Goal: Task Accomplishment & Management: Manage account settings

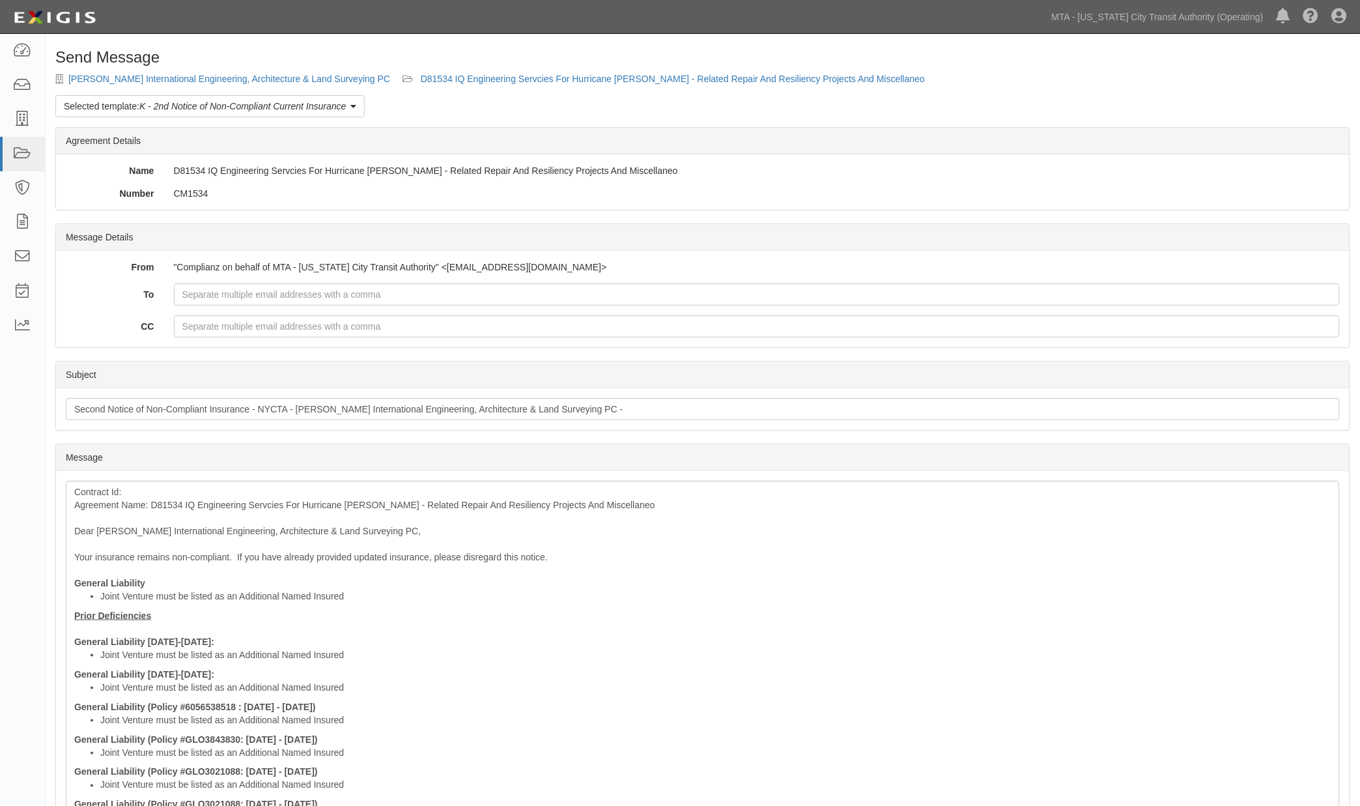
scroll to position [72, 0]
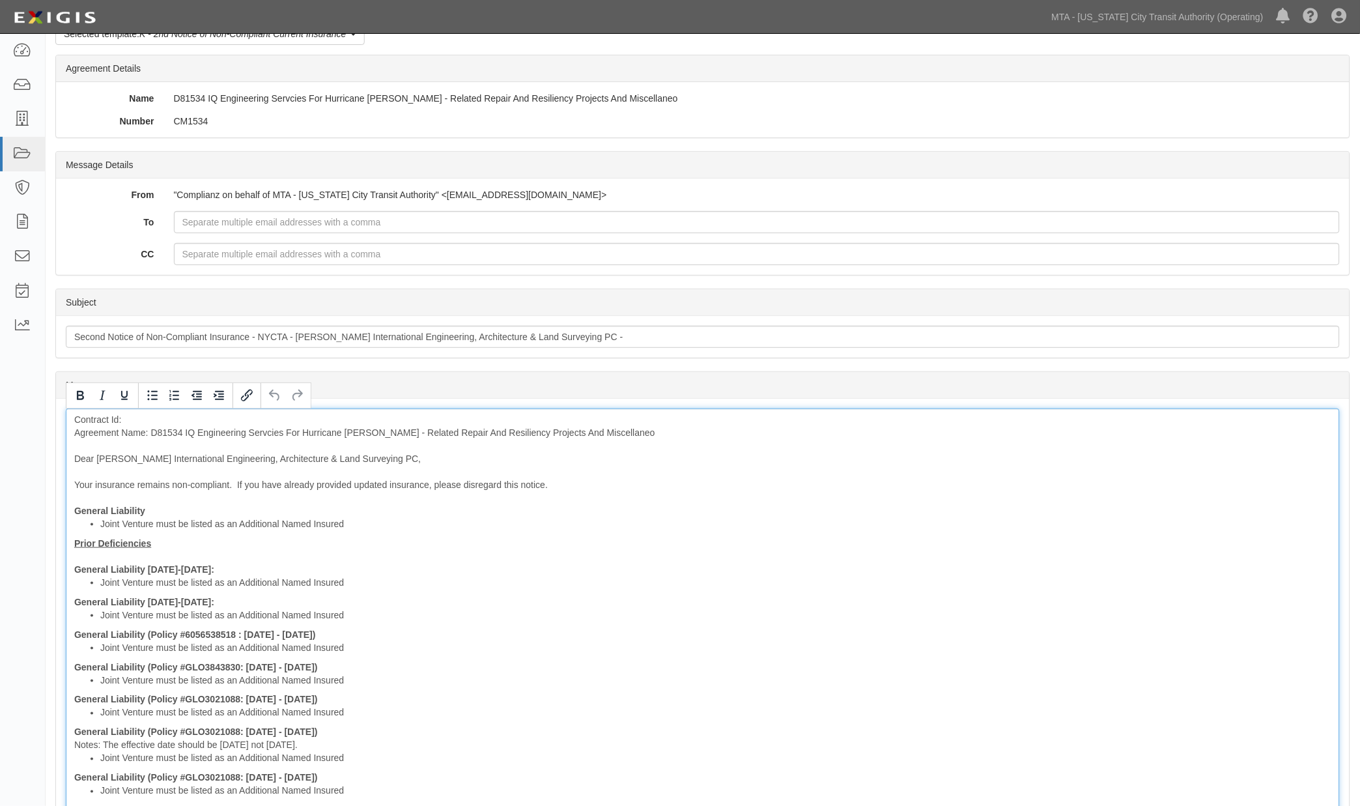
click at [163, 431] on div "Contract Id: Agreement Name: D81534 IQ Engineering Servcies For Hurricane Sandy…" at bounding box center [703, 679] width 1274 height 543
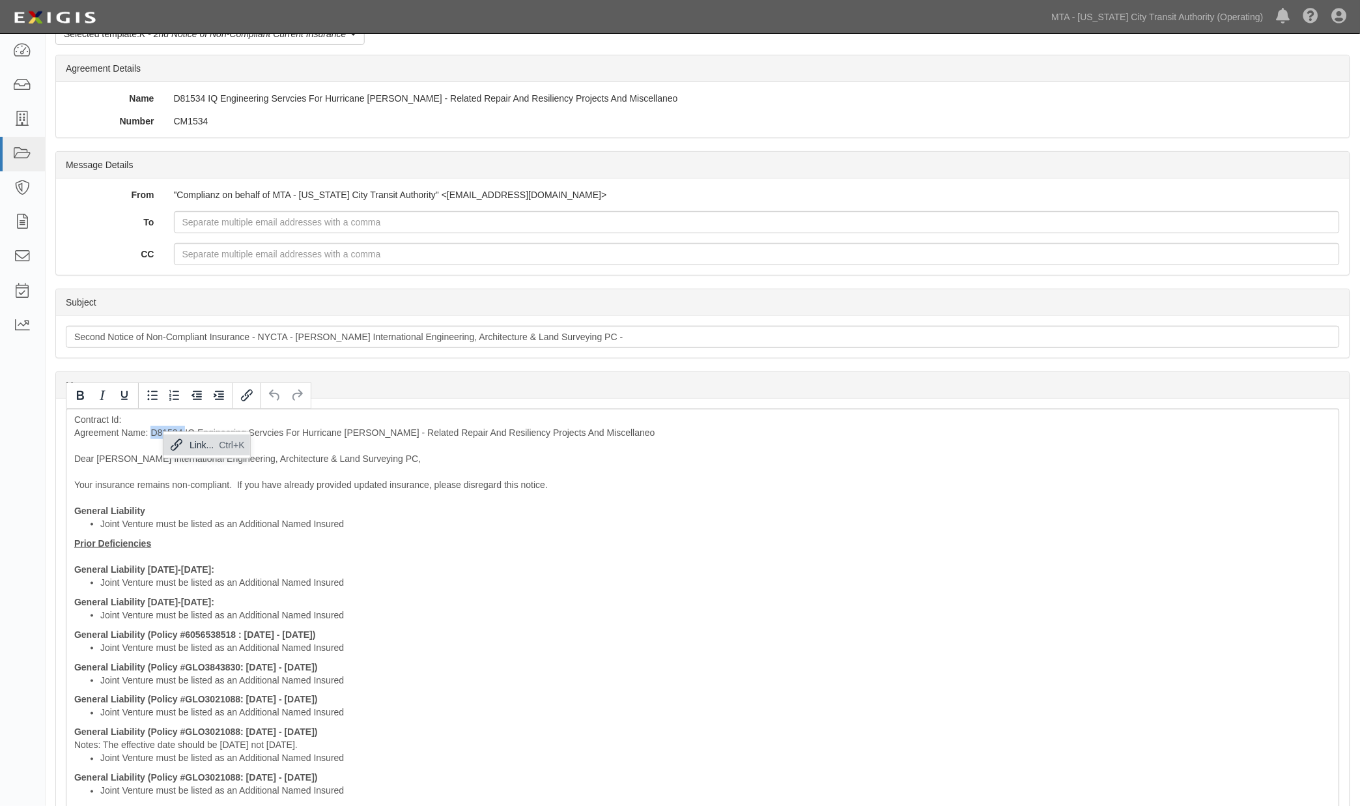
copy div "D81534"
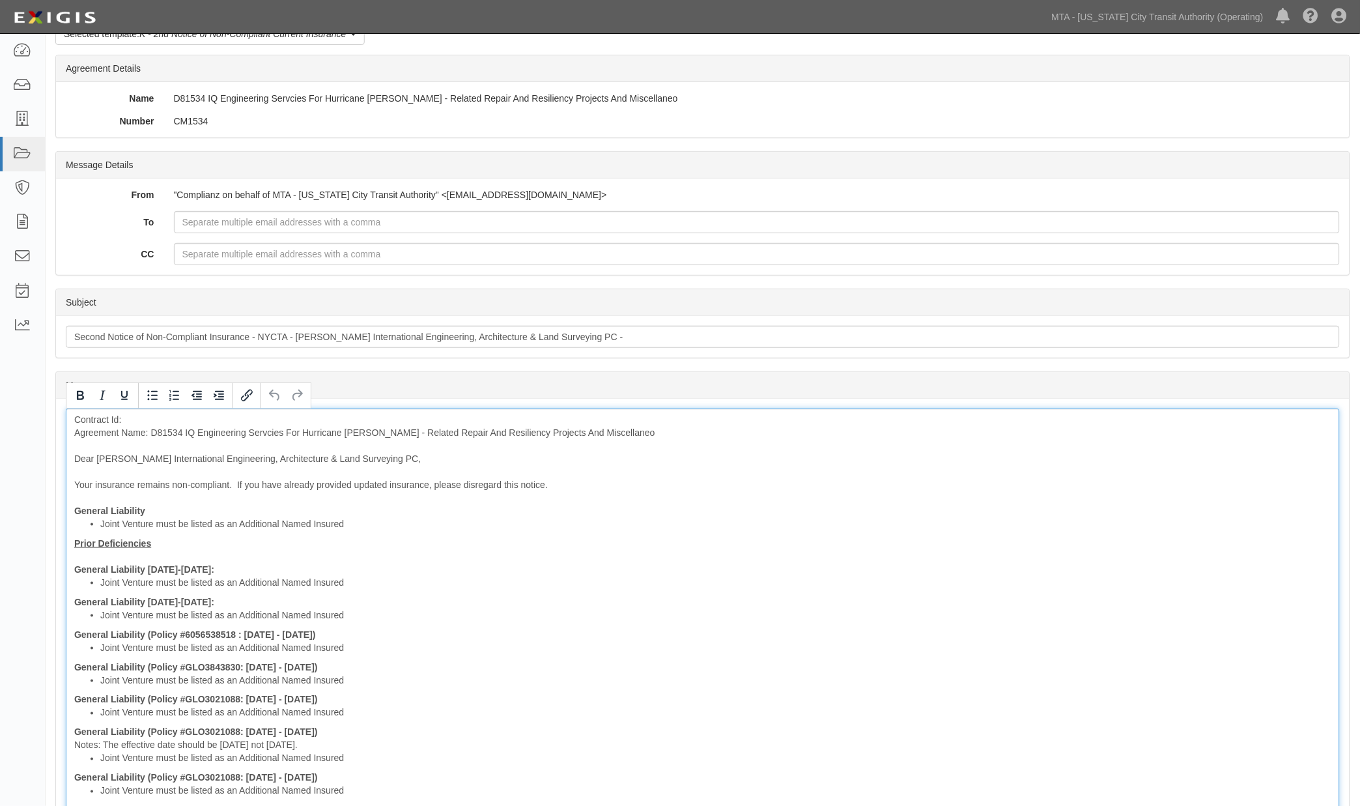
click at [133, 419] on div "Contract Id: Agreement Name: D81534 IQ Engineering Servcies For Hurricane Sandy…" at bounding box center [703, 679] width 1274 height 543
click at [181, 430] on div "Contract Id: D81534 Agreement Name: D81534 IQ Engineering Servcies For Hurrican…" at bounding box center [703, 679] width 1274 height 543
click at [165, 435] on div "Contract Id: D81534 Agreement Name: D81534 IQ Engineering Servcies For Hurrican…" at bounding box center [703, 679] width 1274 height 543
click at [164, 435] on div "Contract Id: D81534 Agreement Name: D81534 IQ Engineering Servcies For Hurrican…" at bounding box center [703, 679] width 1274 height 543
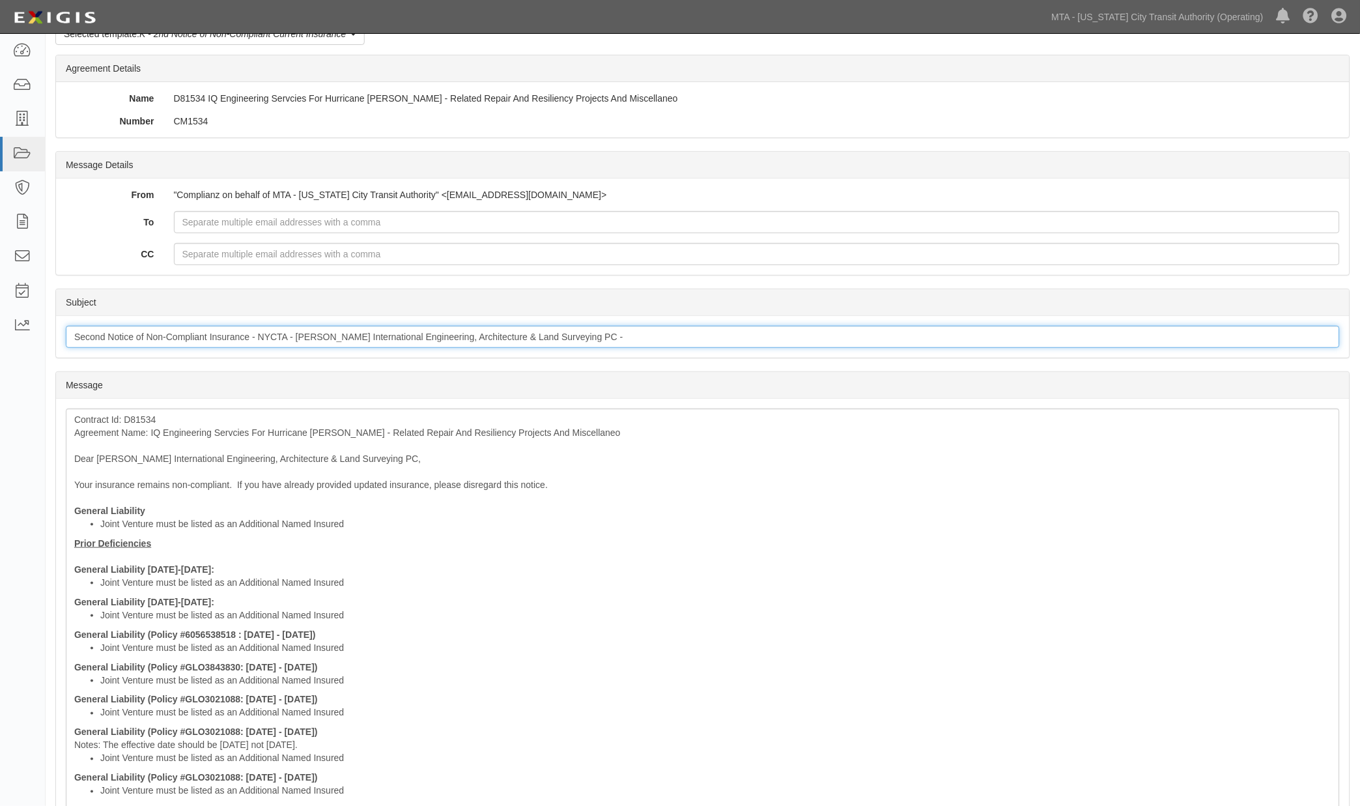
click at [642, 334] on input "Second Notice of Non-Compliant Insurance - NYCTA - T.Y. Lin International Engin…" at bounding box center [703, 337] width 1274 height 22
paste input "D81534"
type input "Second Notice of Non-Compliant Insurance - NYCTA - T.Y. Lin International Engin…"
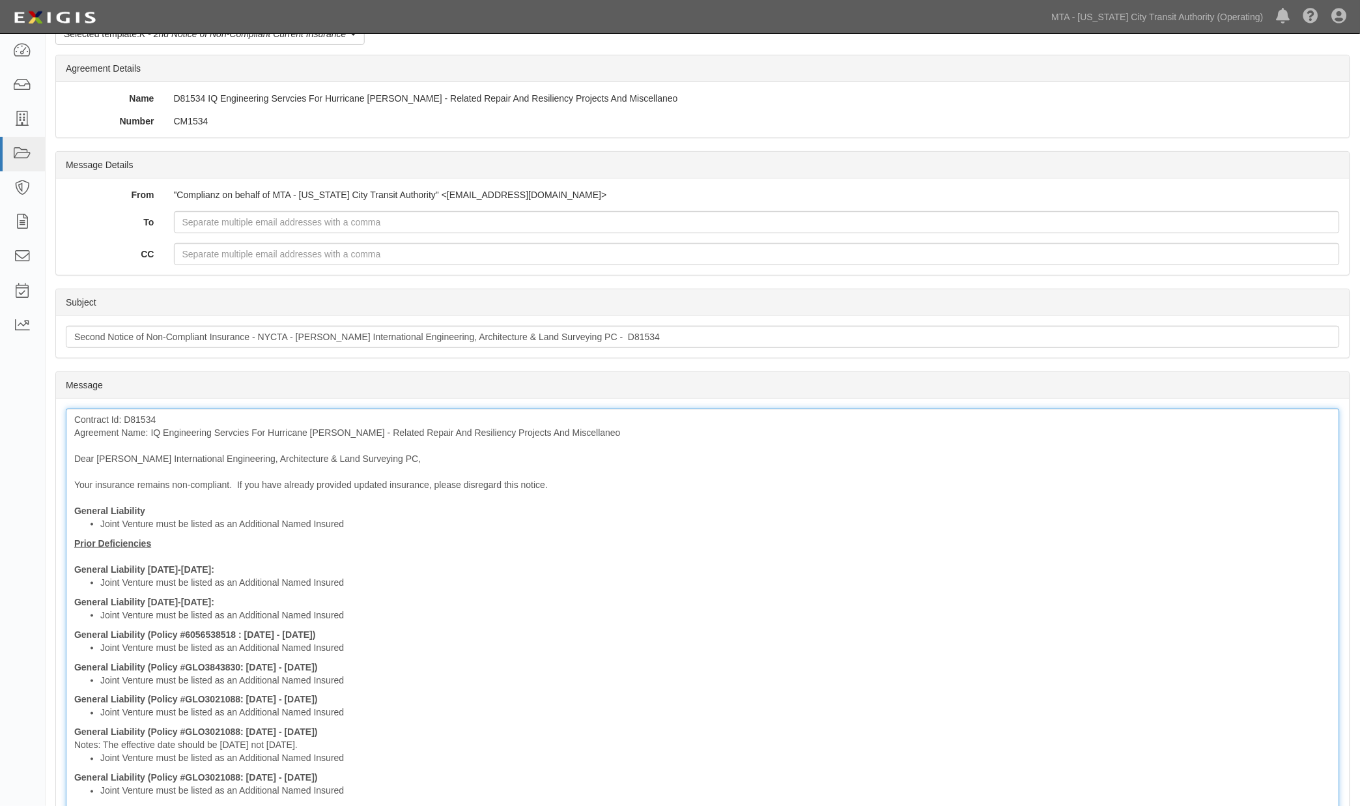
click at [580, 568] on div "Contract Id: D81534 Agreement Name: IQ Engineering Servcies For Hurricane Sandy…" at bounding box center [703, 679] width 1274 height 543
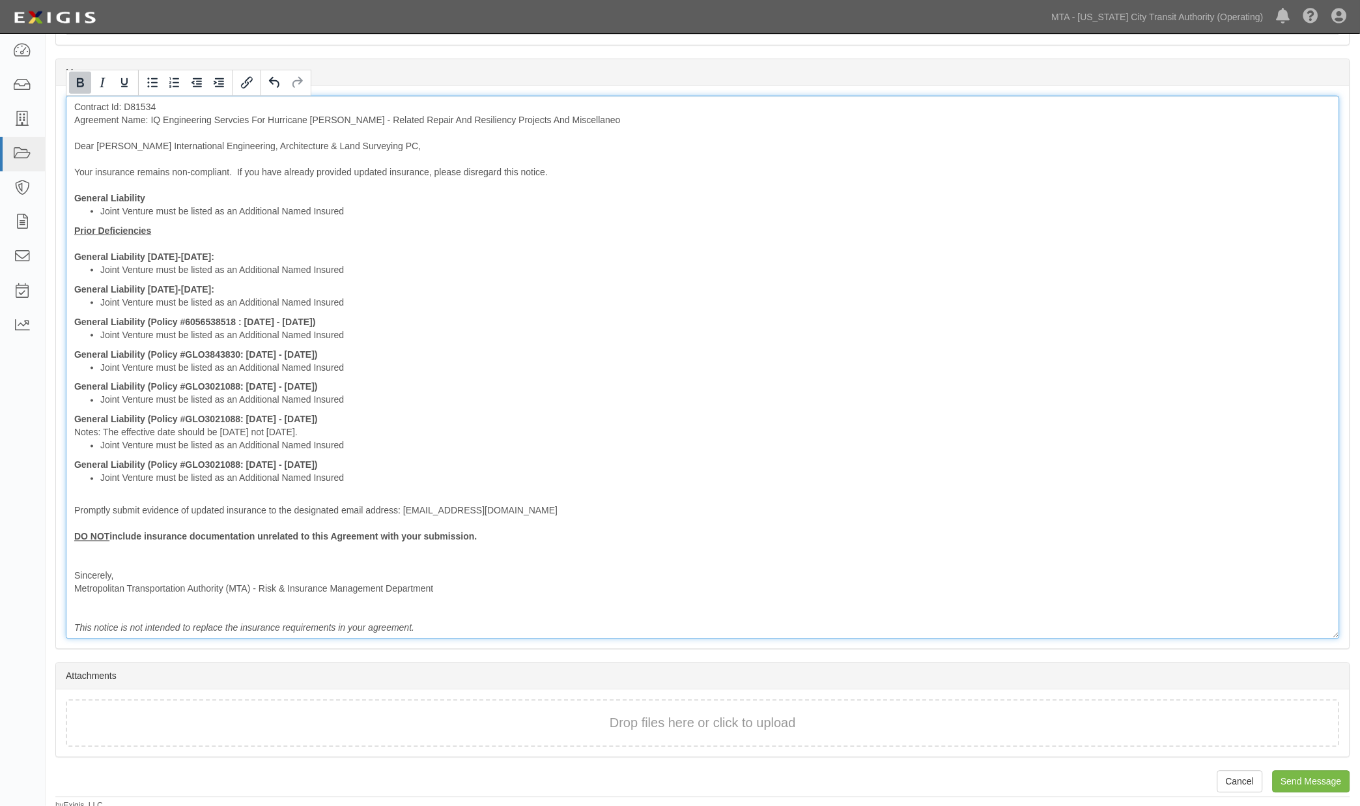
scroll to position [390, 0]
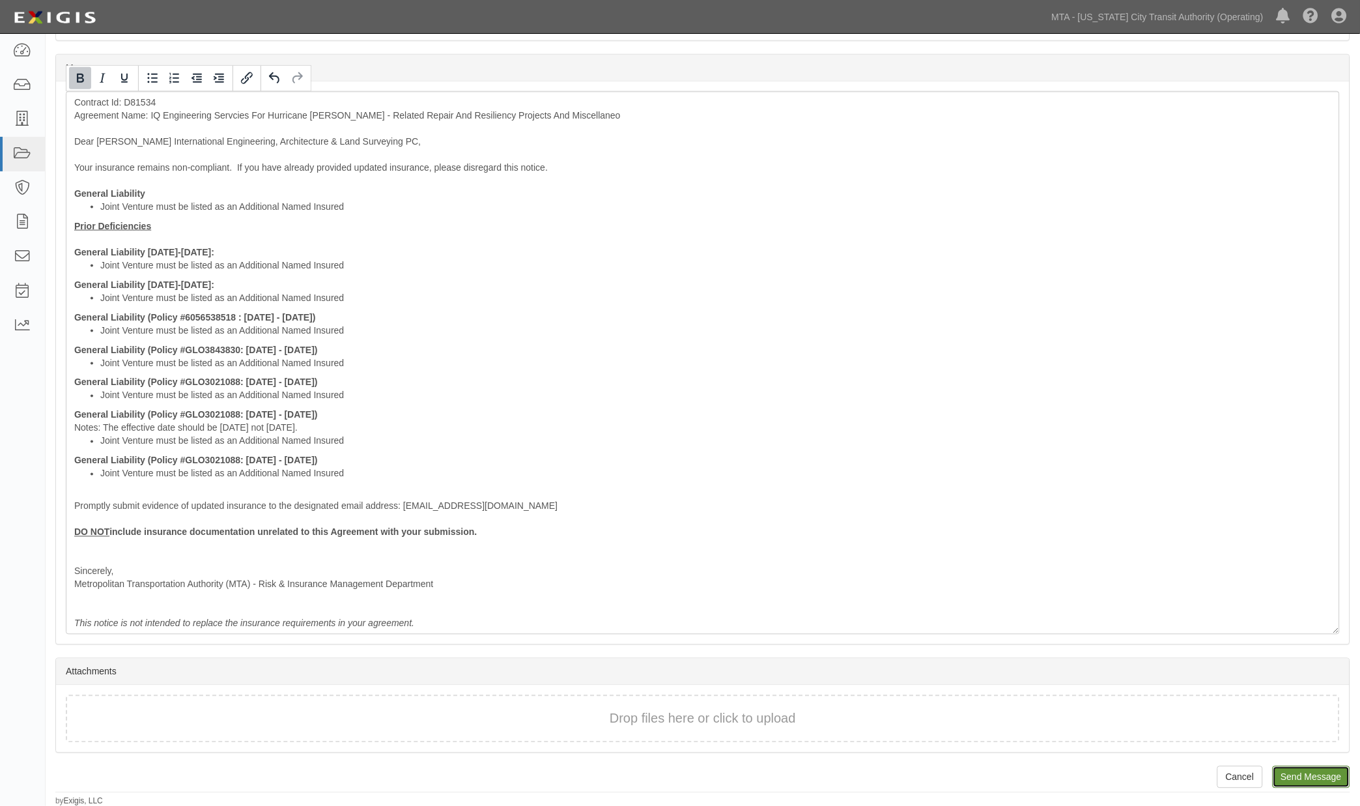
drag, startPoint x: 1284, startPoint y: 775, endPoint x: 760, endPoint y: 48, distance: 896.4
click at [1284, 776] on input "Send Message" at bounding box center [1312, 777] width 78 height 22
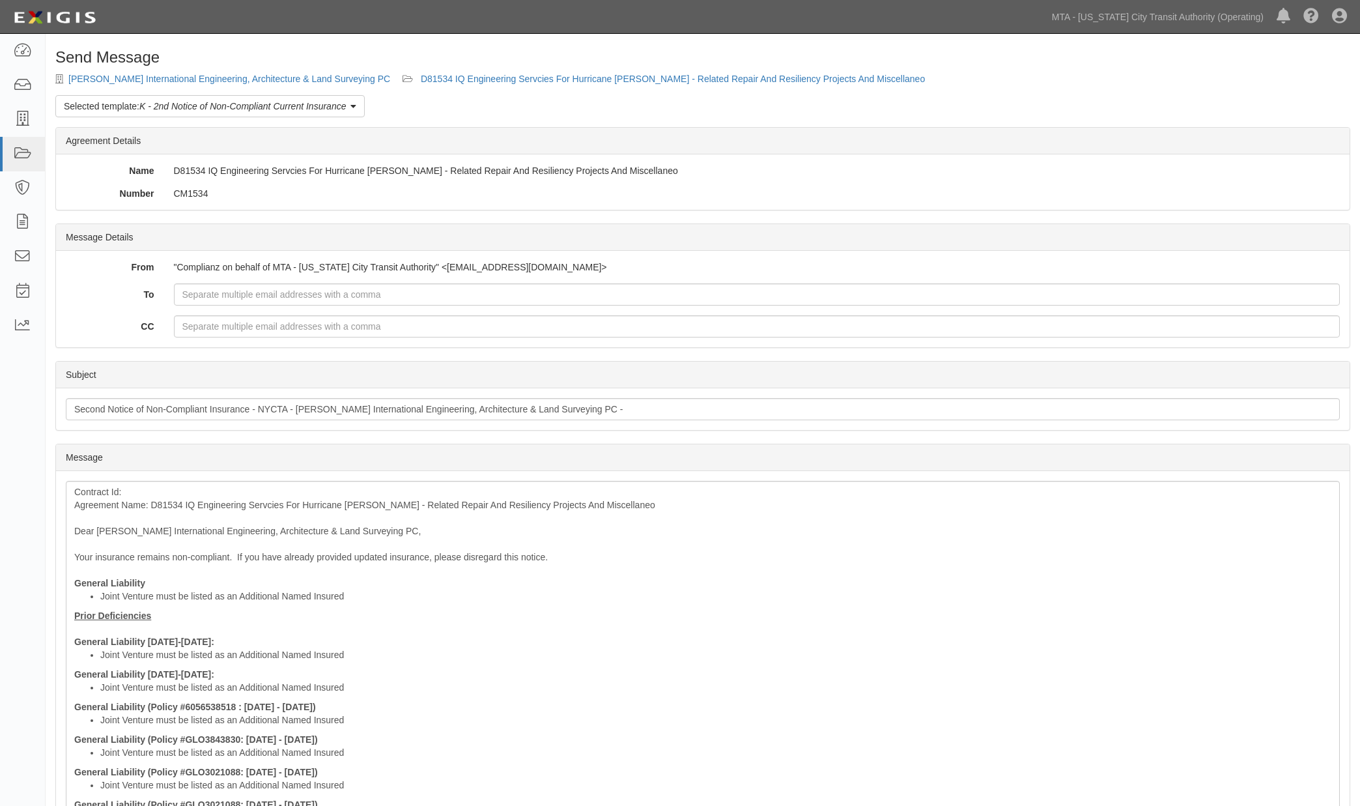
scroll to position [390, 0]
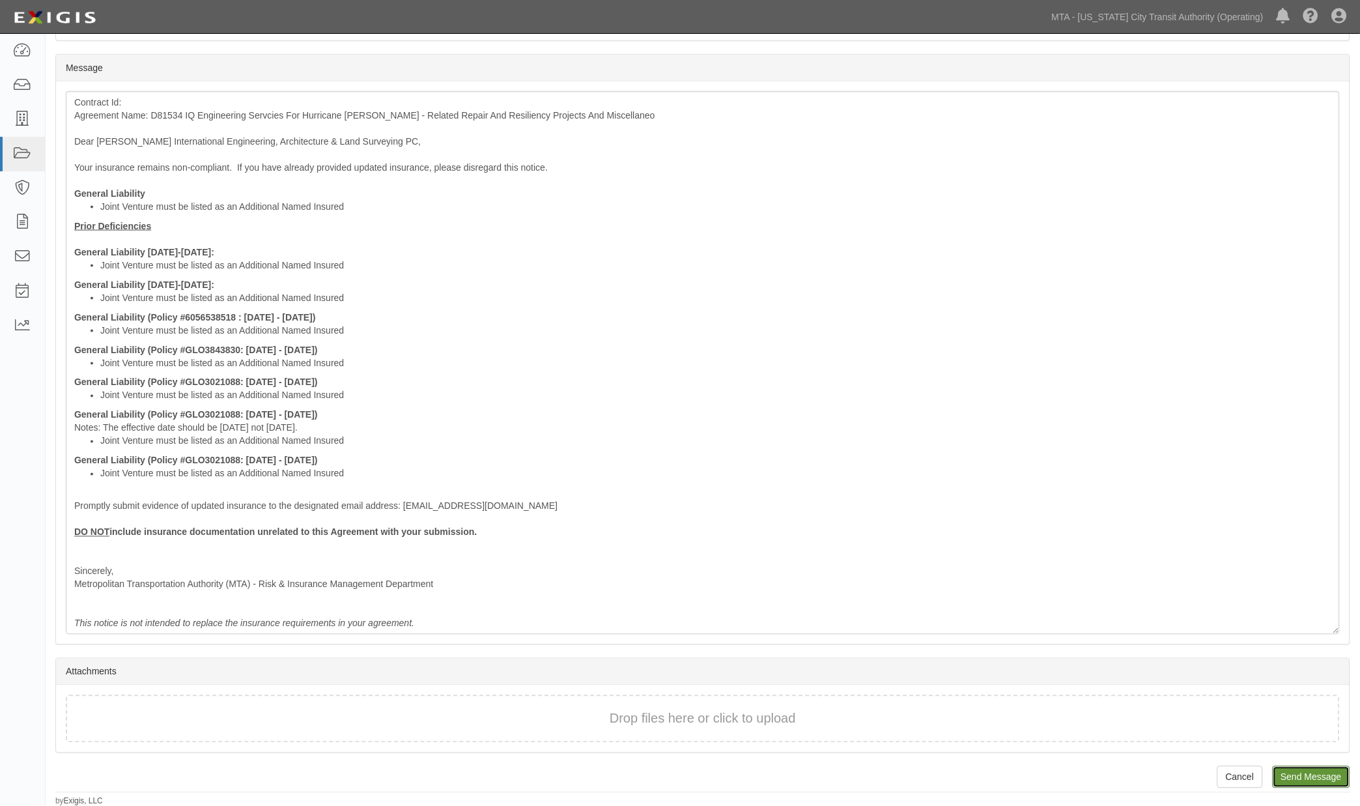
drag, startPoint x: 1302, startPoint y: 774, endPoint x: 756, endPoint y: 48, distance: 908.2
click at [1302, 773] on input "Send Message" at bounding box center [1312, 777] width 78 height 22
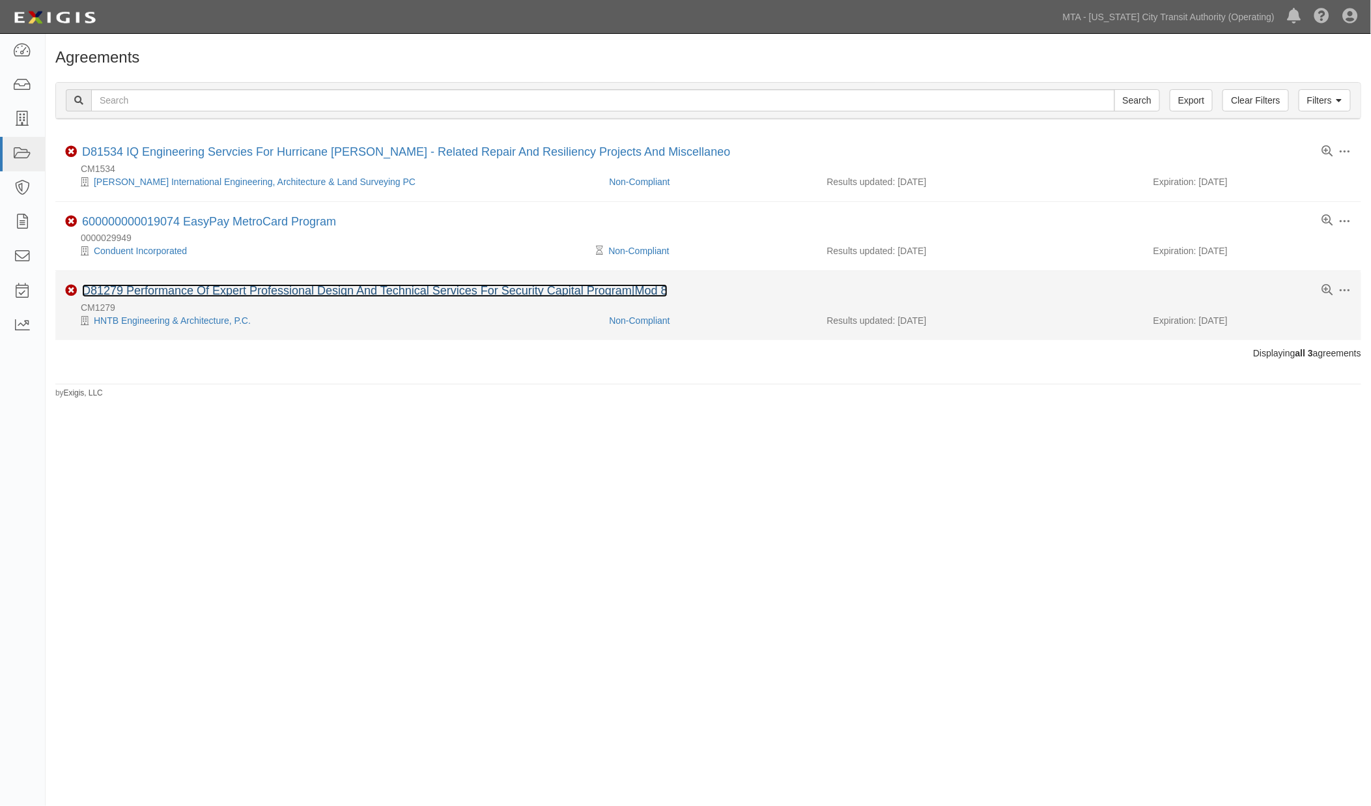
click at [331, 295] on link "D81279 Performance Of Expert Professional Design And Technical Services For Sec…" at bounding box center [375, 290] width 586 height 13
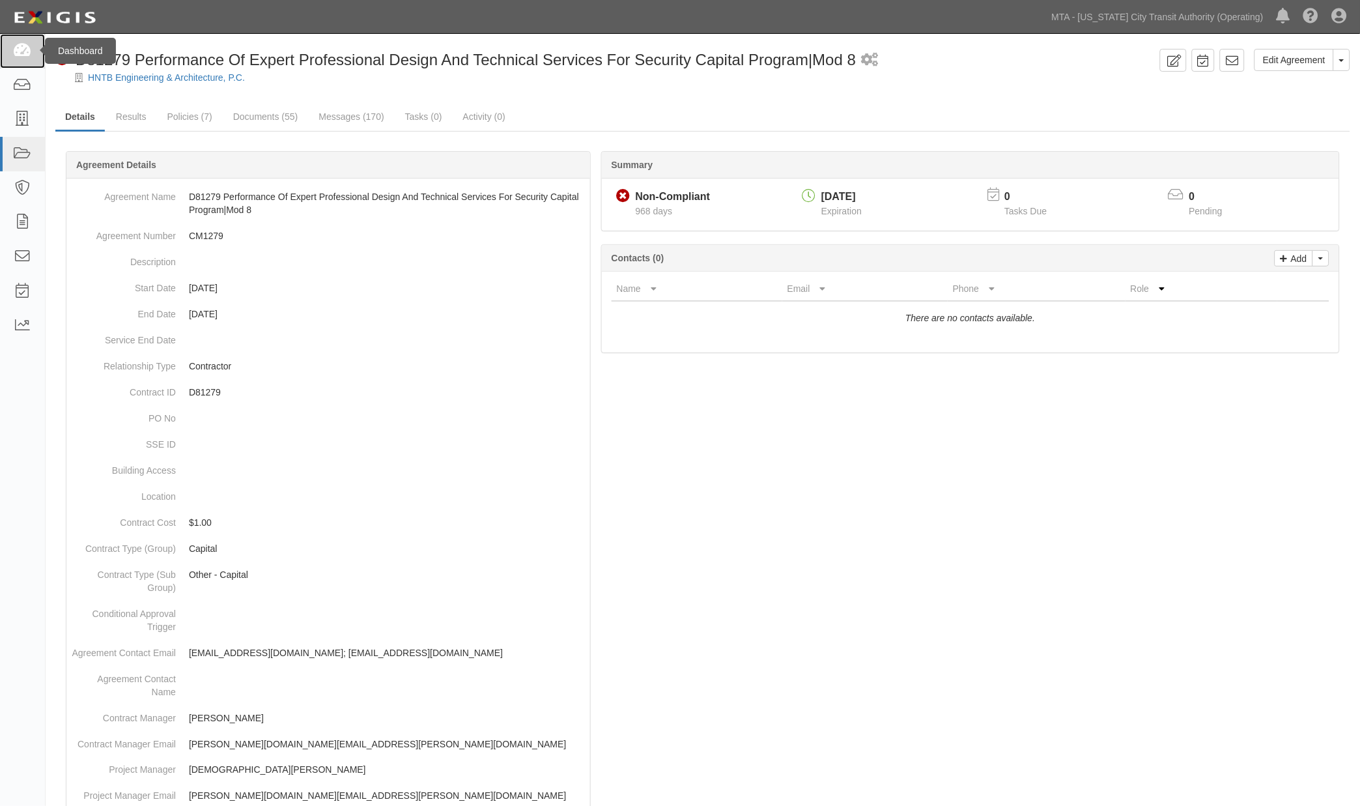
click at [26, 55] on icon at bounding box center [22, 51] width 18 height 15
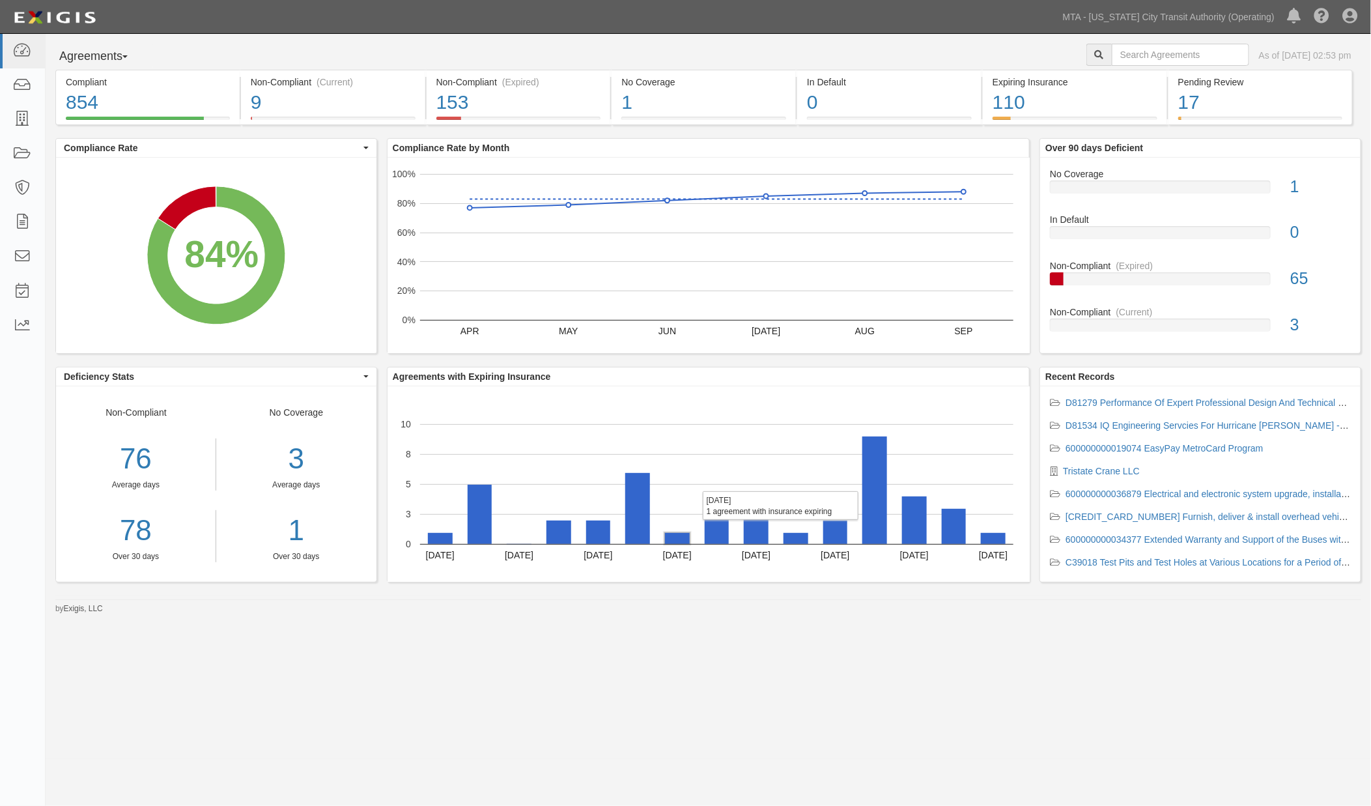
click at [676, 537] on rect "A chart." at bounding box center [677, 538] width 25 height 11
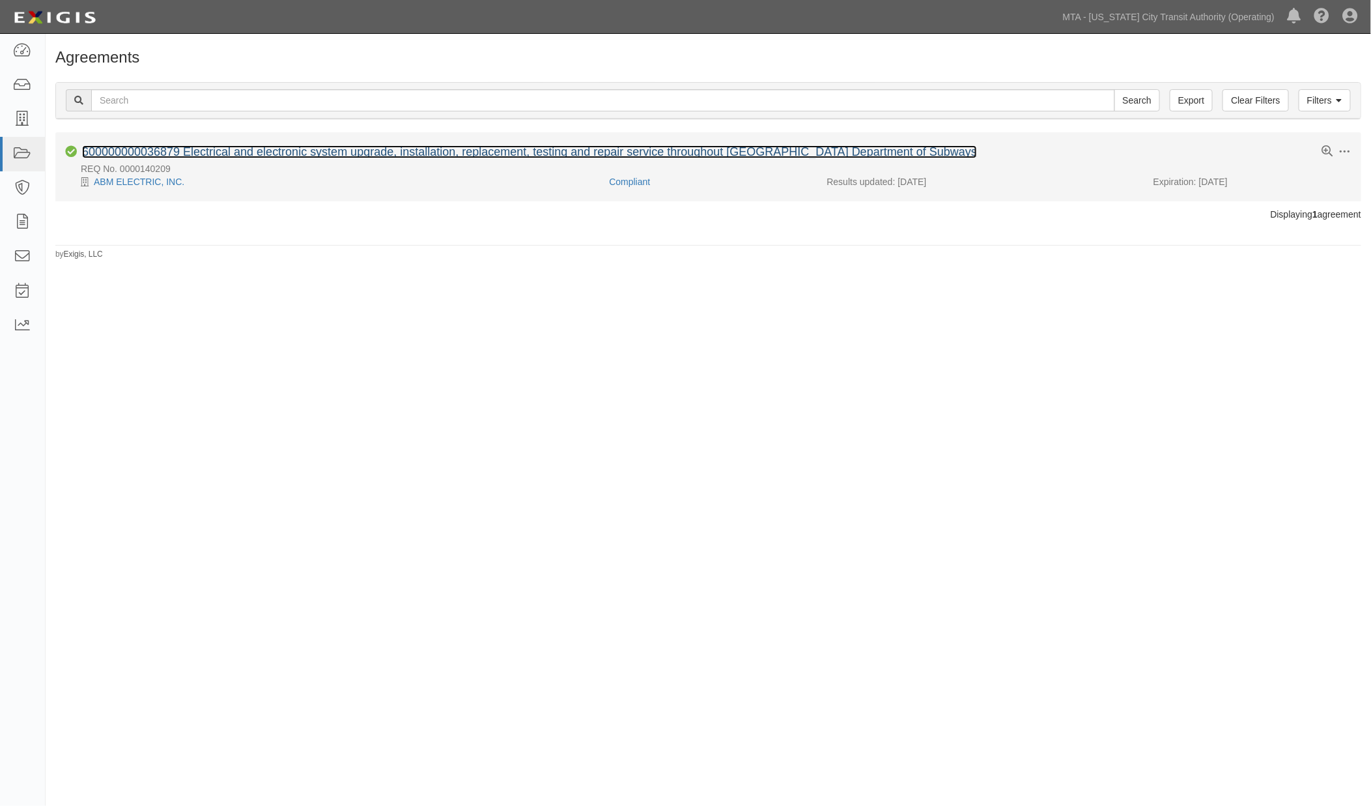
click at [239, 154] on link "600000000036879 Electrical and electronic system upgrade, installation, replace…" at bounding box center [529, 151] width 895 height 13
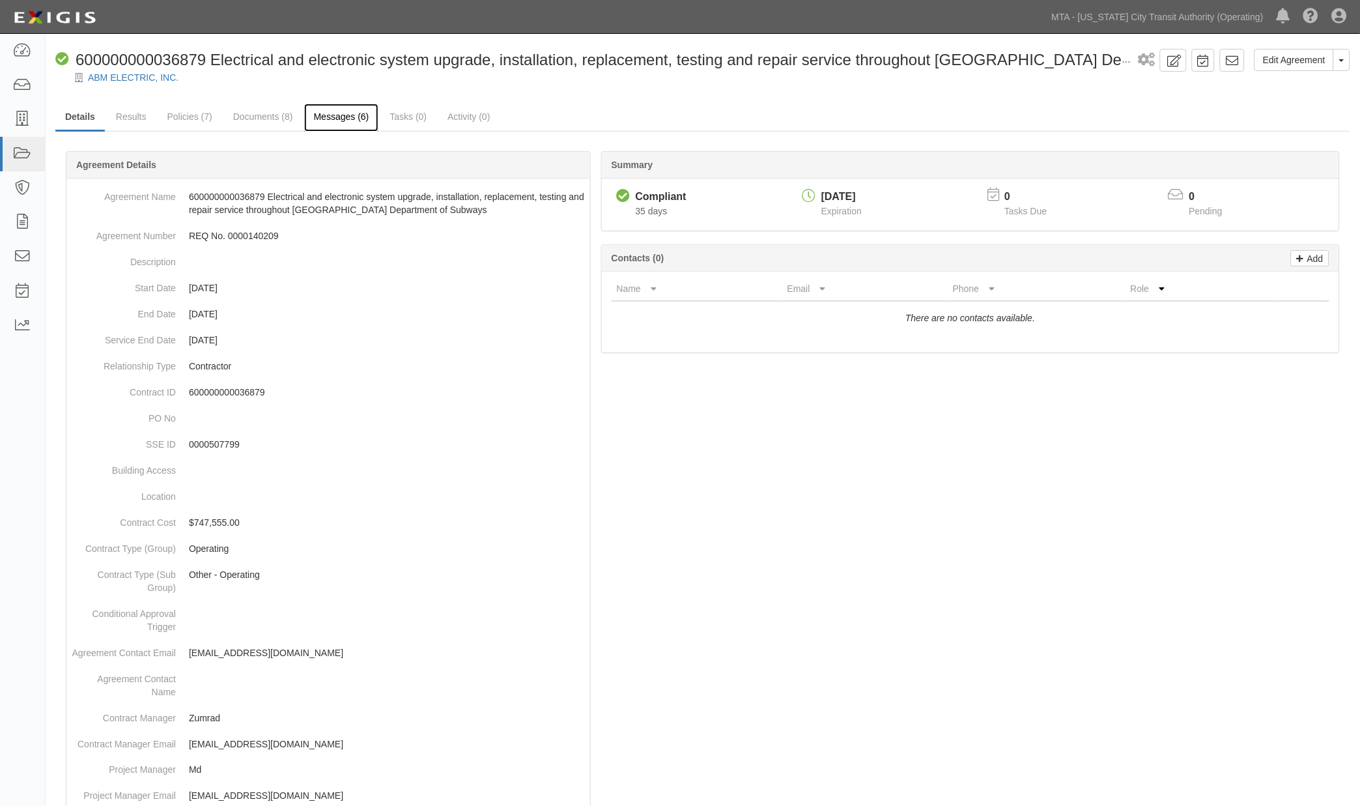
click at [360, 120] on link "Messages (6)" at bounding box center [341, 118] width 75 height 28
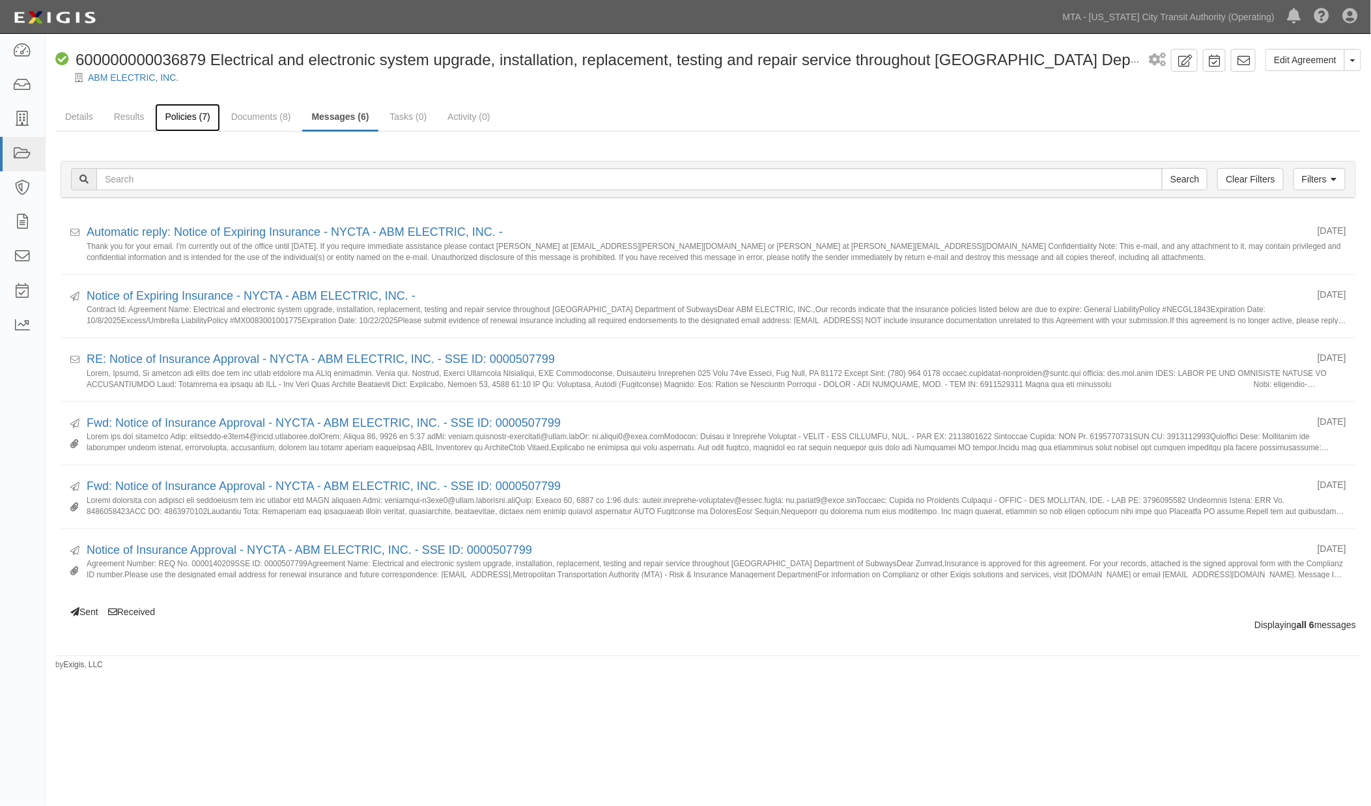
click at [176, 119] on link "Policies (7)" at bounding box center [187, 118] width 64 height 28
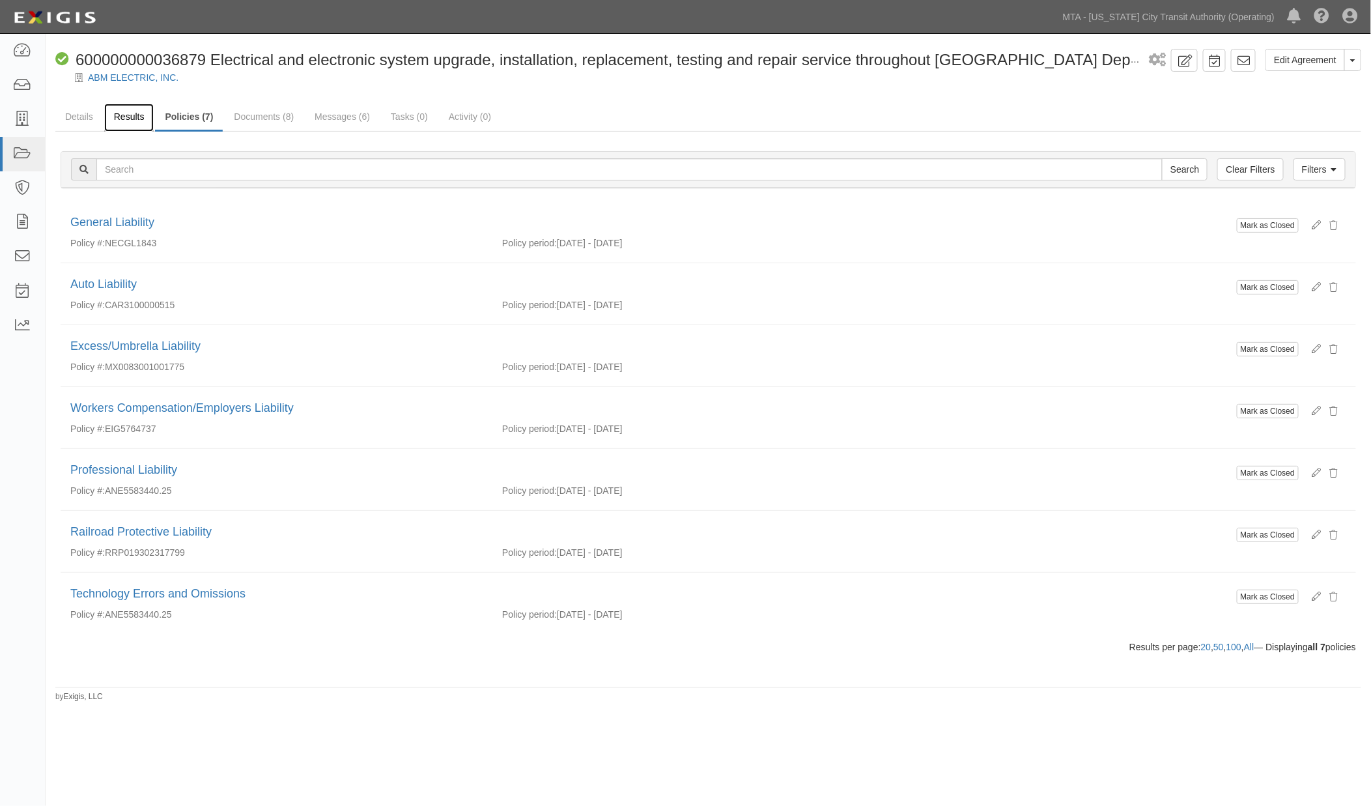
click at [128, 113] on link "Results" at bounding box center [129, 118] width 50 height 28
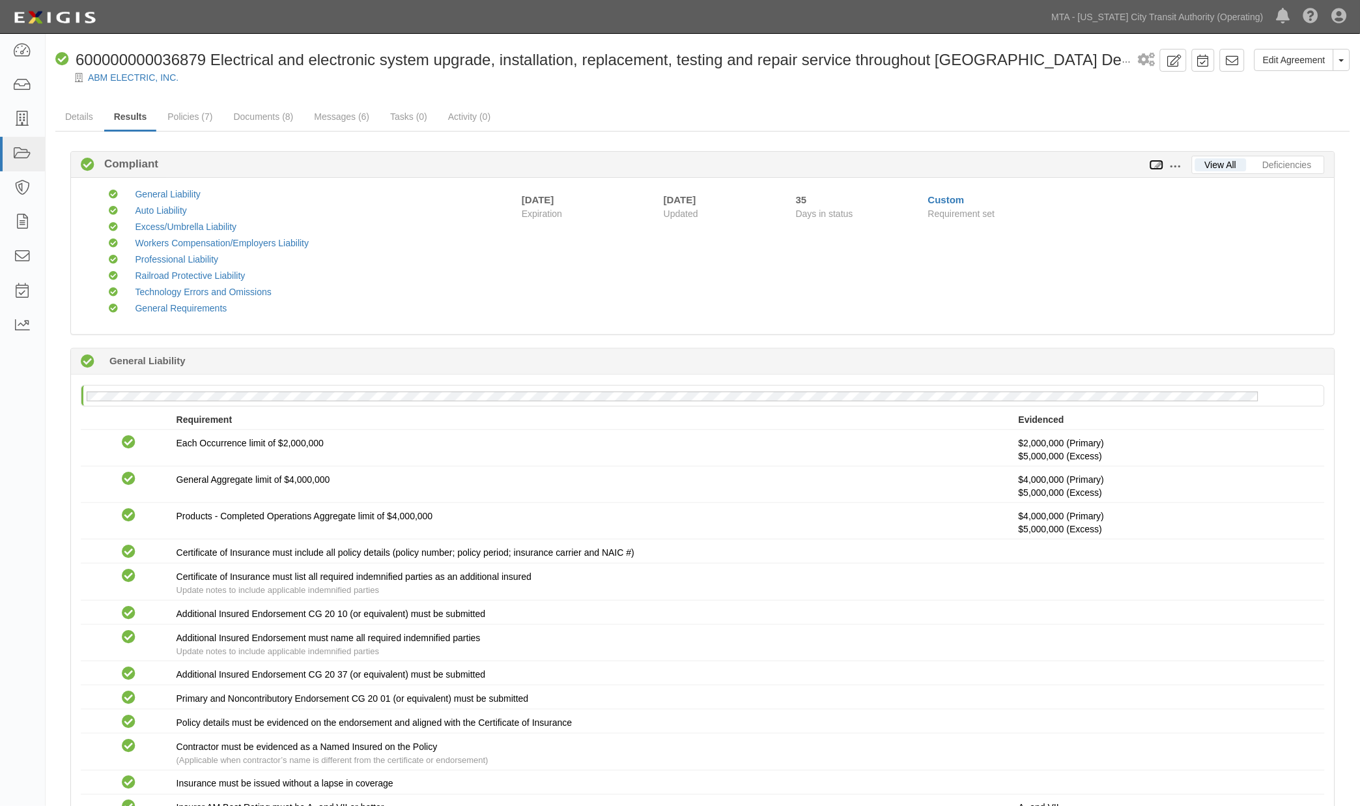
click at [1156, 163] on icon at bounding box center [1157, 165] width 14 height 9
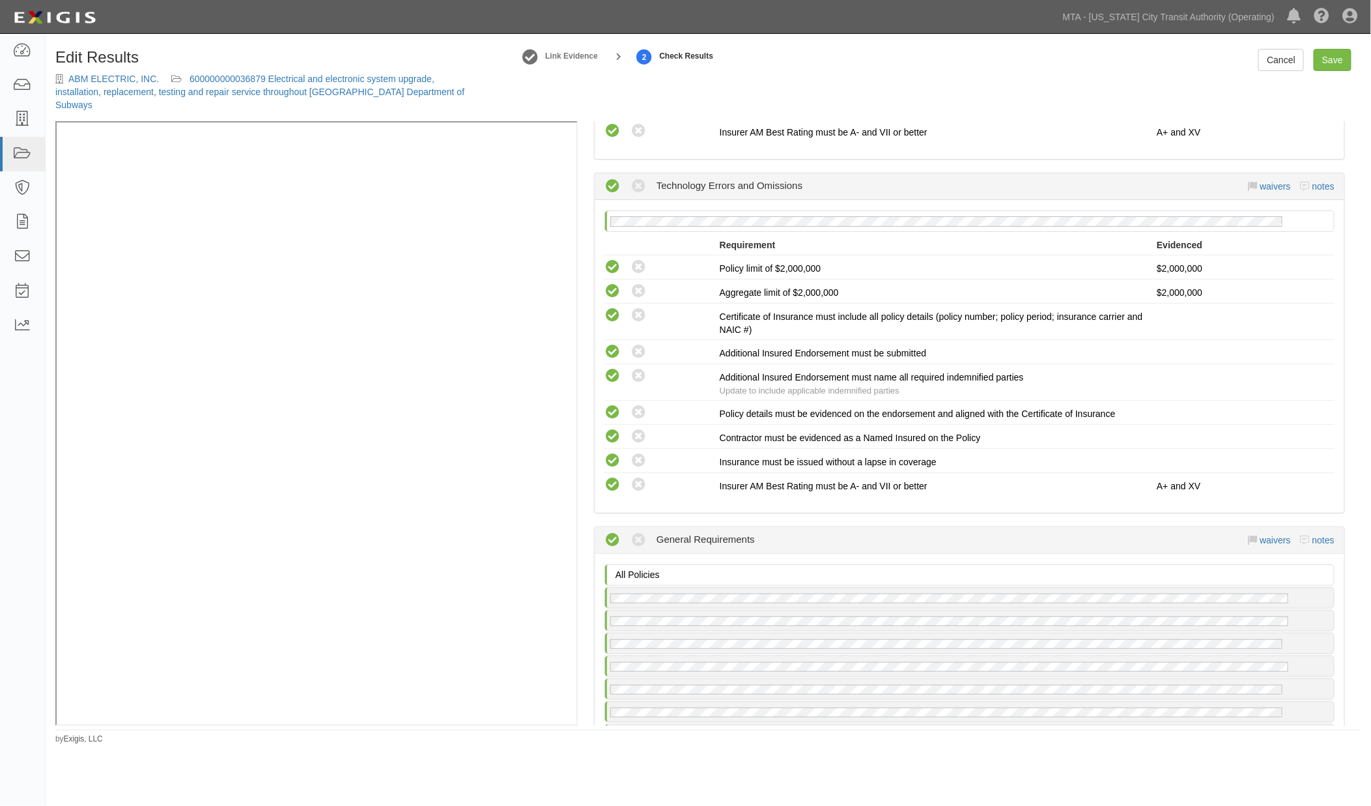
scroll to position [2460, 0]
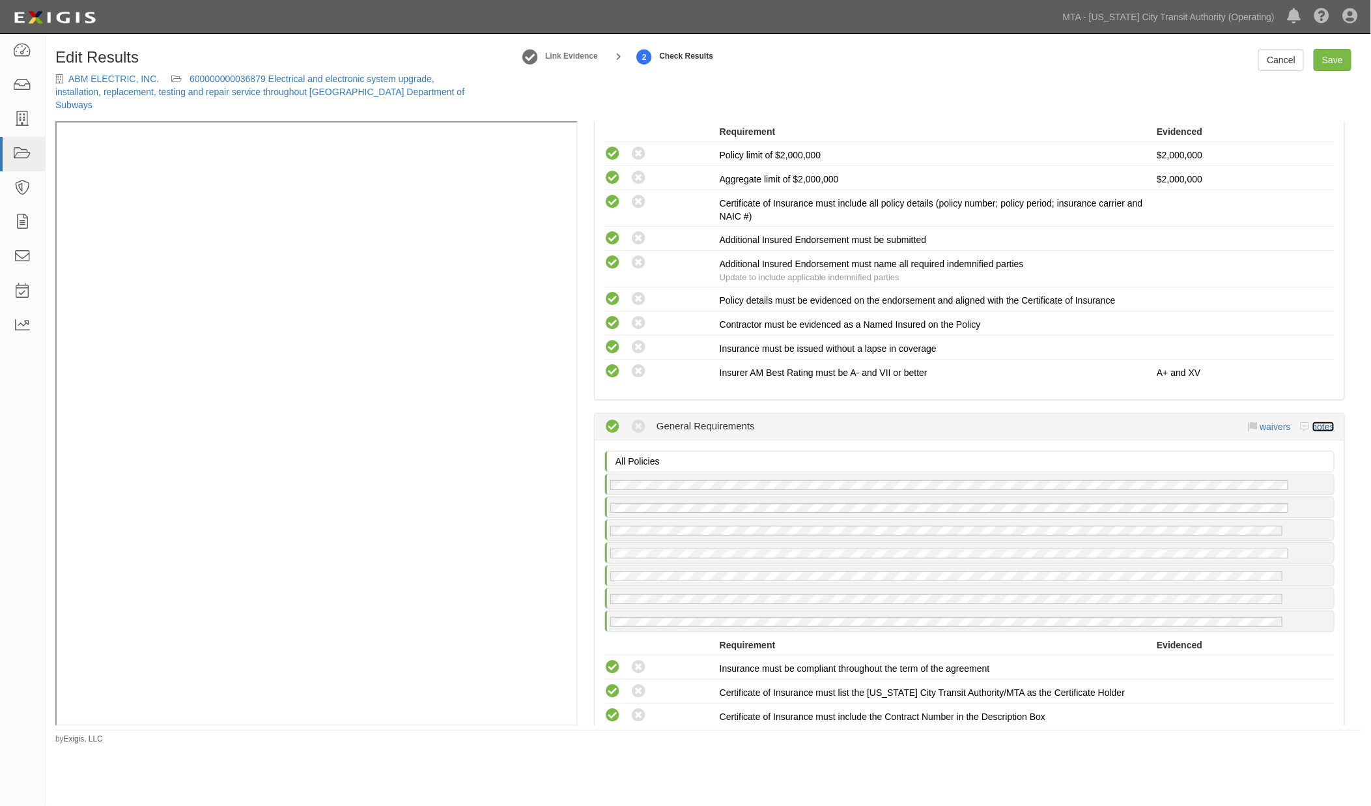
click at [1313, 421] on link "notes" at bounding box center [1324, 426] width 22 height 10
radio input "true"
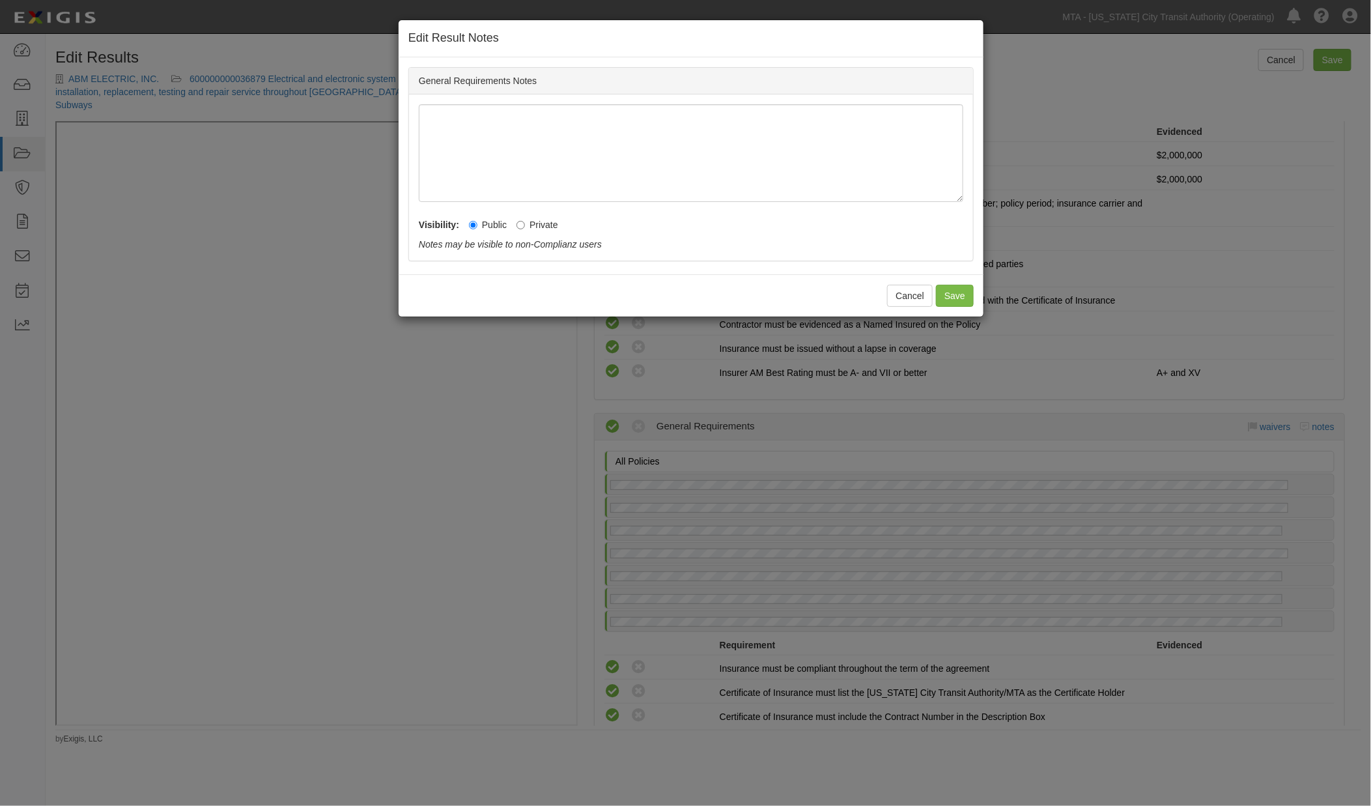
click at [543, 221] on label "Private" at bounding box center [538, 224] width 42 height 13
click at [525, 221] on input "Private" at bounding box center [521, 225] width 8 height 8
radio input "true"
click at [961, 300] on button "Save" at bounding box center [955, 296] width 38 height 22
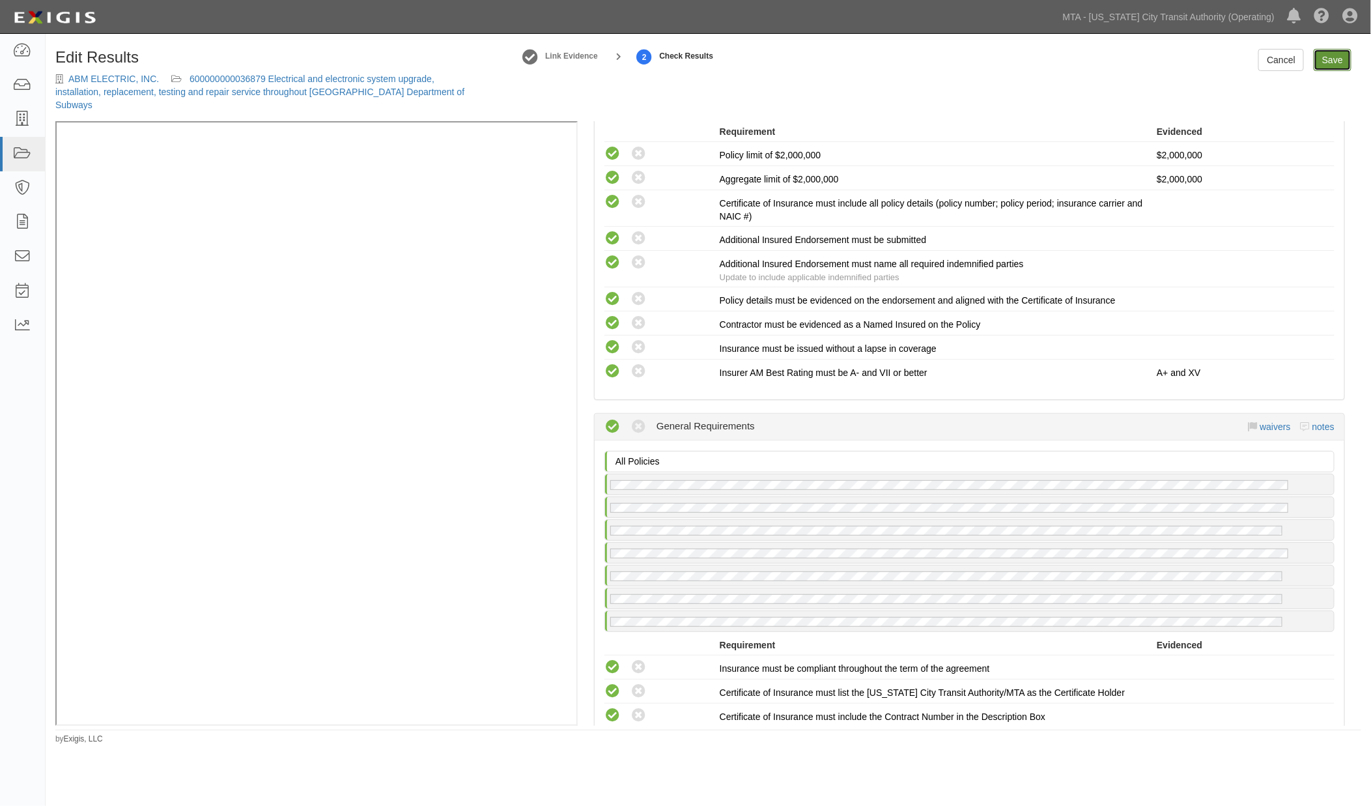
click at [1339, 57] on link "Save" at bounding box center [1333, 60] width 38 height 22
radio input "true"
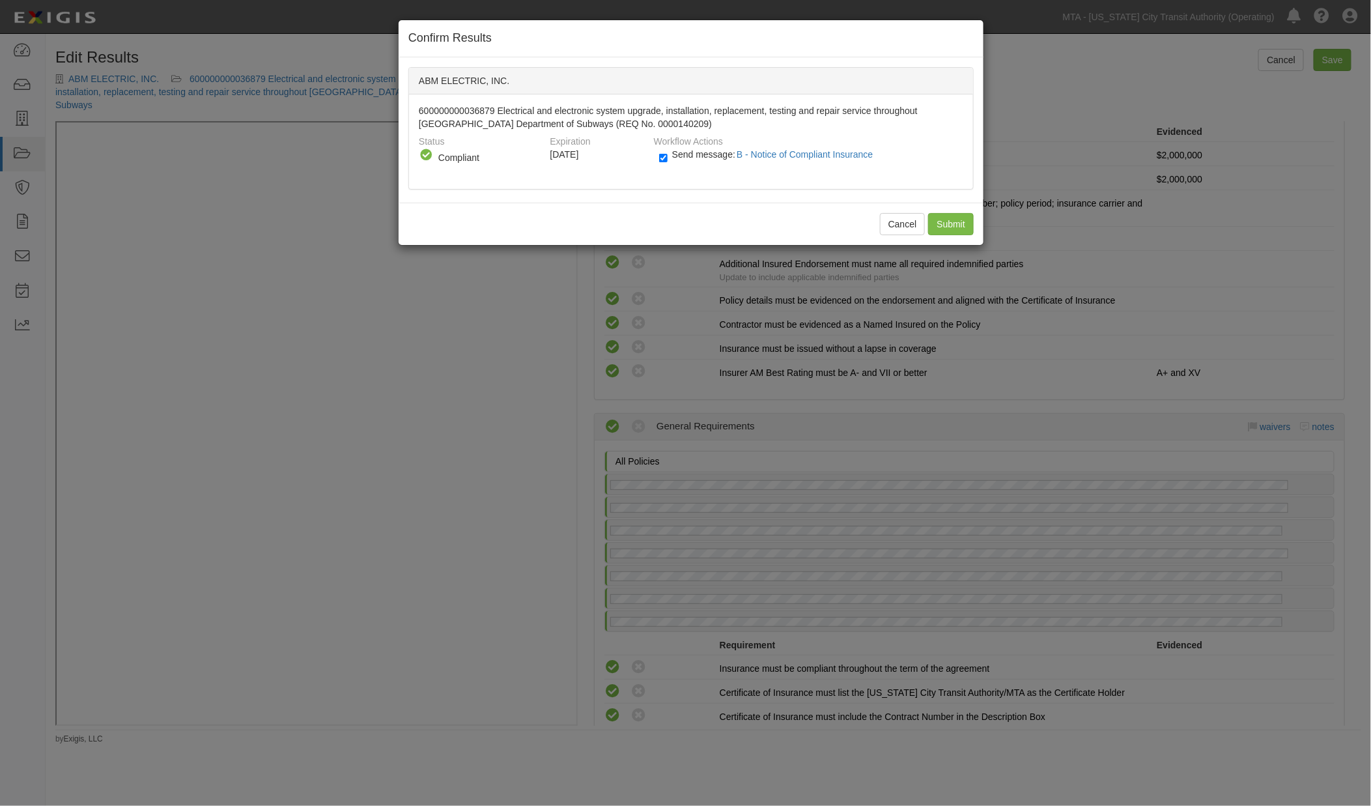
click at [709, 158] on label "Send message: B - Notice of Compliant Insurance" at bounding box center [769, 160] width 220 height 17
click at [668, 158] on input "Send message: B - Notice of Compliant Insurance" at bounding box center [663, 157] width 8 height 15
checkbox input "false"
click at [949, 226] on input "Submit" at bounding box center [951, 224] width 46 height 22
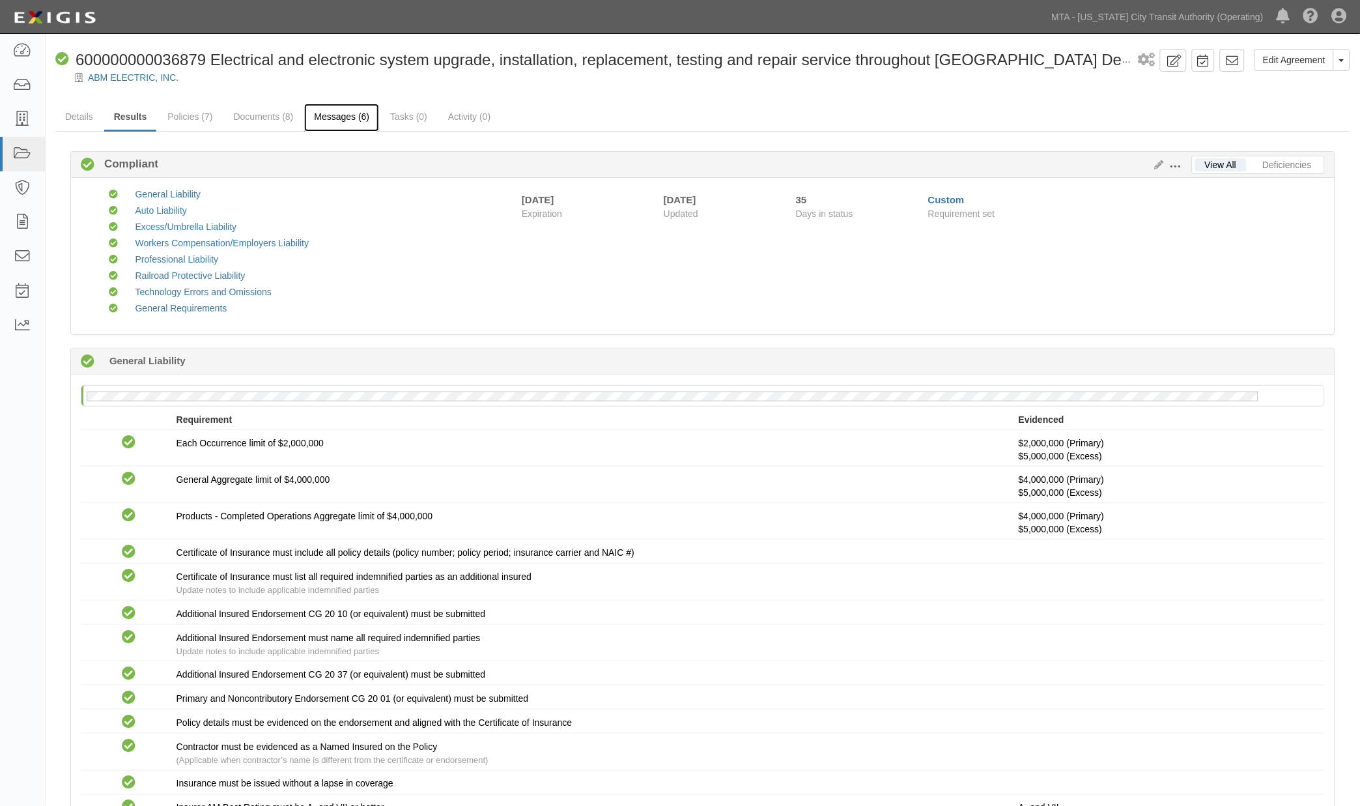
click at [359, 124] on link "Messages (6)" at bounding box center [341, 118] width 75 height 28
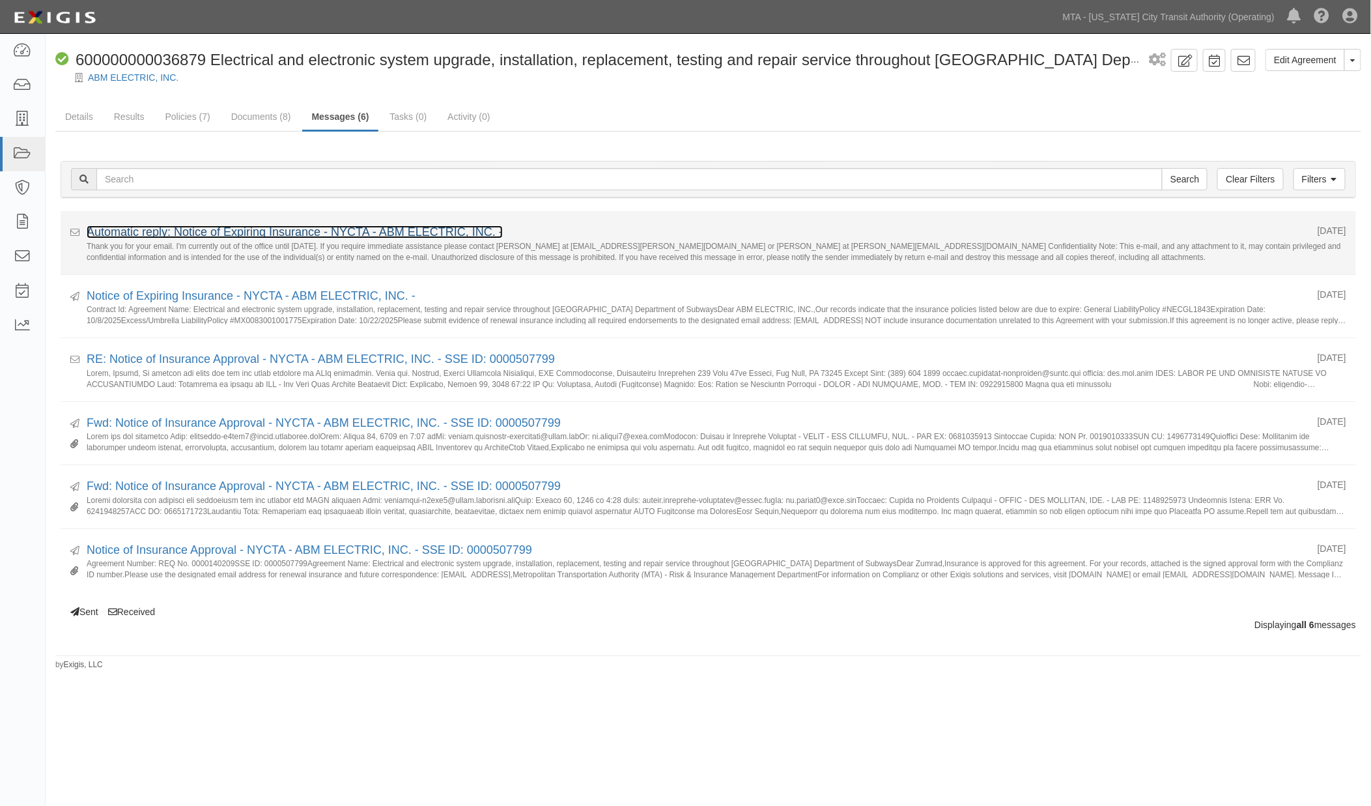
click at [263, 232] on link "Automatic reply: Notice of Expiring Insurance - NYCTA - ABM ELECTRIC, INC. -" at bounding box center [295, 231] width 416 height 13
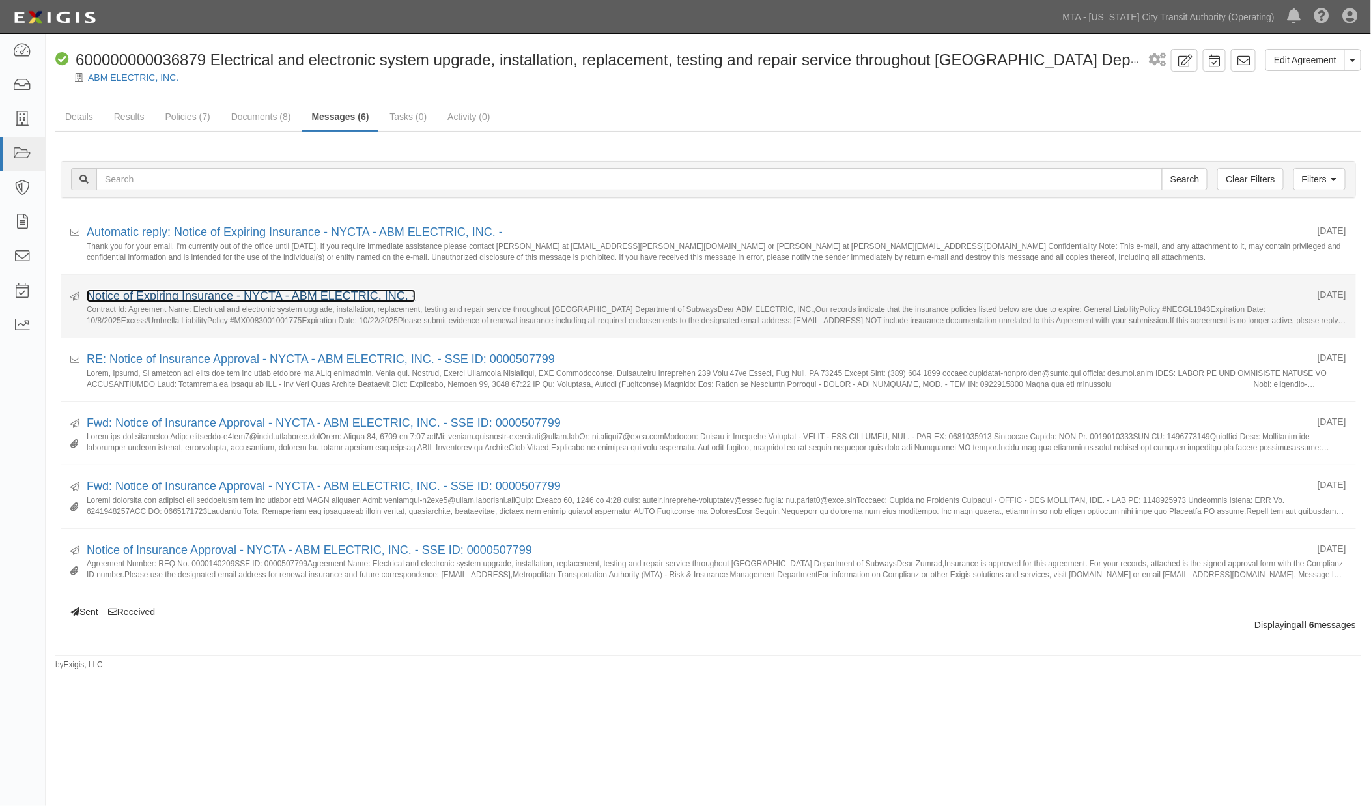
click at [130, 300] on link "Notice of Expiring Insurance - NYCTA - ABM ELECTRIC, INC. -" at bounding box center [251, 295] width 329 height 13
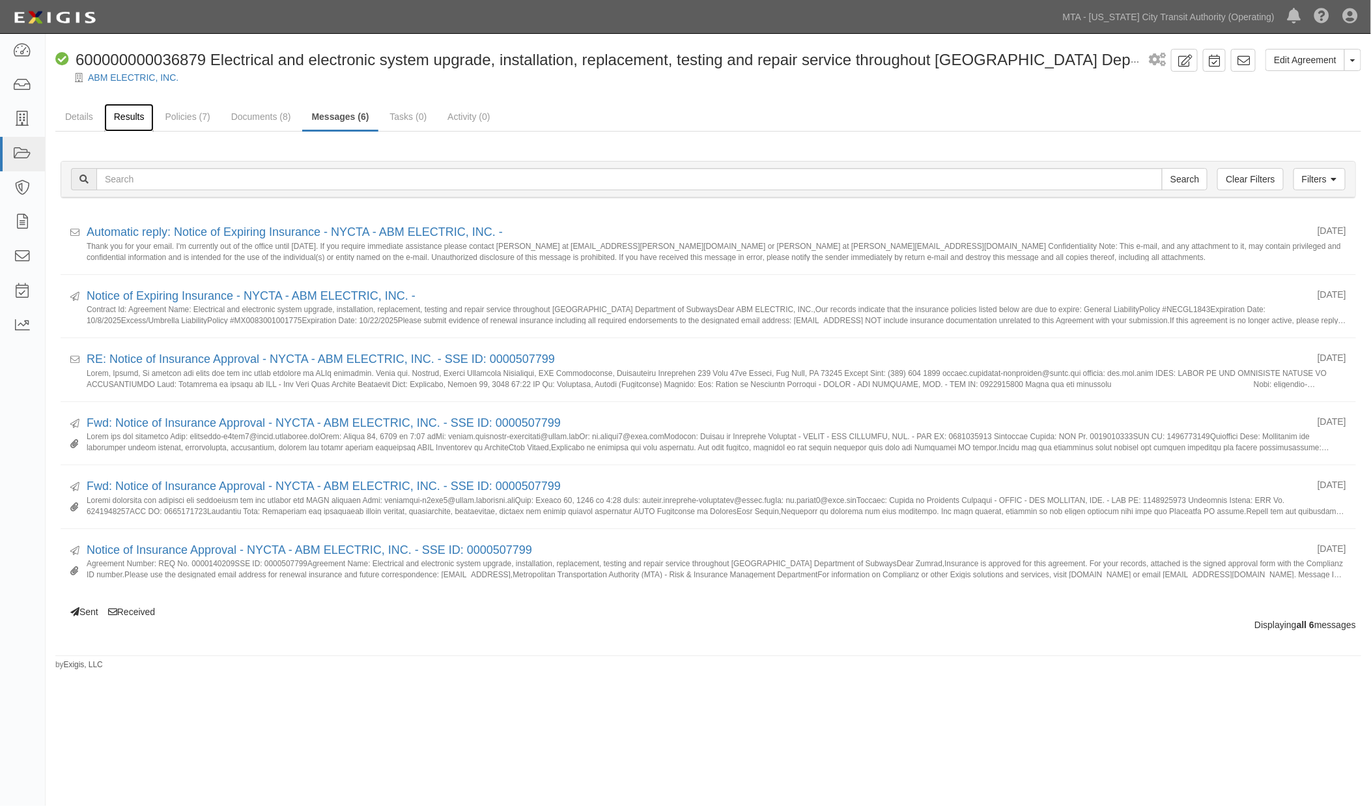
click at [126, 108] on link "Results" at bounding box center [129, 118] width 50 height 28
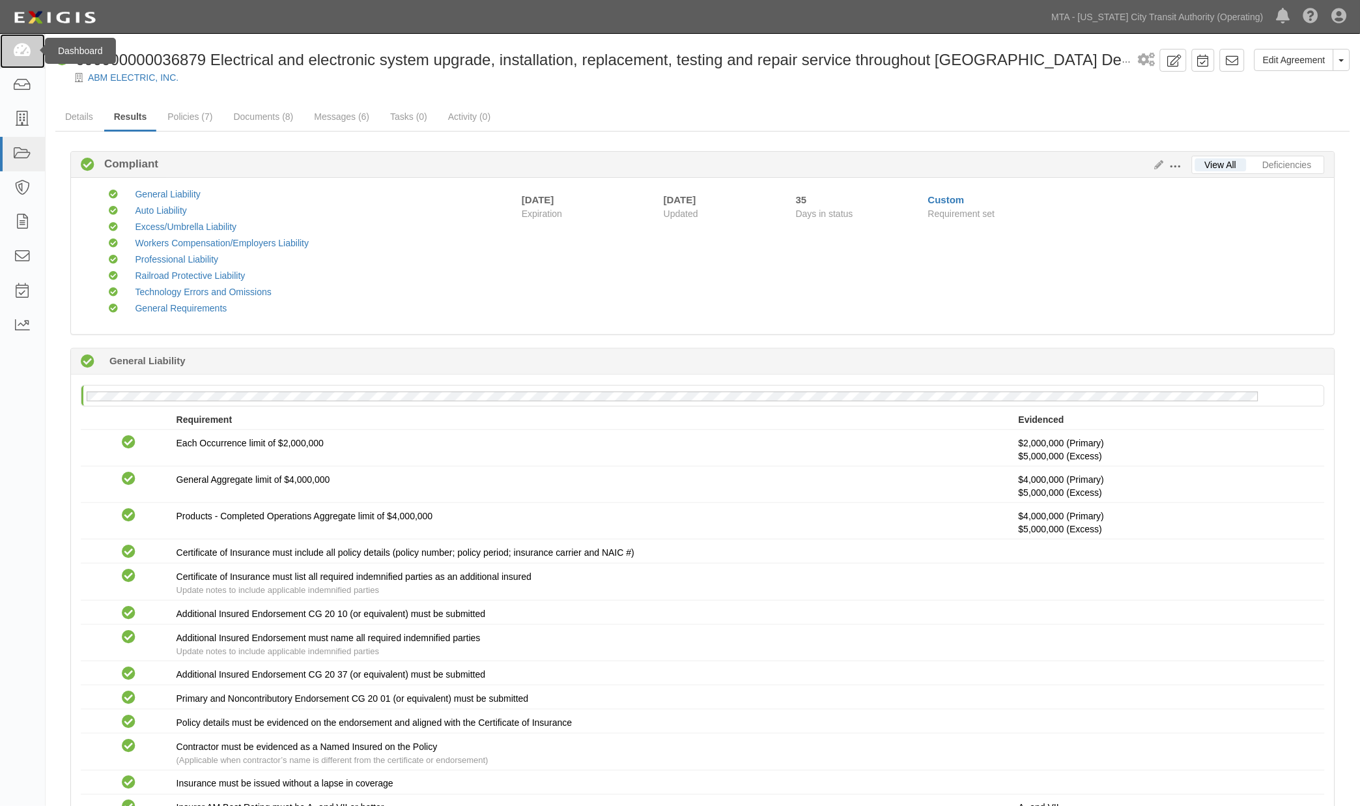
click at [29, 44] on icon at bounding box center [22, 51] width 18 height 15
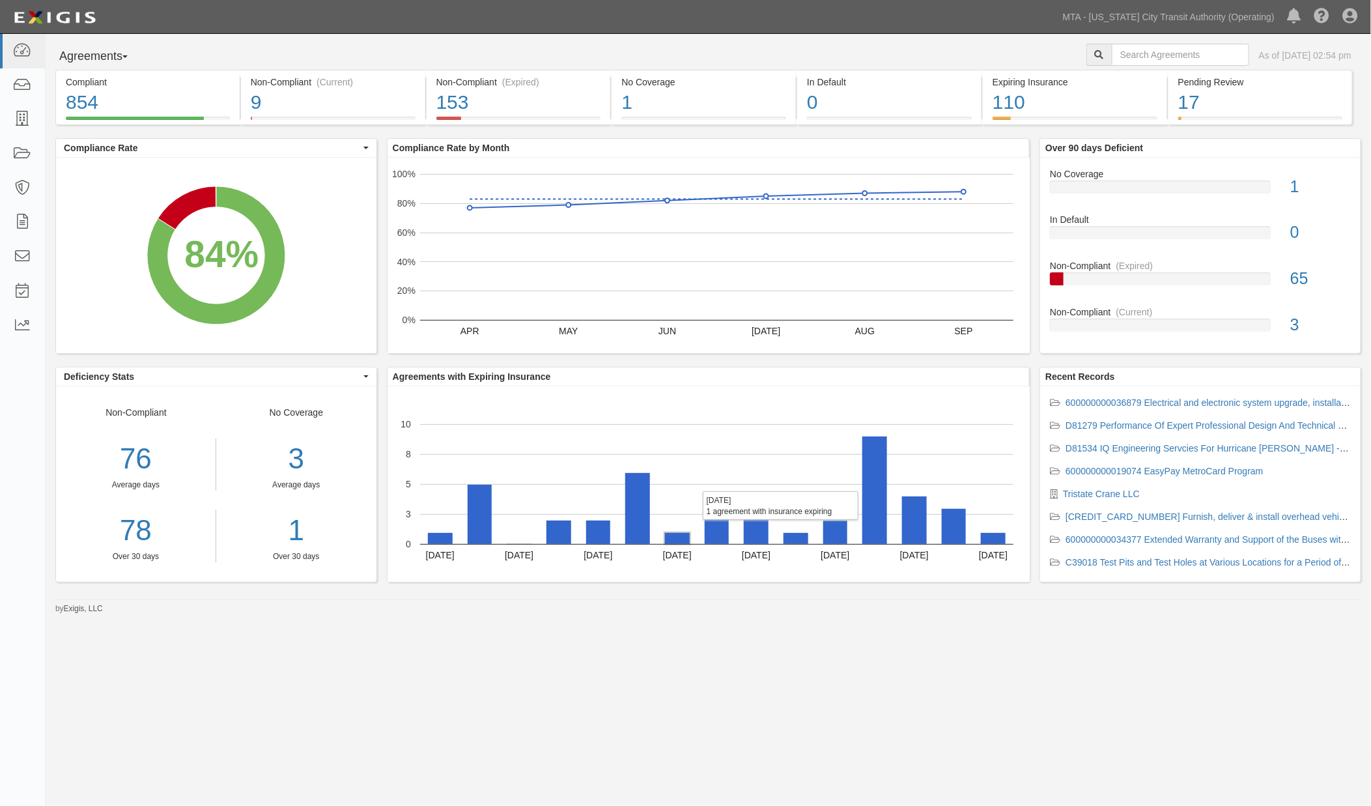
click at [681, 539] on rect "A chart." at bounding box center [677, 538] width 25 height 11
click at [641, 528] on rect "A chart." at bounding box center [637, 508] width 25 height 71
click at [593, 541] on rect "A chart." at bounding box center [598, 531] width 24 height 23
click at [712, 534] on rect "A chart." at bounding box center [717, 520] width 24 height 48
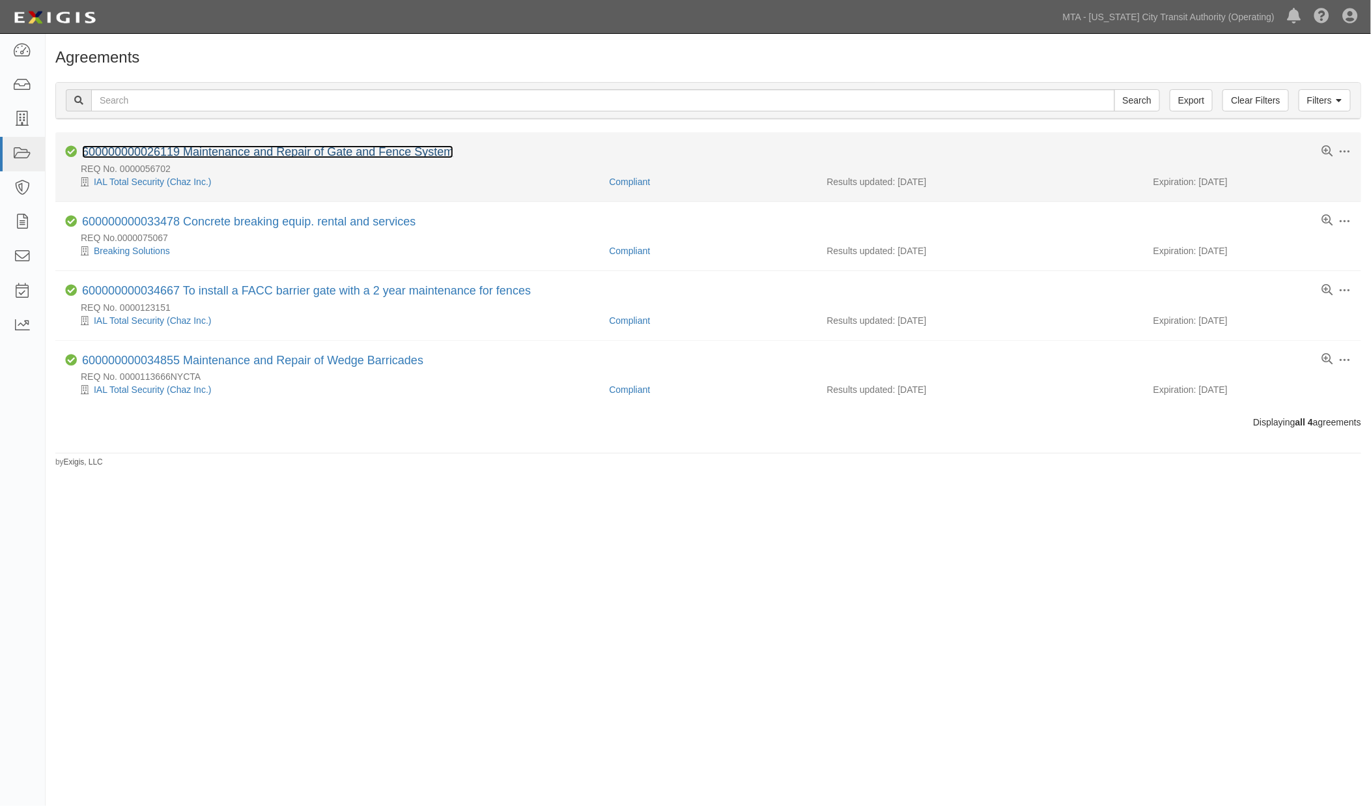
click at [180, 152] on link "600000000026119 Maintenance and Repair of Gate and Fence System" at bounding box center [267, 151] width 371 height 13
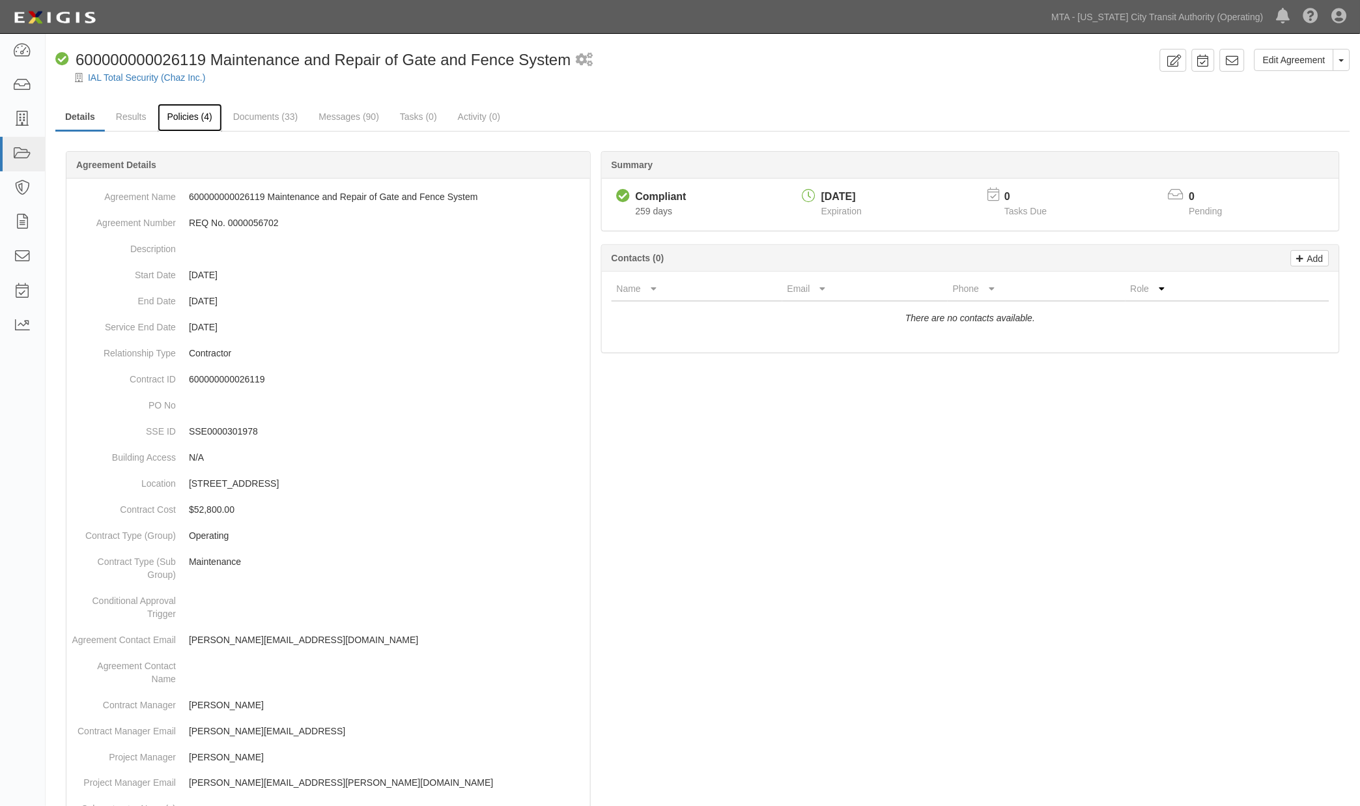
click at [180, 115] on link "Policies (4)" at bounding box center [190, 118] width 64 height 28
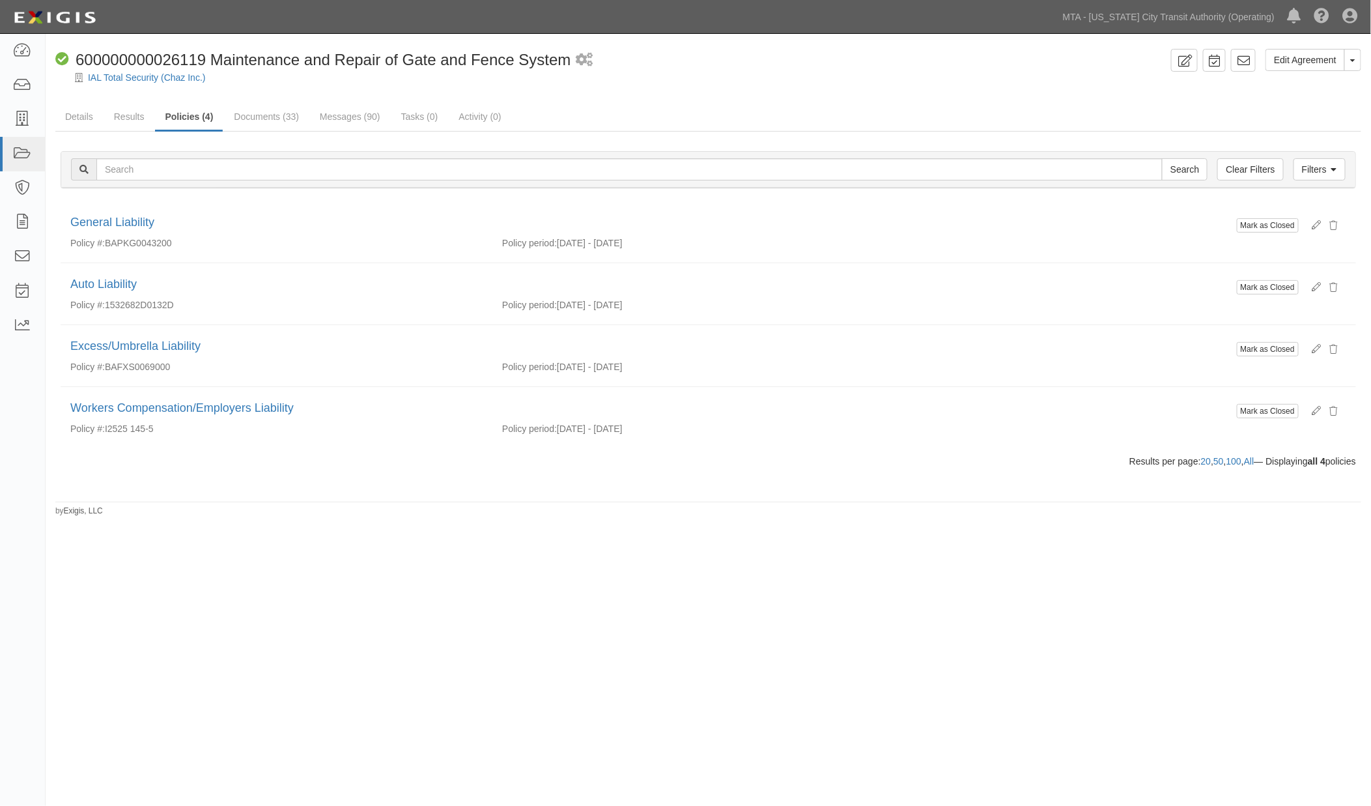
click at [661, 676] on div "Edit Agreement Toggle Agreement Dropdown View Audit Trail Archive Agreement Sen…" at bounding box center [685, 401] width 1371 height 725
click at [149, 56] on span "600000000026119 Maintenance and Repair of Gate and Fence System" at bounding box center [324, 60] width 496 height 18
copy div "Compliant 600000000026119"
click at [838, 642] on div "Edit Agreement Toggle Agreement Dropdown View Audit Trail Archive Agreement Sen…" at bounding box center [685, 401] width 1371 height 725
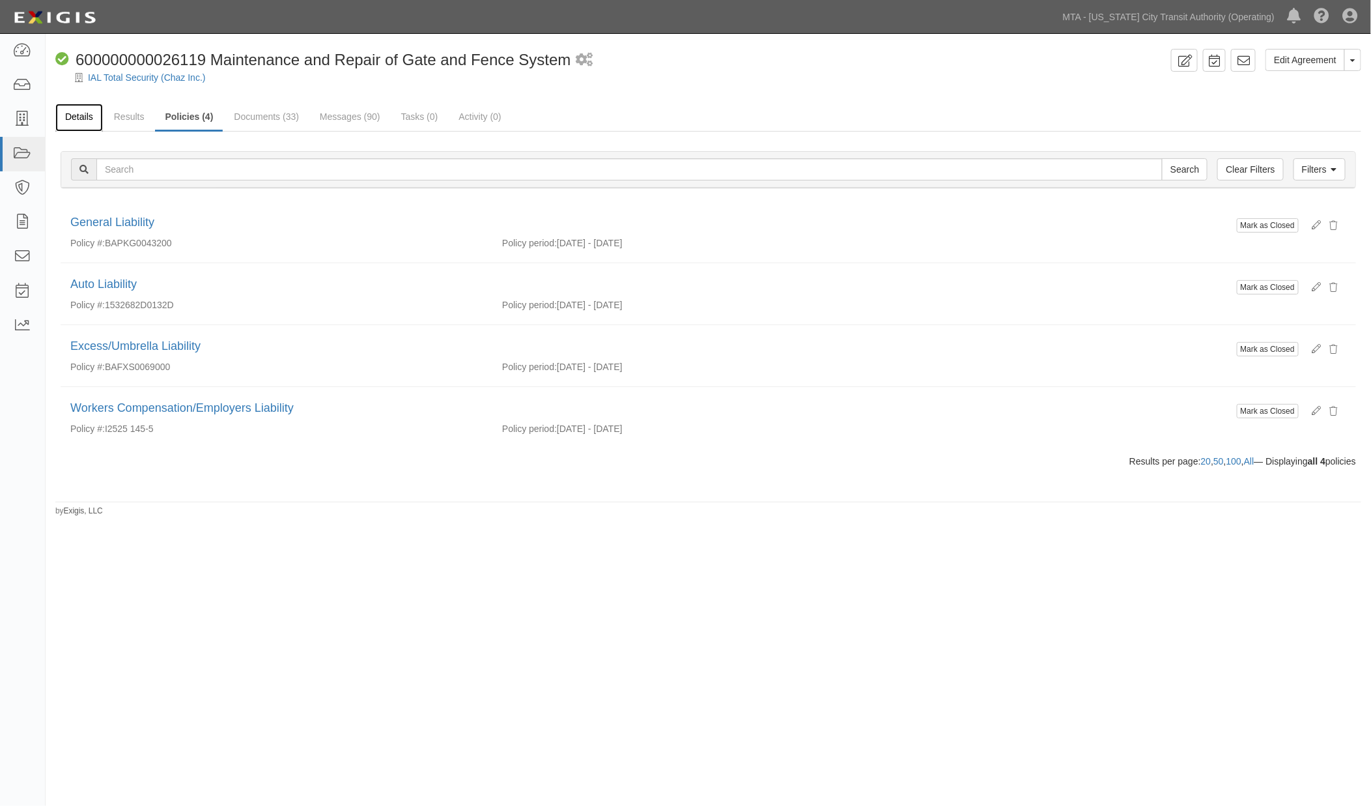
click at [85, 107] on link "Details" at bounding box center [79, 118] width 48 height 28
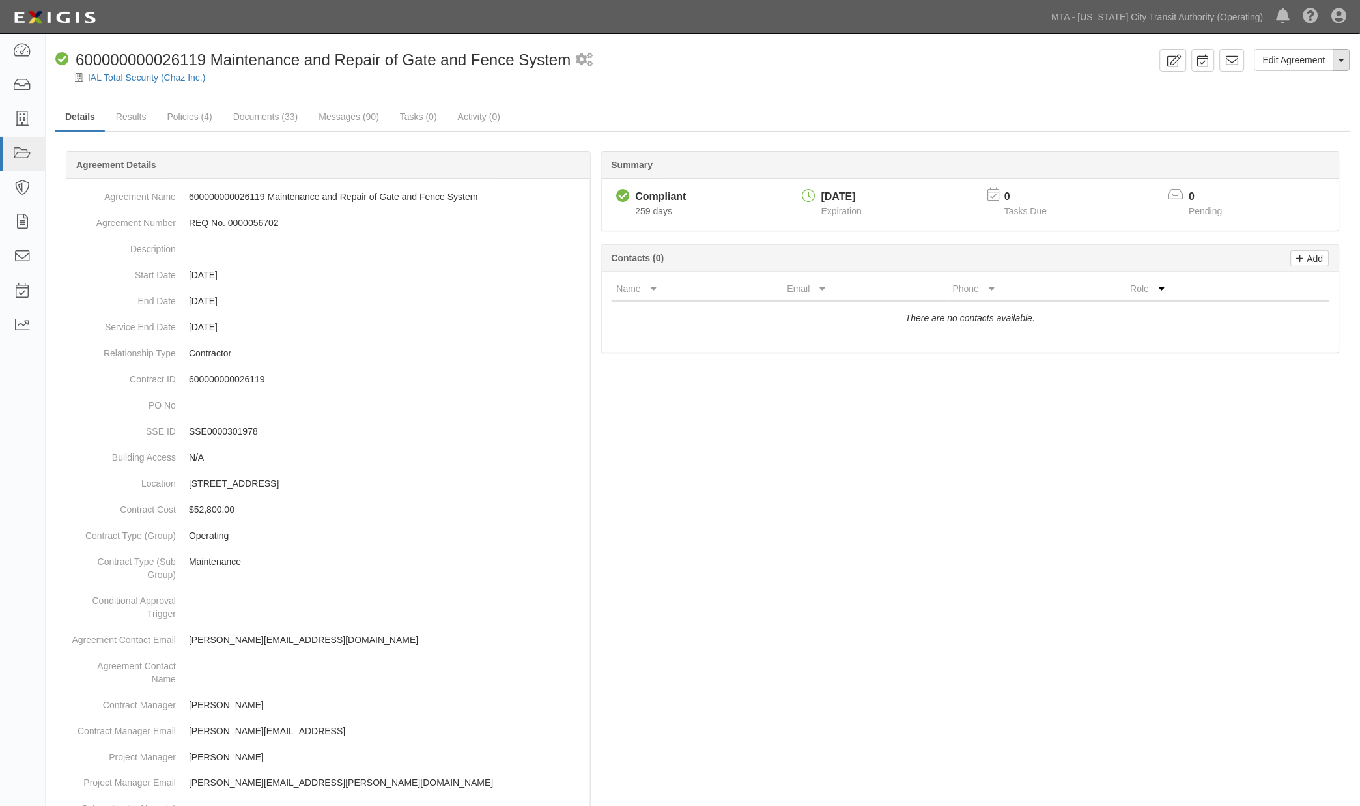
click at [1346, 62] on button "Toggle Agreement Dropdown" at bounding box center [1341, 60] width 17 height 22
click at [1274, 98] on link "Archive Agreement" at bounding box center [1298, 101] width 103 height 17
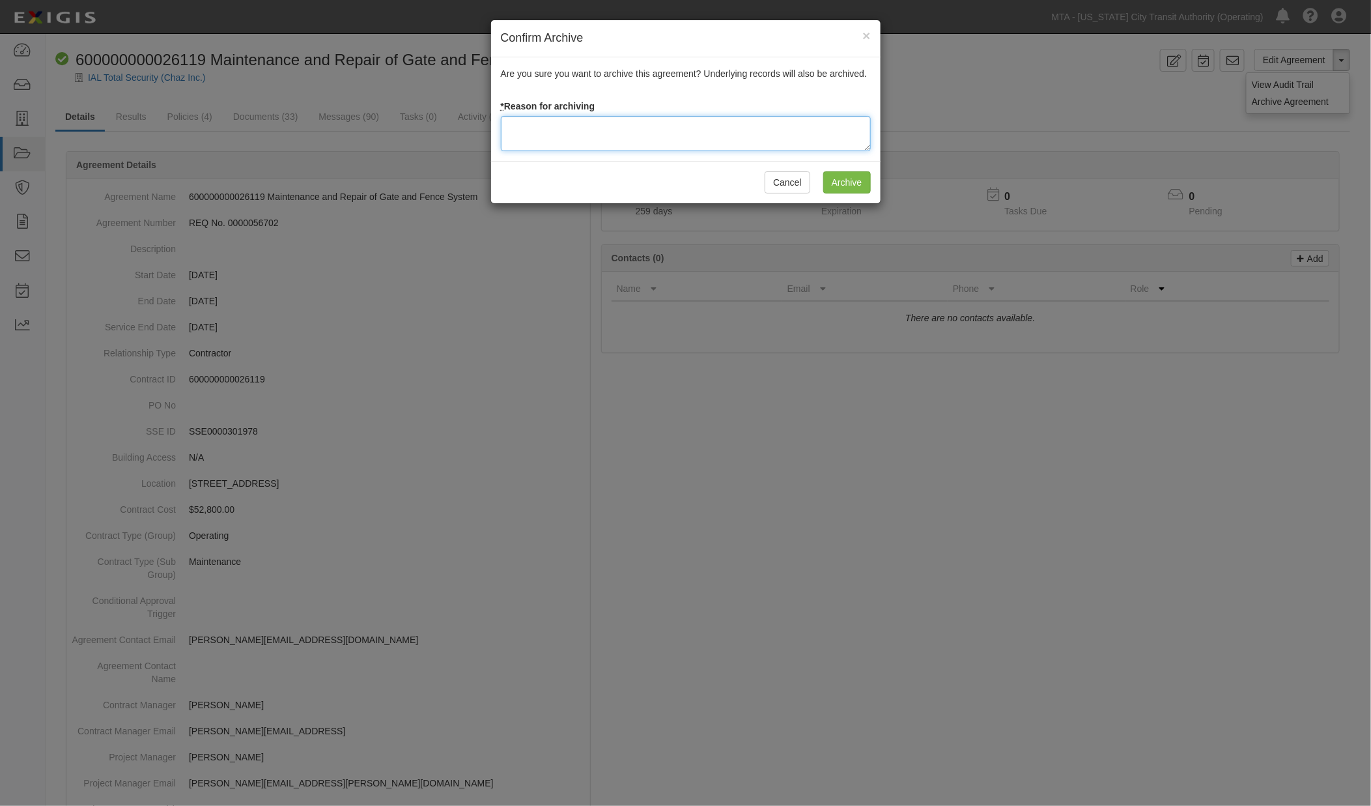
click at [586, 120] on textarea at bounding box center [686, 133] width 370 height 35
type textarea "Completed 5/4/2024"
click at [845, 186] on input "Archive" at bounding box center [847, 182] width 48 height 22
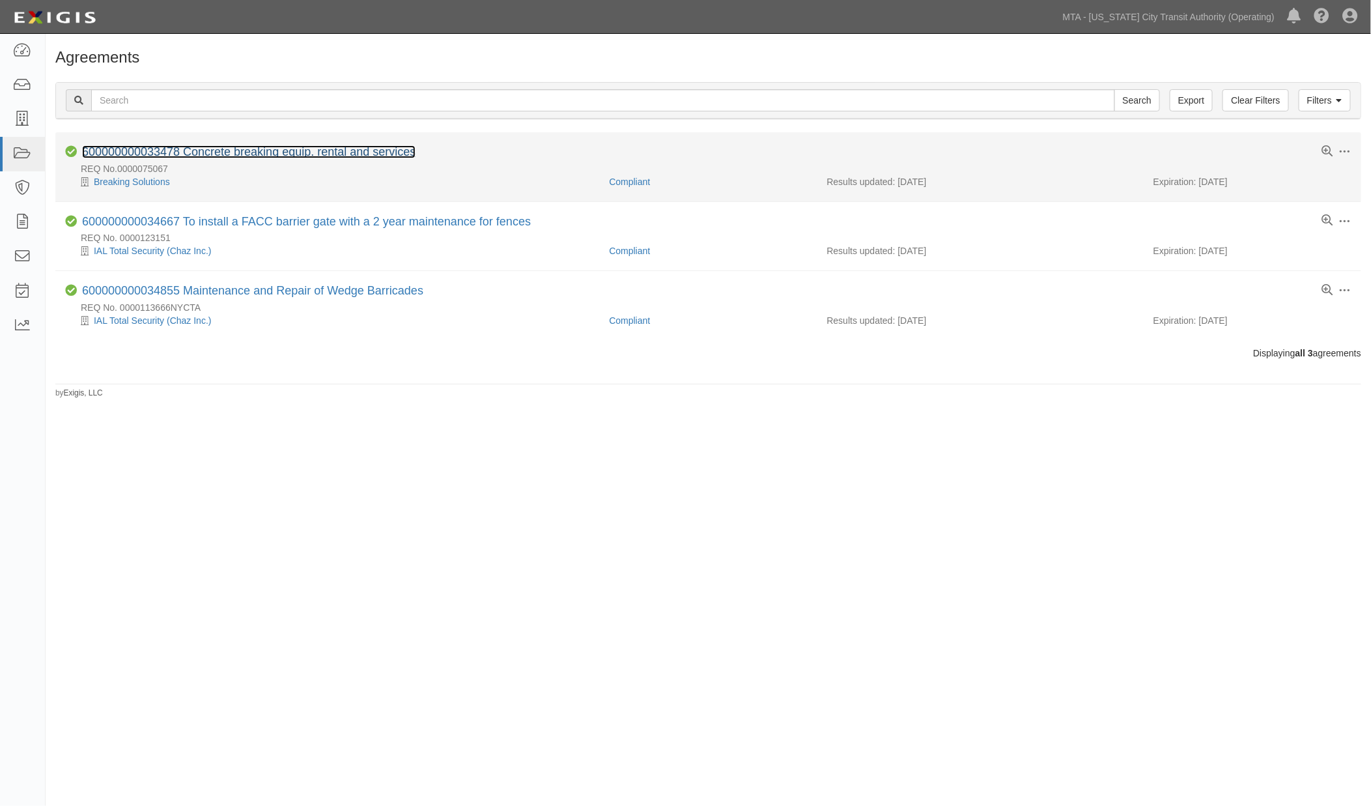
click at [265, 152] on link "600000000033478 Concrete breaking equip. rental and services" at bounding box center [249, 151] width 334 height 13
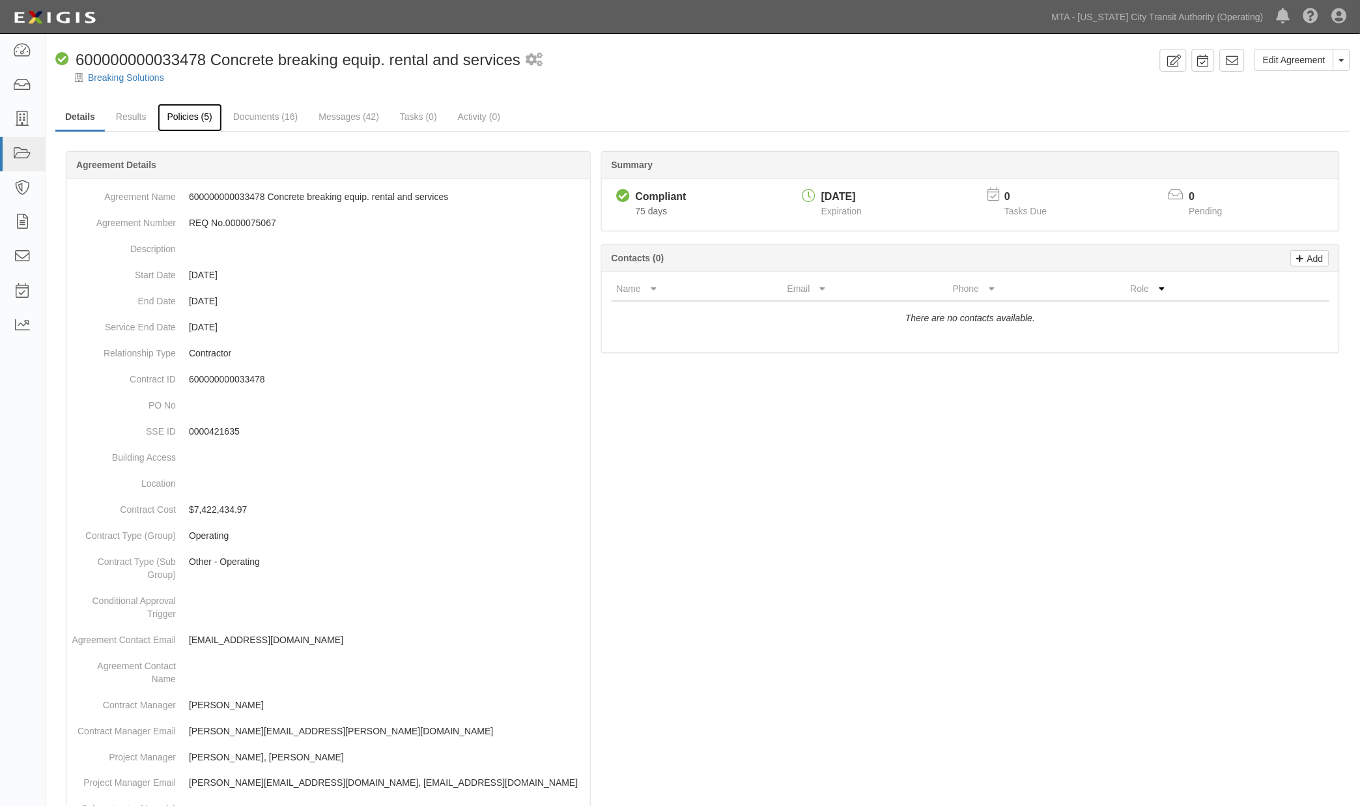
click at [176, 116] on link "Policies (5)" at bounding box center [190, 118] width 64 height 28
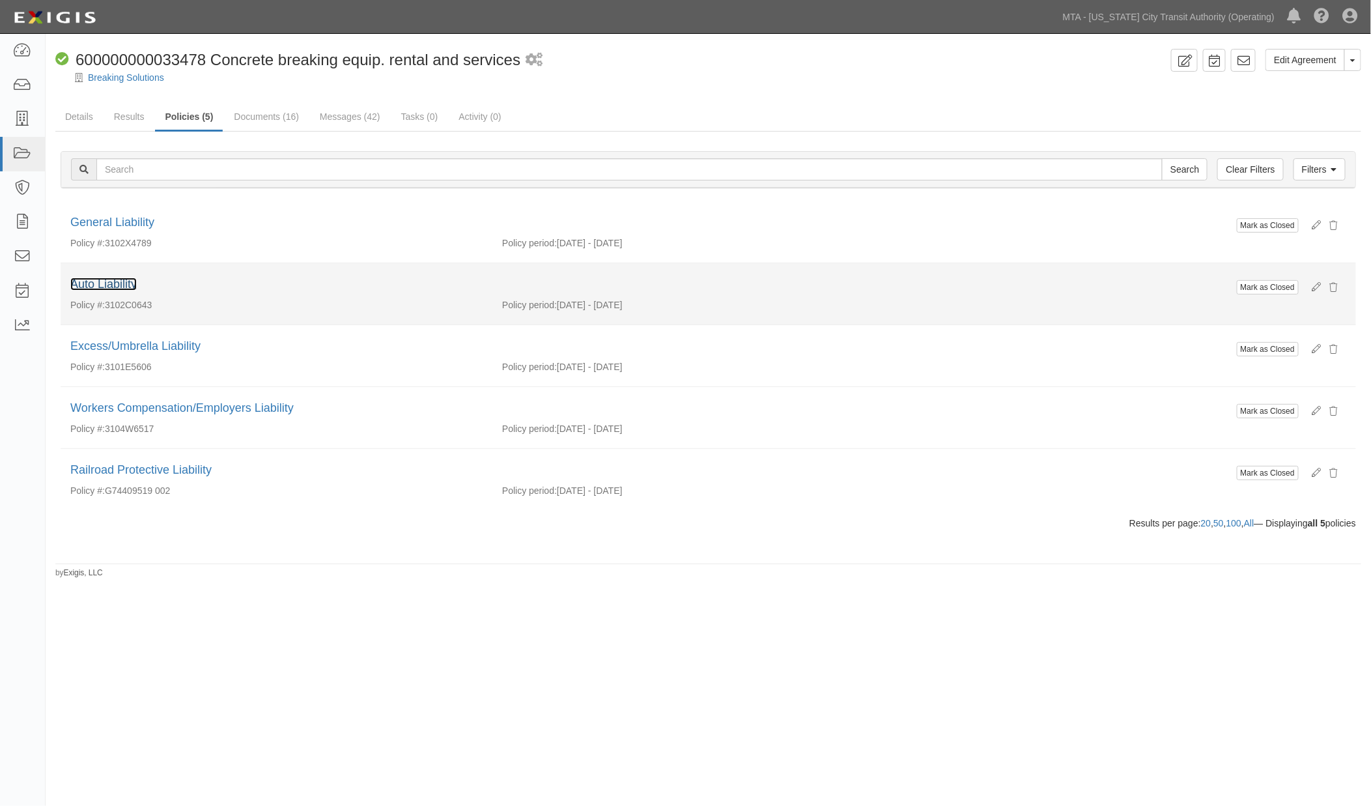
click at [102, 284] on link "Auto Liability" at bounding box center [103, 284] width 66 height 13
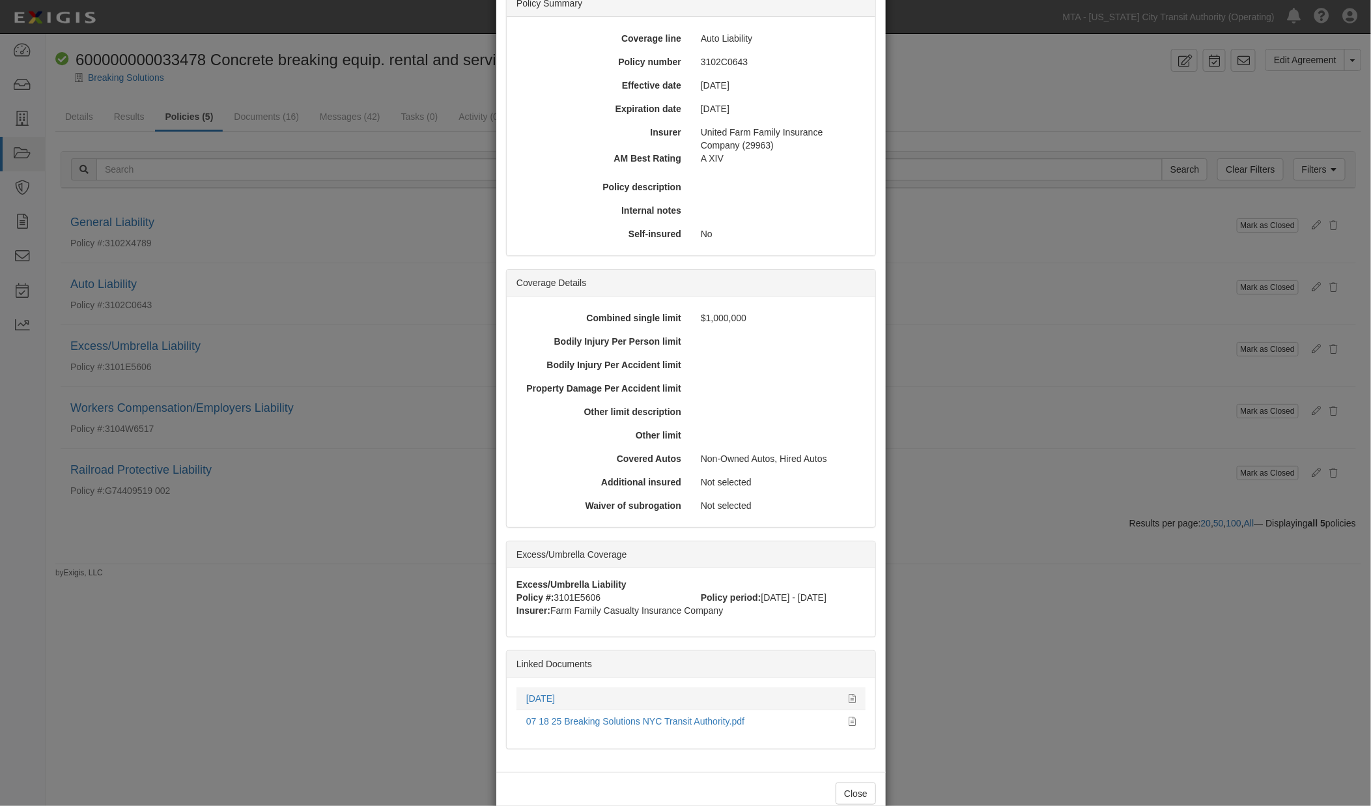
scroll to position [141, 0]
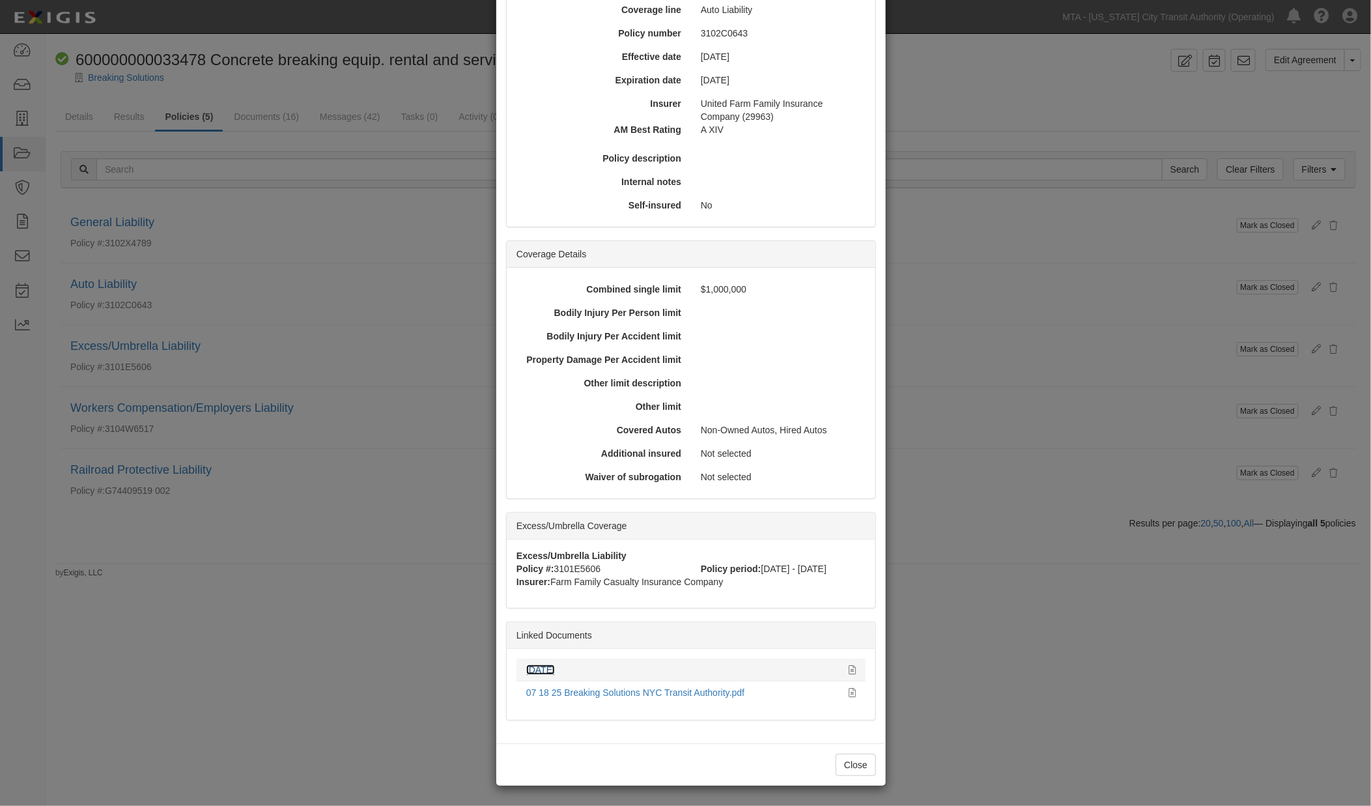
click at [542, 666] on link "5.25.26" at bounding box center [540, 669] width 29 height 10
click at [849, 666] on icon at bounding box center [852, 670] width 7 height 9
click at [1001, 459] on div "× View Policy Mark as Closed Edit Policy Toggle Dropdown Delete Policy Policy S…" at bounding box center [685, 403] width 1371 height 806
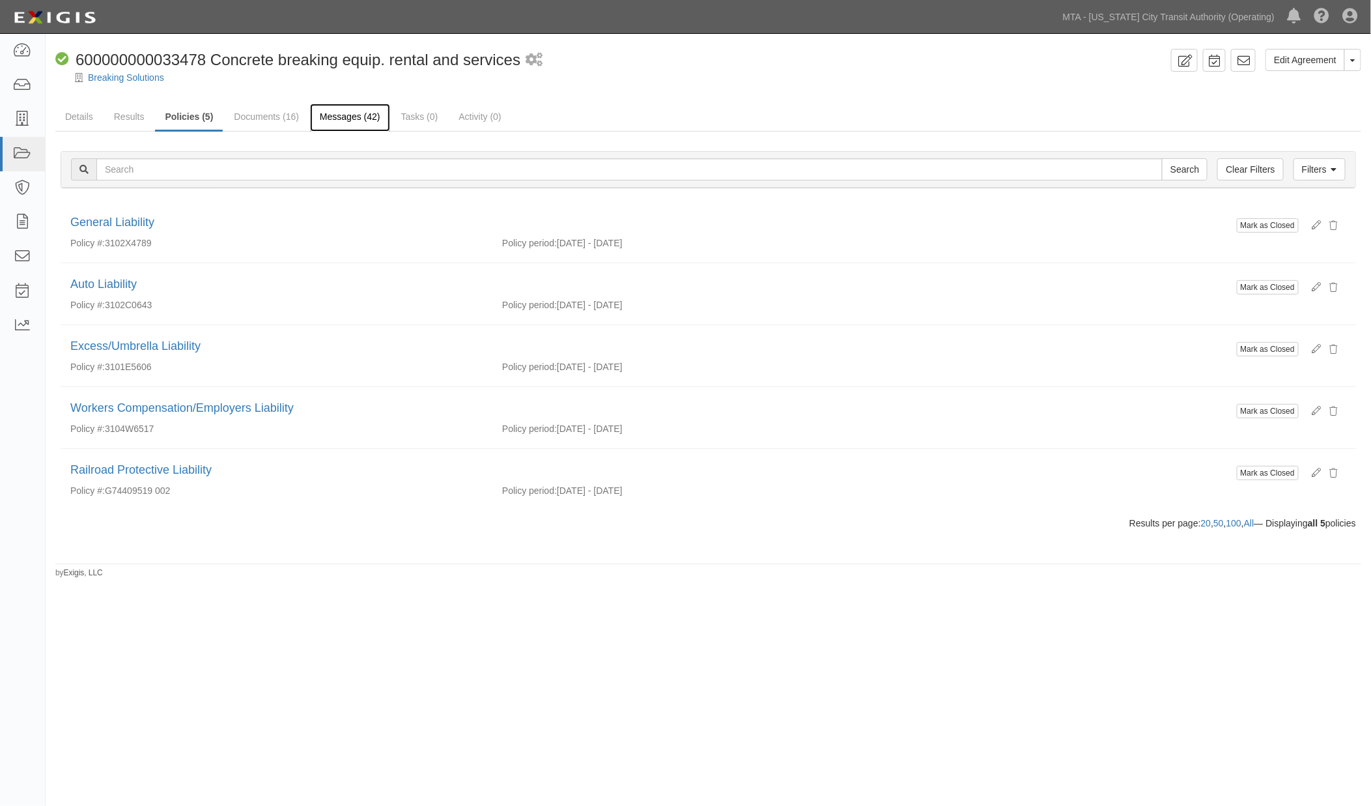
click at [363, 120] on link "Messages (42)" at bounding box center [350, 118] width 80 height 28
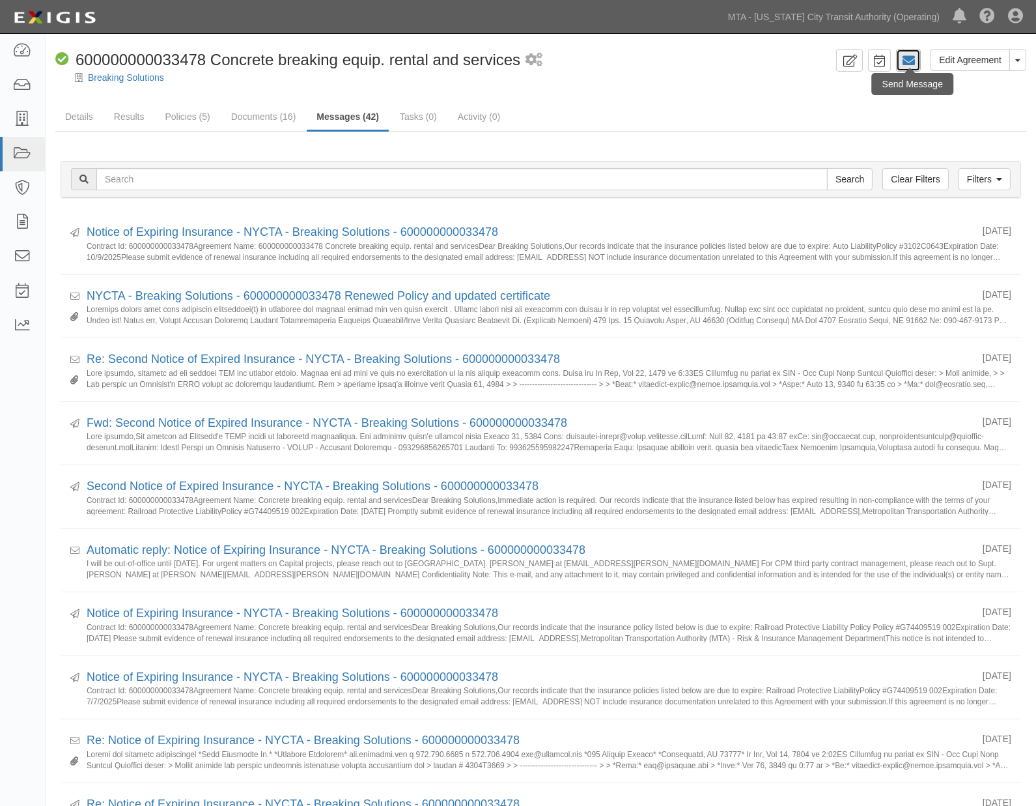
click at [904, 55] on icon at bounding box center [908, 60] width 13 height 13
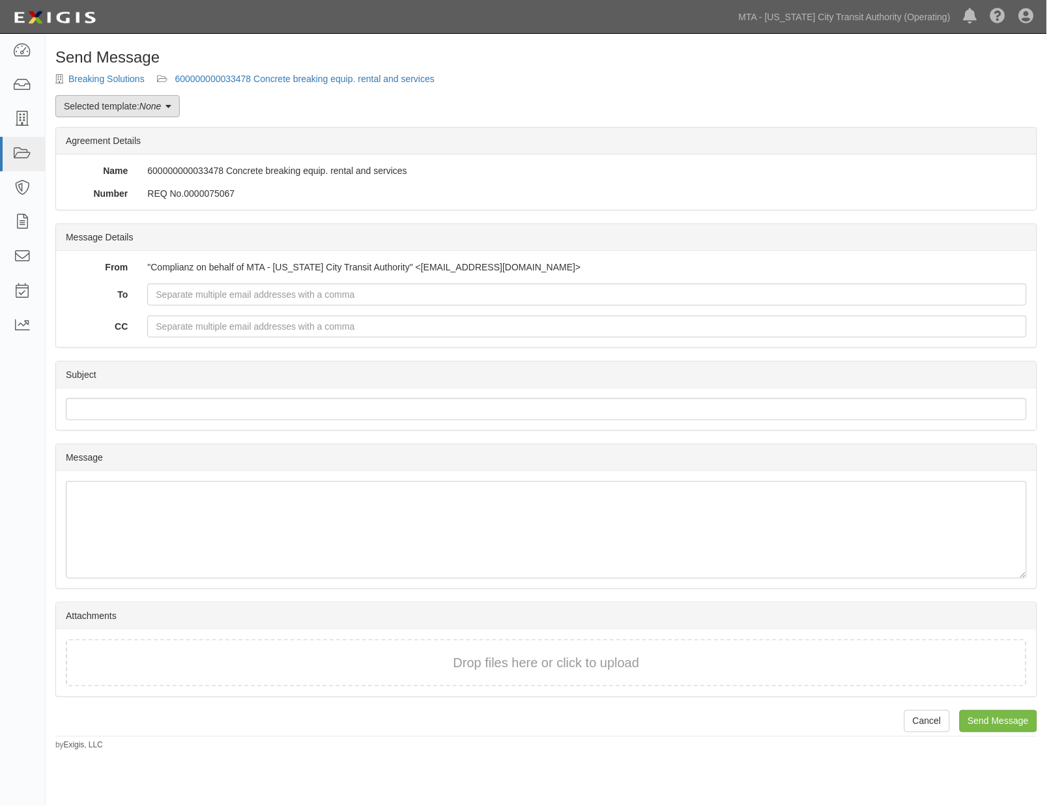
click at [167, 107] on link "Selected template: None" at bounding box center [117, 106] width 124 height 22
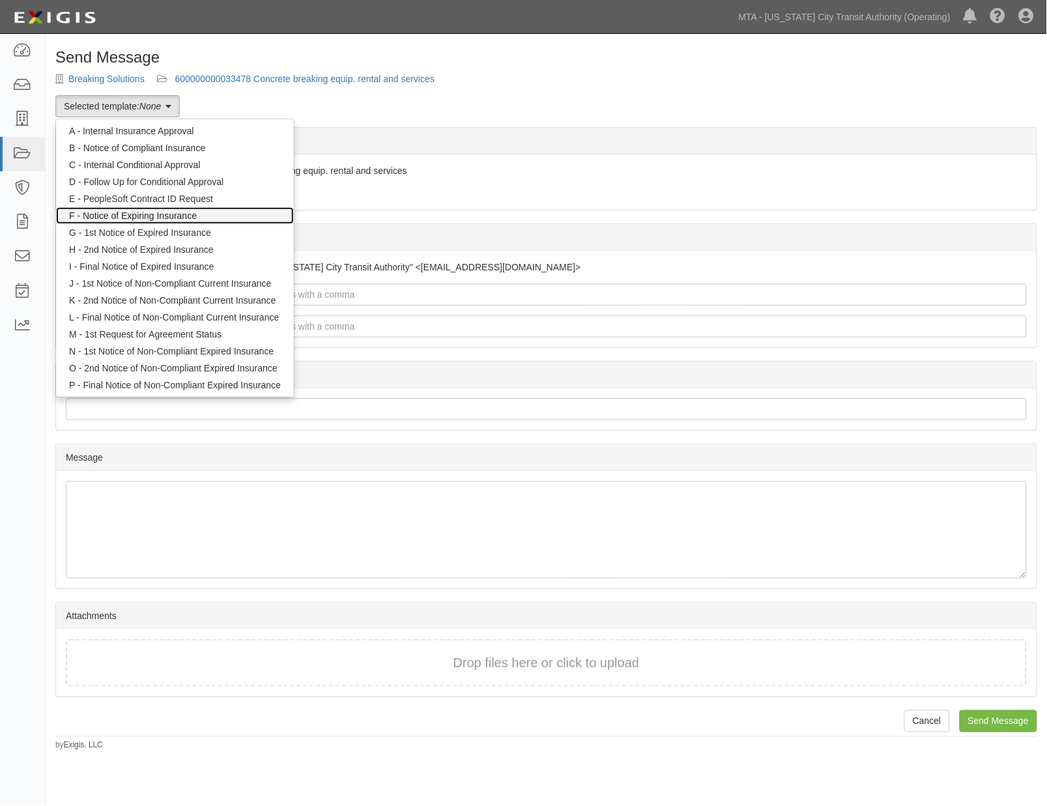
click at [145, 214] on link "F - Notice of Expiring Insurance" at bounding box center [175, 215] width 238 height 17
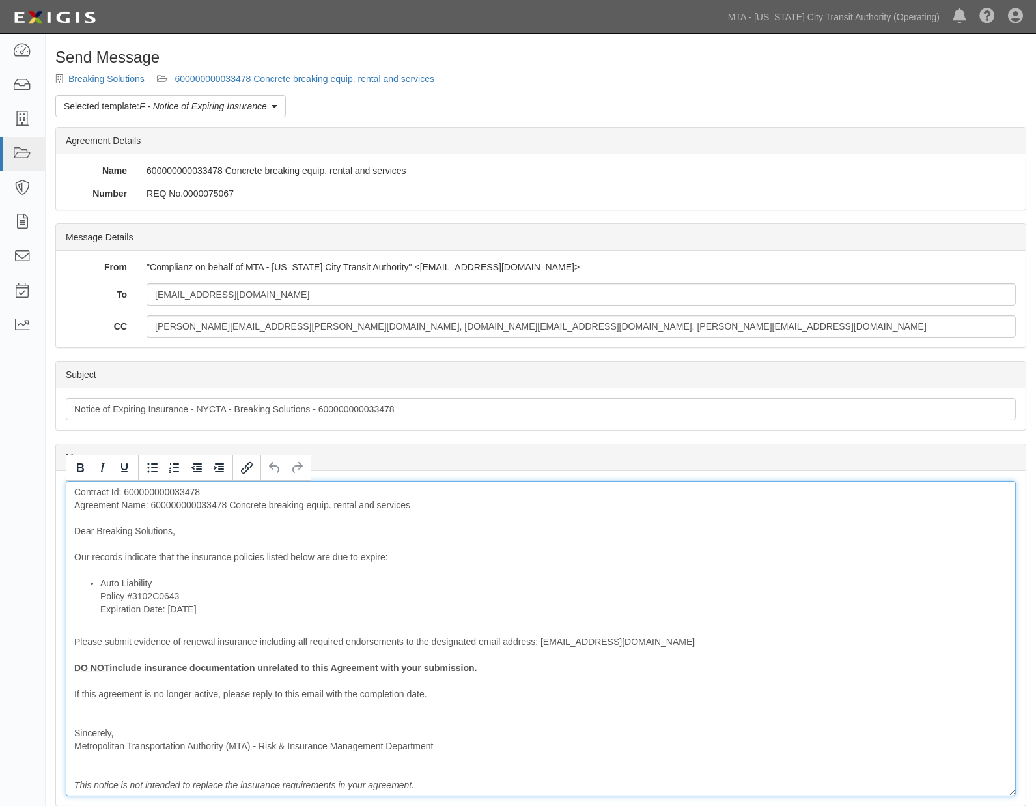
click at [200, 506] on div "Contract Id: 600000000033478 Agreement Name: 600000000033478 Concrete breaking …" at bounding box center [541, 638] width 950 height 315
click at [255, 558] on div "Contract Id: 600000000033478 Agreement Name: Concrete breaking equip. rental an…" at bounding box center [541, 638] width 950 height 315
drag, startPoint x: 322, startPoint y: 552, endPoint x: 313, endPoint y: 554, distance: 10.0
click at [313, 554] on div "Contract Id: 600000000033478 Agreement Name: Concrete breaking equip. rental an…" at bounding box center [541, 638] width 950 height 315
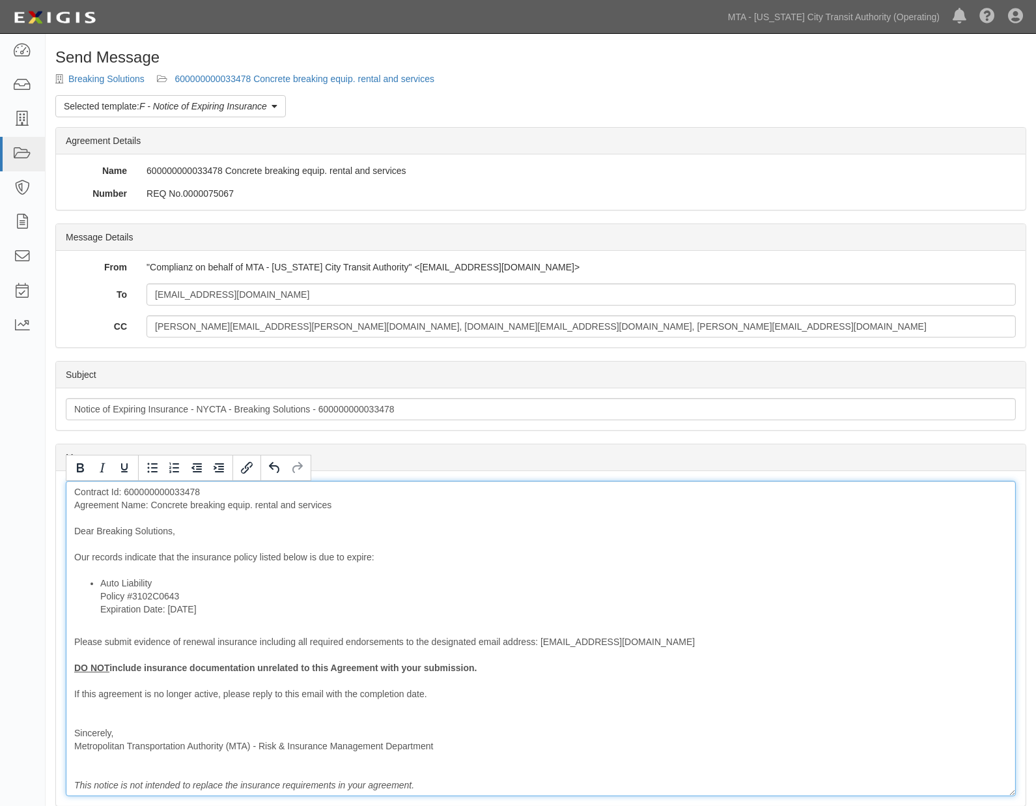
click at [500, 601] on li "Auto Liability Policy #3102C0643 Expiration Date: 10/9/2025" at bounding box center [553, 596] width 907 height 39
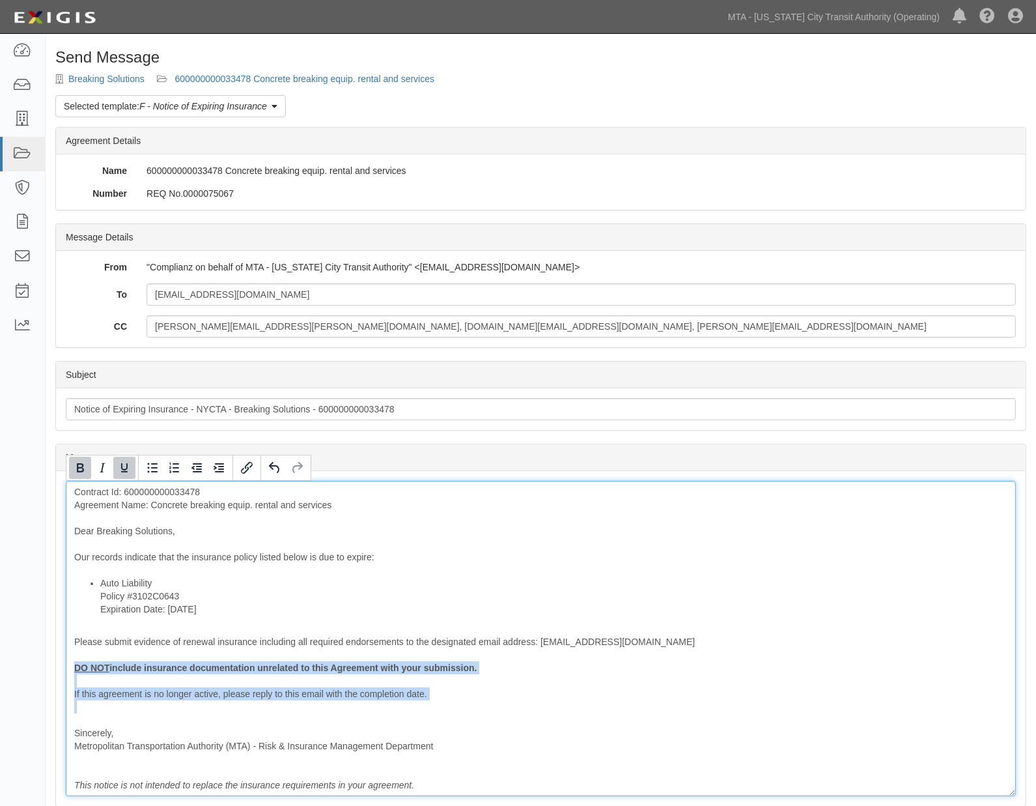
drag, startPoint x: 96, startPoint y: 704, endPoint x: 68, endPoint y: 650, distance: 60.9
click at [68, 659] on div "Contract Id: 600000000033478 Agreement Name: Concrete breaking equip. rental an…" at bounding box center [541, 638] width 950 height 315
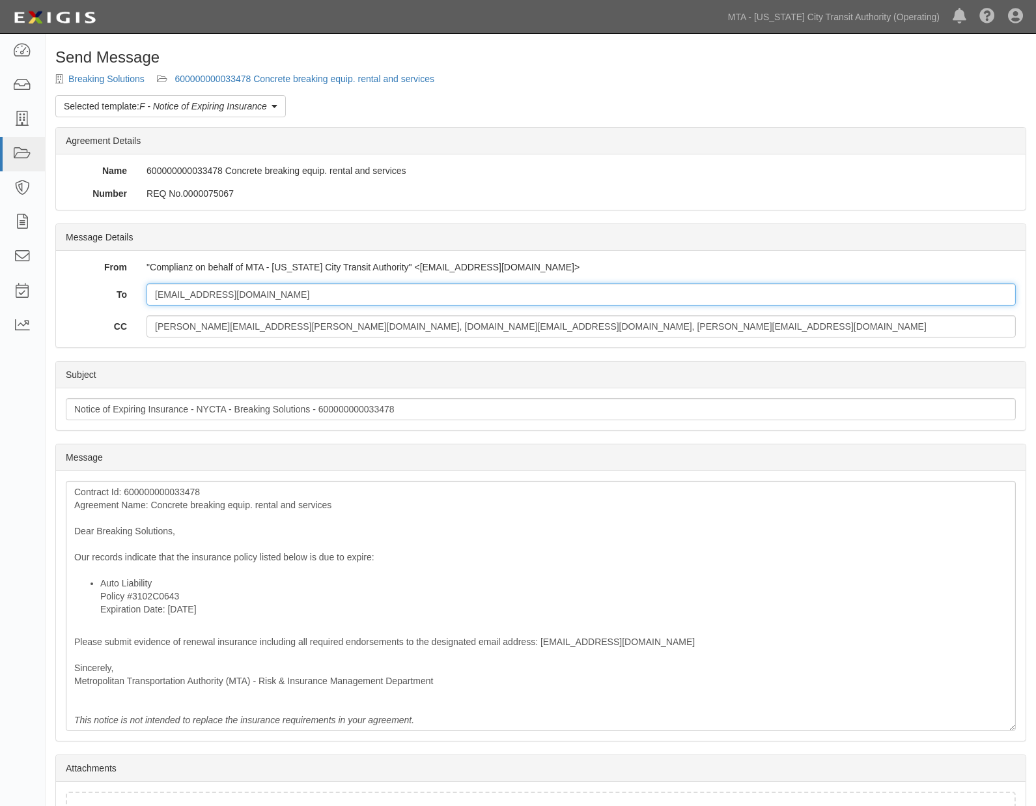
click at [315, 294] on input "jjr@breakusa.com" at bounding box center [582, 294] width 870 height 22
type input "jjr@breakusa.com; highlandmillsoffice@american-national.com"
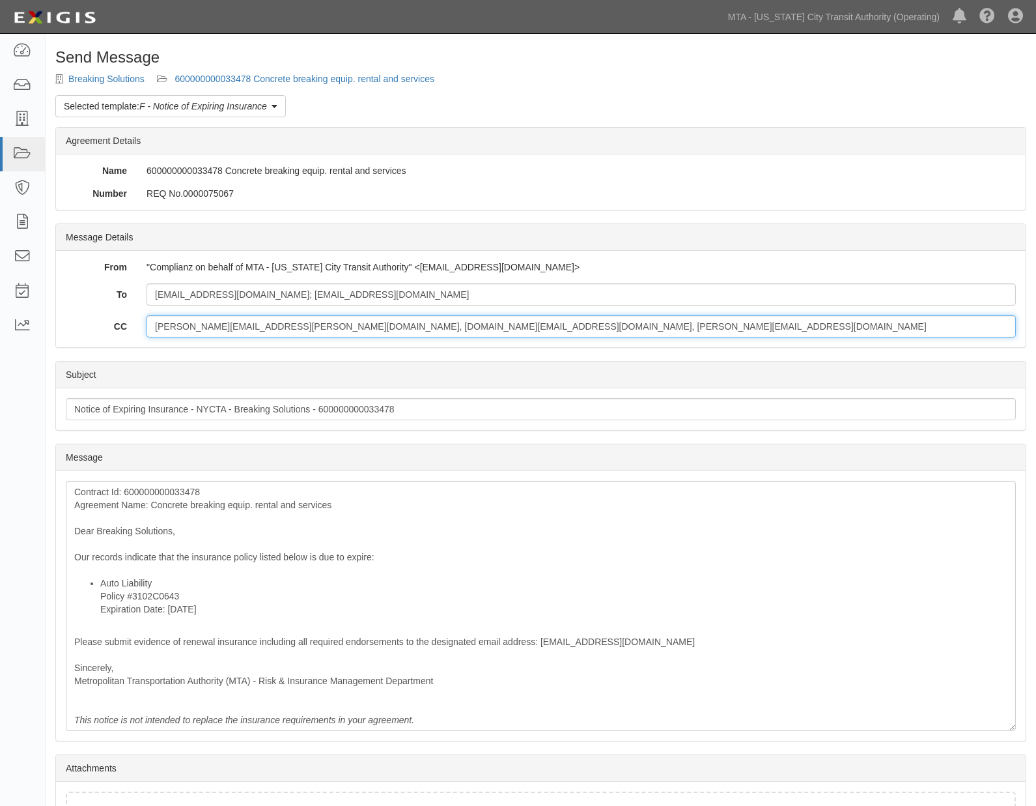
drag, startPoint x: 557, startPoint y: 327, endPoint x: -103, endPoint y: 330, distance: 659.9
click at [0, 330] on html "Toggle navigation Dashboard Inbox Parties Agreements Coverages Documents Messag…" at bounding box center [518, 452] width 1036 height 904
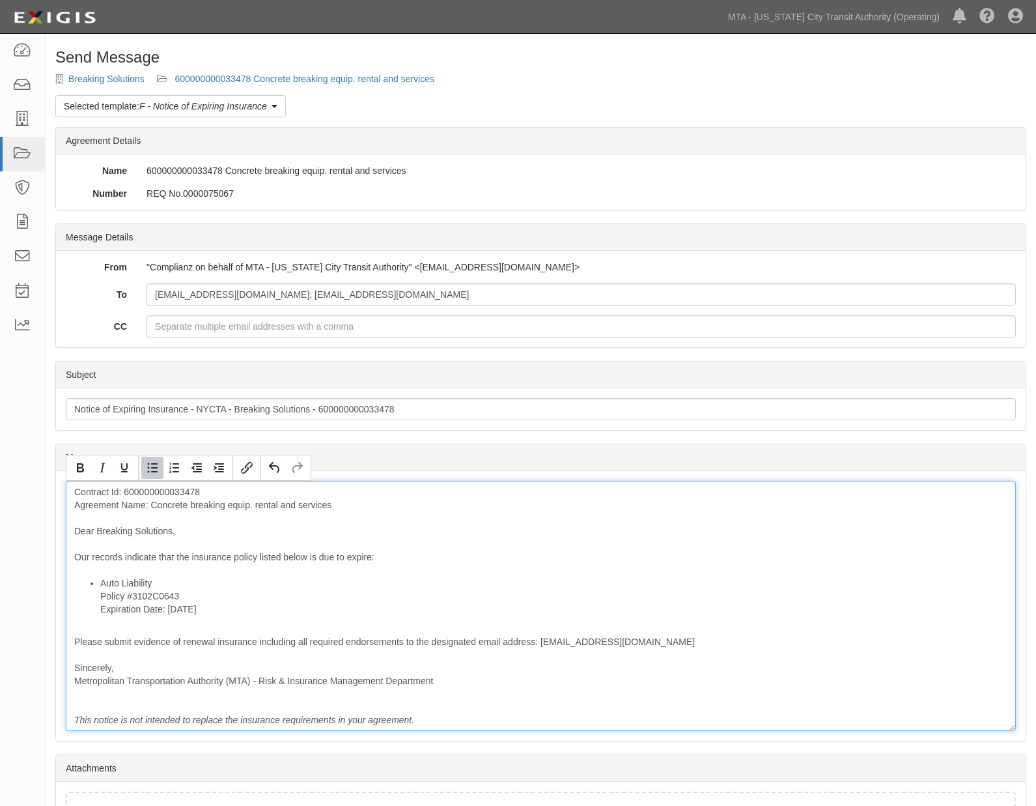
drag, startPoint x: 226, startPoint y: 616, endPoint x: 168, endPoint y: 616, distance: 58.0
click at [168, 616] on li "Auto Liability Policy #3102C0643 Expiration Date: 10/9/2025" at bounding box center [553, 596] width 907 height 39
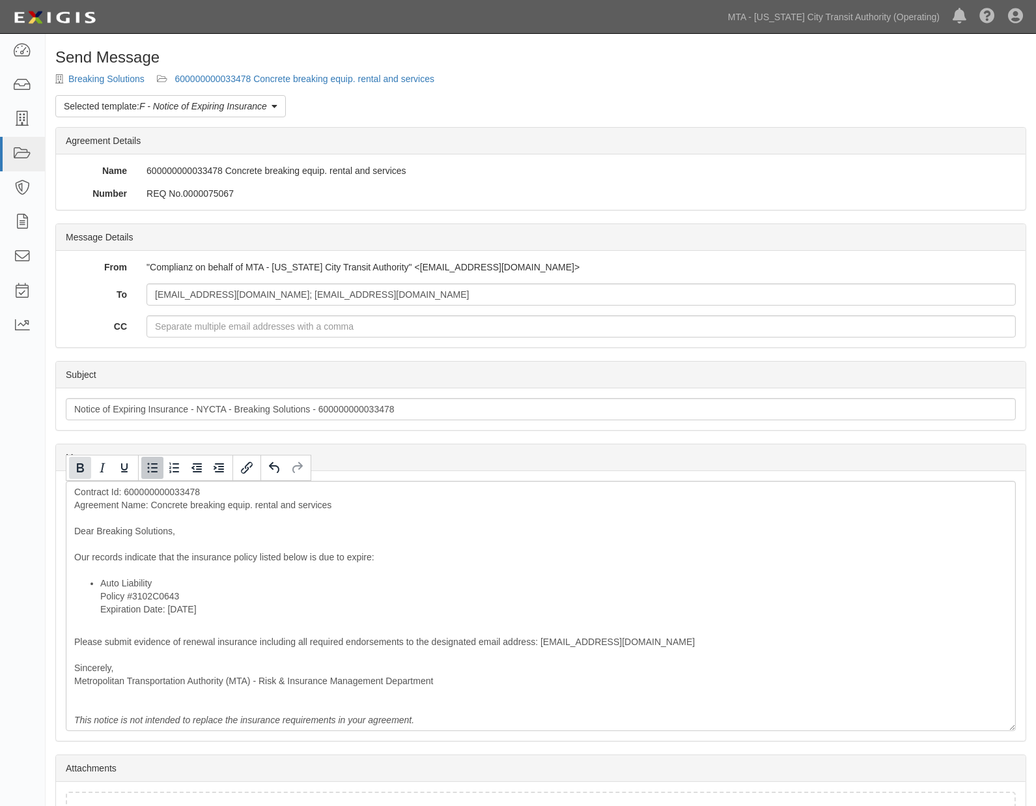
click at [81, 476] on icon "Bold" at bounding box center [80, 468] width 16 height 16
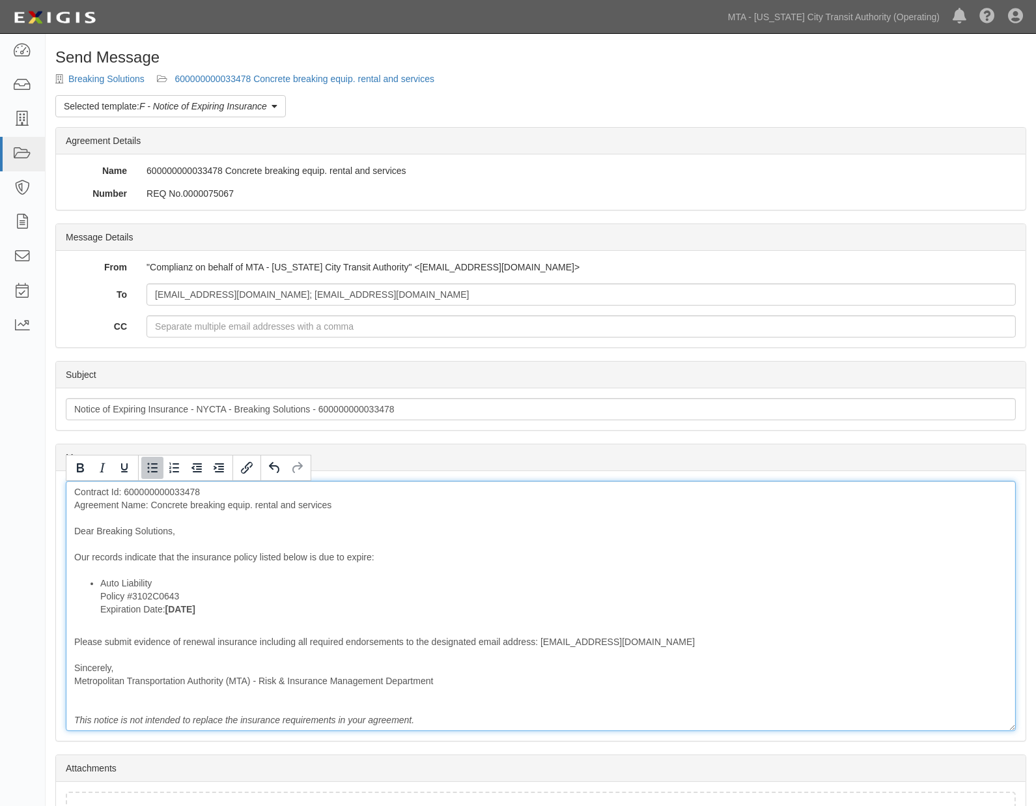
click at [396, 588] on li "Auto Liability Policy #3102C0643 Expiration Date: 10/9/2025" at bounding box center [553, 596] width 907 height 39
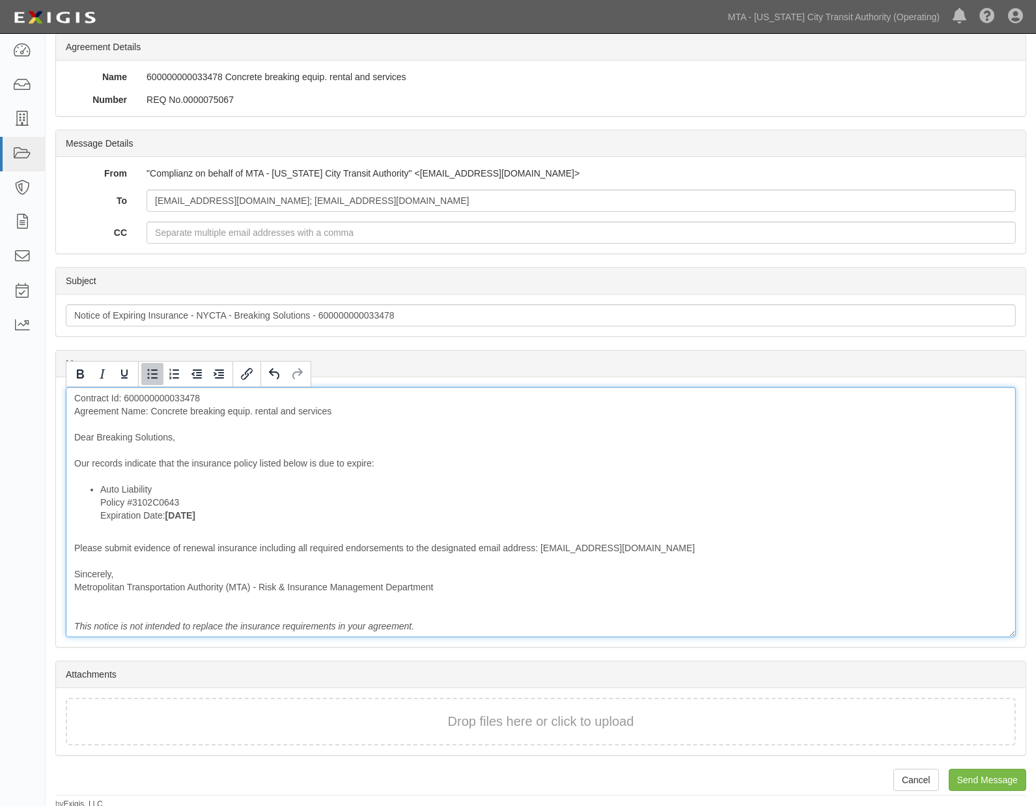
scroll to position [96, 0]
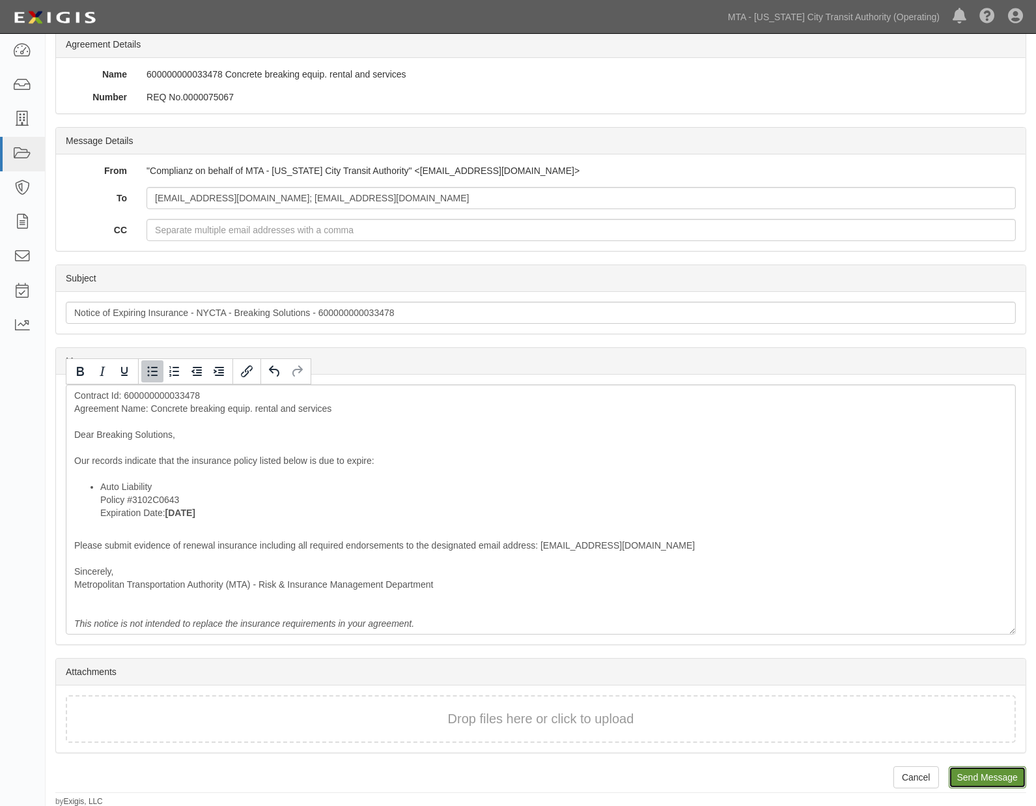
click at [984, 771] on input "Send Message" at bounding box center [988, 777] width 78 height 22
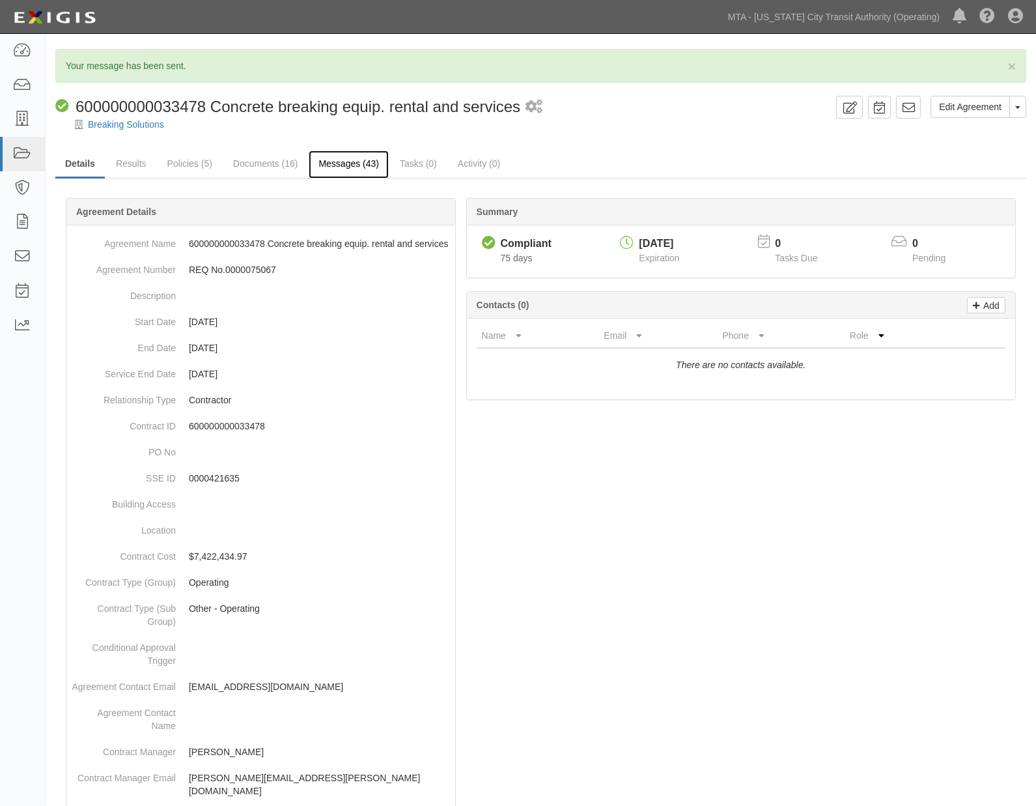
click at [350, 162] on link "Messages (43)" at bounding box center [349, 164] width 80 height 28
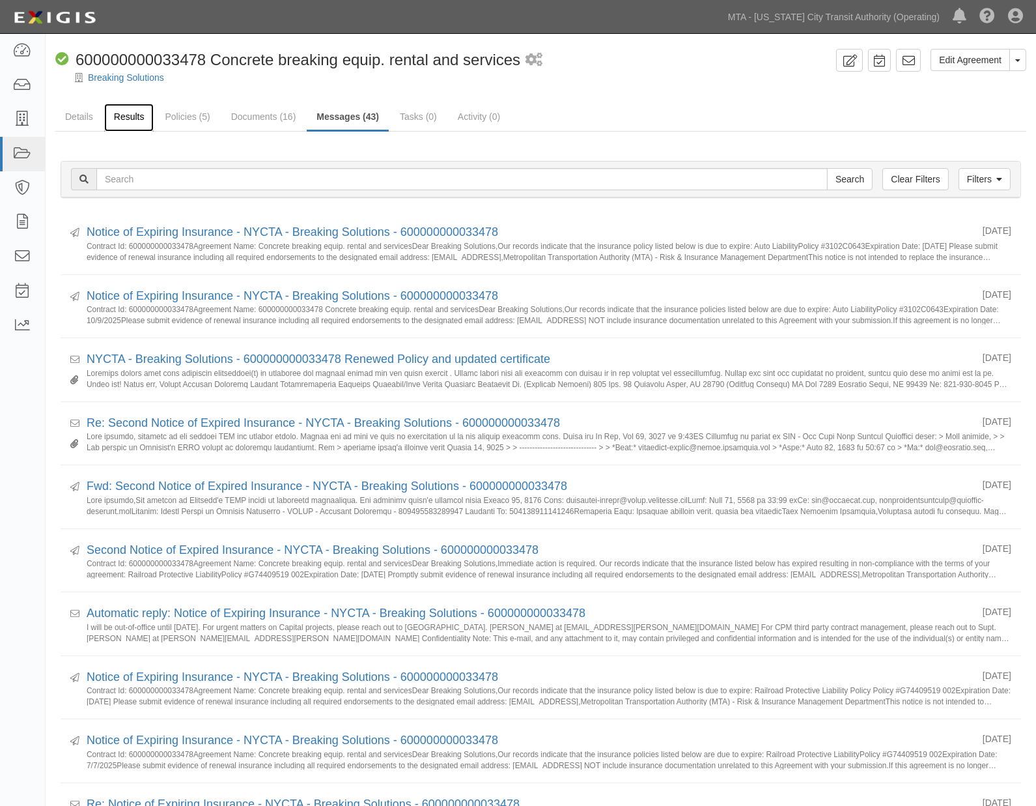
click at [124, 115] on link "Results" at bounding box center [129, 118] width 50 height 28
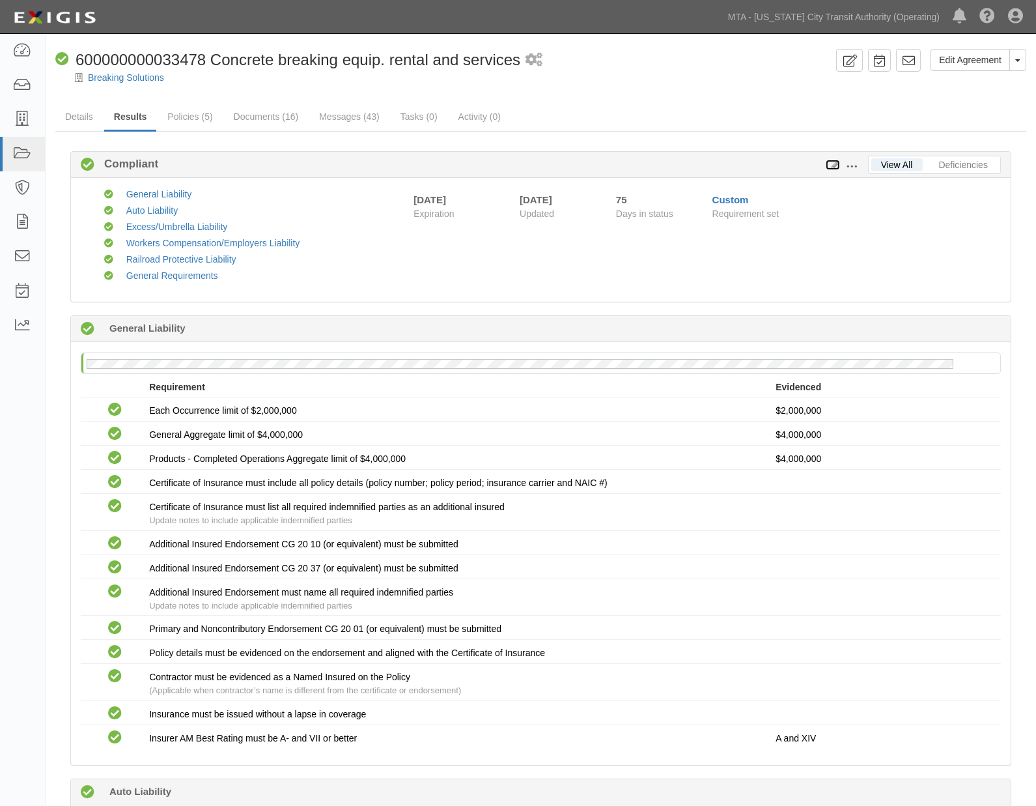
click at [835, 164] on icon at bounding box center [833, 165] width 14 height 9
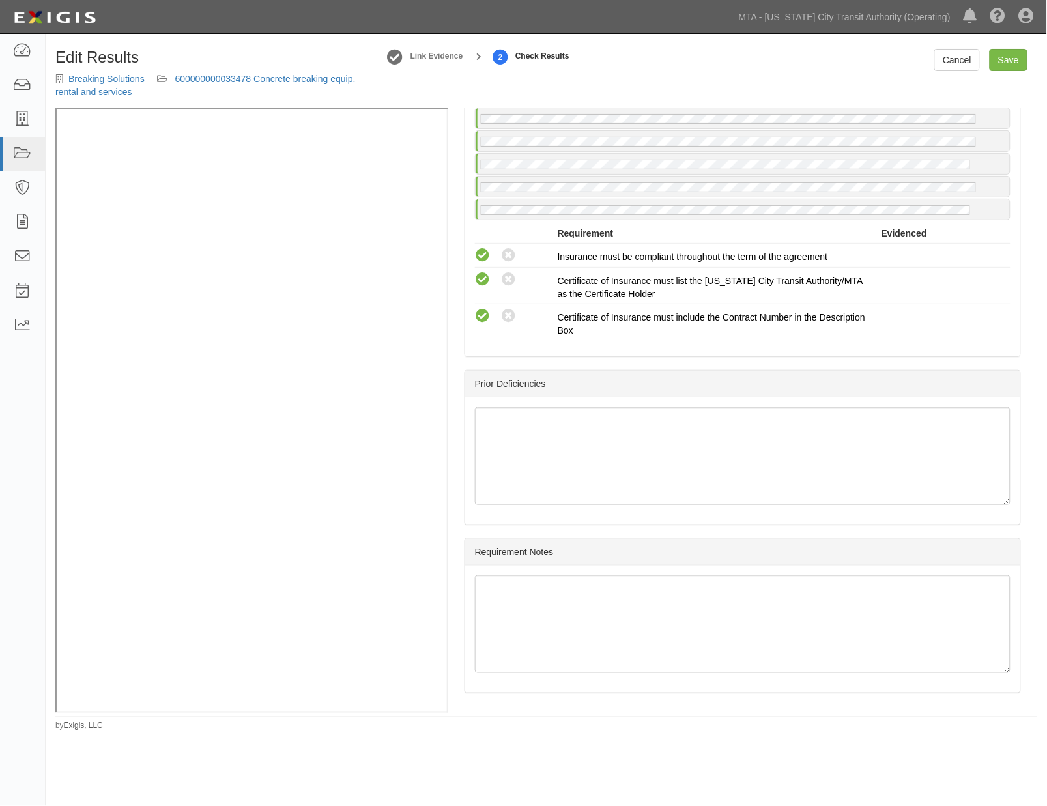
scroll to position [2099, 0]
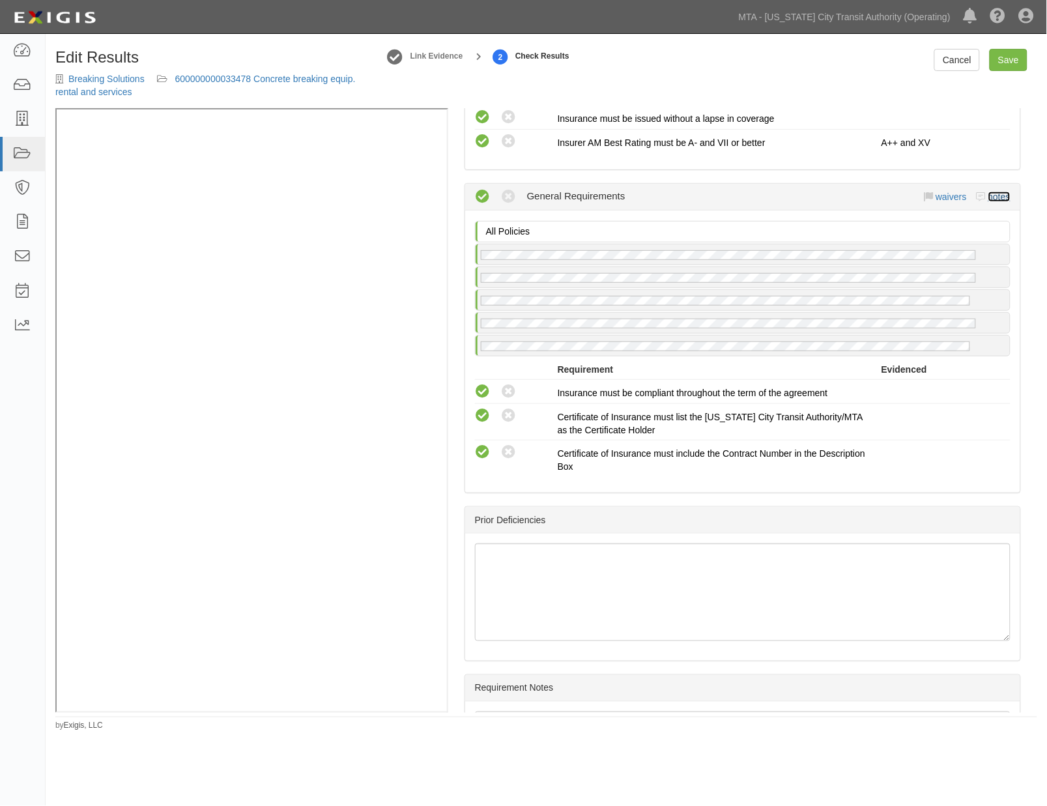
click at [988, 202] on link "notes" at bounding box center [999, 197] width 22 height 10
radio input "true"
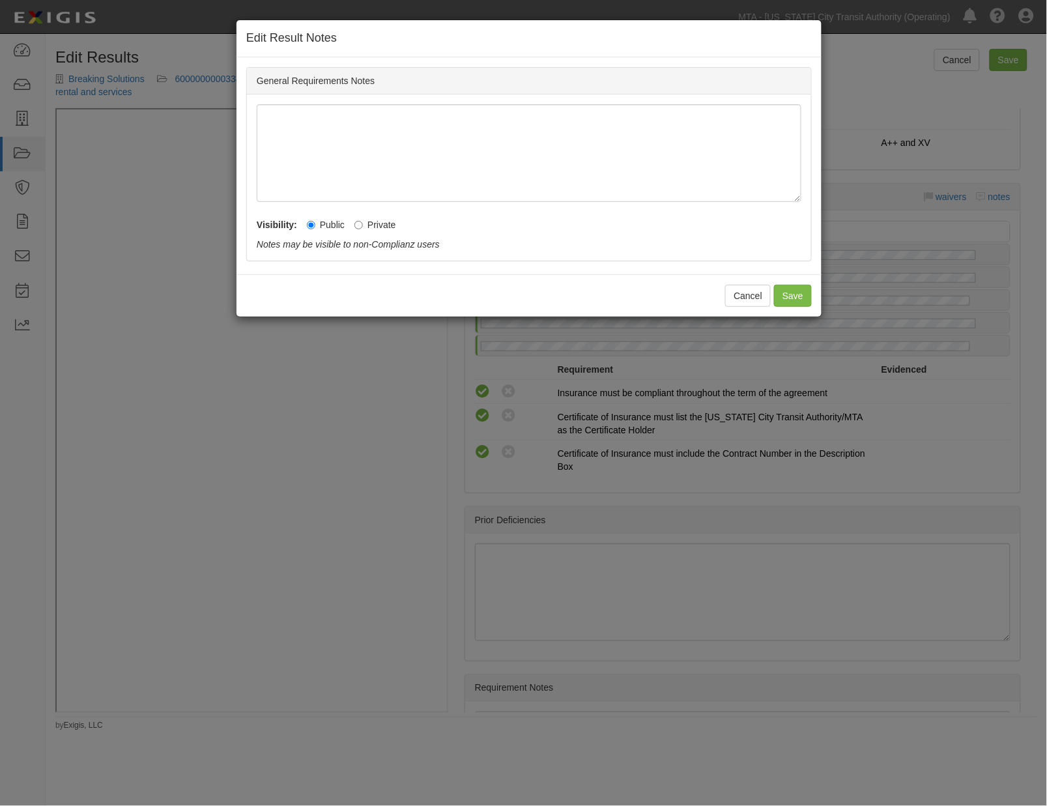
click at [376, 227] on label "Private" at bounding box center [375, 224] width 42 height 13
click at [363, 227] on input "Private" at bounding box center [358, 225] width 8 height 8
radio input "true"
click at [796, 296] on button "Save" at bounding box center [793, 296] width 38 height 22
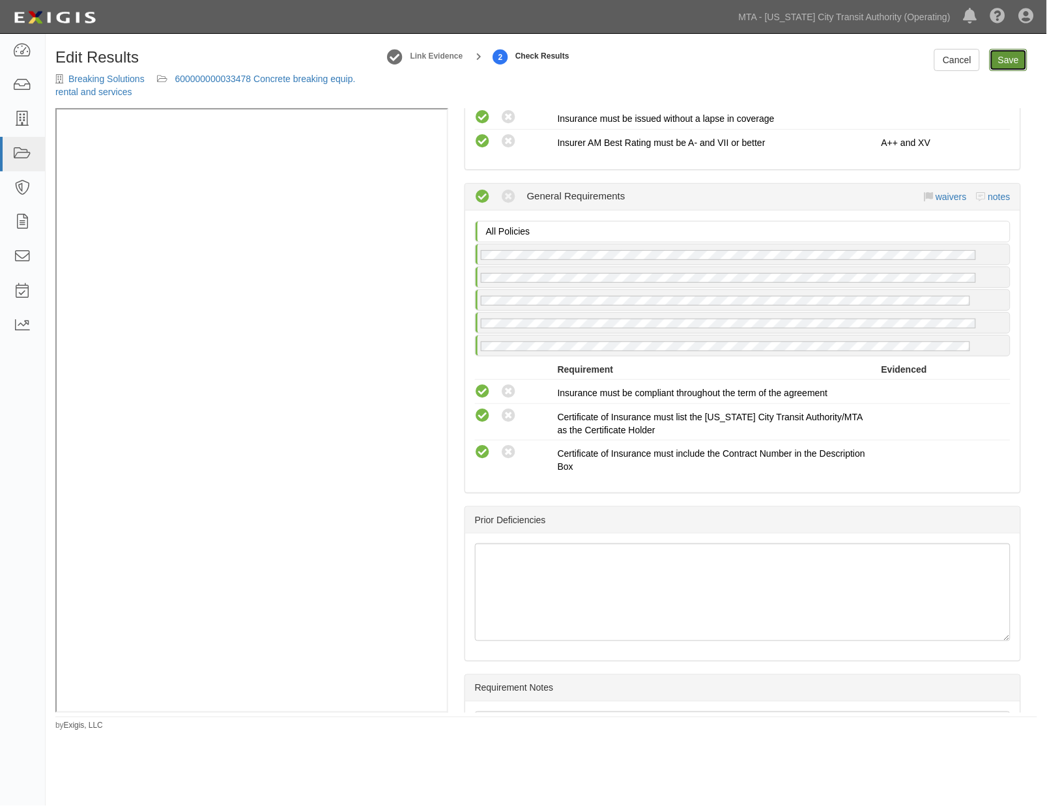
click at [1004, 63] on link "Save" at bounding box center [1009, 60] width 38 height 22
radio input "true"
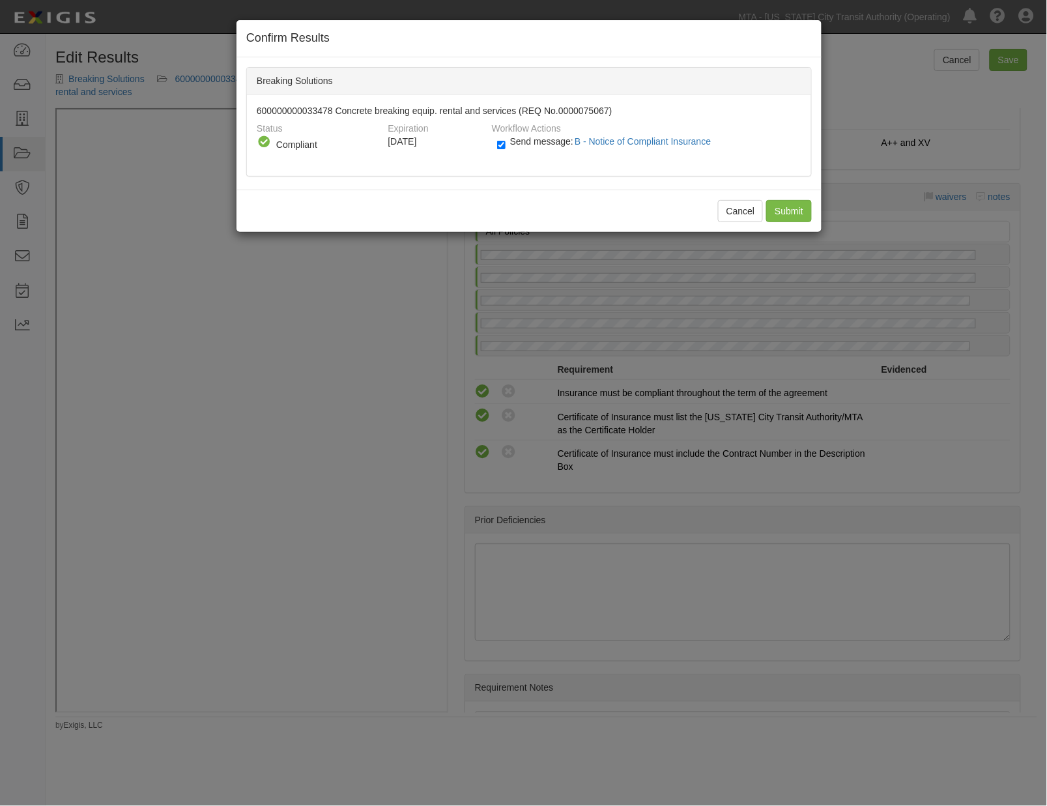
click at [505, 145] on label "Send message: B - Notice of Compliant Insurance" at bounding box center [607, 147] width 220 height 17
click at [505, 145] on input "Send message: B - Notice of Compliant Insurance" at bounding box center [501, 144] width 8 height 15
checkbox input "false"
click at [786, 206] on input "Submit" at bounding box center [789, 211] width 46 height 22
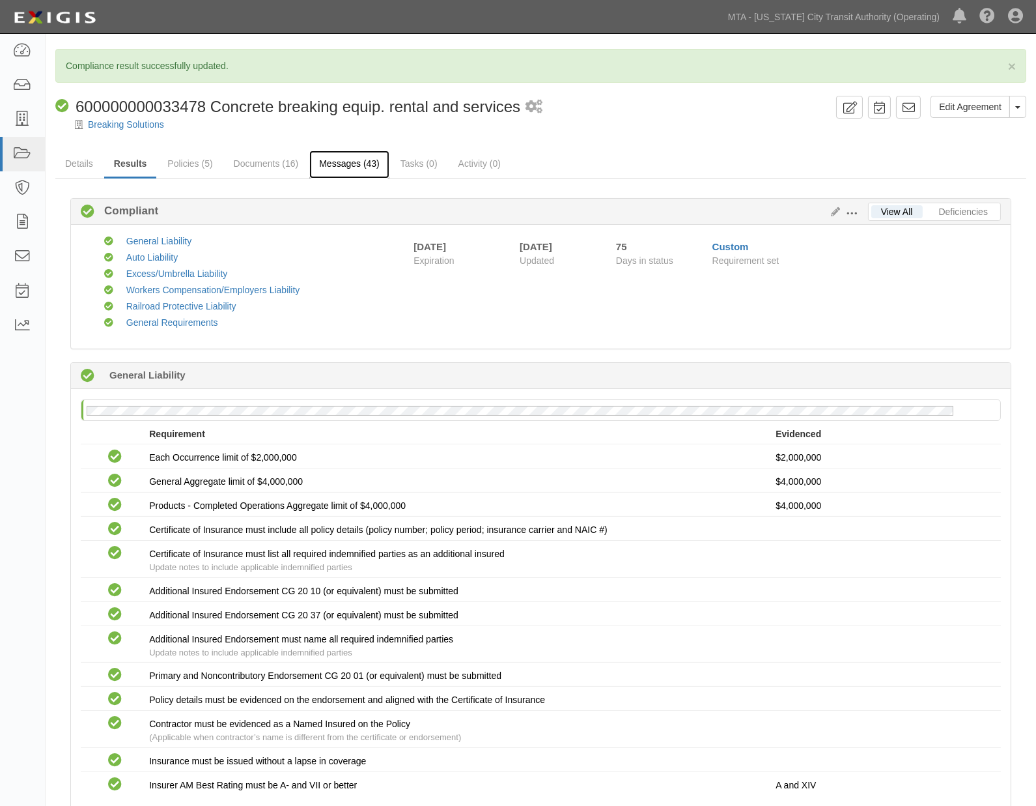
click at [352, 167] on link "Messages (43)" at bounding box center [349, 164] width 80 height 28
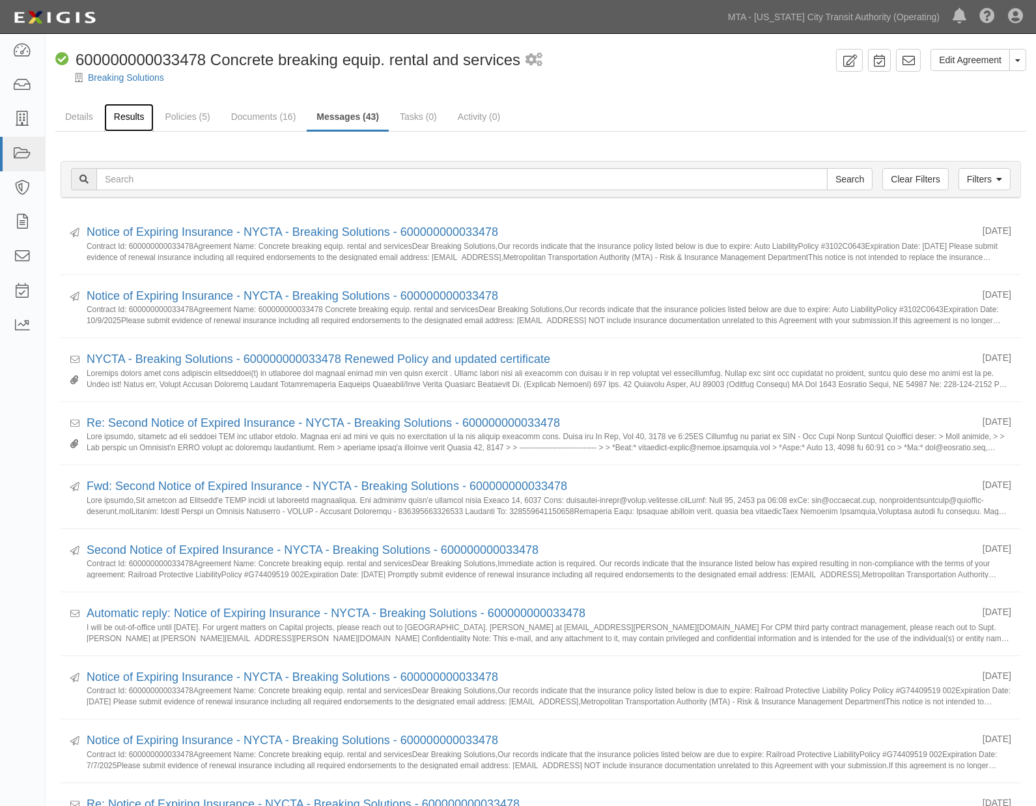
click at [134, 122] on link "Results" at bounding box center [129, 118] width 50 height 28
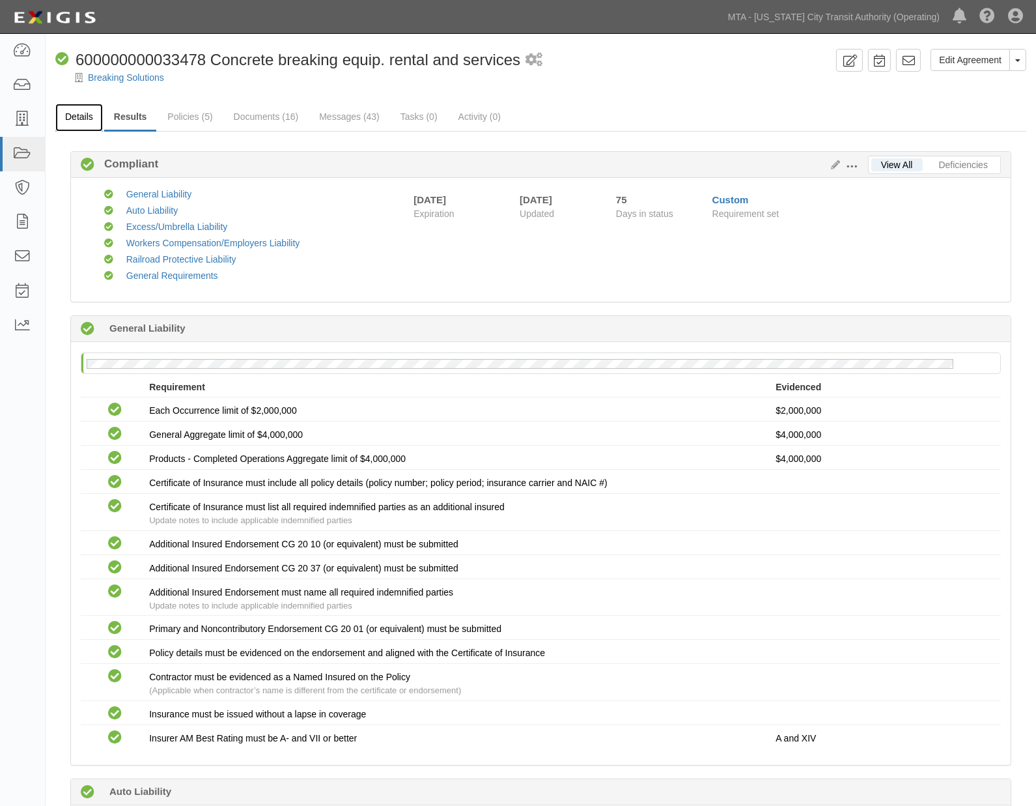
click at [88, 119] on link "Details" at bounding box center [79, 118] width 48 height 28
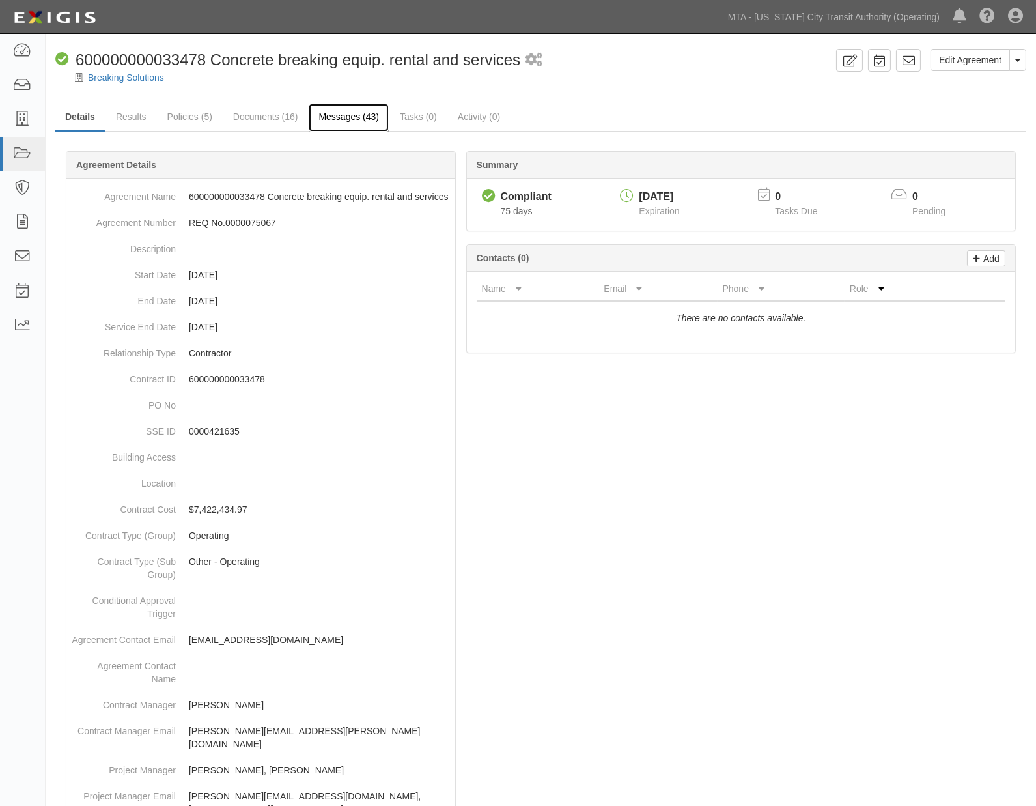
click at [356, 118] on link "Messages (43)" at bounding box center [349, 118] width 80 height 28
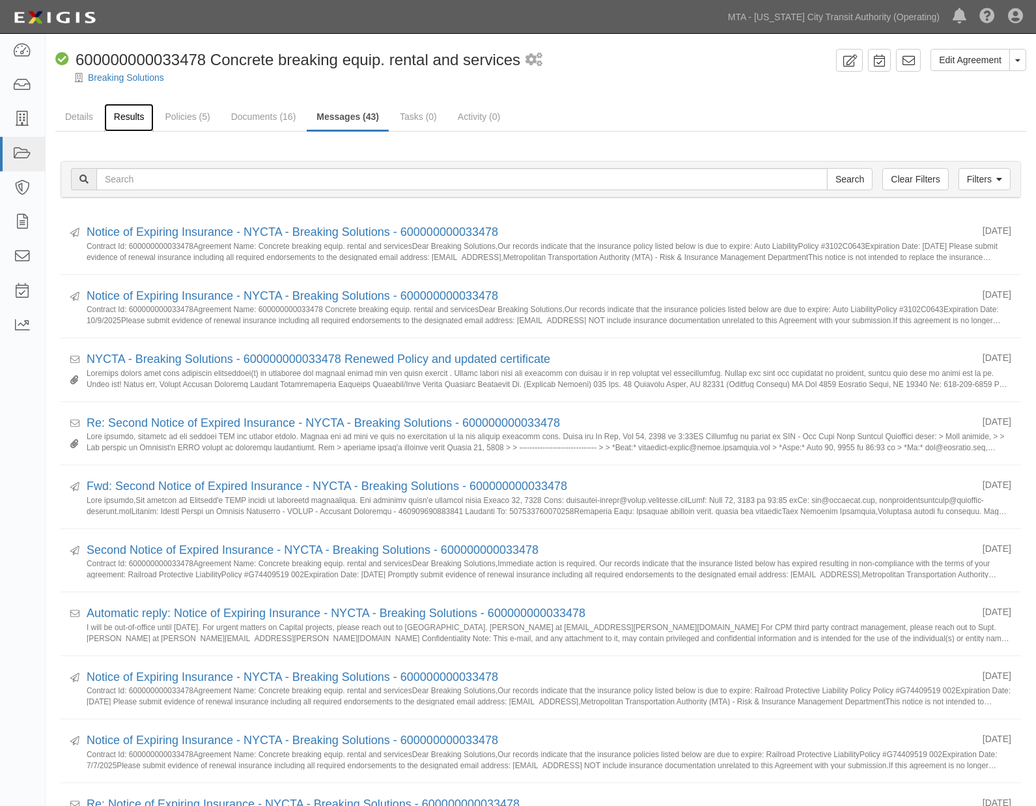
click at [127, 119] on link "Results" at bounding box center [129, 118] width 50 height 28
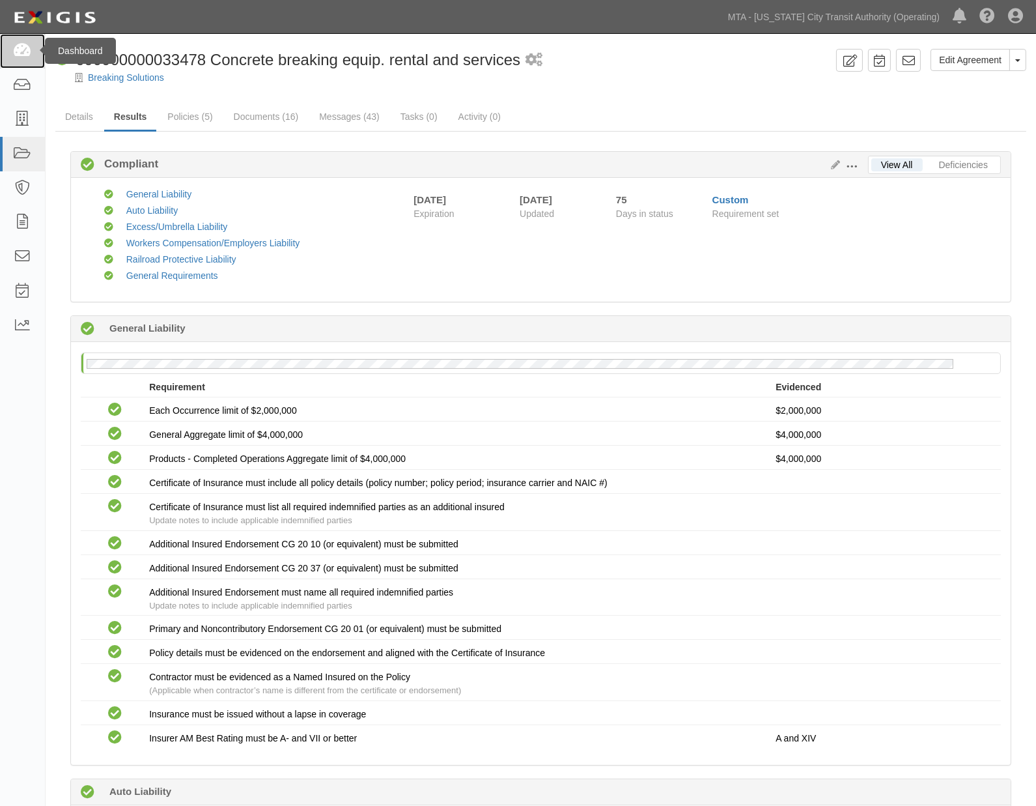
click at [27, 51] on icon at bounding box center [22, 51] width 18 height 15
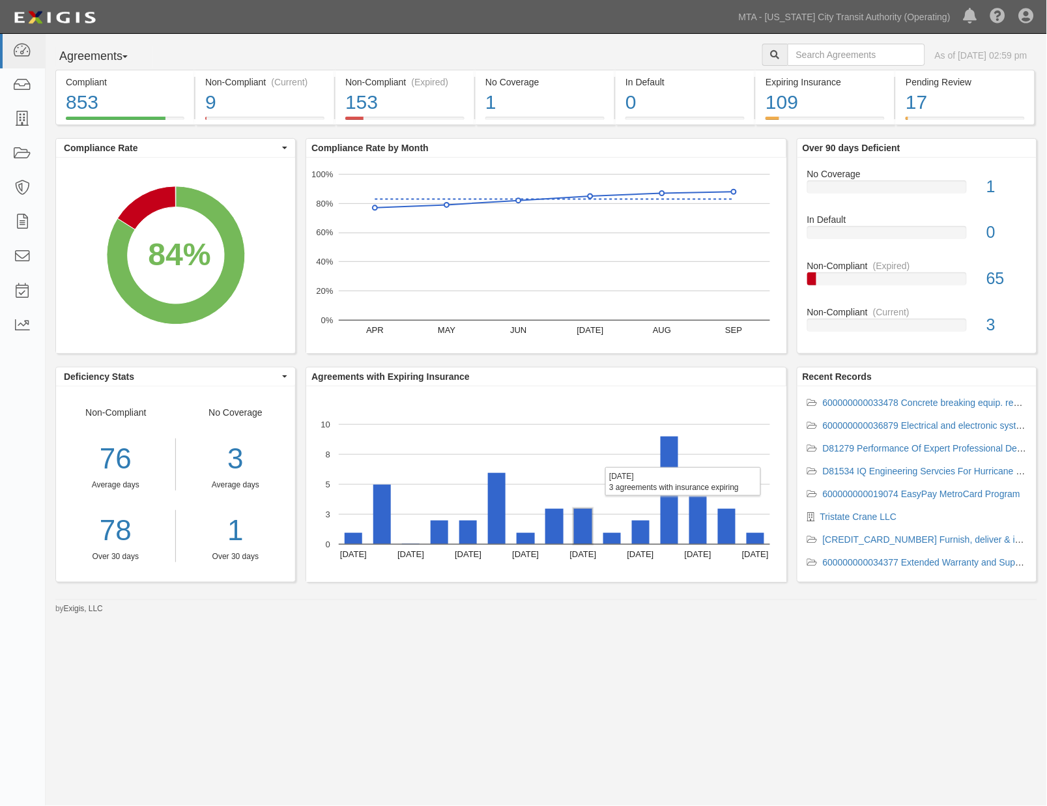
click at [578, 530] on rect "A chart." at bounding box center [583, 526] width 18 height 35
click at [556, 535] on rect "A chart." at bounding box center [554, 526] width 18 height 35
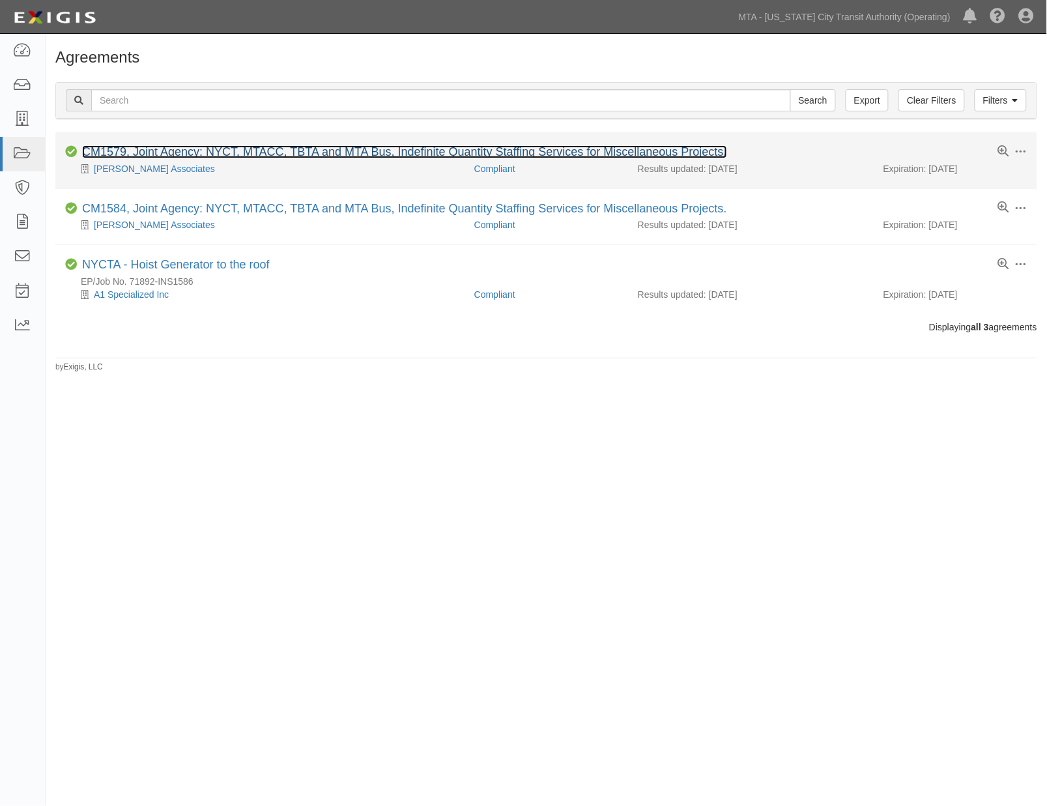
click at [173, 151] on link "CM1579, Joint Agency: NYCT, MTACC, TBTA and MTA Bus, Indefinite Quantity Staffi…" at bounding box center [404, 151] width 645 height 13
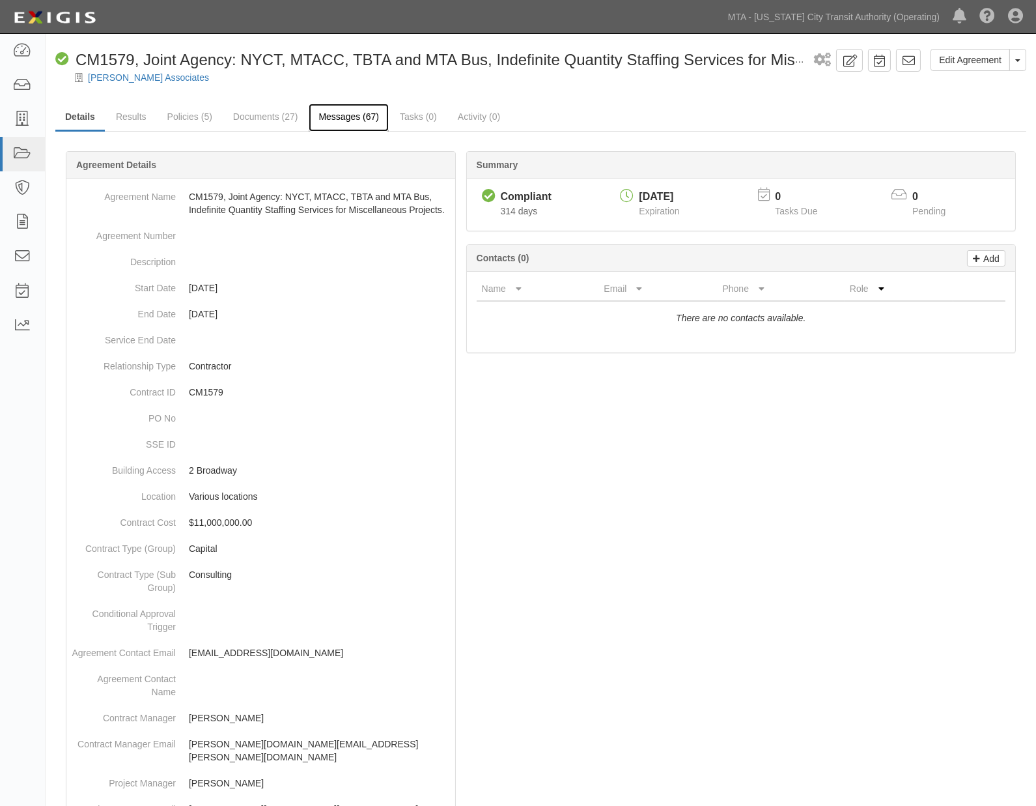
click at [344, 117] on link "Messages (67)" at bounding box center [349, 118] width 80 height 28
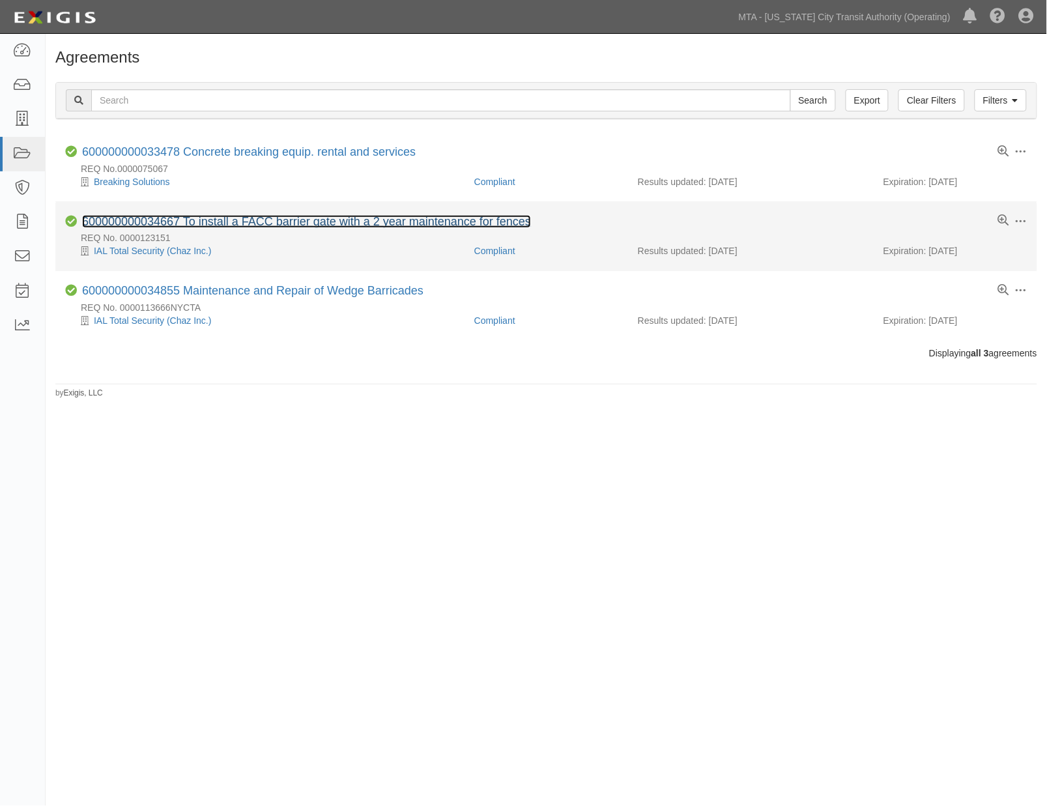
click at [223, 221] on link "600000000034667 To install a FACC barrier gate with a 2 year maintenance for fe…" at bounding box center [306, 221] width 449 height 13
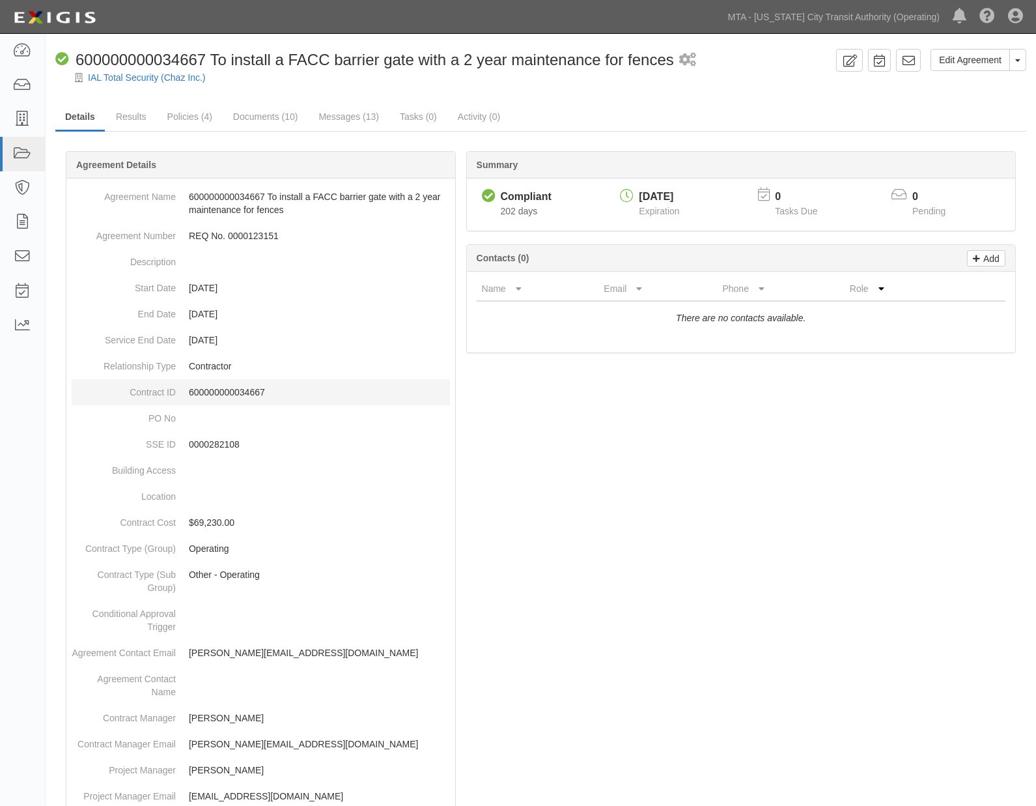
click at [231, 392] on p "600000000034667" at bounding box center [319, 392] width 261 height 13
click at [190, 109] on link "Policies (4)" at bounding box center [190, 118] width 64 height 28
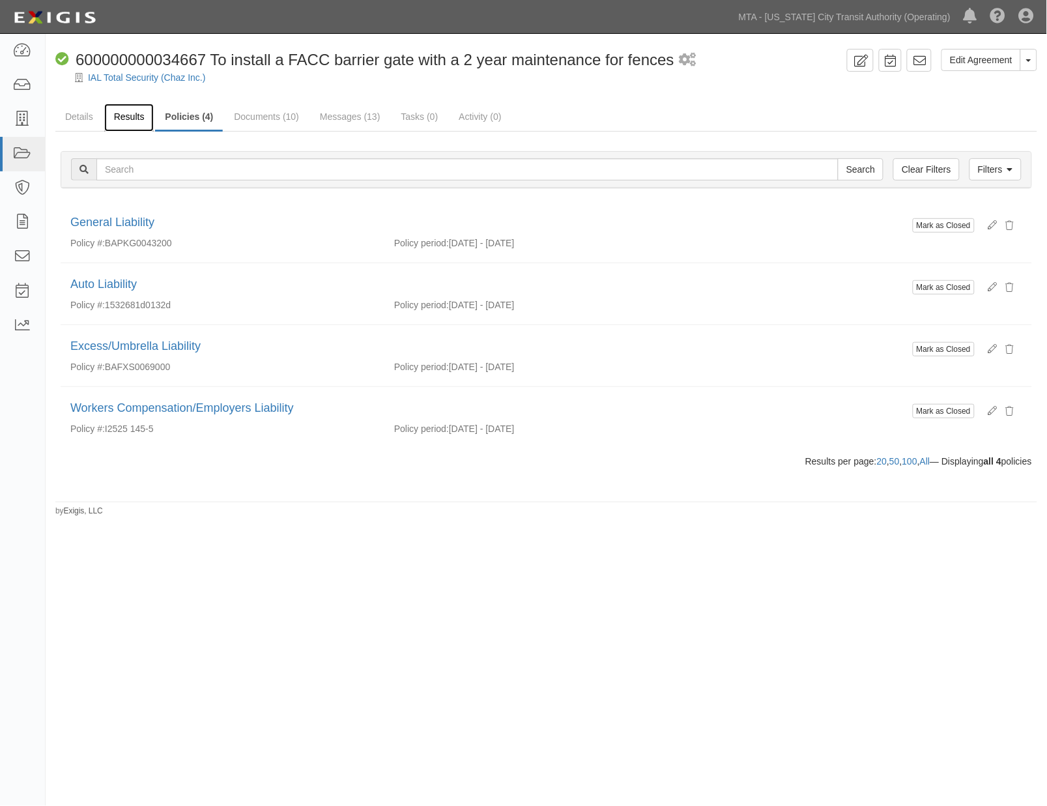
click at [132, 116] on link "Results" at bounding box center [129, 118] width 50 height 28
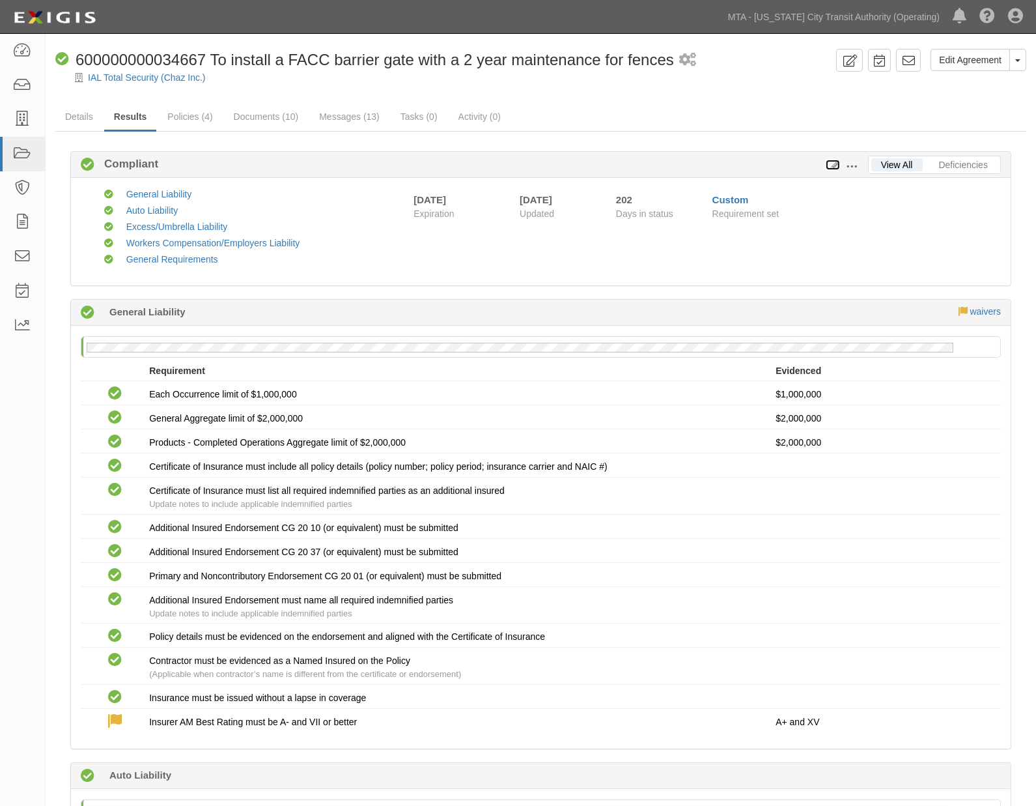
click at [834, 164] on icon at bounding box center [833, 165] width 14 height 9
click at [171, 246] on link "Workers Compensation/Employers Liability" at bounding box center [213, 243] width 174 height 10
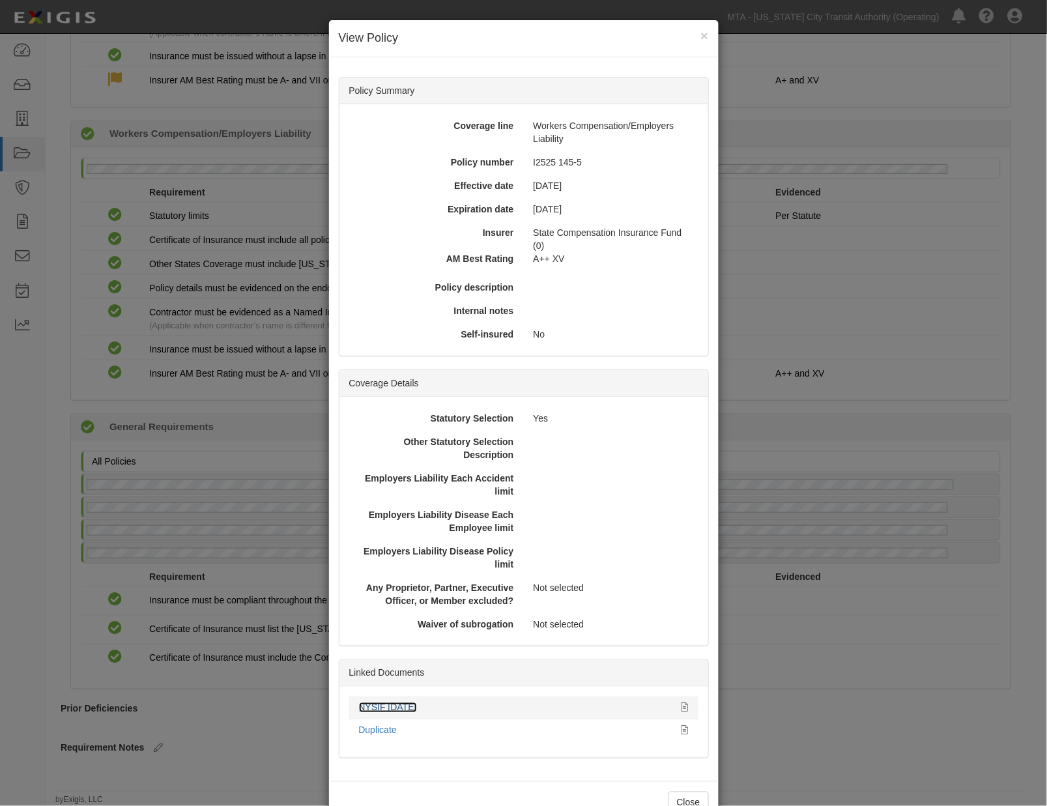
click at [384, 709] on link "NYSIF 10.09.25" at bounding box center [388, 707] width 58 height 10
click at [778, 601] on div "× View Policy Policy Summary Coverage line Workers Compensation/Employers Liabi…" at bounding box center [523, 403] width 1047 height 806
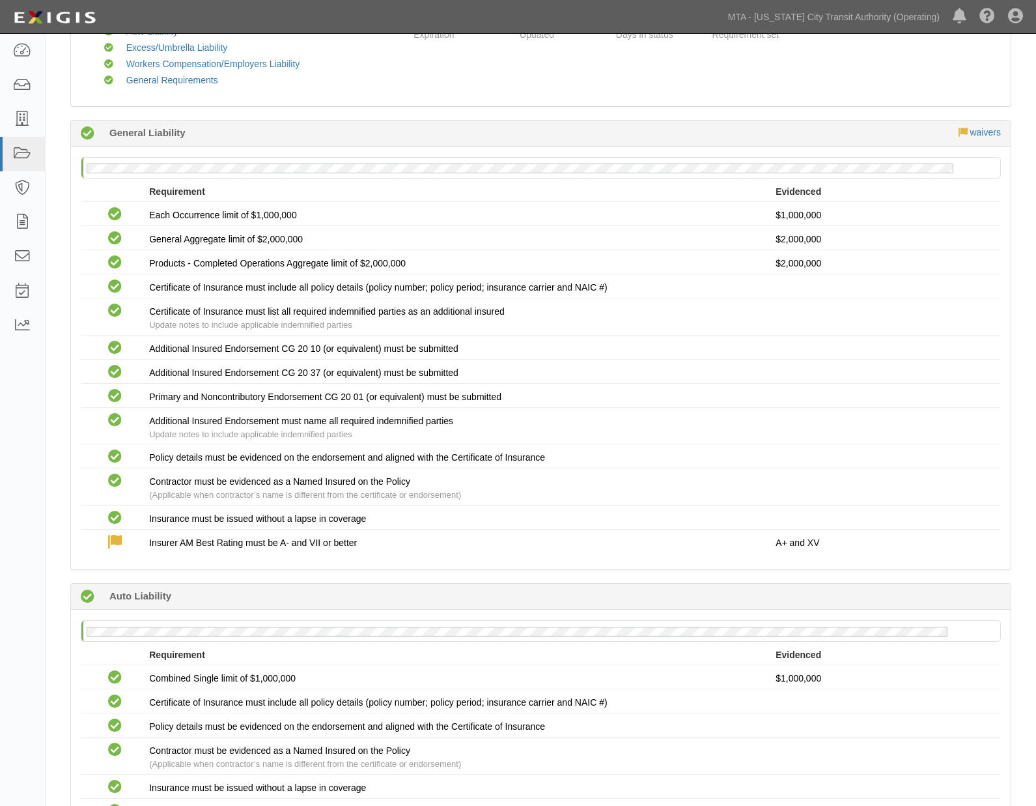
scroll to position [0, 0]
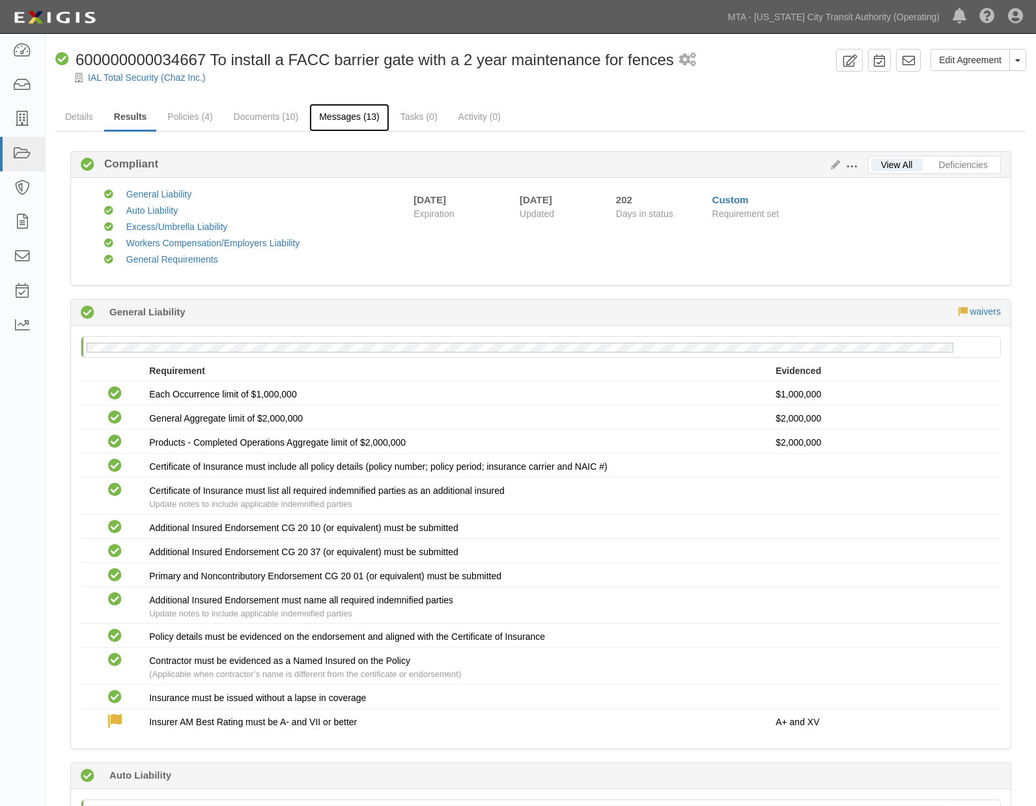
click at [346, 115] on link "Messages (13)" at bounding box center [349, 118] width 80 height 28
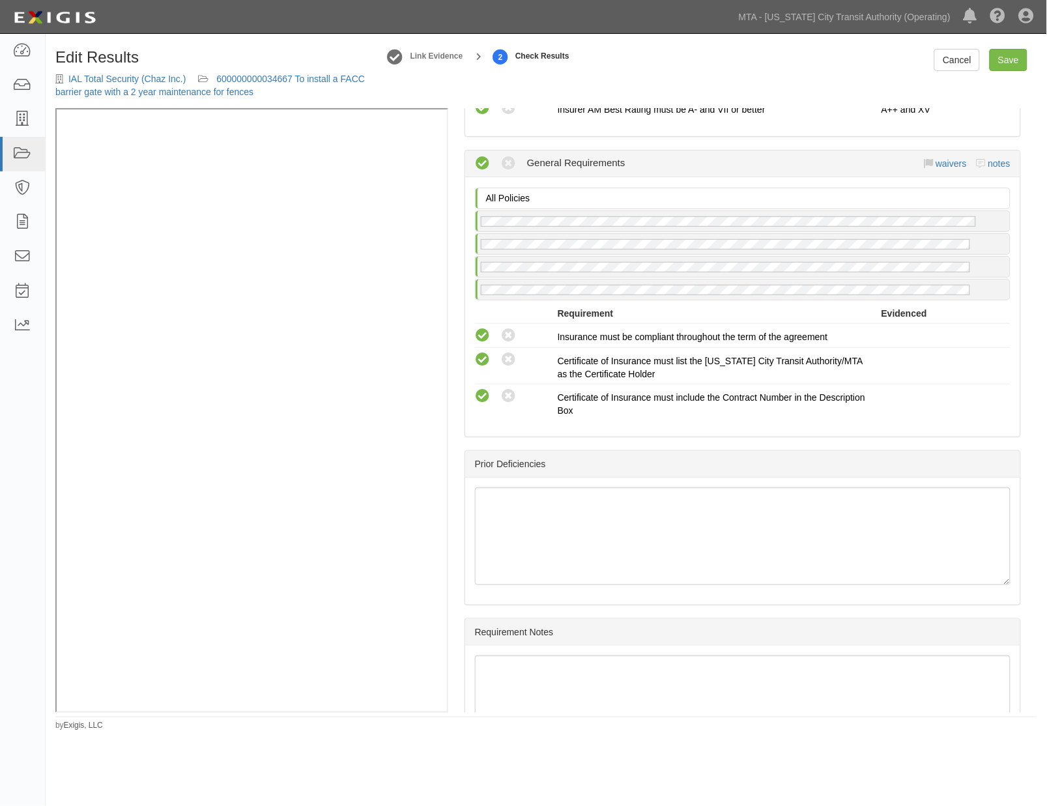
scroll to position [1809, 0]
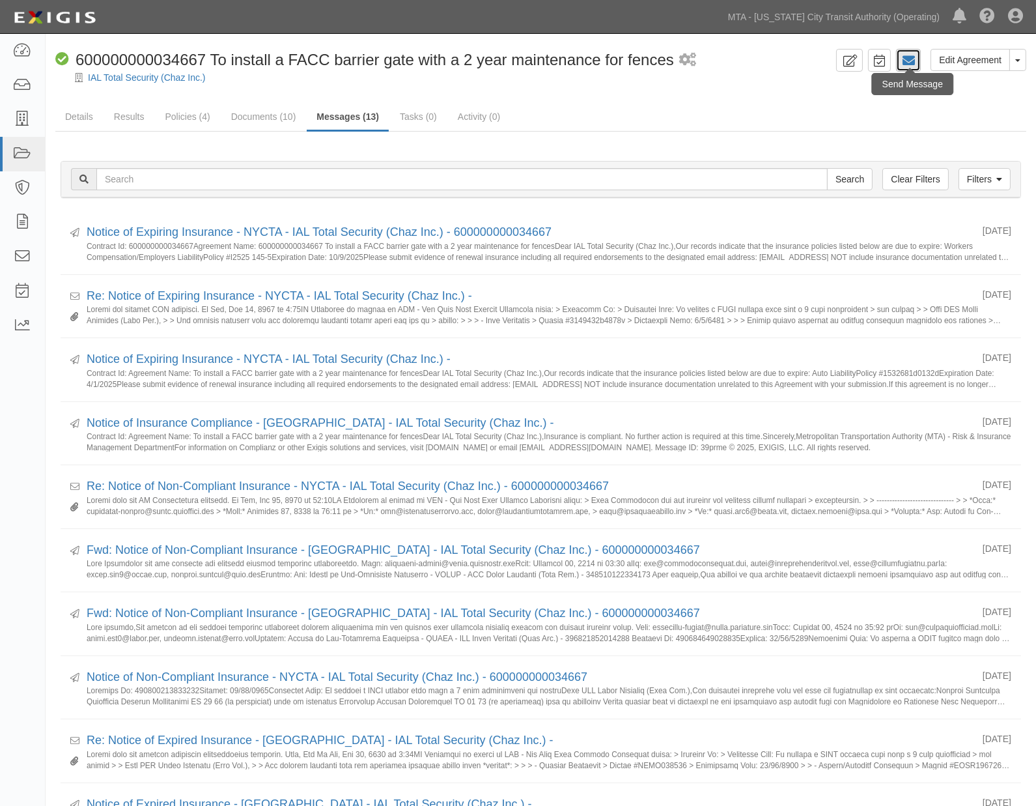
click at [909, 57] on icon at bounding box center [908, 60] width 13 height 13
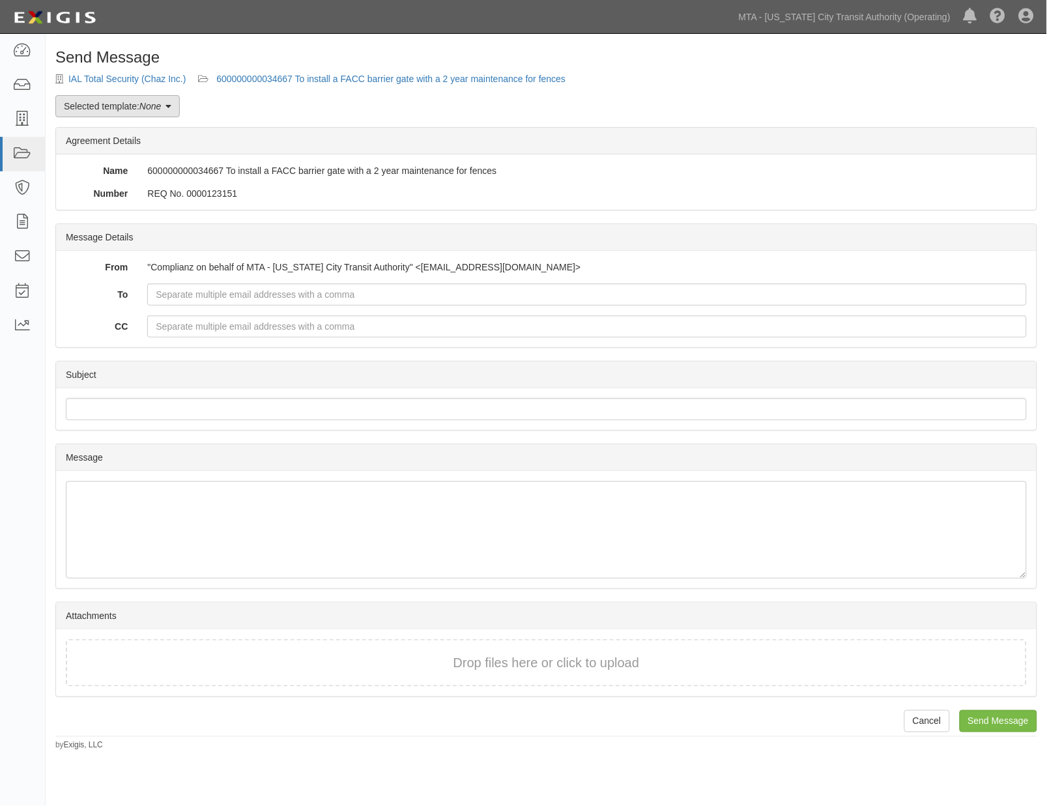
click at [140, 100] on link "Selected template: None" at bounding box center [117, 106] width 124 height 22
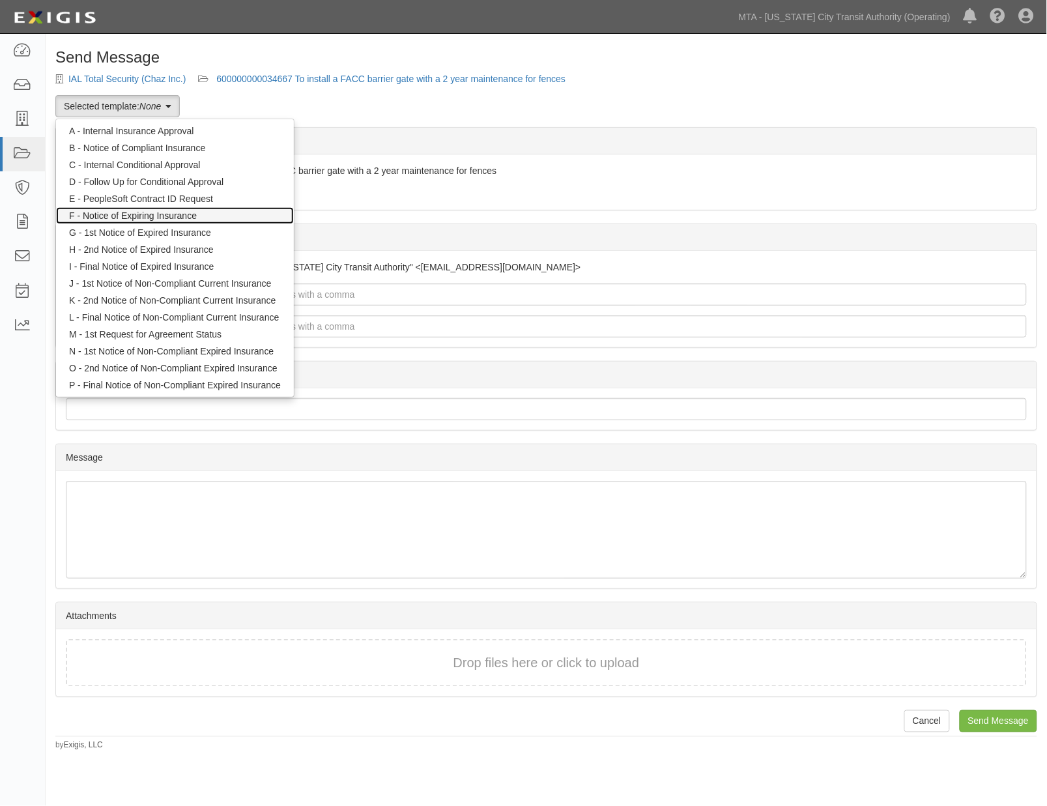
click at [147, 211] on link "F - Notice of Expiring Insurance" at bounding box center [175, 215] width 238 height 17
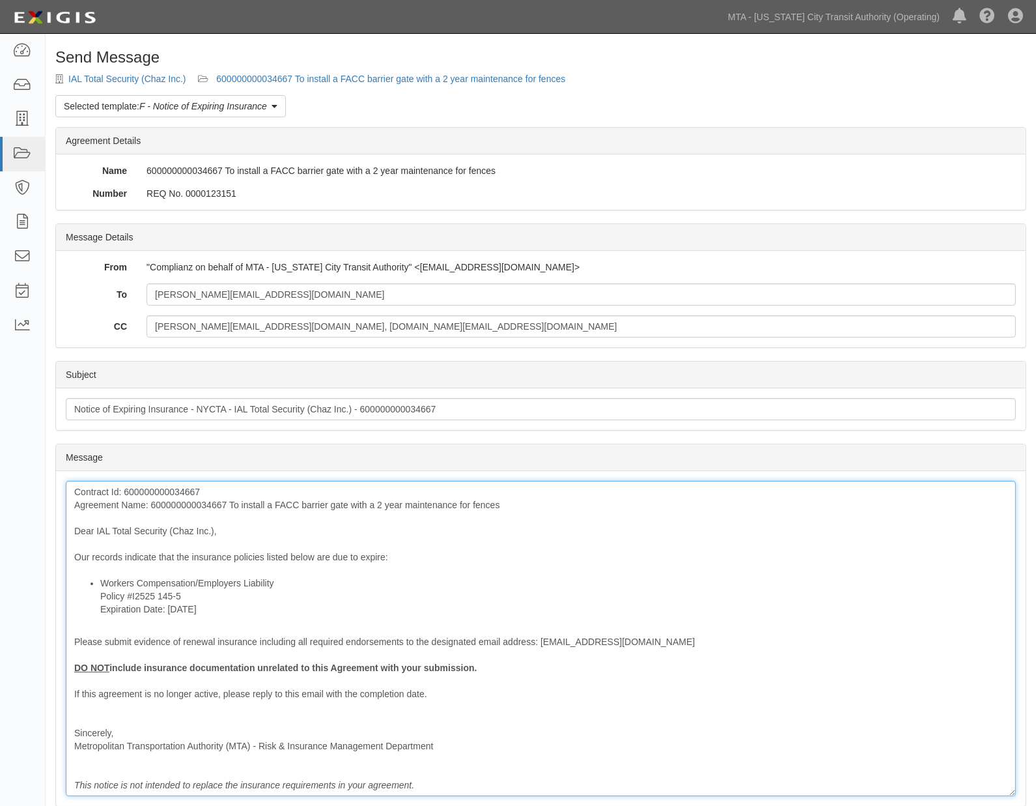
click at [220, 505] on div "Contract Id: 600000000034667 Agreement Name: 600000000034667 To install a FACC …" at bounding box center [541, 638] width 950 height 315
drag, startPoint x: 255, startPoint y: 556, endPoint x: 310, endPoint y: 574, distance: 58.1
click at [257, 557] on div "Contract Id: 600000000034667 Agreement Name: To install a FACC barrier gate wit…" at bounding box center [541, 638] width 950 height 315
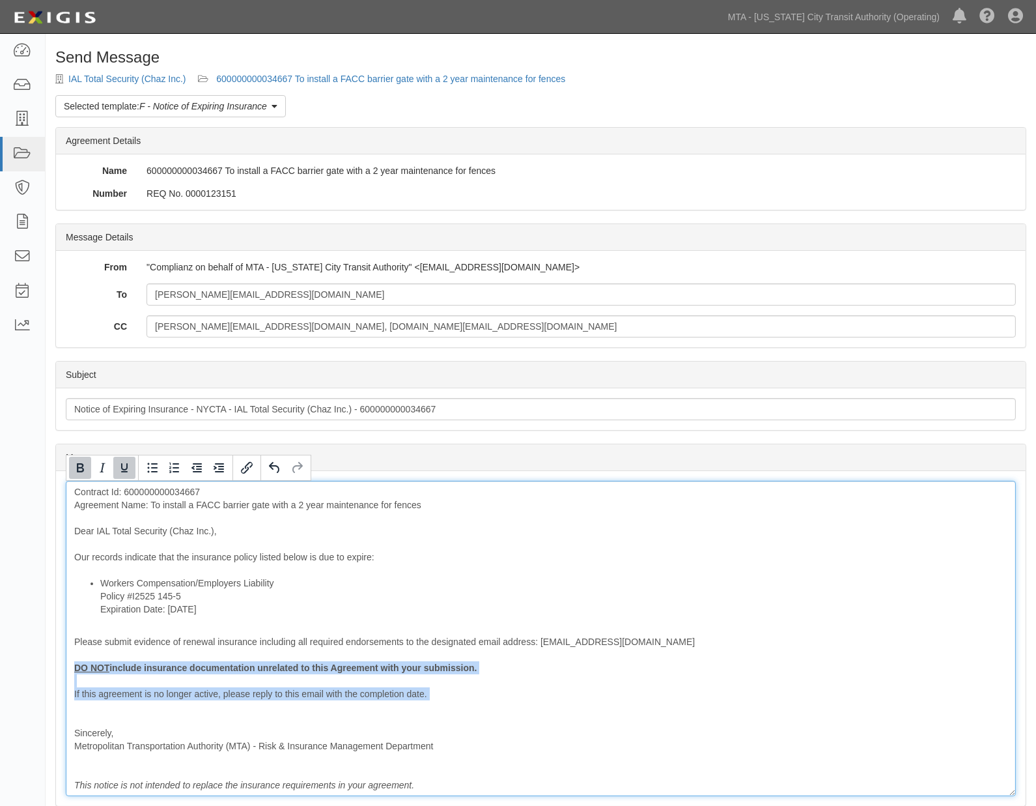
drag, startPoint x: 106, startPoint y: 709, endPoint x: 61, endPoint y: 668, distance: 60.4
click at [61, 668] on div "Message Contract Id: 600000000034667 Agreement Name: To install a FACC barrier …" at bounding box center [541, 638] width 970 height 335
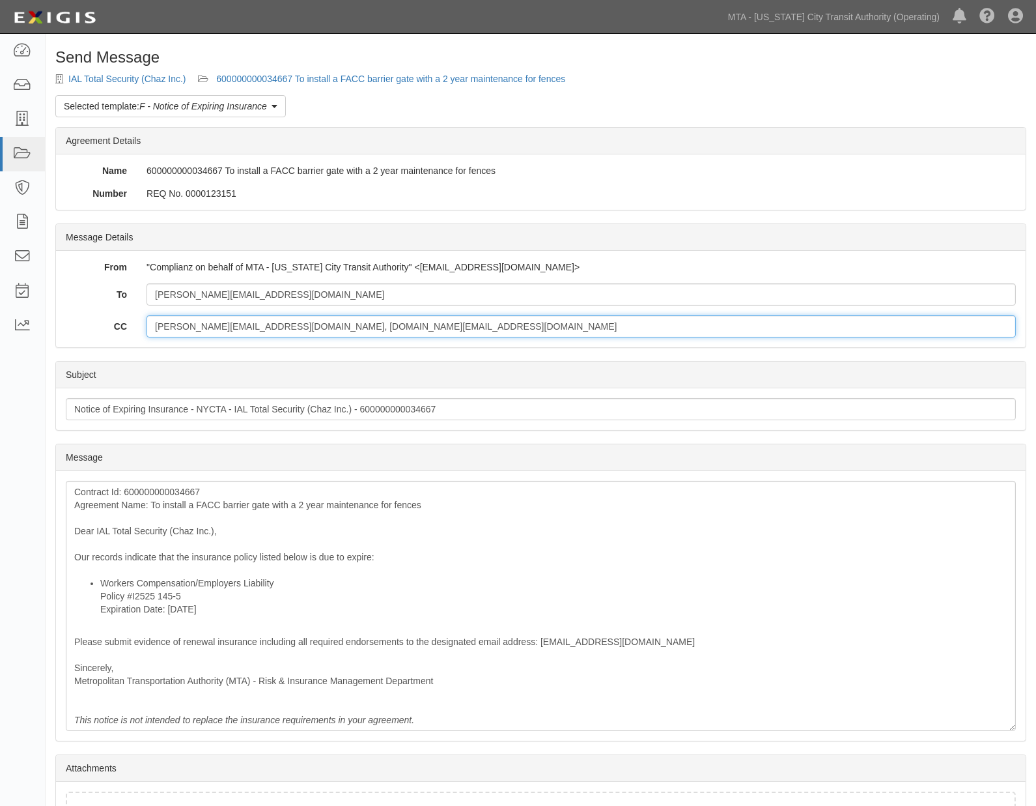
drag, startPoint x: 405, startPoint y: 331, endPoint x: 95, endPoint y: 306, distance: 311.1
click at [87, 330] on div "CC [PERSON_NAME][EMAIL_ADDRESS][DOMAIN_NAME], [DOMAIN_NAME][EMAIL_ADDRESS][DOMA…" at bounding box center [541, 326] width 970 height 22
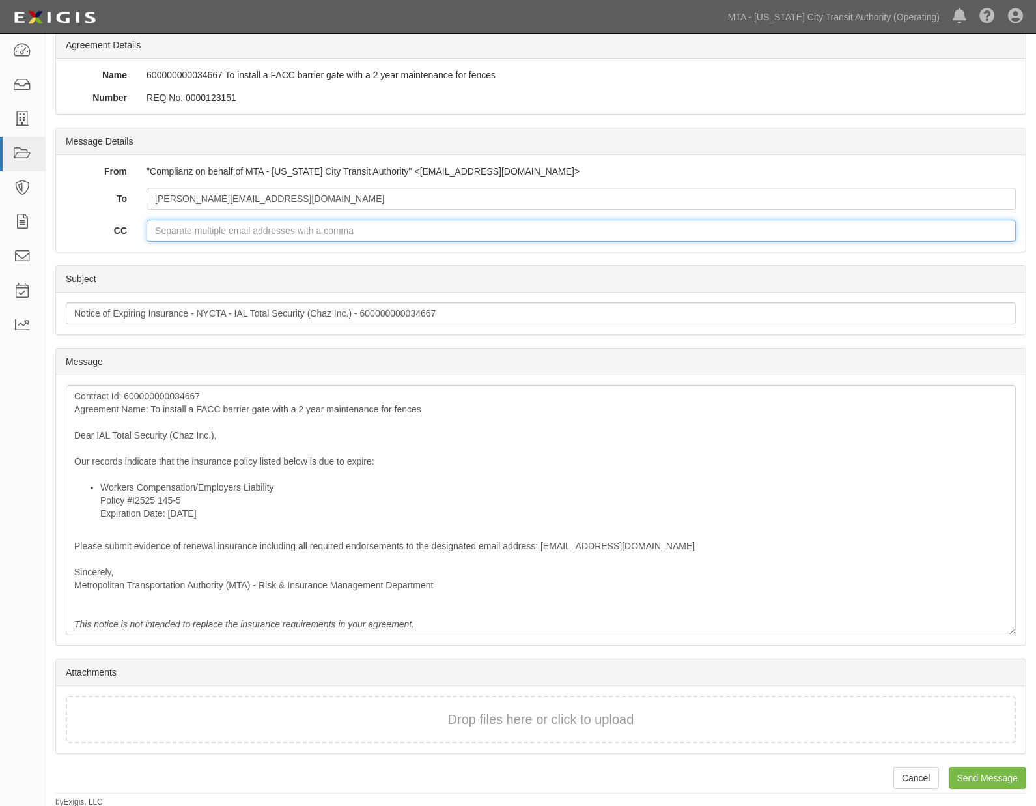
scroll to position [96, 0]
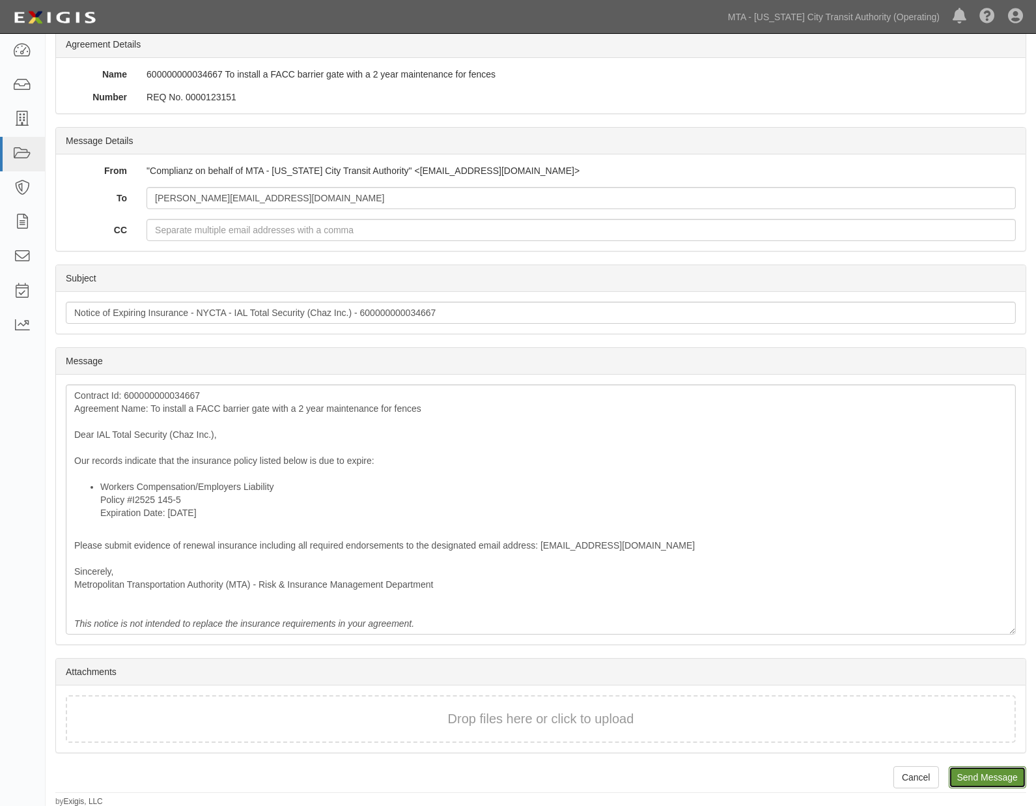
click at [971, 773] on input "Send Message" at bounding box center [988, 777] width 78 height 22
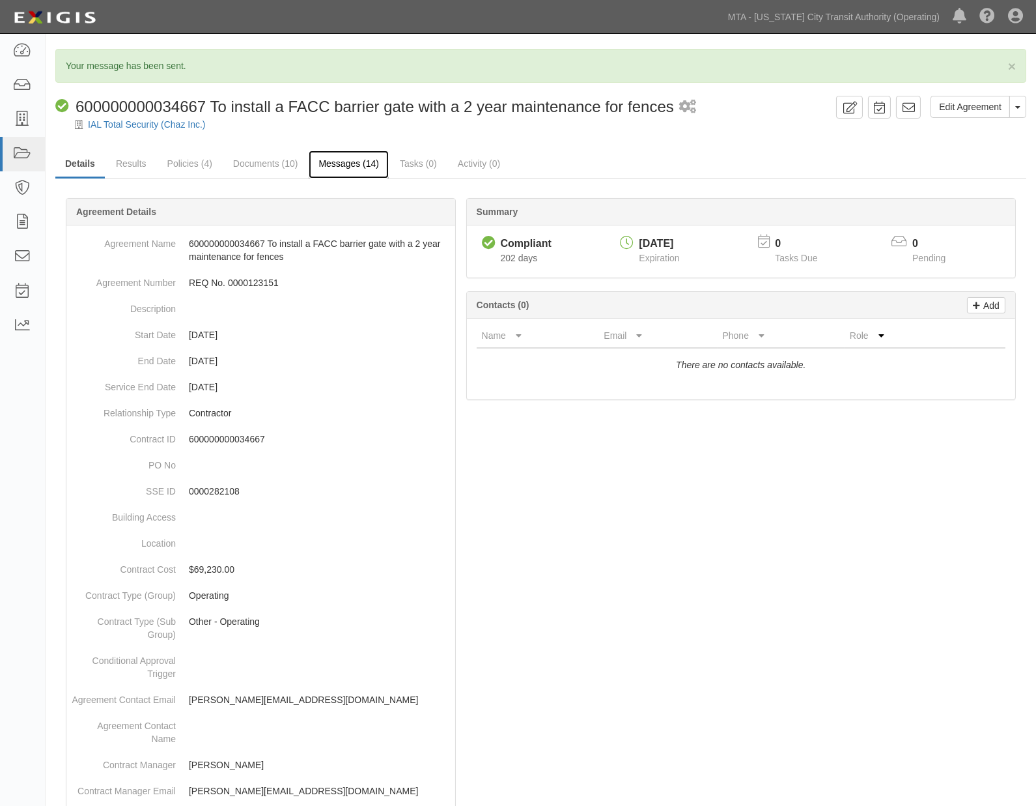
click at [335, 167] on link "Messages (14)" at bounding box center [349, 164] width 80 height 28
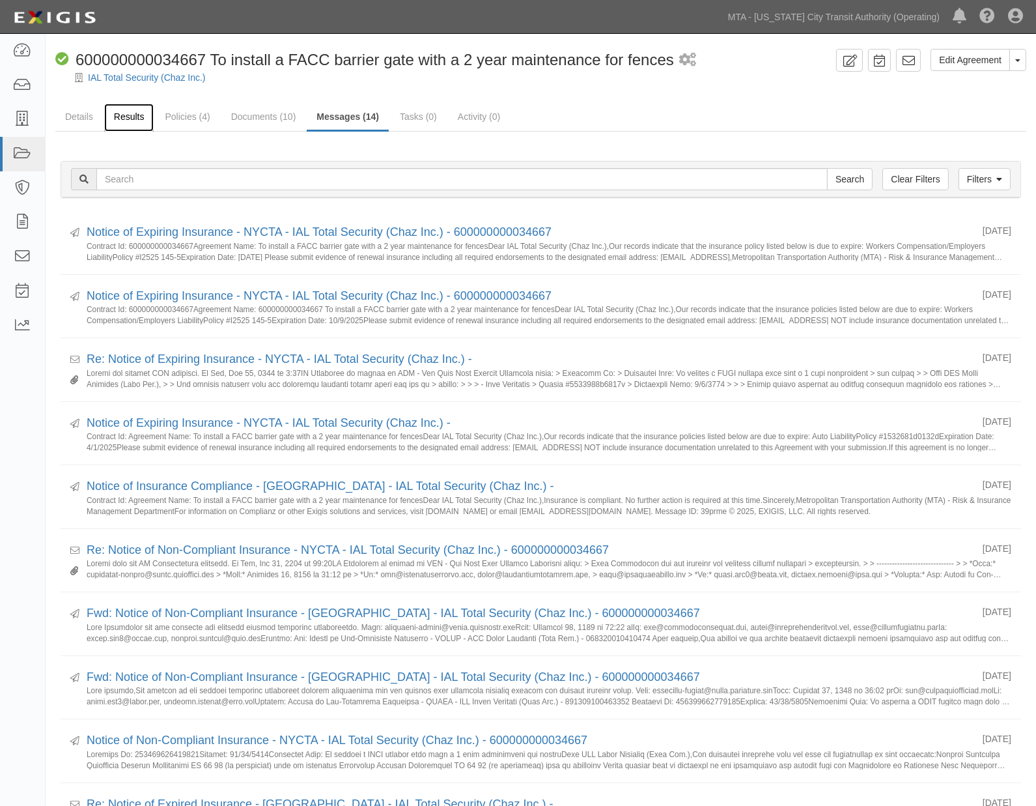
click at [119, 115] on link "Results" at bounding box center [129, 118] width 50 height 28
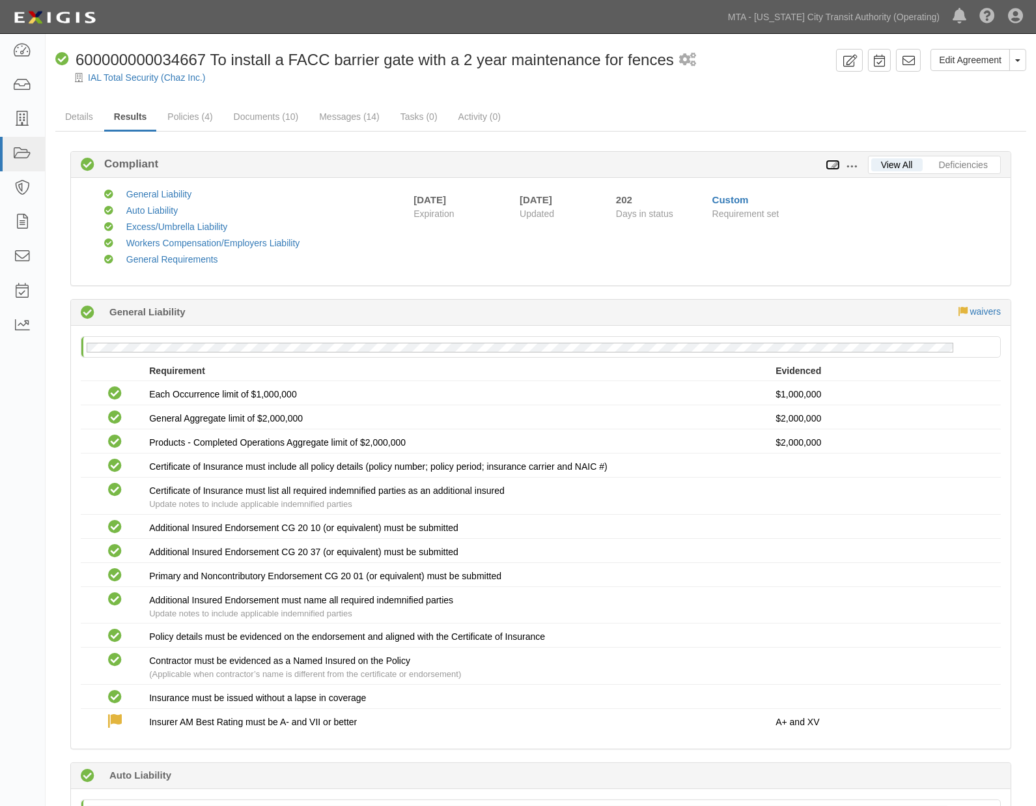
click at [836, 162] on icon at bounding box center [833, 165] width 14 height 9
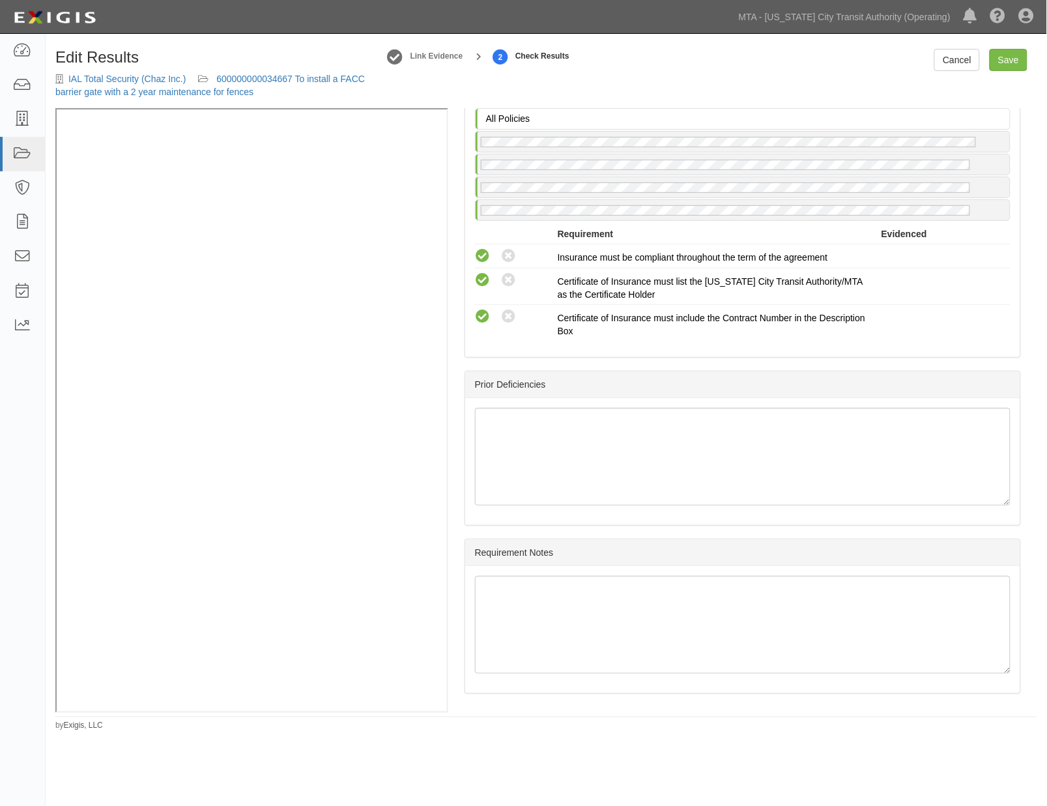
scroll to position [1764, 0]
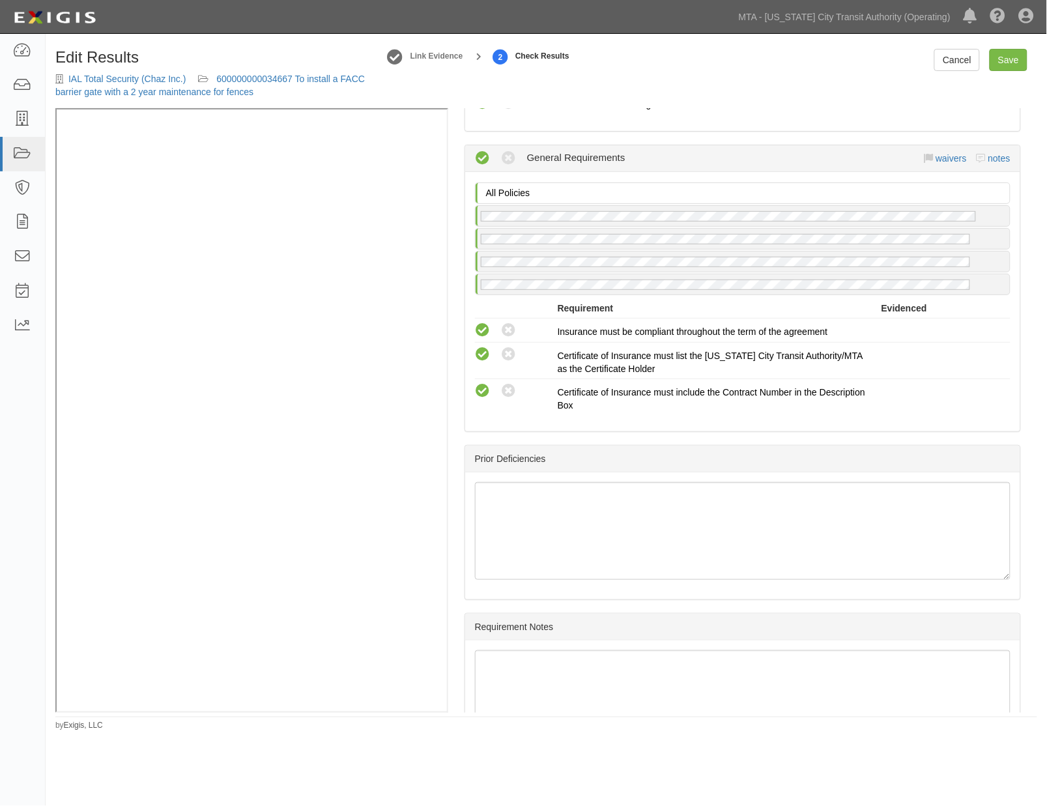
click at [990, 165] on div "waivers notes" at bounding box center [967, 158] width 87 height 13
click at [989, 164] on link "notes" at bounding box center [999, 158] width 22 height 10
radio input "true"
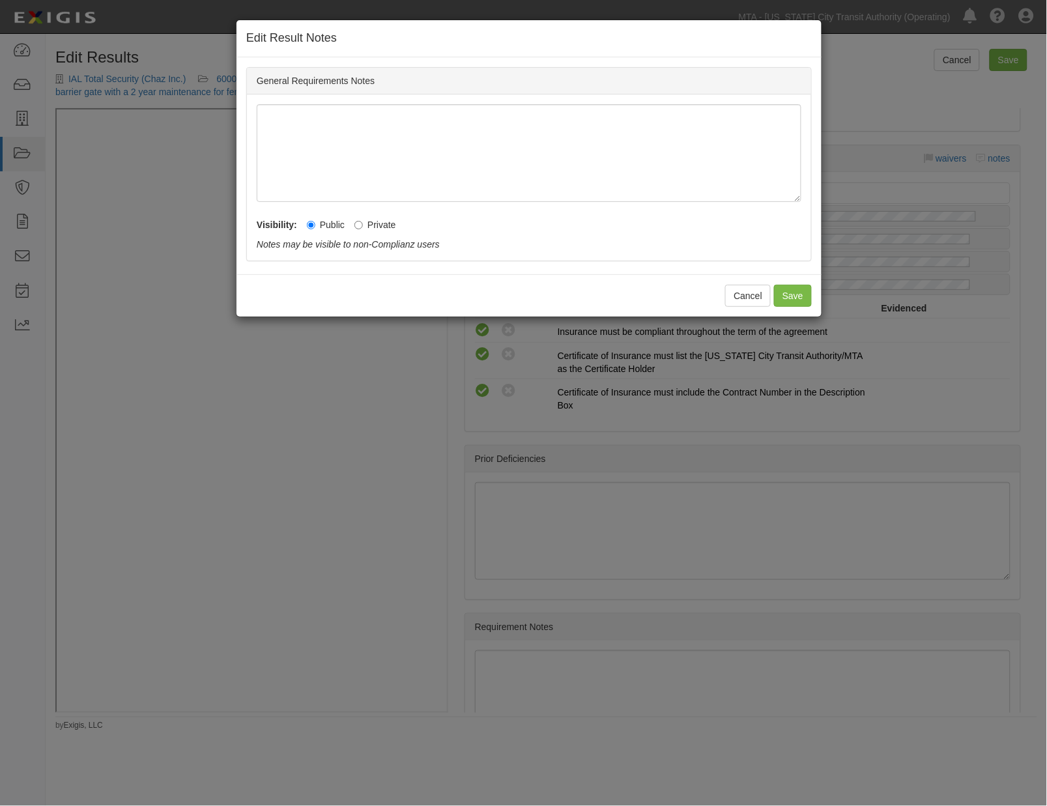
click at [393, 218] on label "Private" at bounding box center [375, 224] width 42 height 13
click at [363, 221] on input "Private" at bounding box center [358, 225] width 8 height 8
radio input "true"
click at [795, 298] on button "Save" at bounding box center [793, 296] width 38 height 22
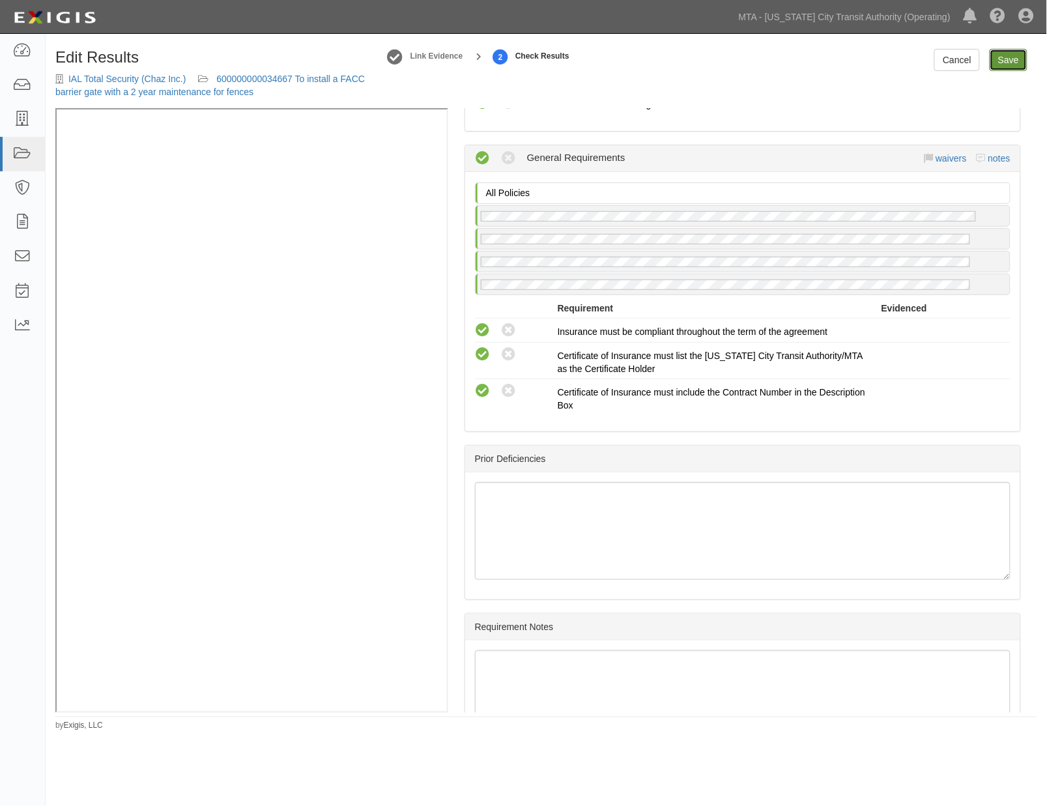
click at [1008, 65] on link "Save" at bounding box center [1009, 60] width 38 height 22
radio input "true"
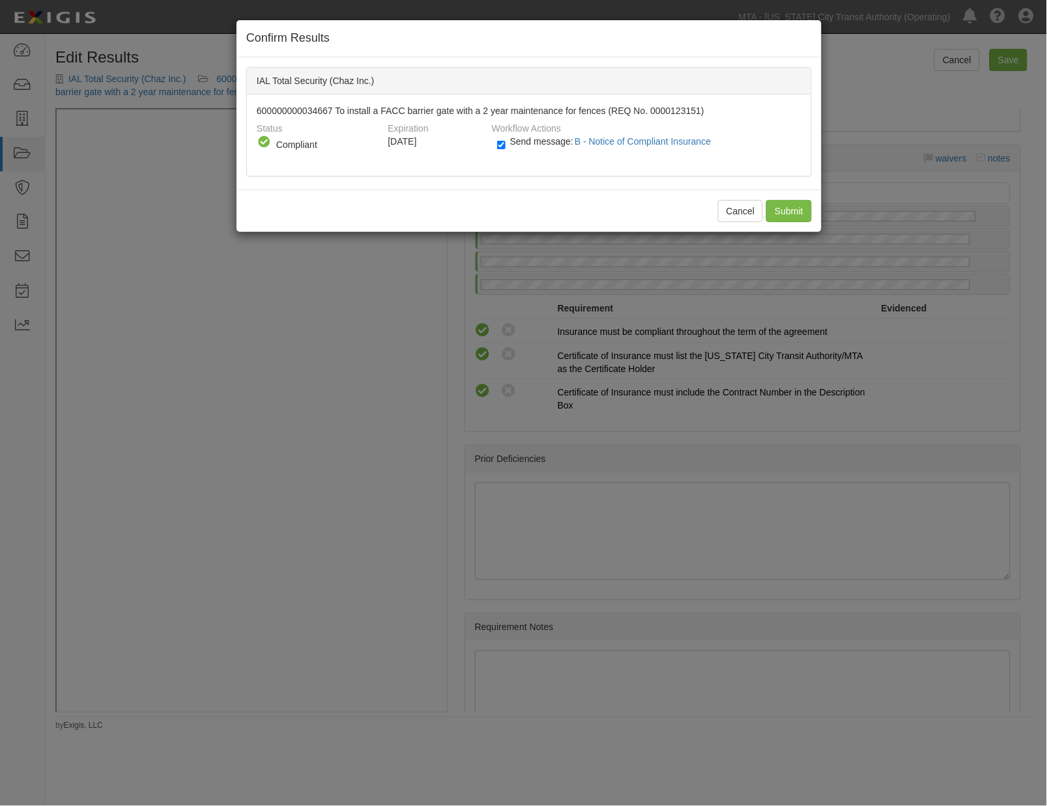
click at [506, 147] on label "Send message: B - Notice of Compliant Insurance" at bounding box center [607, 147] width 220 height 17
click at [505, 147] on input "Send message: B - Notice of Compliant Insurance" at bounding box center [501, 144] width 8 height 15
checkbox input "false"
click at [784, 208] on input "Submit" at bounding box center [789, 211] width 46 height 22
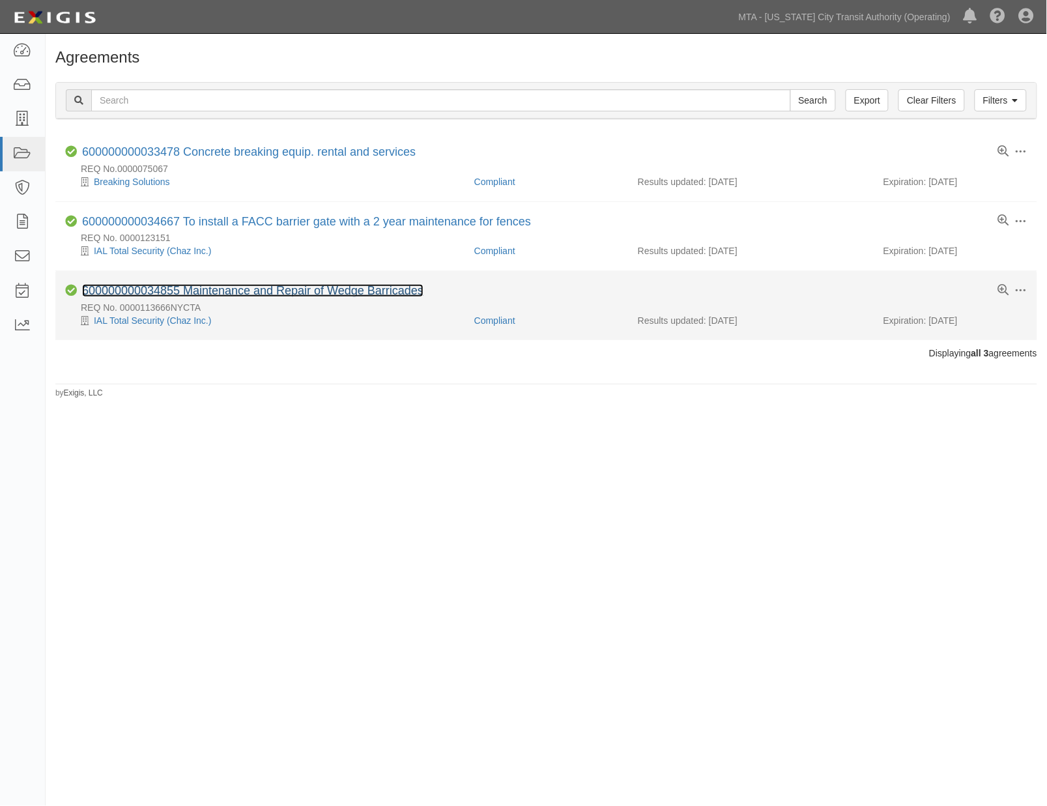
click at [290, 287] on link "600000000034855 Maintenance and Repair of Wedge Barricades" at bounding box center [252, 290] width 341 height 13
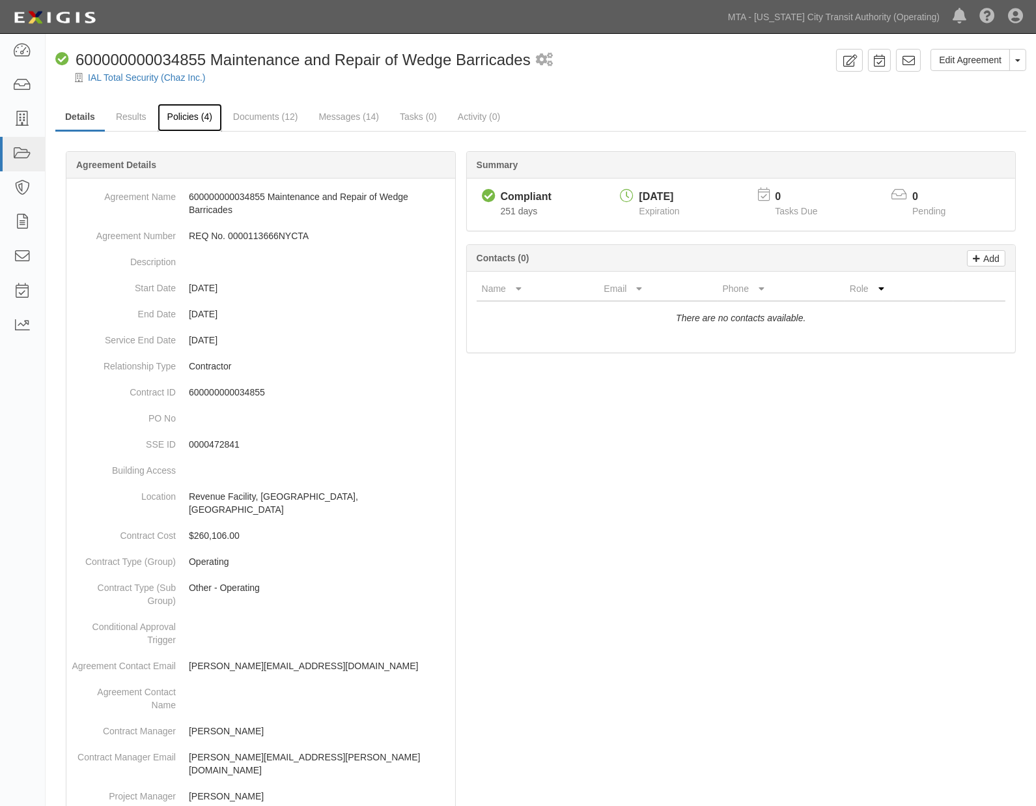
click at [196, 118] on link "Policies (4)" at bounding box center [190, 118] width 64 height 28
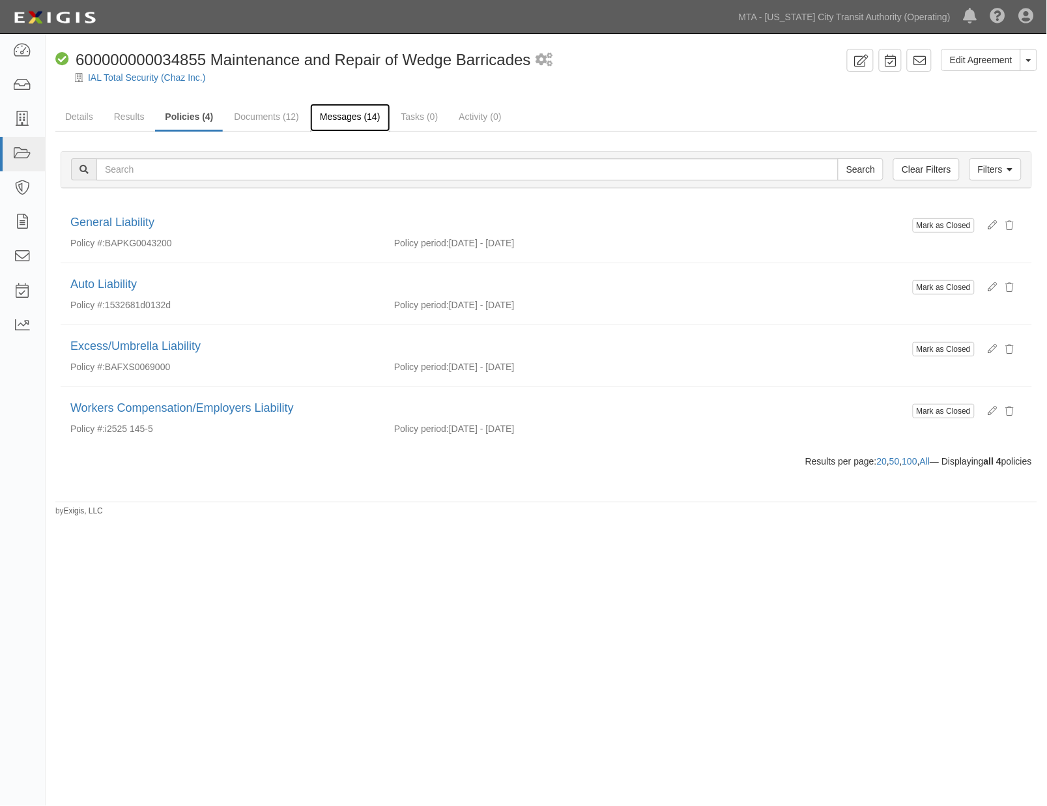
click at [329, 116] on link "Messages (14)" at bounding box center [350, 118] width 80 height 28
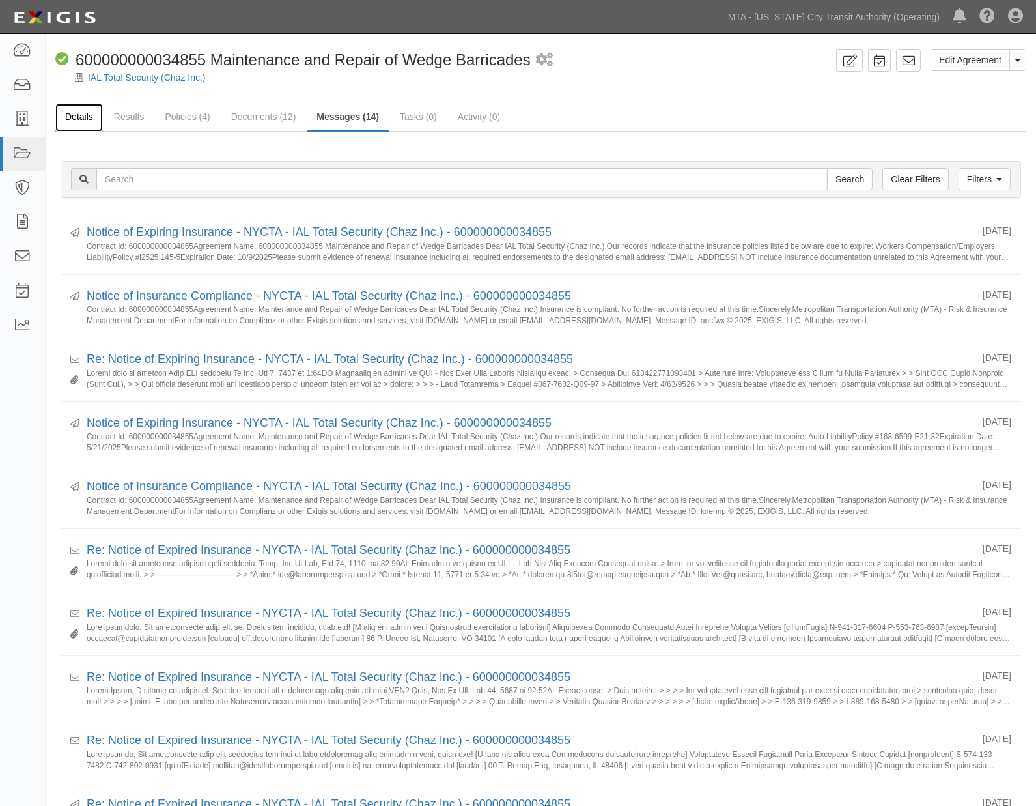
click at [72, 115] on link "Details" at bounding box center [79, 118] width 48 height 28
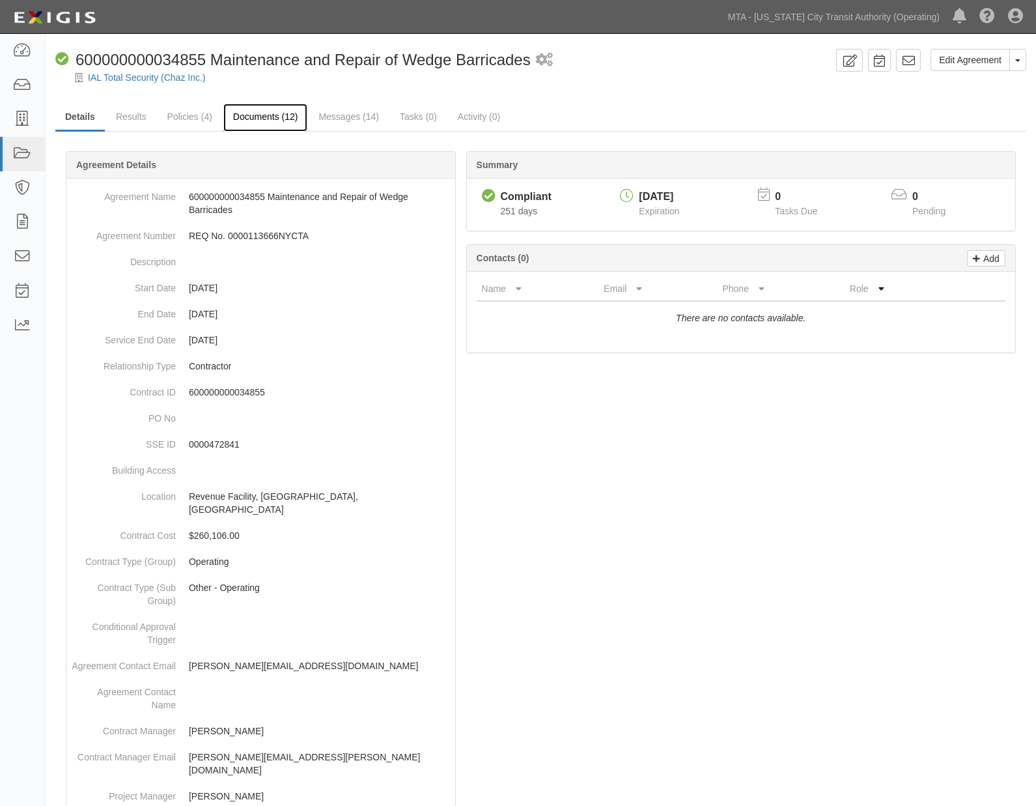
click at [283, 121] on link "Documents (12)" at bounding box center [265, 118] width 85 height 28
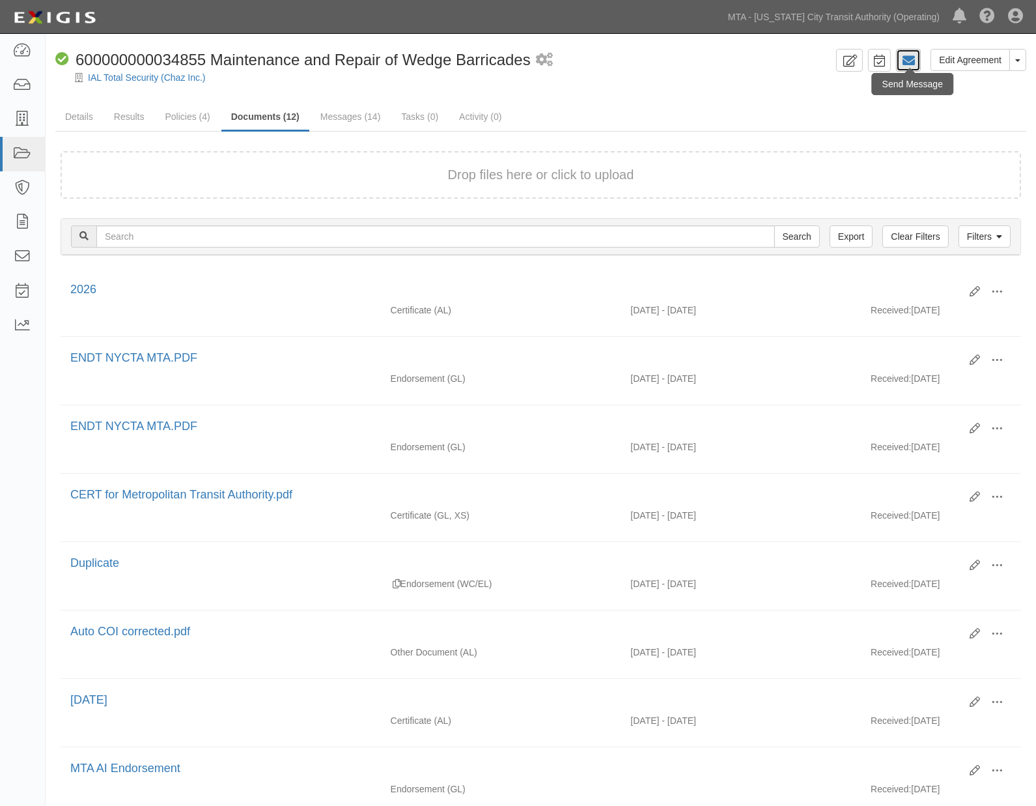
click at [909, 63] on icon at bounding box center [908, 60] width 13 height 13
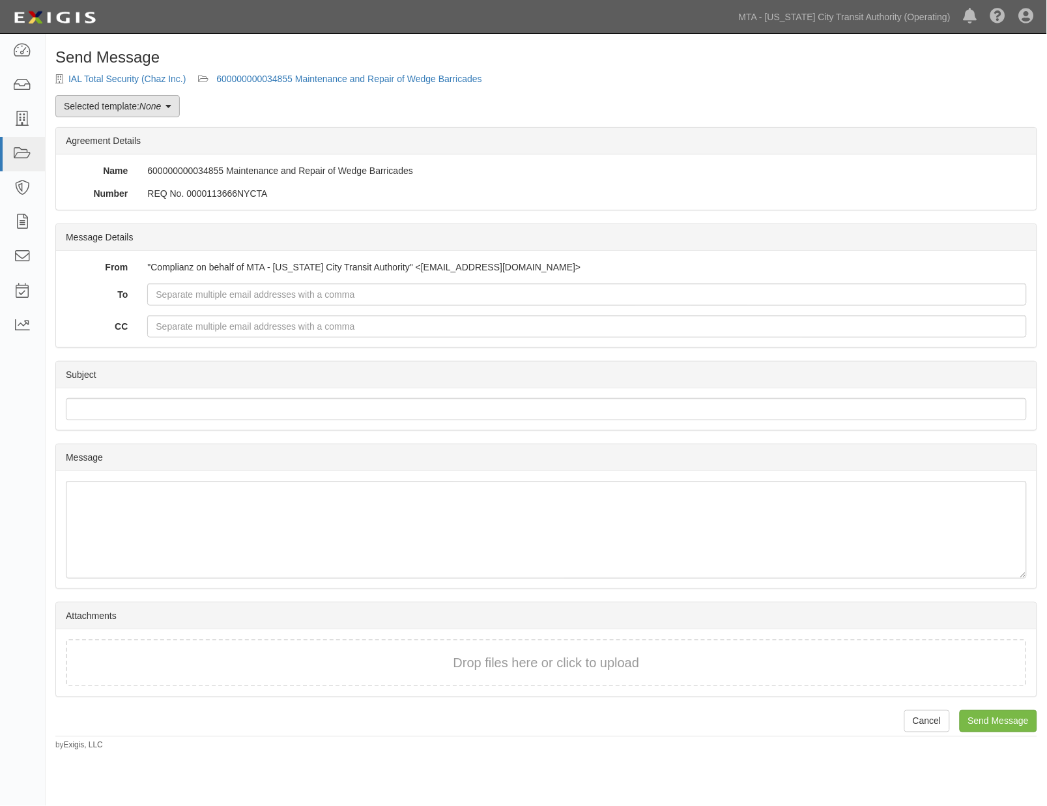
click at [146, 111] on link "Selected template: None" at bounding box center [117, 106] width 124 height 22
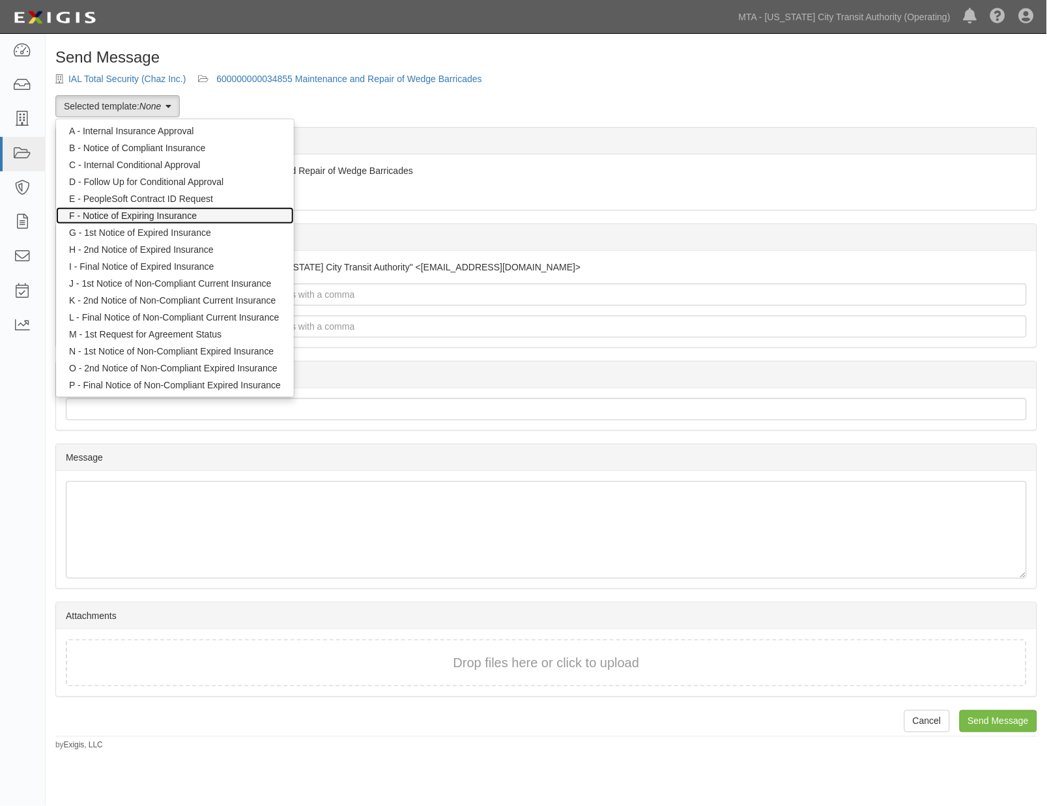
click at [147, 216] on link "F - Notice of Expiring Insurance" at bounding box center [175, 215] width 238 height 17
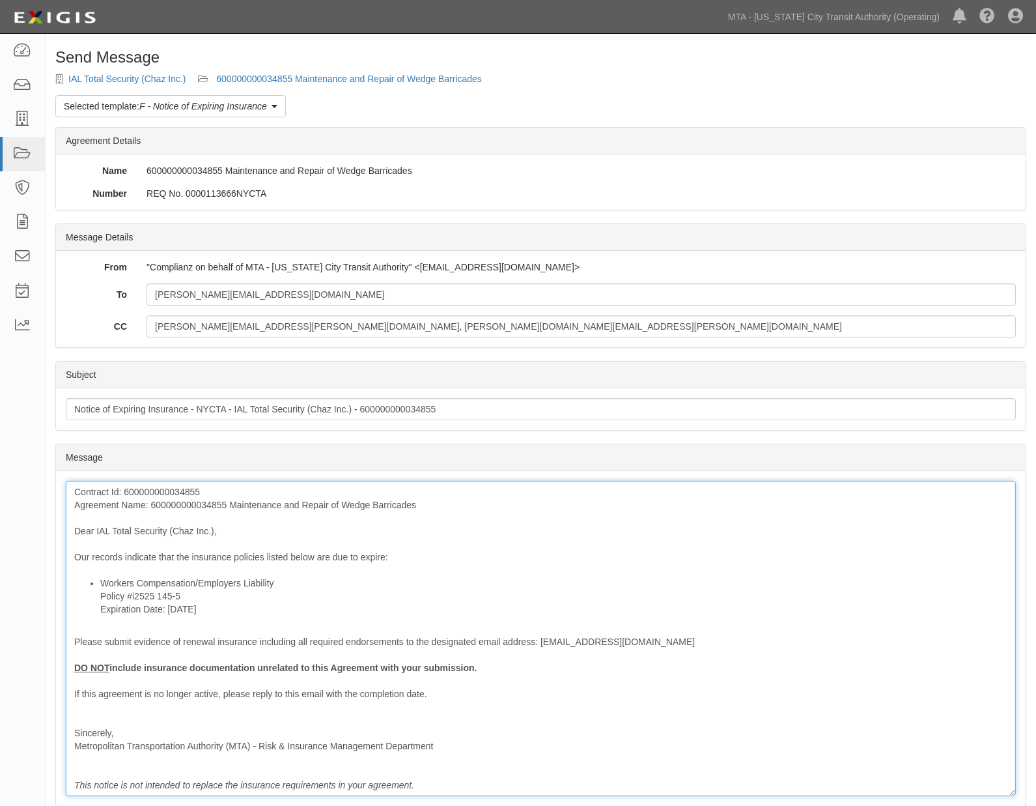
click at [263, 560] on div "Contract Id: 600000000034855 Agreement Name: 600000000034855 Maintenance and Re…" at bounding box center [541, 638] width 950 height 315
click at [310, 559] on div "Contract Id: 600000000034855 Agreement Name: 600000000034855 Maintenance and Re…" at bounding box center [541, 638] width 950 height 315
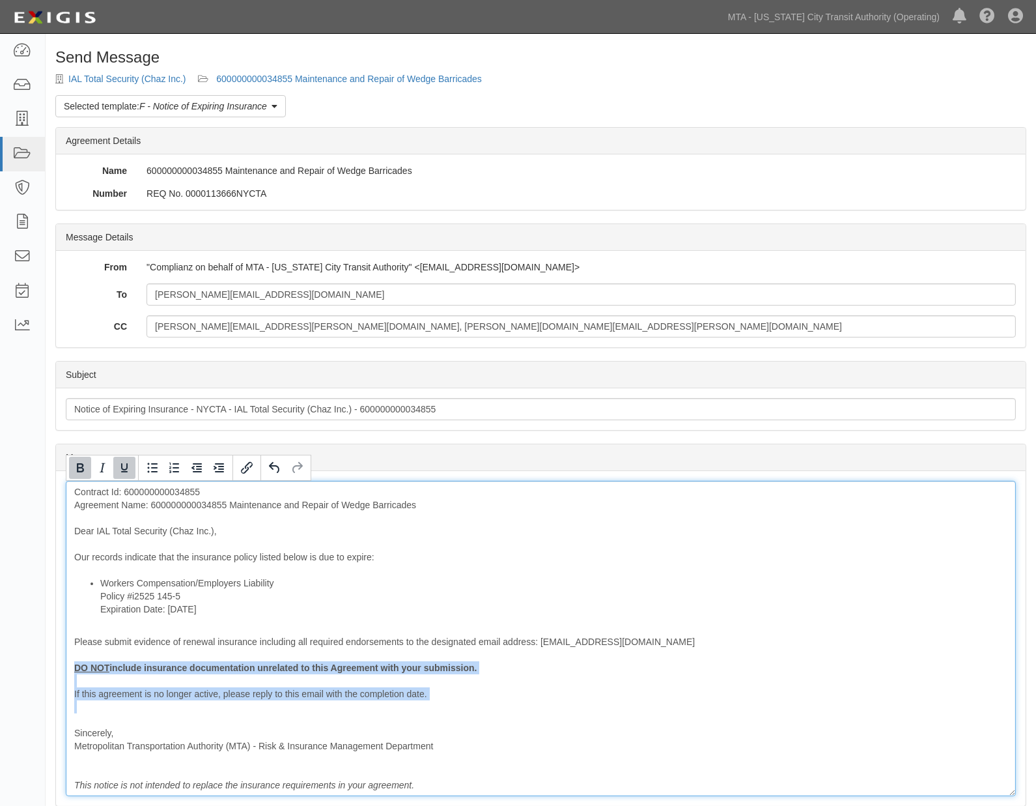
drag, startPoint x: 183, startPoint y: 717, endPoint x: 59, endPoint y: 662, distance: 135.6
click at [63, 668] on div "Message Contract Id: 600000000034855 Agreement Name: 600000000034855 Maintenanc…" at bounding box center [541, 638] width 970 height 335
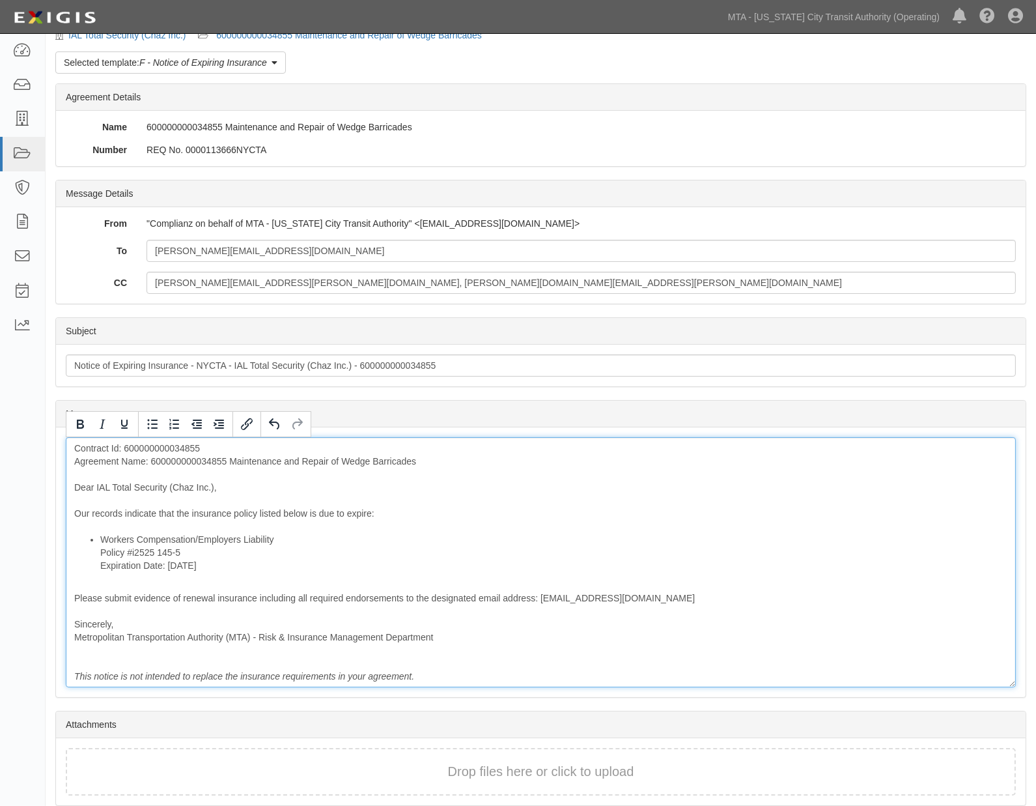
scroll to position [96, 0]
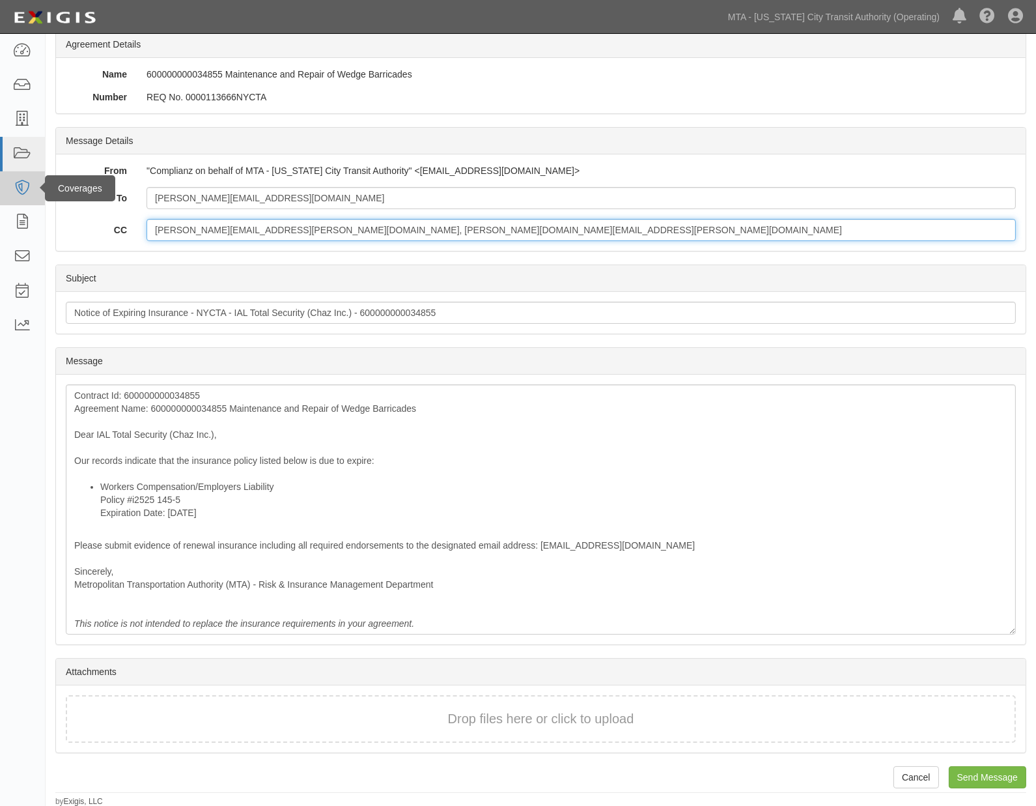
drag, startPoint x: 386, startPoint y: 225, endPoint x: 23, endPoint y: 203, distance: 364.2
click at [29, 221] on body "Toggle navigation Dashboard Inbox Parties Agreements Coverages Documents Messag…" at bounding box center [518, 356] width 1036 height 904
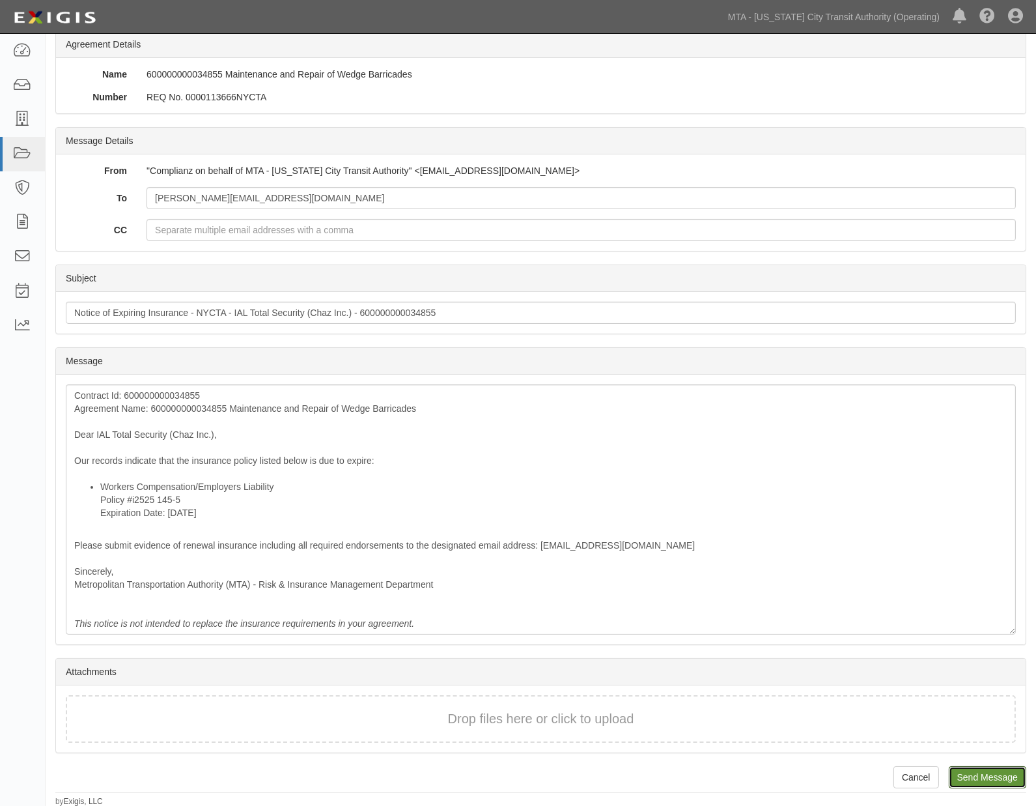
drag, startPoint x: 974, startPoint y: 779, endPoint x: 590, endPoint y: 52, distance: 822.0
click at [975, 779] on input "Send Message" at bounding box center [988, 777] width 78 height 22
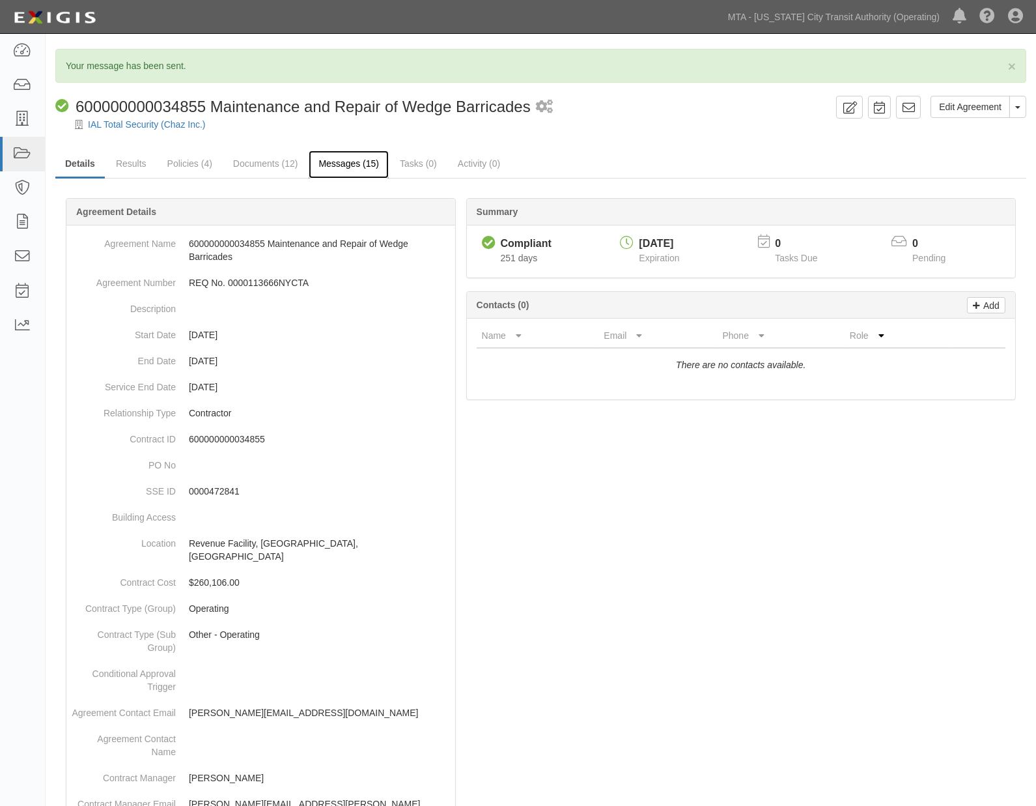
click at [365, 163] on link "Messages (15)" at bounding box center [349, 164] width 80 height 28
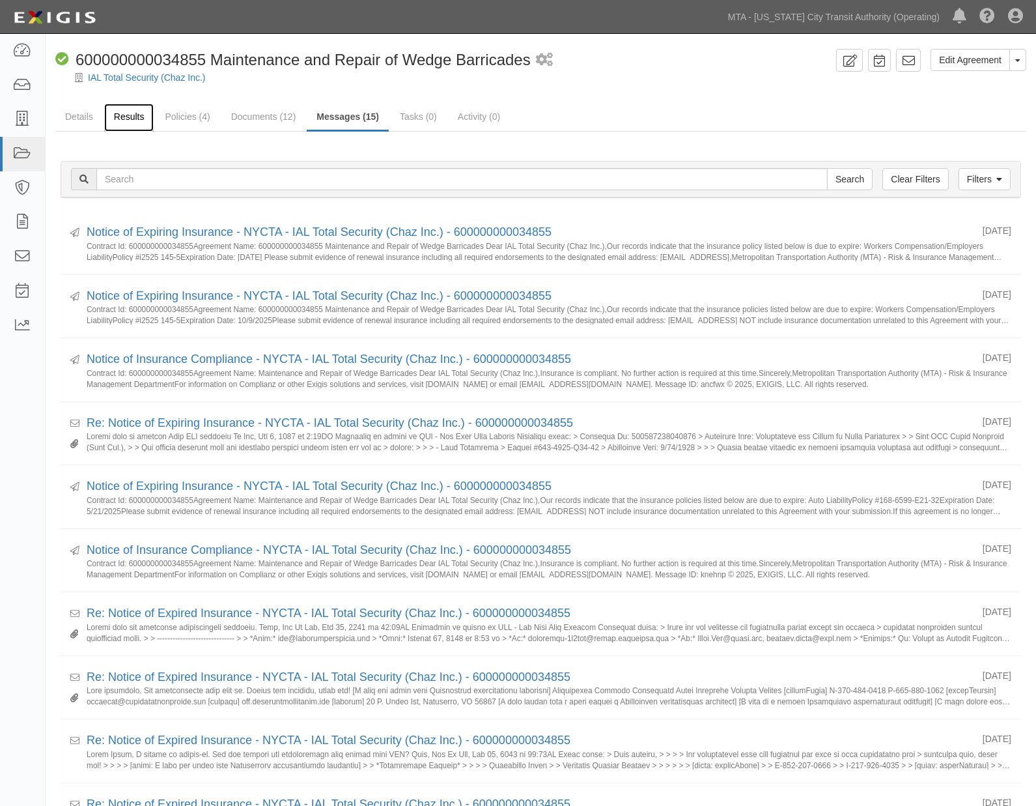
click at [121, 115] on link "Results" at bounding box center [129, 118] width 50 height 28
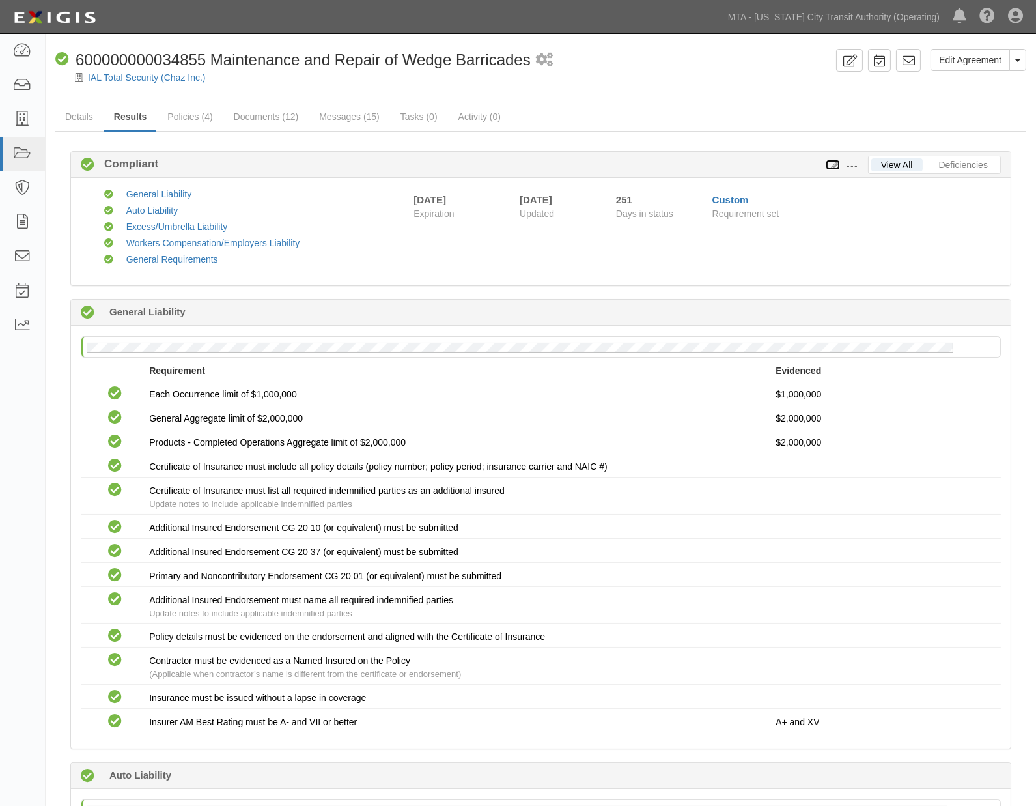
click at [831, 165] on icon at bounding box center [833, 165] width 14 height 9
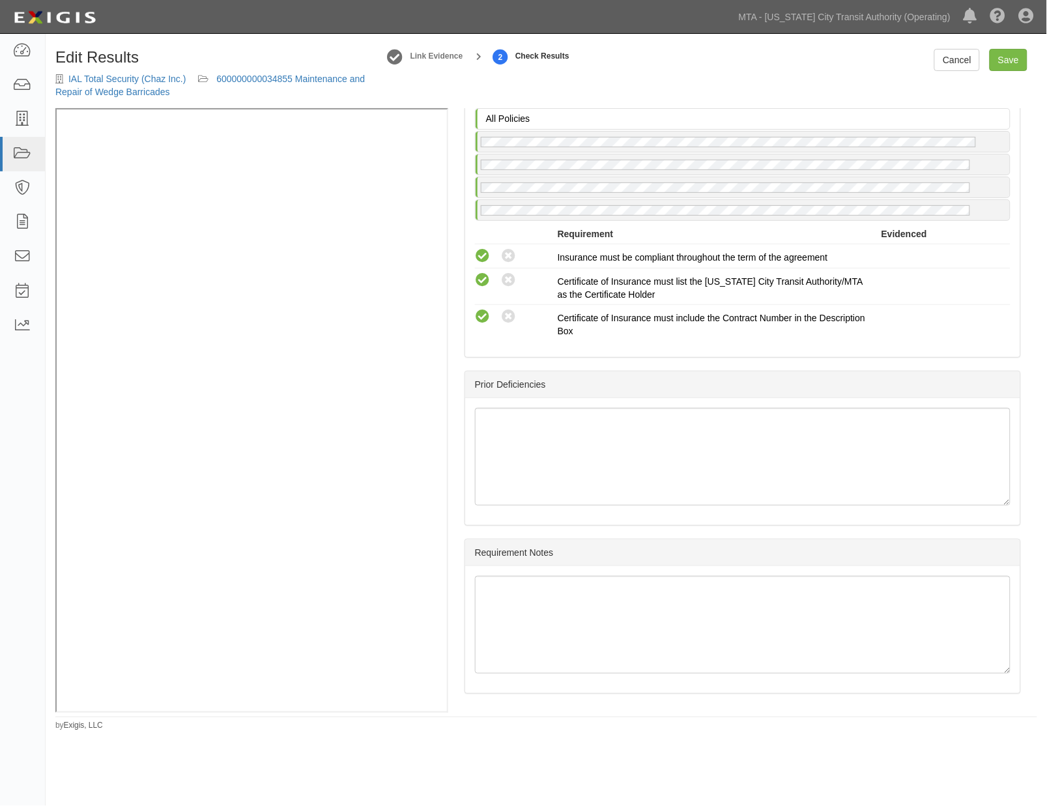
scroll to position [1764, 0]
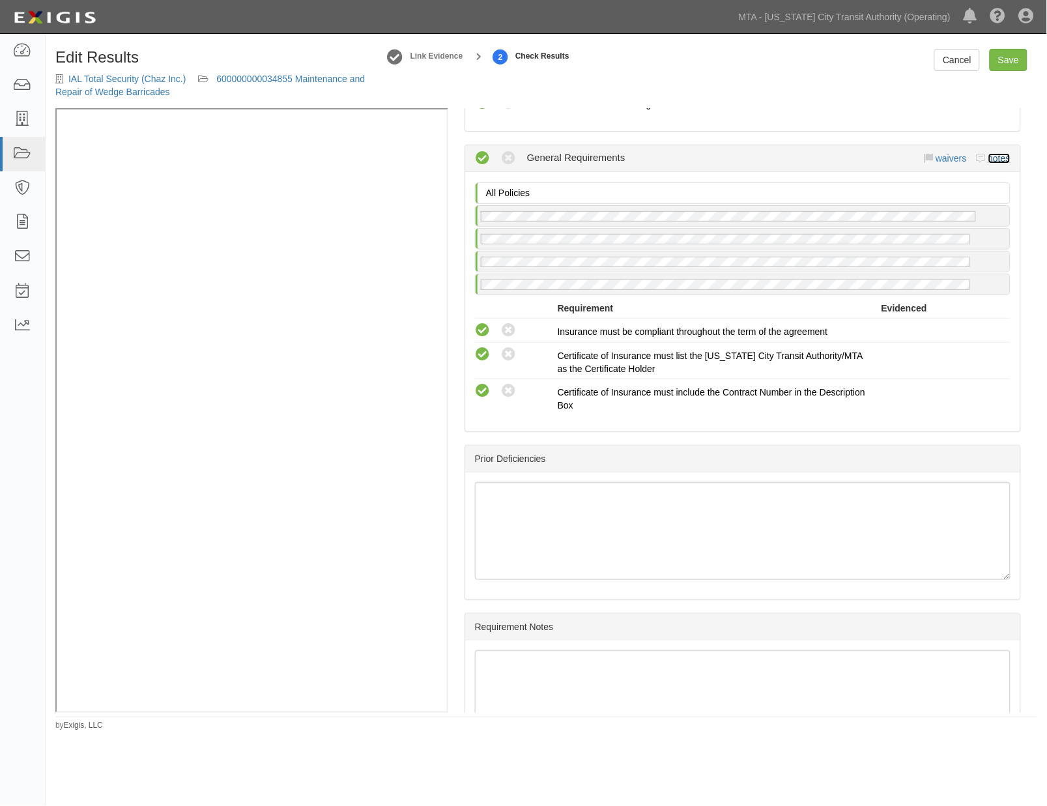
click at [988, 164] on link "notes" at bounding box center [999, 158] width 22 height 10
radio input "true"
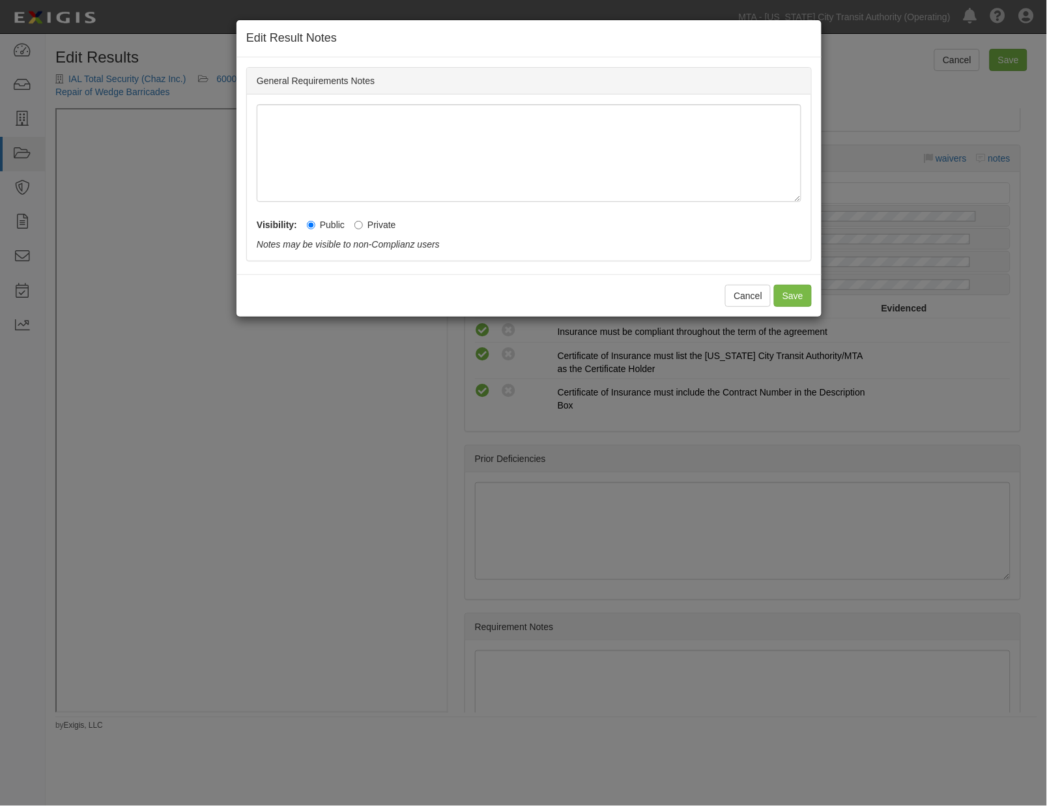
click at [378, 219] on label "Private" at bounding box center [375, 224] width 42 height 13
click at [363, 221] on input "Private" at bounding box center [358, 225] width 8 height 8
radio input "true"
click at [786, 296] on button "Save" at bounding box center [793, 296] width 38 height 22
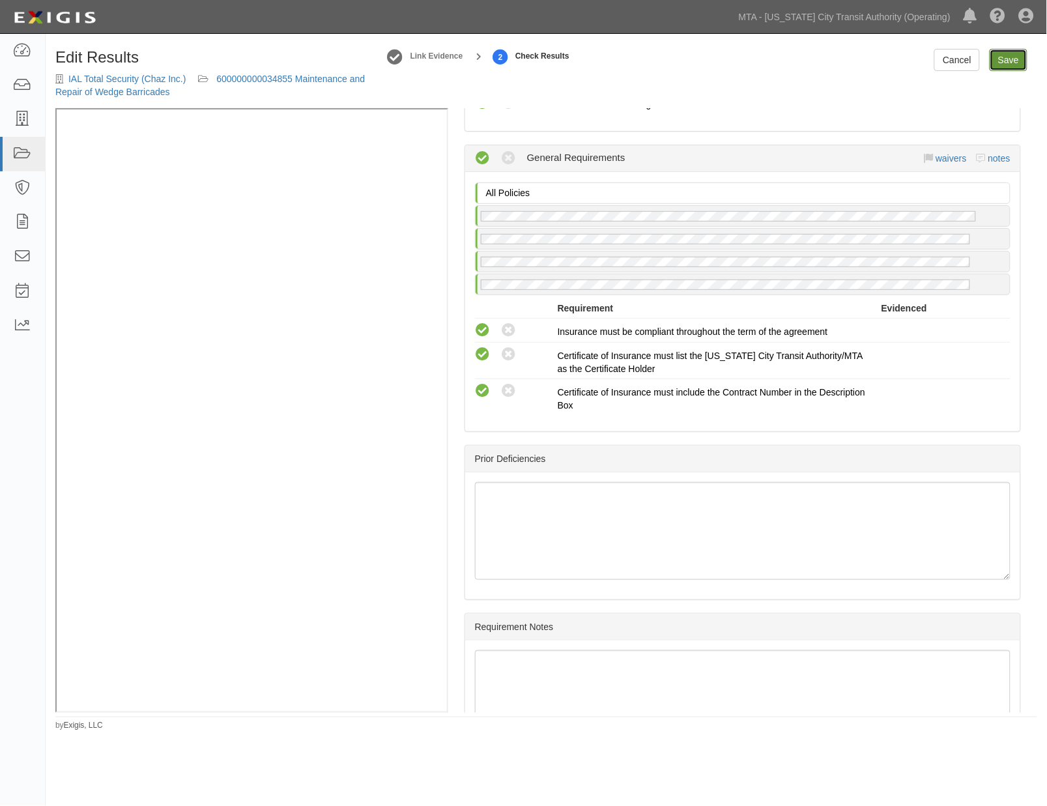
click at [1014, 62] on link "Save" at bounding box center [1009, 60] width 38 height 22
radio input "true"
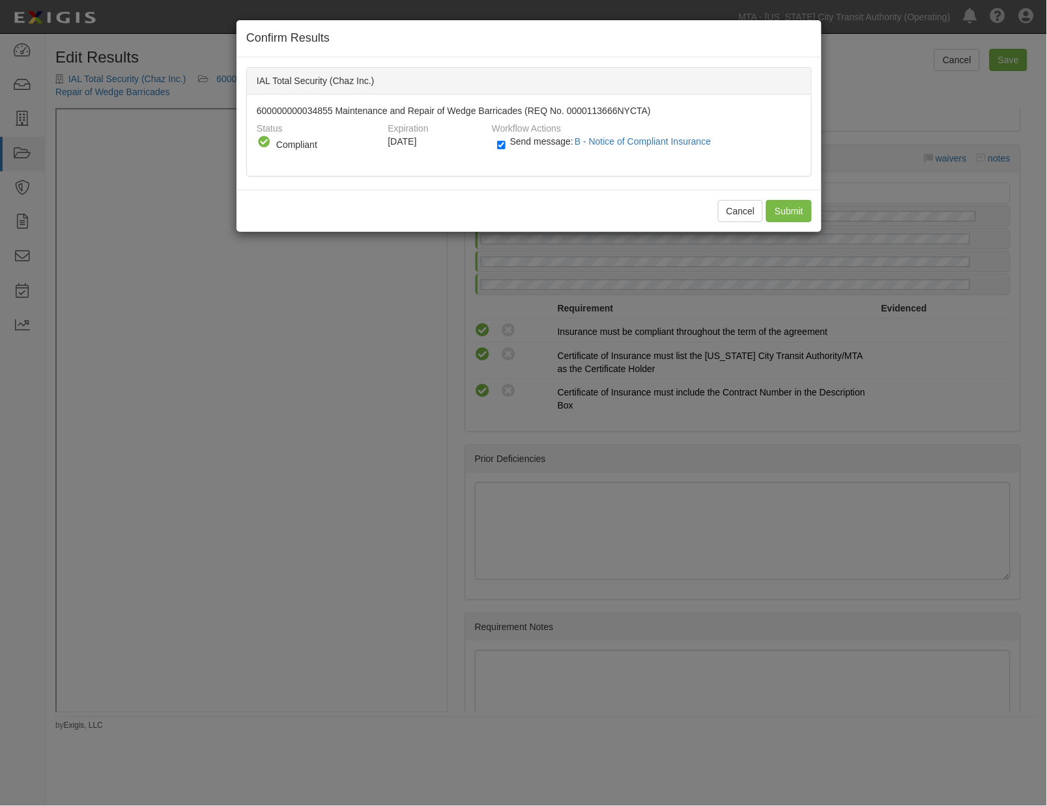
click at [510, 145] on span "Send message: B - Notice of Compliant Insurance" at bounding box center [613, 141] width 206 height 10
click at [505, 145] on input "Send message: B - Notice of Compliant Insurance" at bounding box center [501, 144] width 8 height 15
checkbox input "false"
click at [795, 213] on input "Submit" at bounding box center [789, 211] width 46 height 22
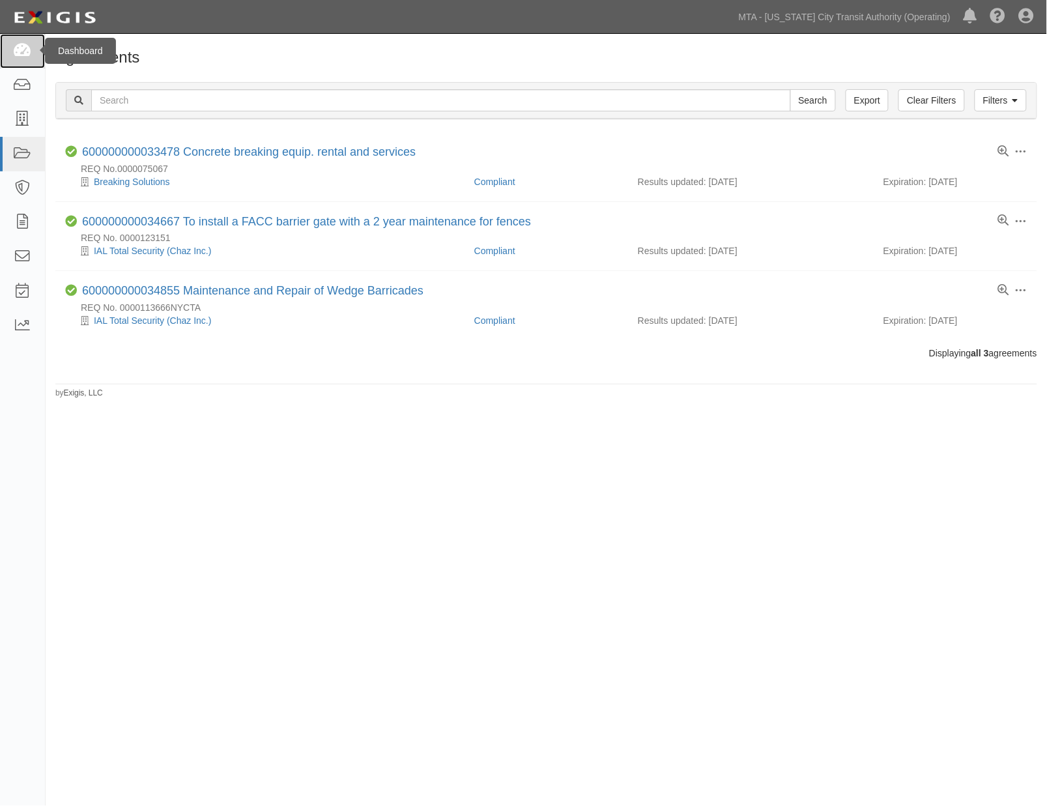
click at [21, 46] on icon at bounding box center [22, 51] width 18 height 15
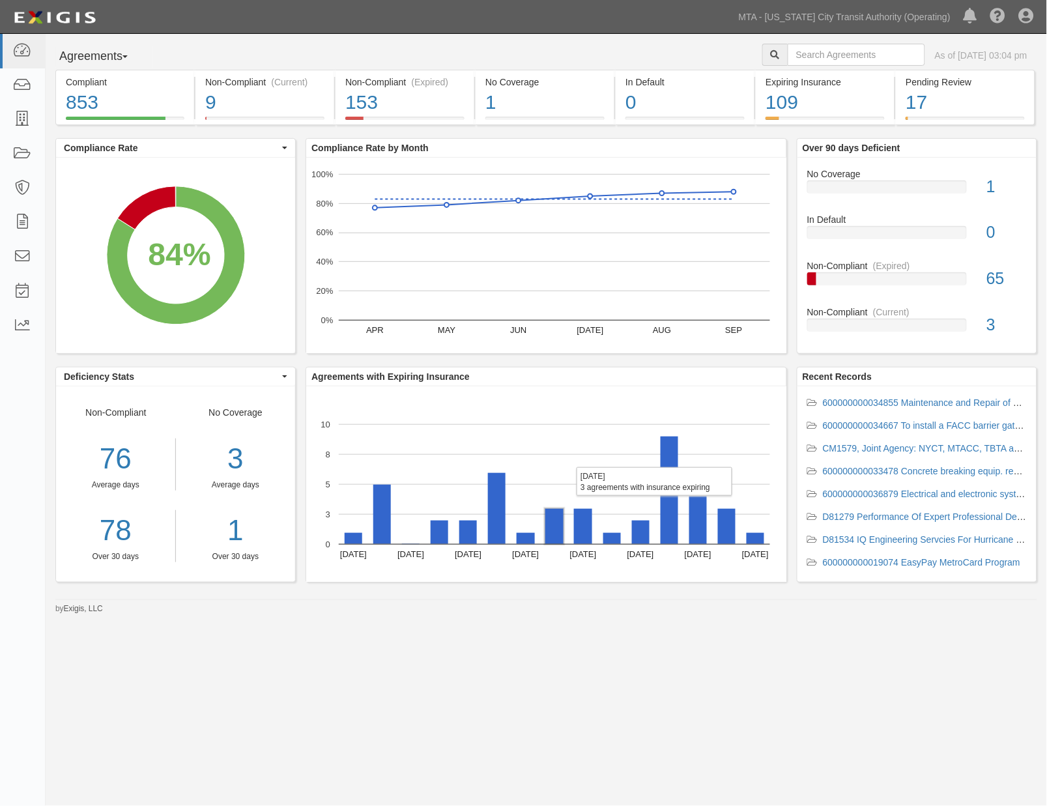
click at [562, 537] on rect "A chart." at bounding box center [554, 526] width 18 height 35
click at [583, 536] on rect "A chart." at bounding box center [583, 526] width 18 height 35
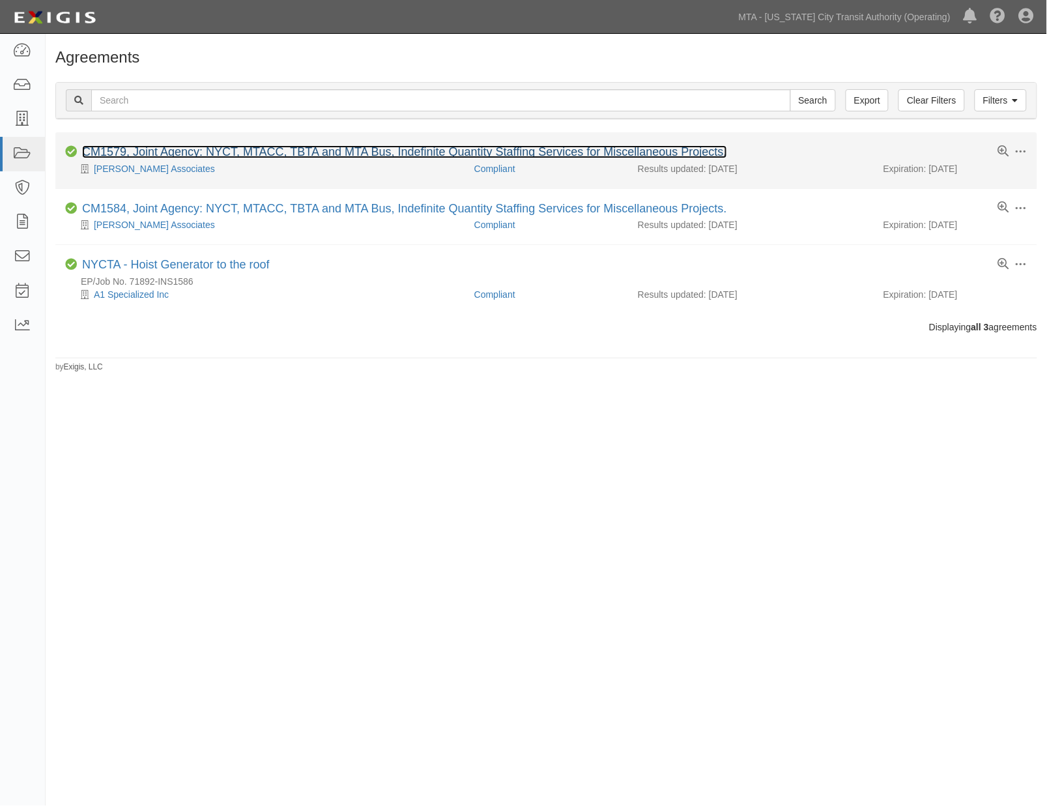
click at [233, 153] on link "CM1579, Joint Agency: NYCT, MTACC, TBTA and MTA Bus, Indefinite Quantity Staffi…" at bounding box center [404, 151] width 645 height 13
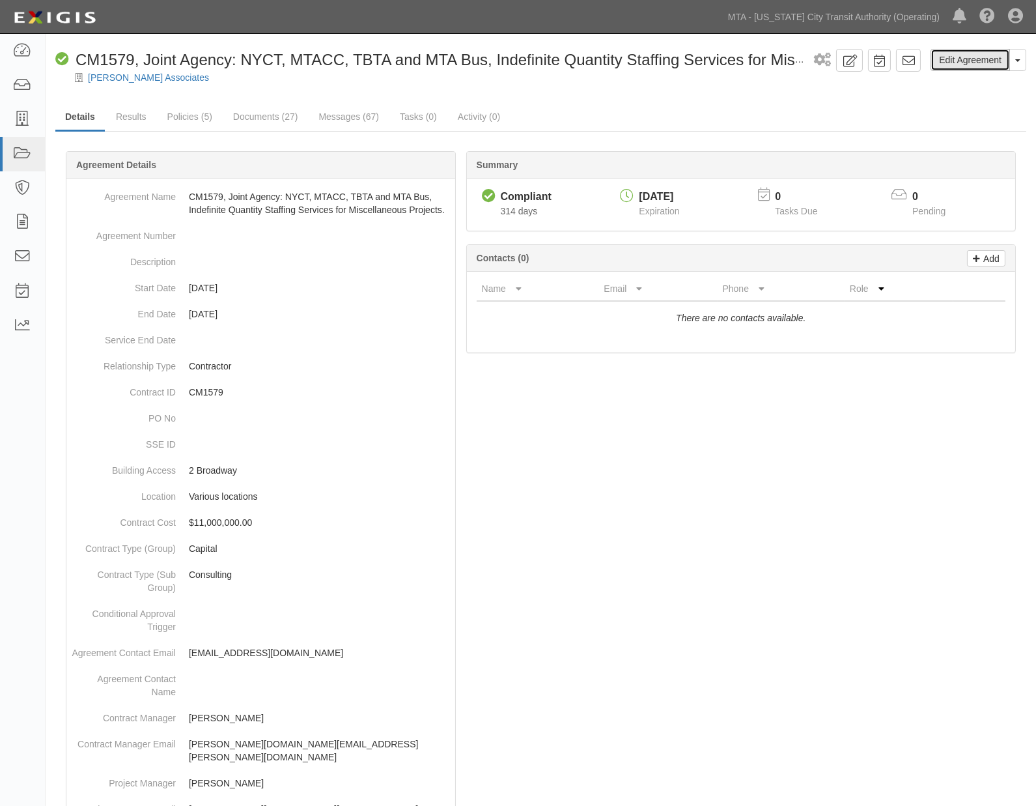
click at [974, 53] on link "Edit Agreement" at bounding box center [970, 60] width 79 height 22
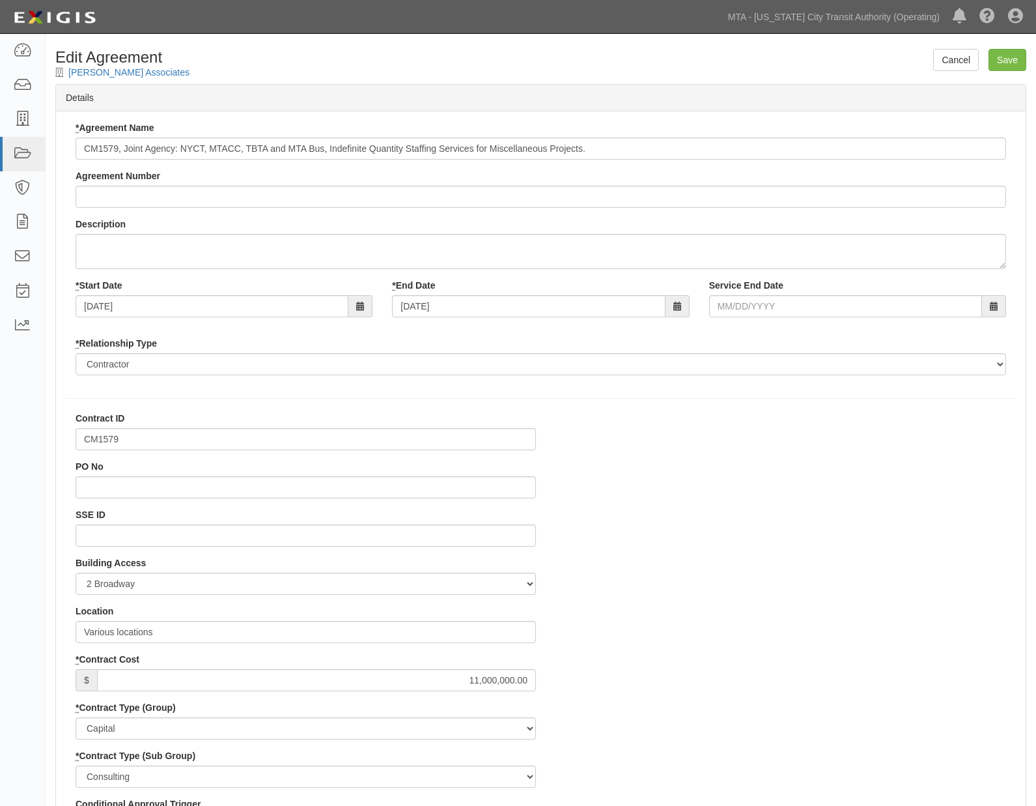
select select
drag, startPoint x: 131, startPoint y: 440, endPoint x: 79, endPoint y: 438, distance: 51.5
click at [79, 438] on input "CM1579" at bounding box center [306, 439] width 461 height 22
click at [140, 431] on input "Master ID: 000015649" at bounding box center [306, 439] width 461 height 22
type input "Master ID: 0000015649"
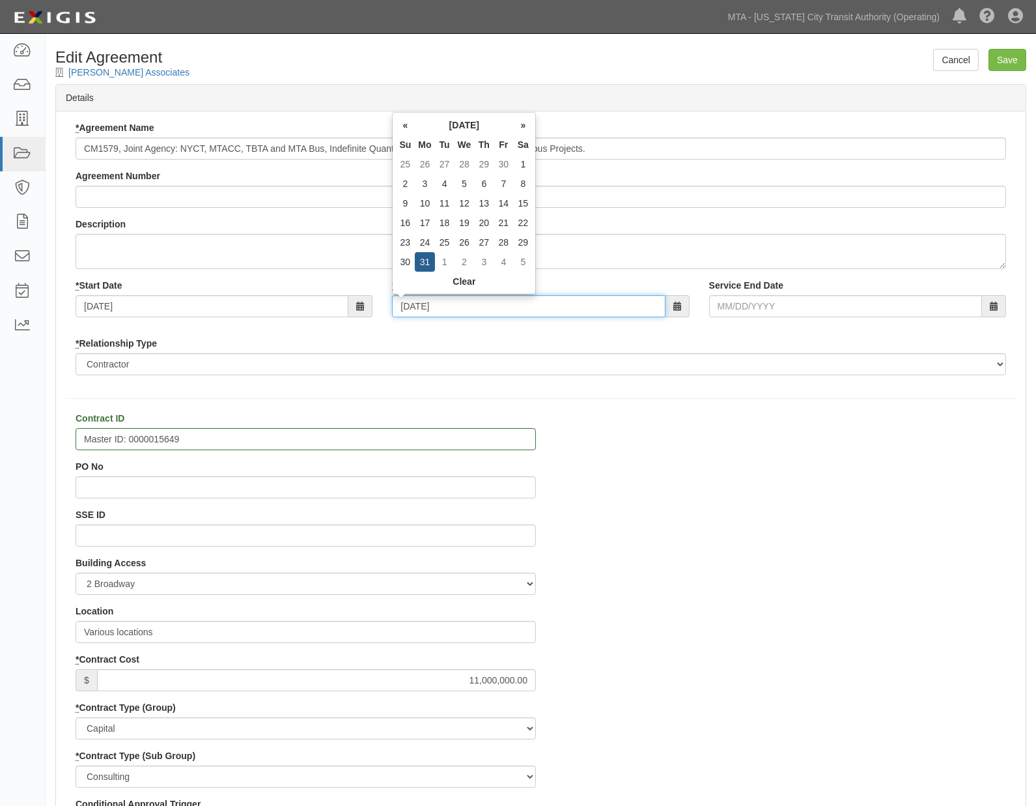
drag, startPoint x: 466, startPoint y: 302, endPoint x: 348, endPoint y: 313, distance: 118.4
click at [348, 313] on div "* Start Date 08/01/2018 * End Date 07/31/2023 Service End Date" at bounding box center [541, 303] width 950 height 48
type input "0"
type input "[DATE]"
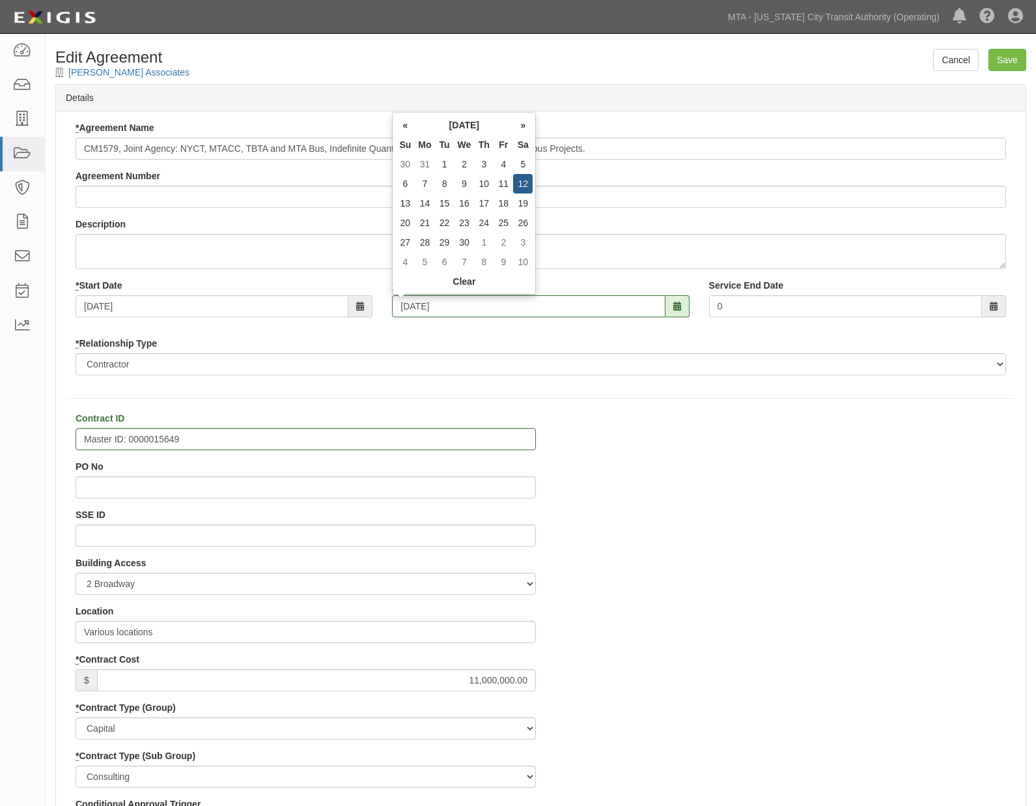
type input "[DATE]"
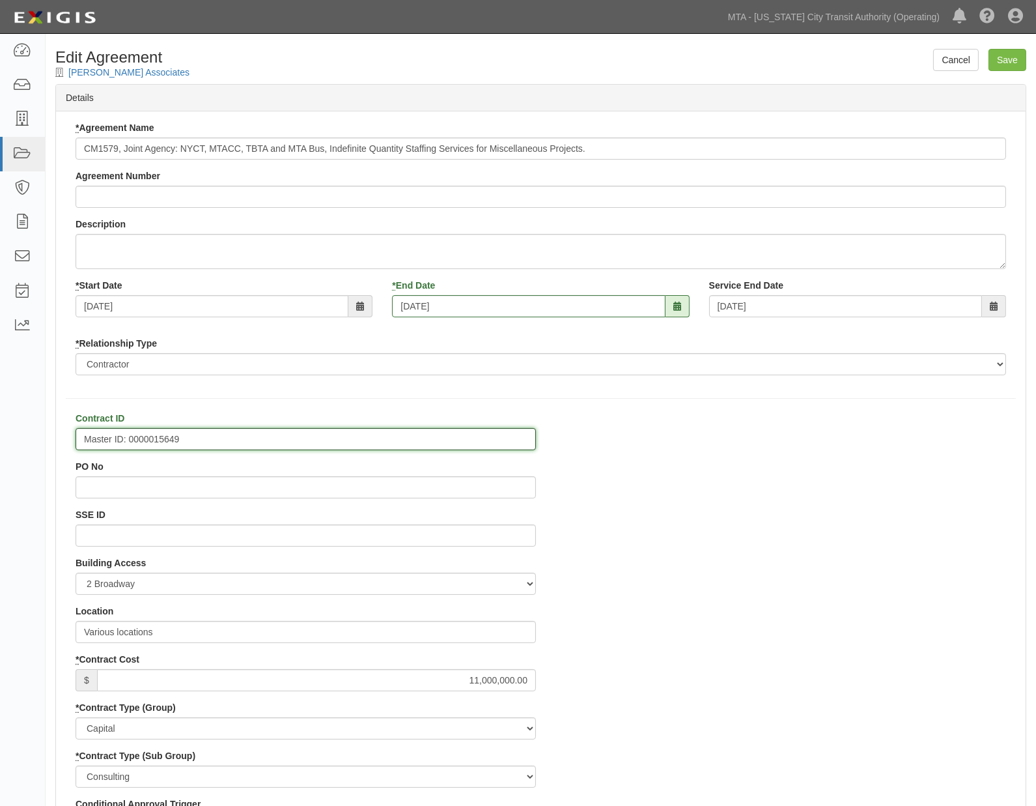
click at [82, 435] on input "Master ID: 0000015649" at bounding box center [306, 439] width 461 height 22
paste input "D81579"
drag, startPoint x: 253, startPoint y: 431, endPoint x: 121, endPoint y: 437, distance: 132.4
click at [121, 437] on input "D81579 Master ID: 0000015649" at bounding box center [306, 439] width 461 height 22
type input "D81579"
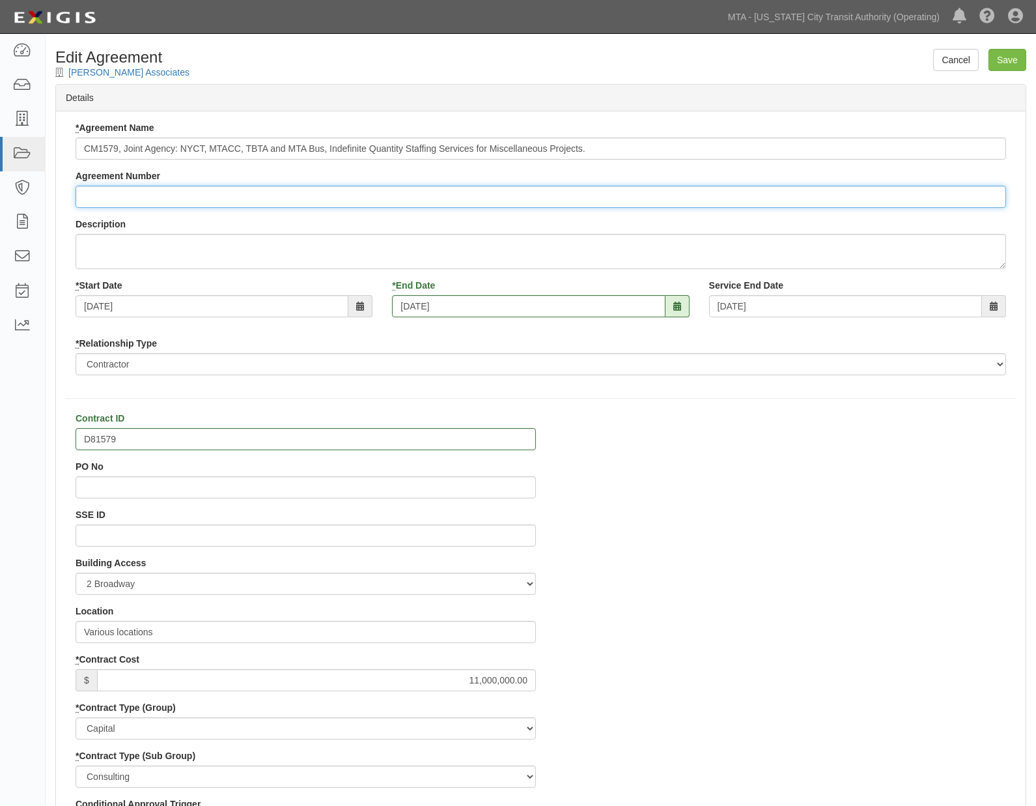
click at [89, 194] on input "Agreement Number" at bounding box center [541, 197] width 931 height 22
paste input "D81579"
type input "D81579"
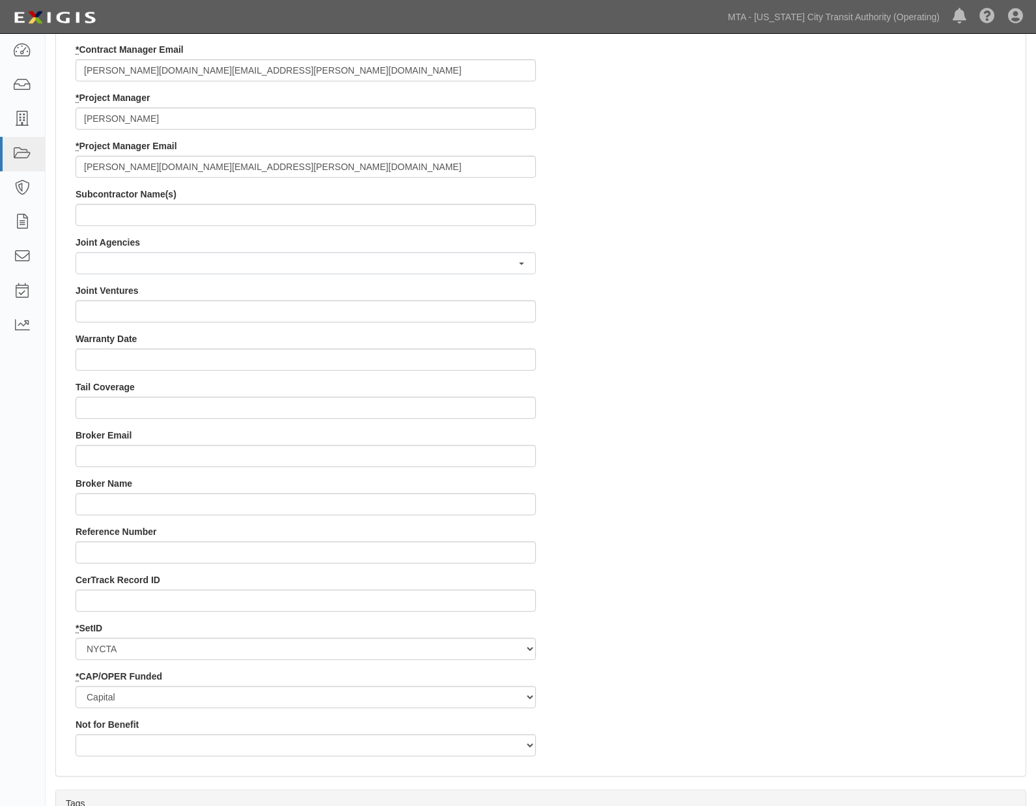
scroll to position [1154, 0]
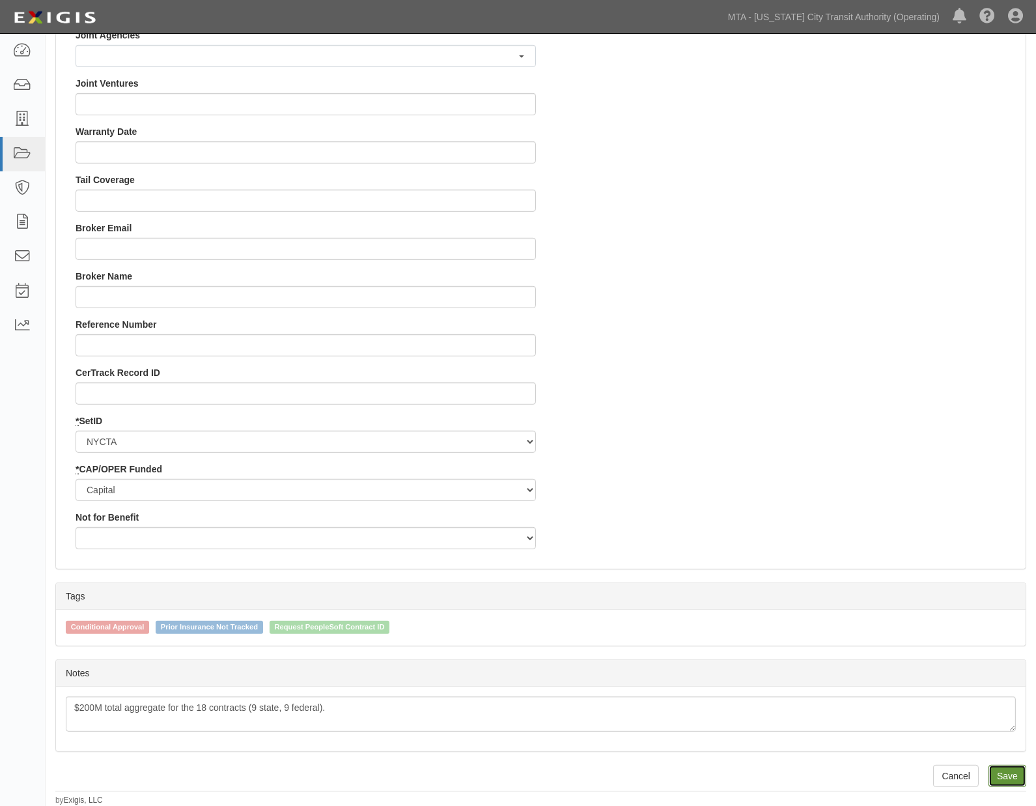
click at [1010, 772] on input "Save" at bounding box center [1008, 776] width 38 height 22
type input "11000000.00"
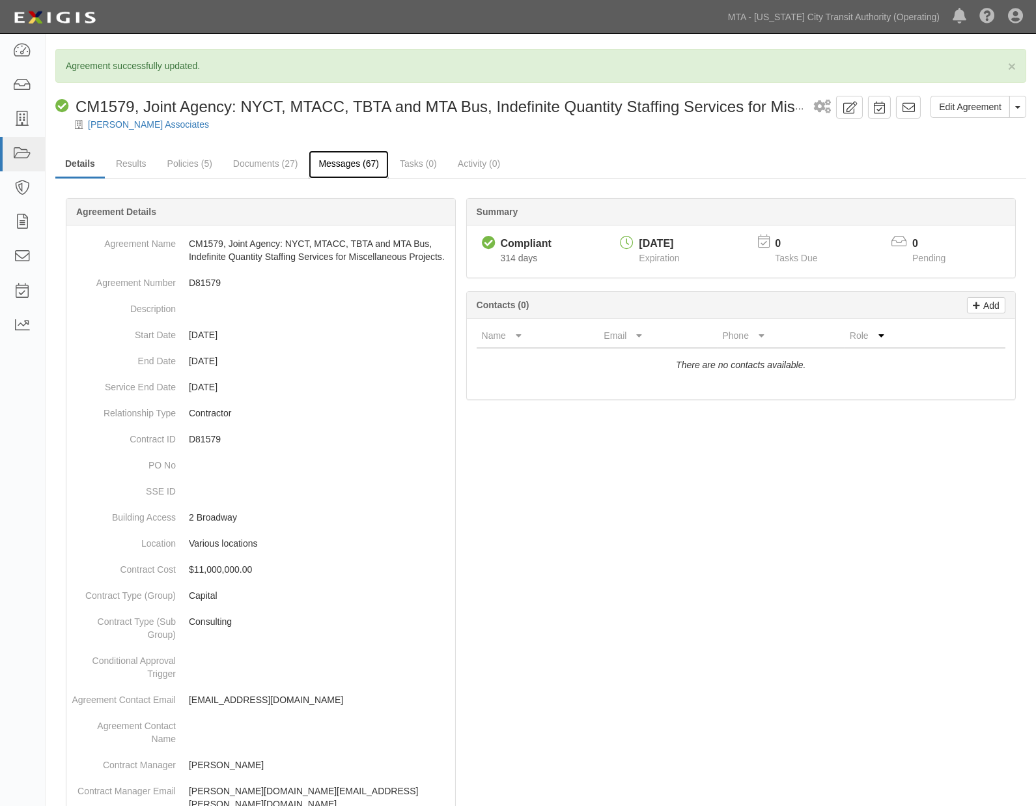
click at [330, 164] on link "Messages (67)" at bounding box center [349, 164] width 80 height 28
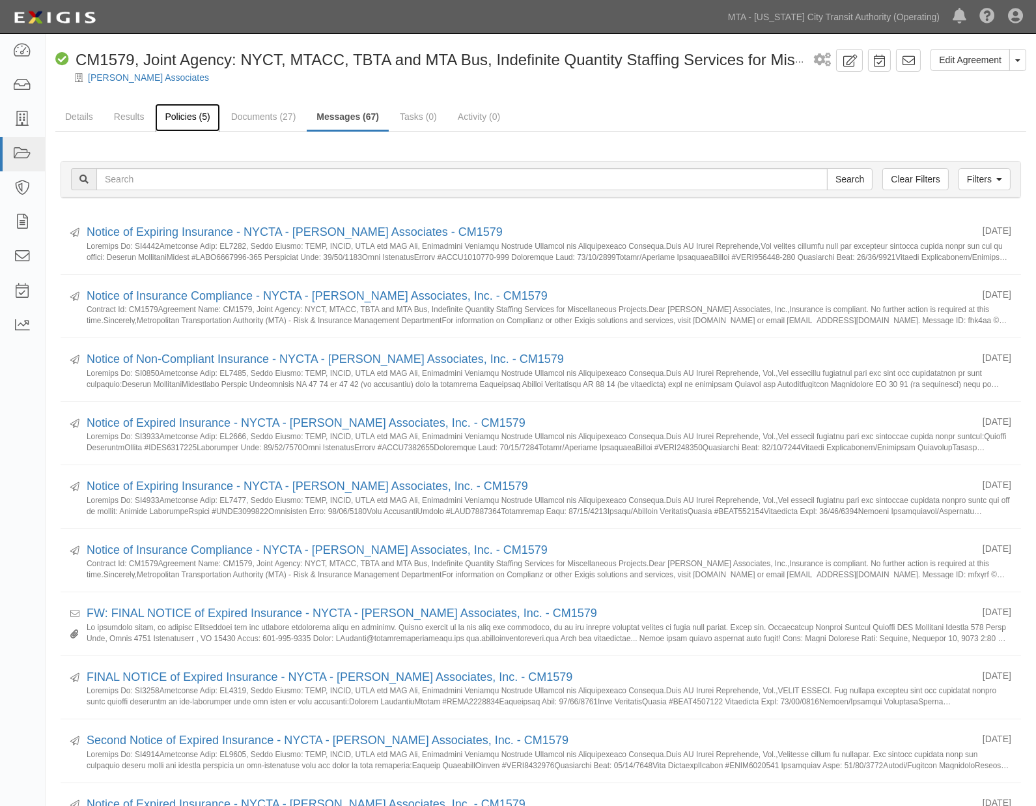
click at [184, 120] on link "Policies (5)" at bounding box center [187, 118] width 64 height 28
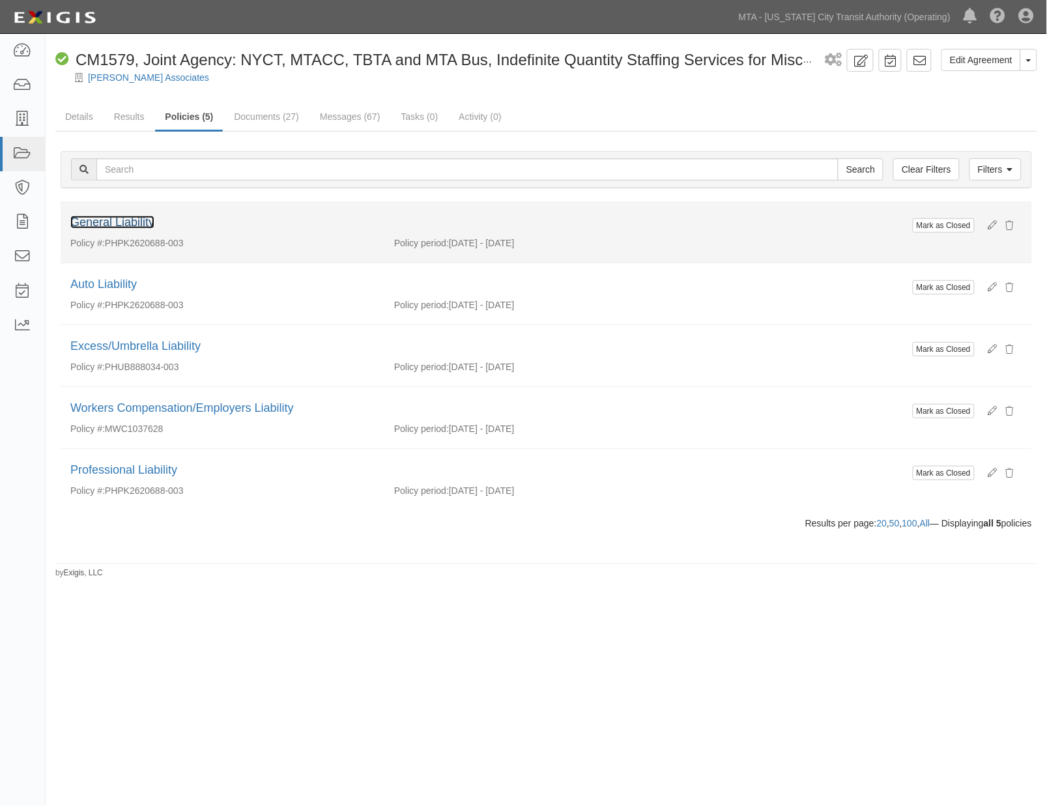
click at [111, 218] on link "General Liability" at bounding box center [112, 222] width 84 height 13
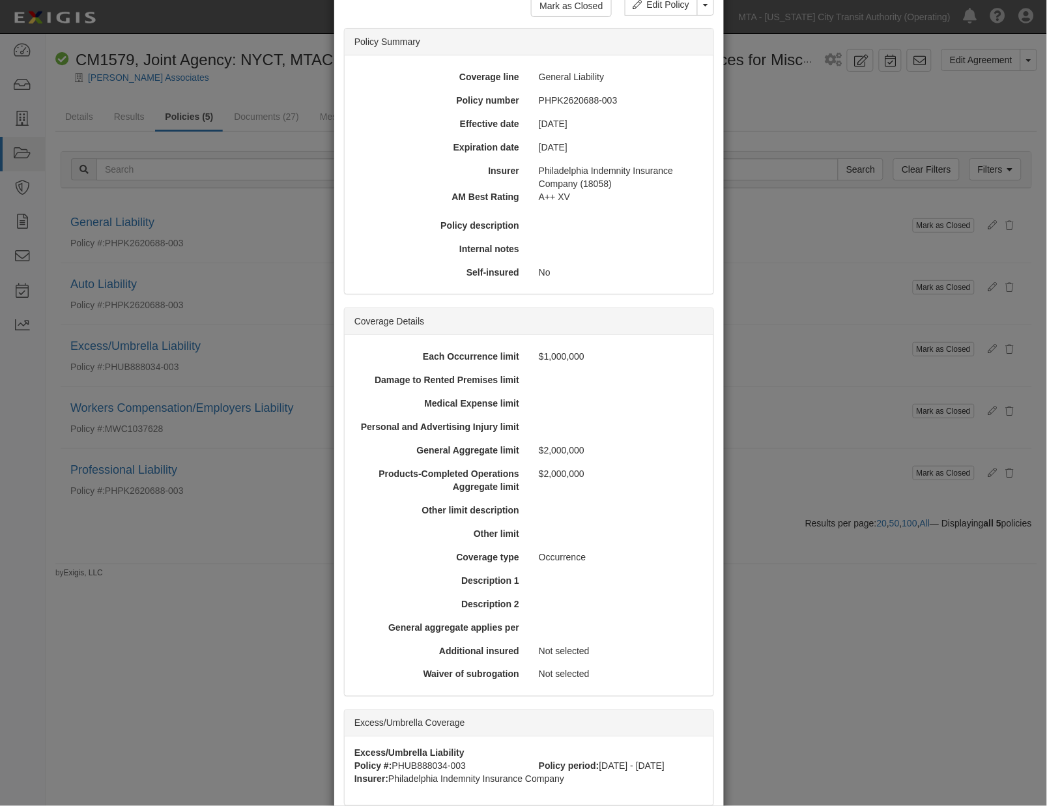
scroll to position [271, 0]
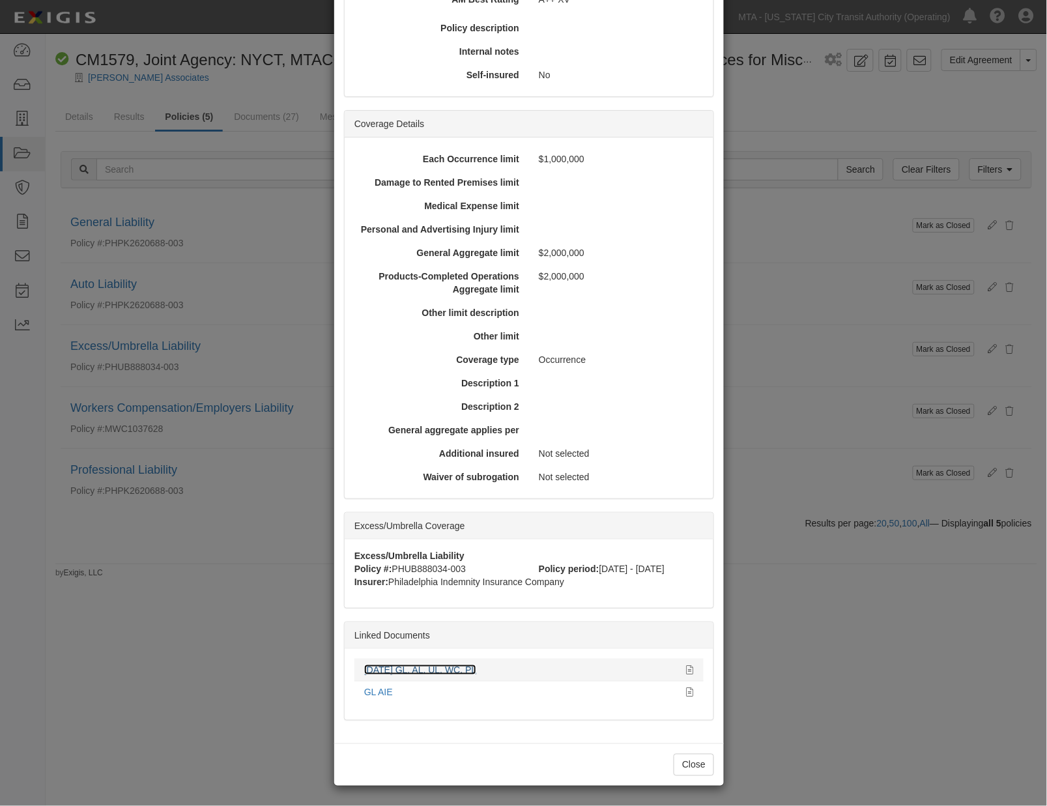
click at [386, 668] on link "10.10.25 GL, AL, UL, WC, PL" at bounding box center [420, 669] width 112 height 10
click at [829, 619] on div "× View Policy Mark as Closed Edit Policy Toggle Dropdown Delete Policy Policy S…" at bounding box center [523, 403] width 1047 height 806
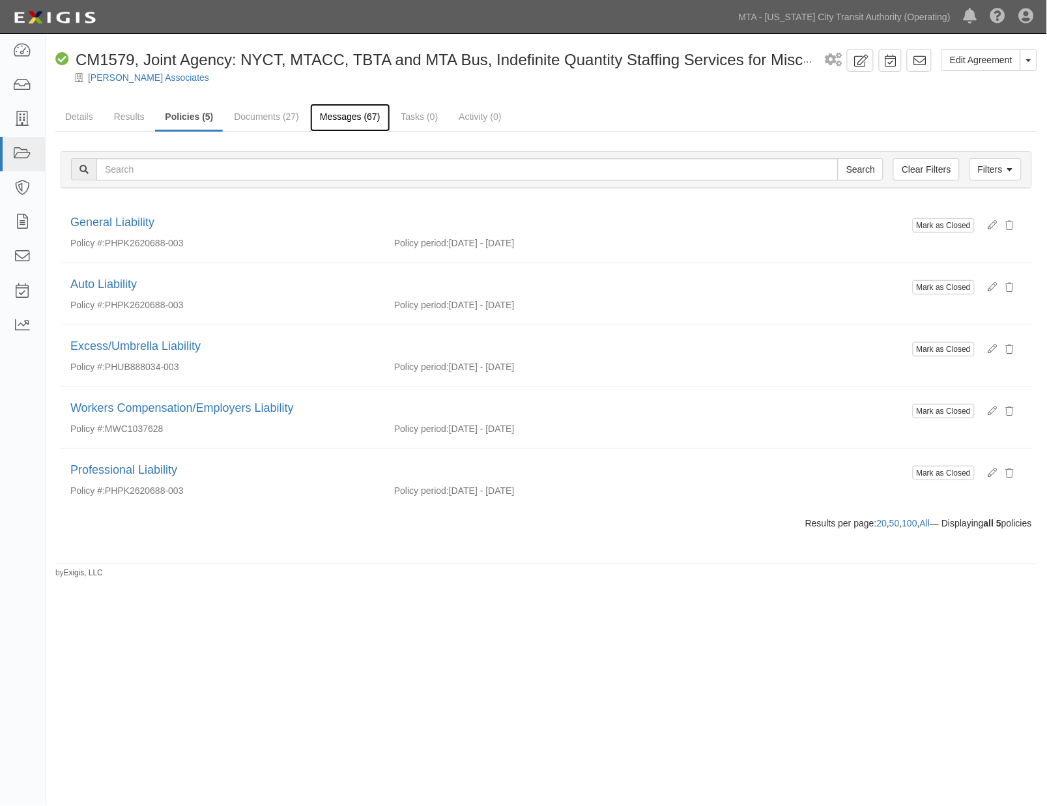
click at [347, 115] on link "Messages (67)" at bounding box center [350, 118] width 80 height 28
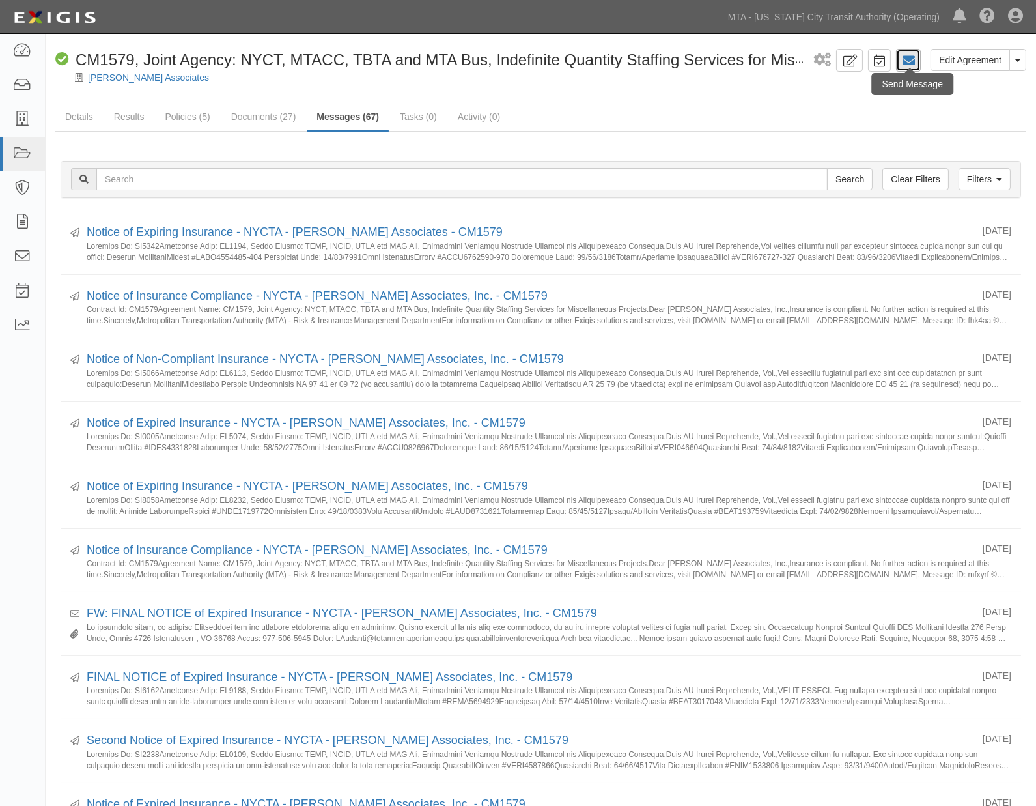
click at [915, 61] on icon at bounding box center [908, 60] width 13 height 13
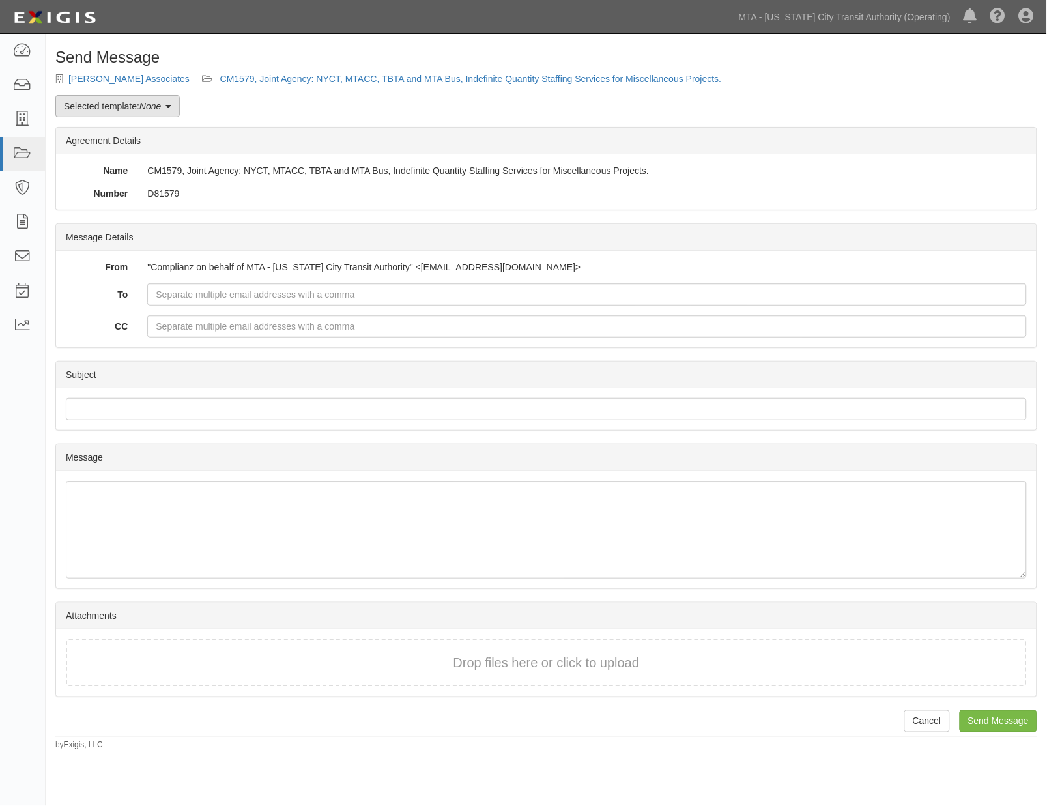
click at [170, 112] on link "Selected template: None" at bounding box center [117, 106] width 124 height 22
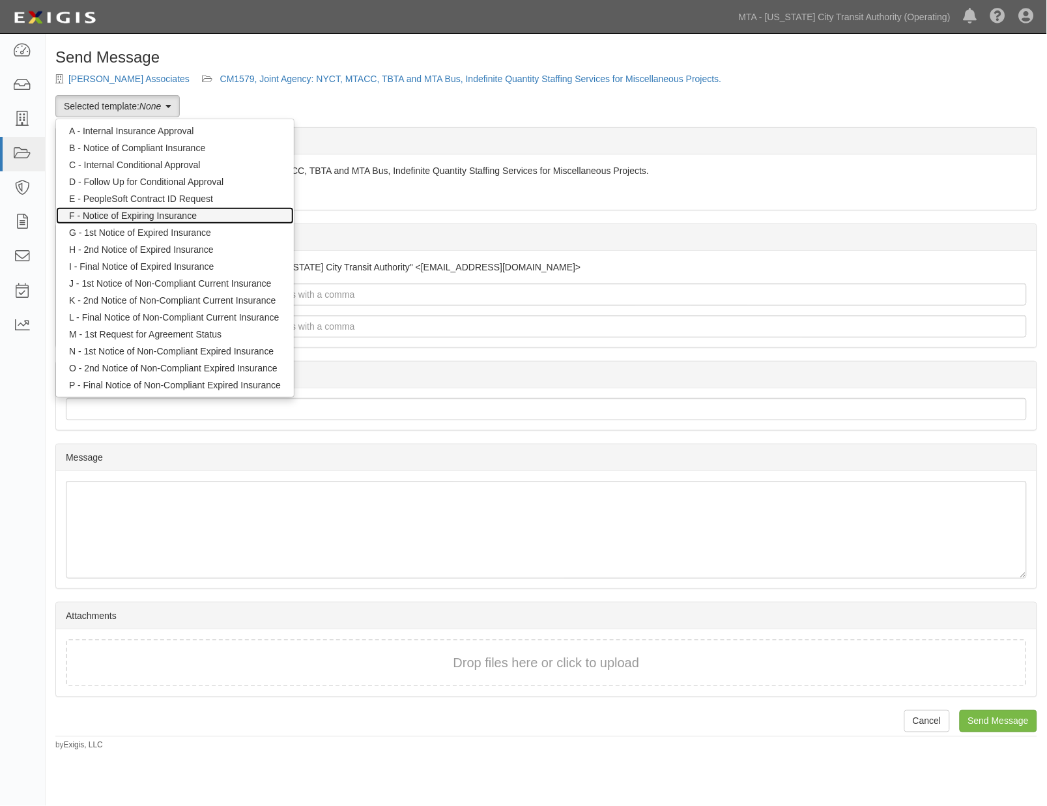
click at [143, 210] on link "F - Notice of Expiring Insurance" at bounding box center [175, 215] width 238 height 17
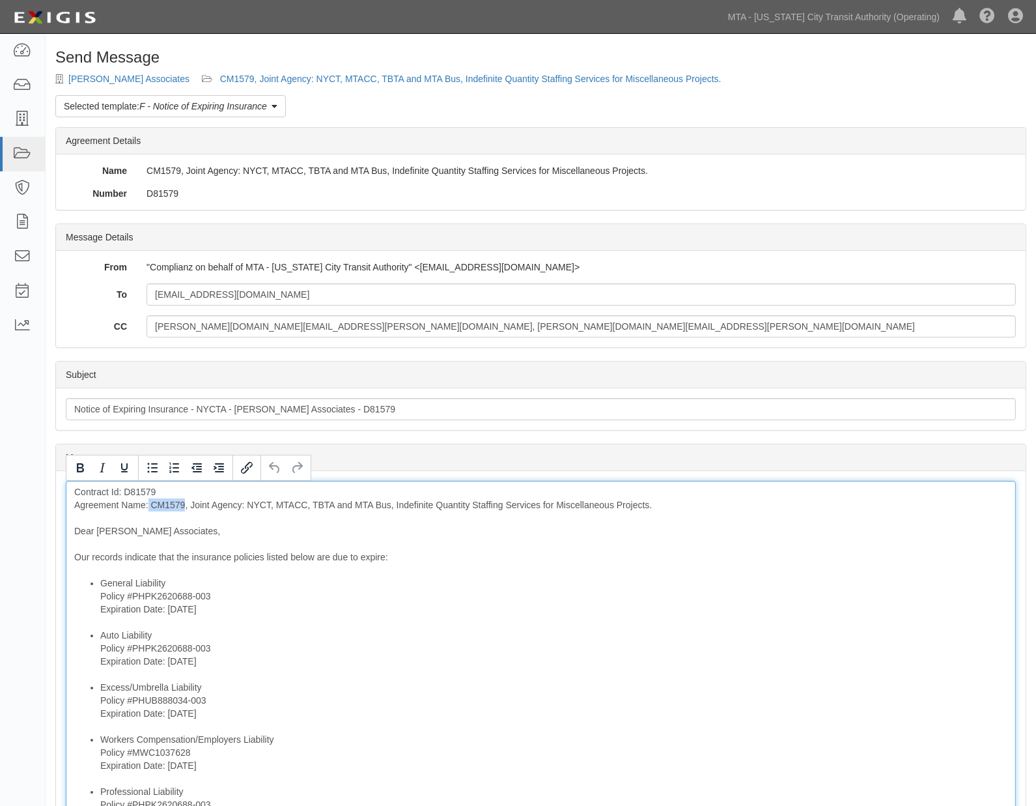
drag, startPoint x: 186, startPoint y: 504, endPoint x: 148, endPoint y: 502, distance: 37.8
click at [148, 502] on div "Contract Id: D81579 Agreement Name: CM1579, Joint Agency: NYCT, MTACC, TBTA and…" at bounding box center [541, 743] width 950 height 524
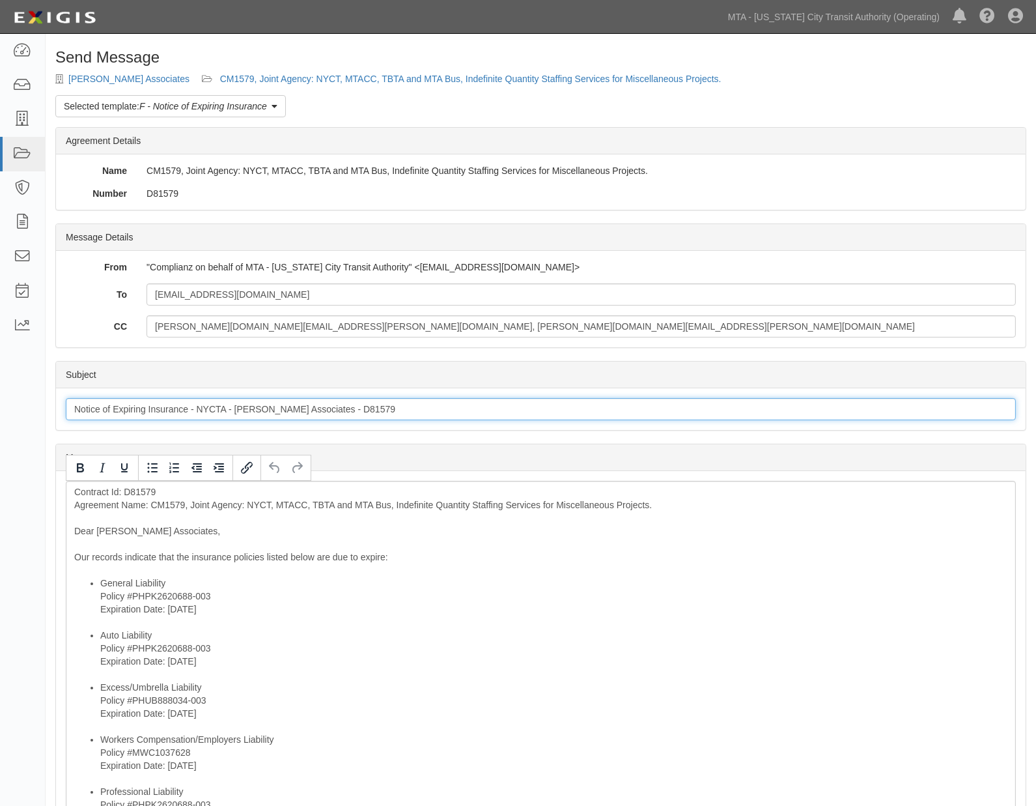
click at [393, 412] on input "Notice of Expiring Insurance - NYCTA - [PERSON_NAME] Associates - D81579" at bounding box center [541, 409] width 950 height 22
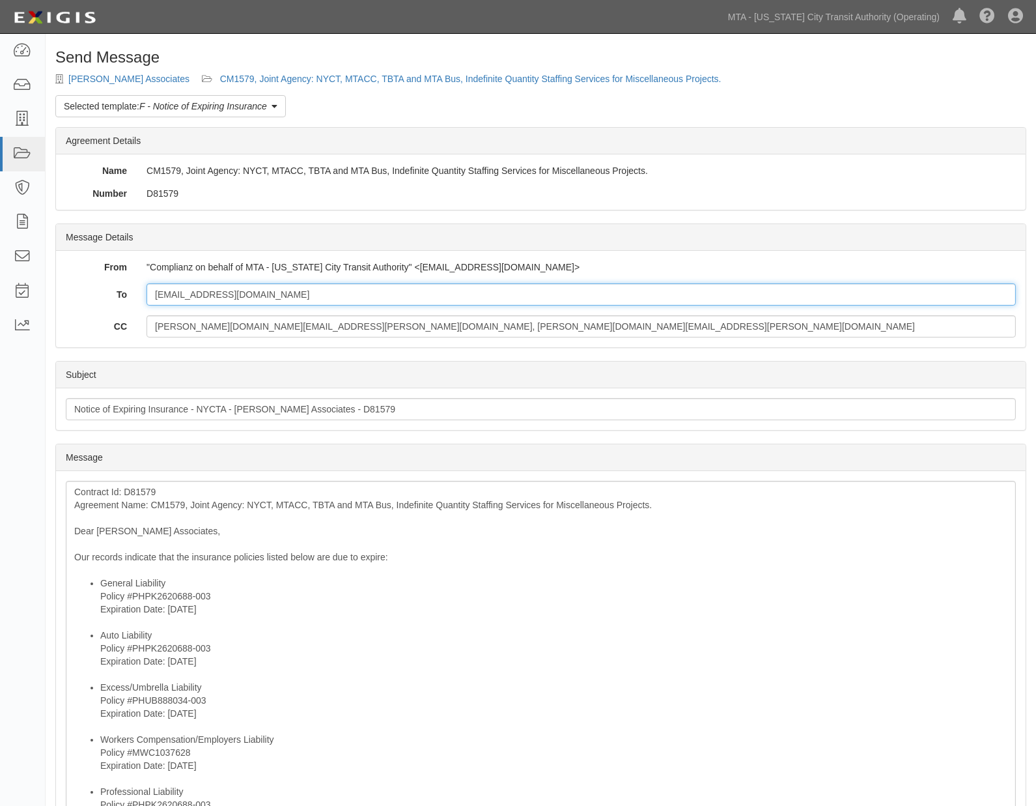
click at [320, 293] on input "[EMAIL_ADDRESS][DOMAIN_NAME]" at bounding box center [582, 294] width 870 height 22
paste input "[EMAIL_ADDRESS][DOMAIN_NAME]"
type input "[EMAIL_ADDRESS][DOMAIN_NAME]; [EMAIL_ADDRESS][DOMAIN_NAME]"
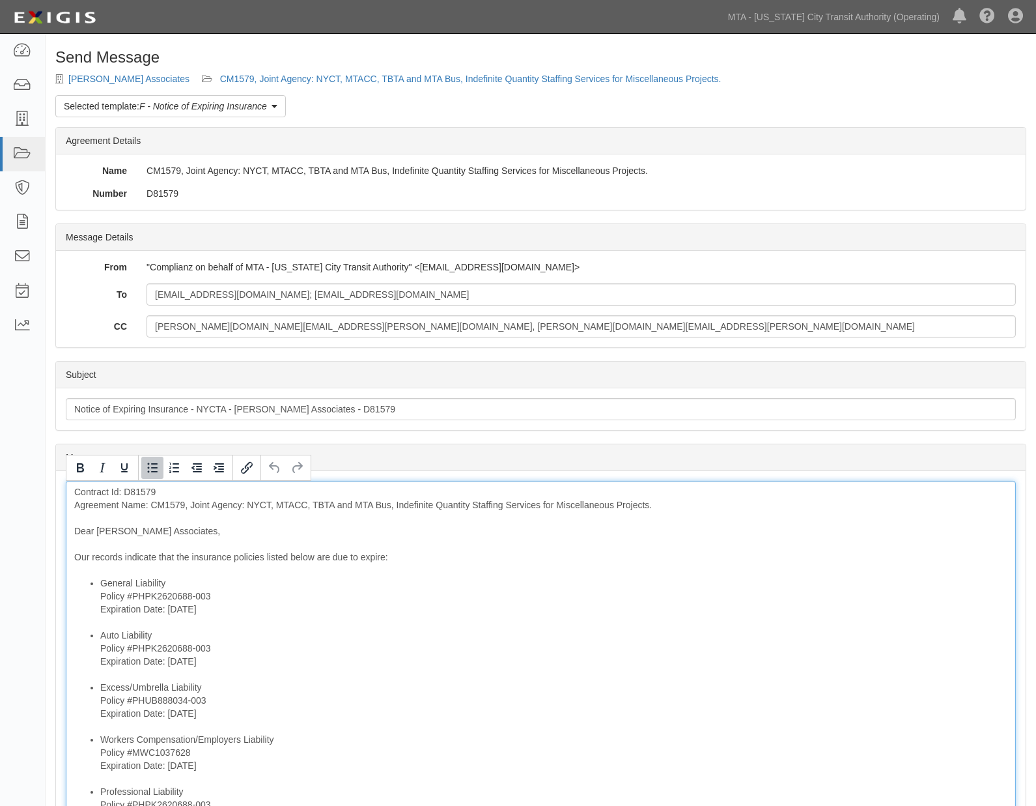
click at [537, 661] on li "Auto Liability Policy #PHPK2620688-003 Expiration Date: 10/10/2025" at bounding box center [553, 655] width 907 height 52
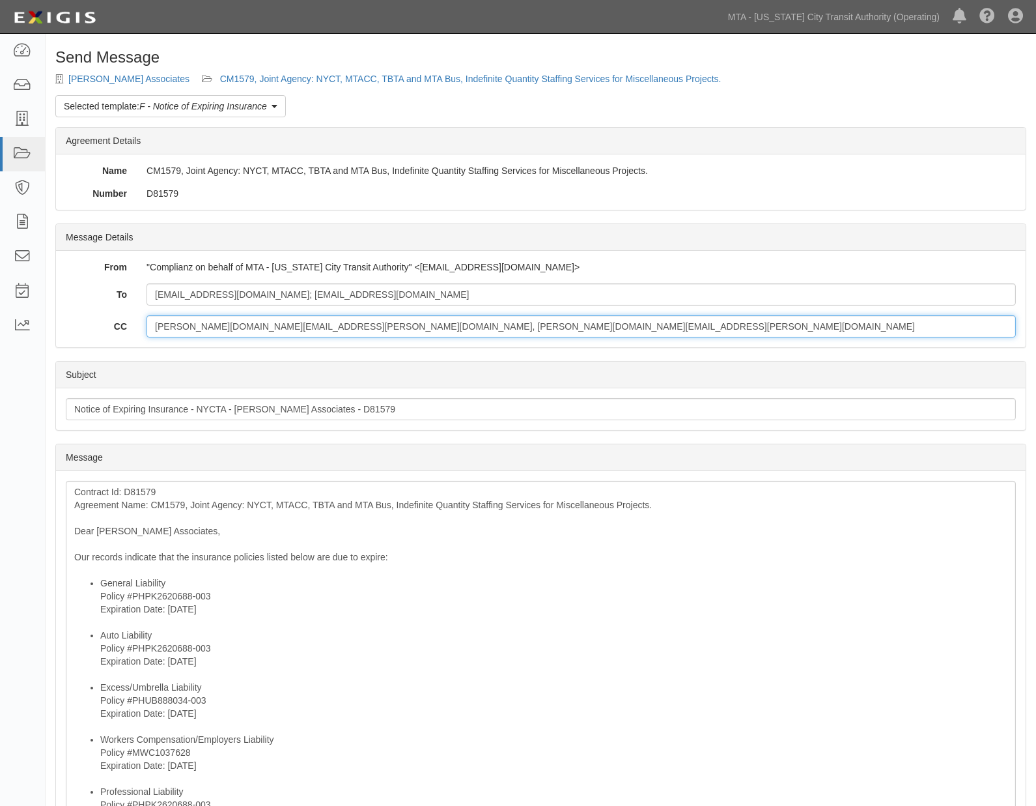
click at [408, 324] on input "stephen.rogers@mtacd.org, stephen.rogers@nyct.com" at bounding box center [582, 326] width 870 height 22
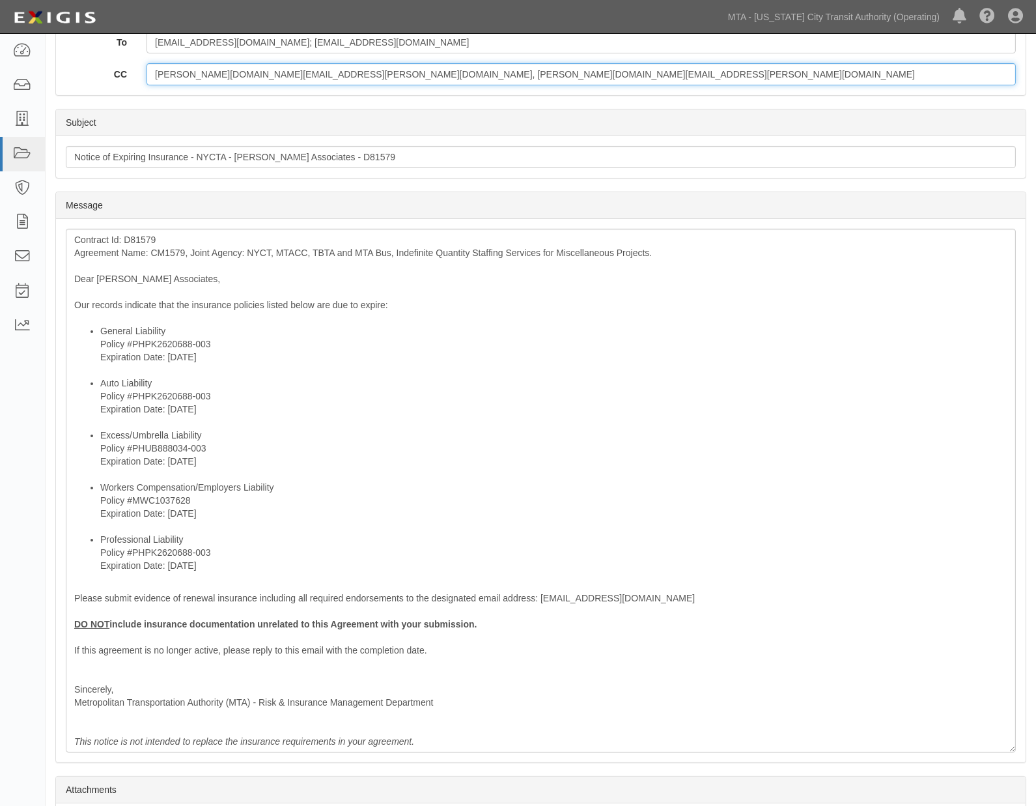
scroll to position [217, 0]
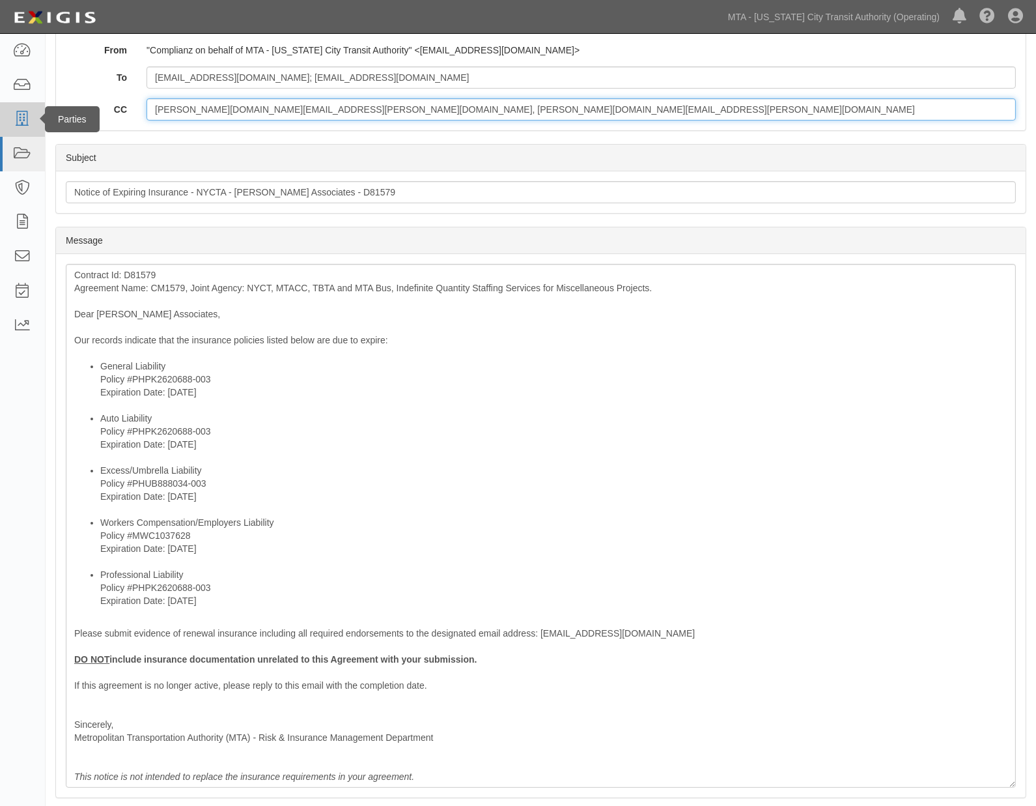
drag, startPoint x: 399, startPoint y: 115, endPoint x: 14, endPoint y: 113, distance: 385.0
click at [14, 113] on body "Toggle navigation Dashboard Inbox Parties Agreements Coverages Documents Messag…" at bounding box center [518, 371] width 1036 height 1177
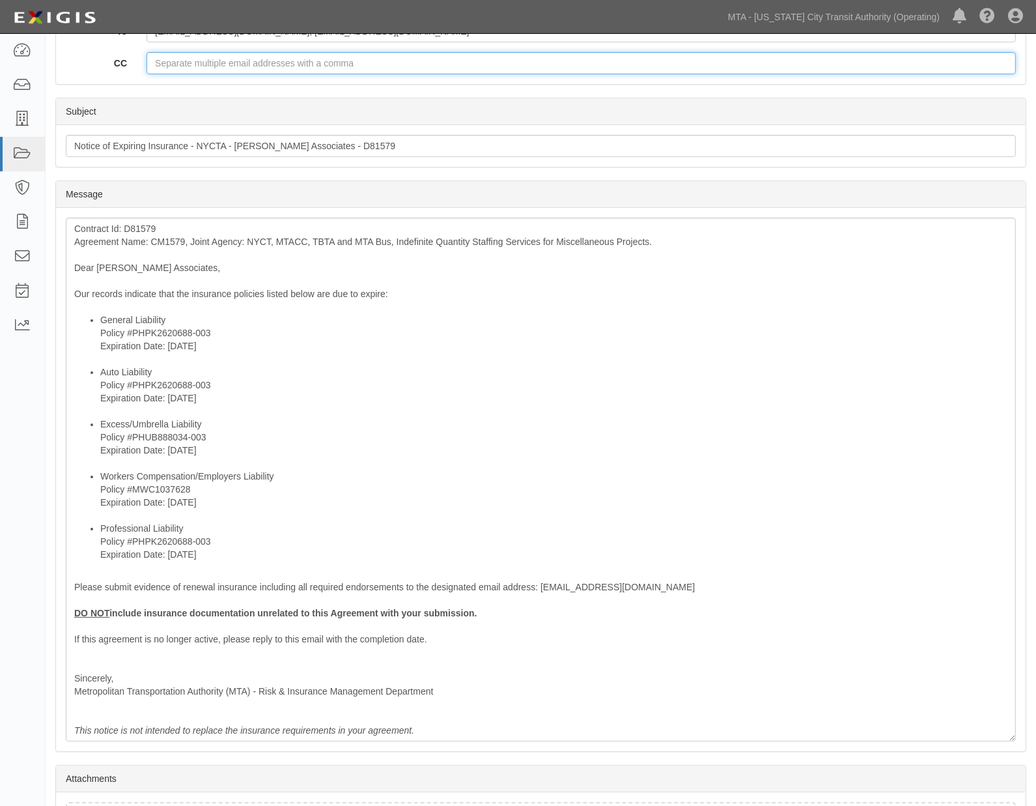
scroll to position [289, 0]
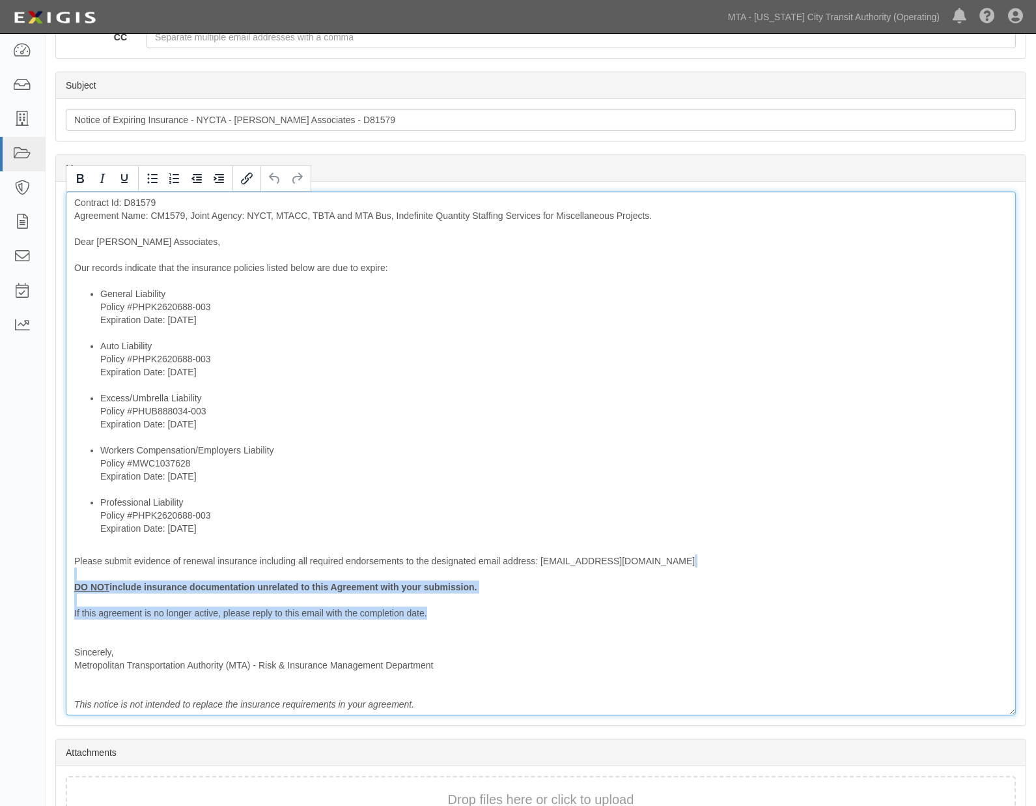
drag, startPoint x: 441, startPoint y: 613, endPoint x: 5, endPoint y: 580, distance: 437.7
click at [5, 580] on body "Toggle navigation Dashboard Inbox Parties Agreements Coverages Documents Messag…" at bounding box center [518, 299] width 1036 height 1177
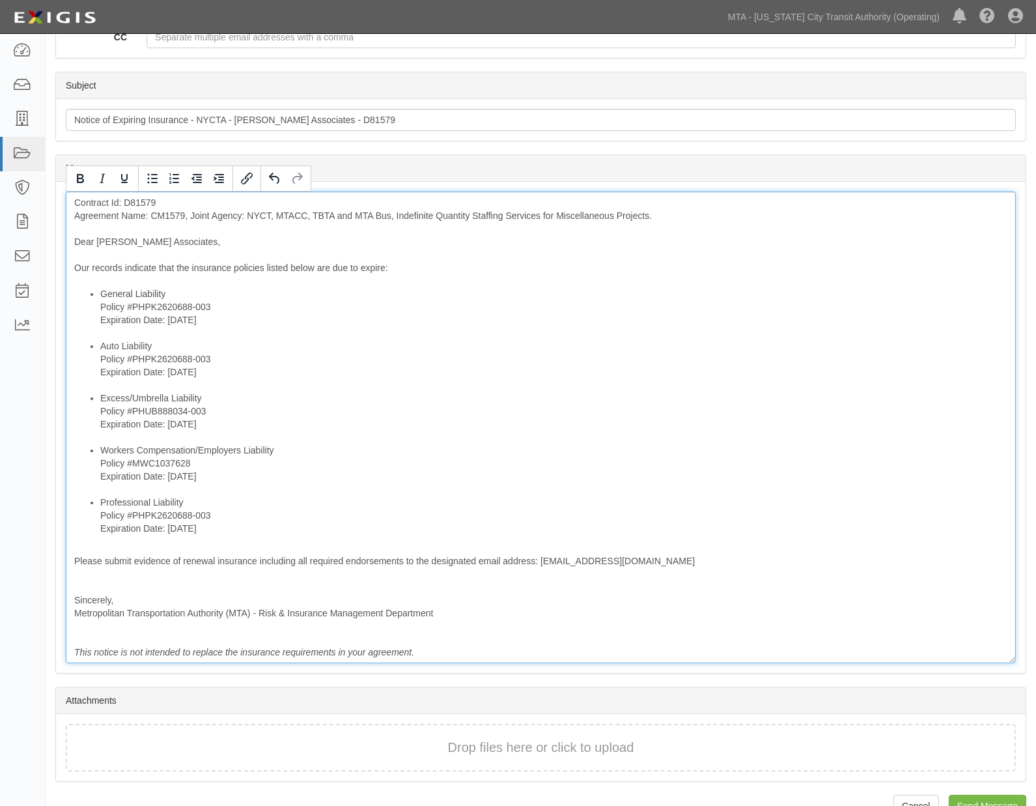
click at [150, 584] on div "Contract Id: D81579 Agreement Name: CM1579, Joint Agency: NYCT, MTACC, TBTA and…" at bounding box center [541, 428] width 950 height 472
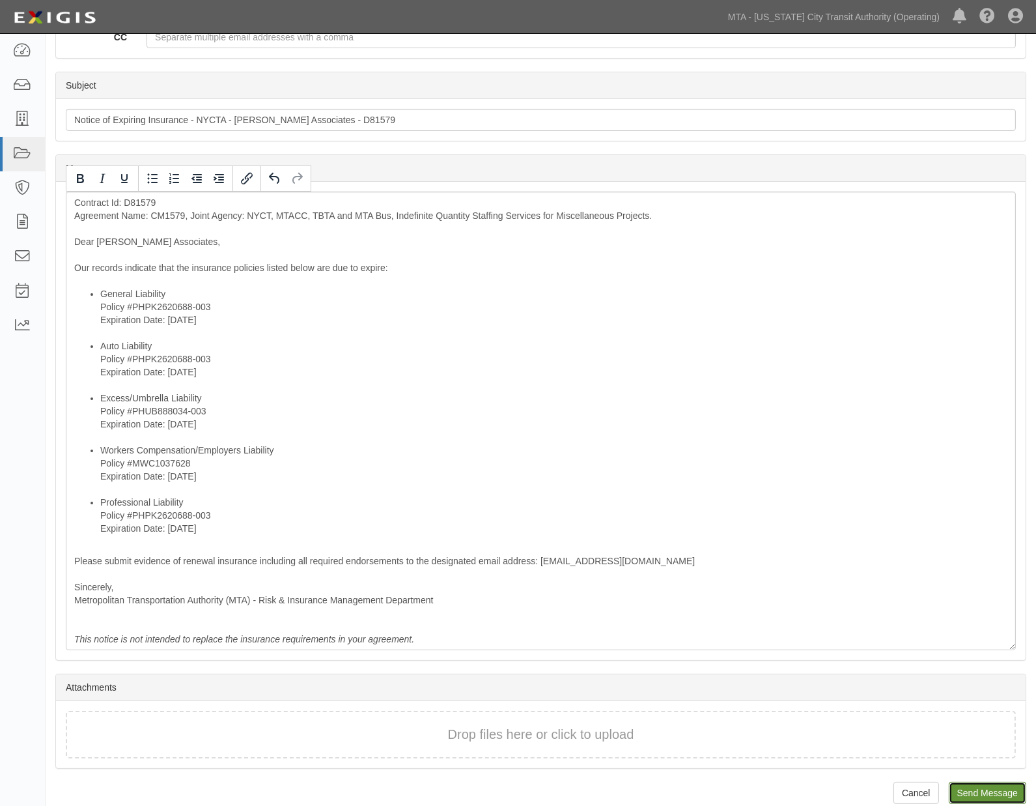
click at [973, 791] on input "Send Message" at bounding box center [988, 793] width 78 height 22
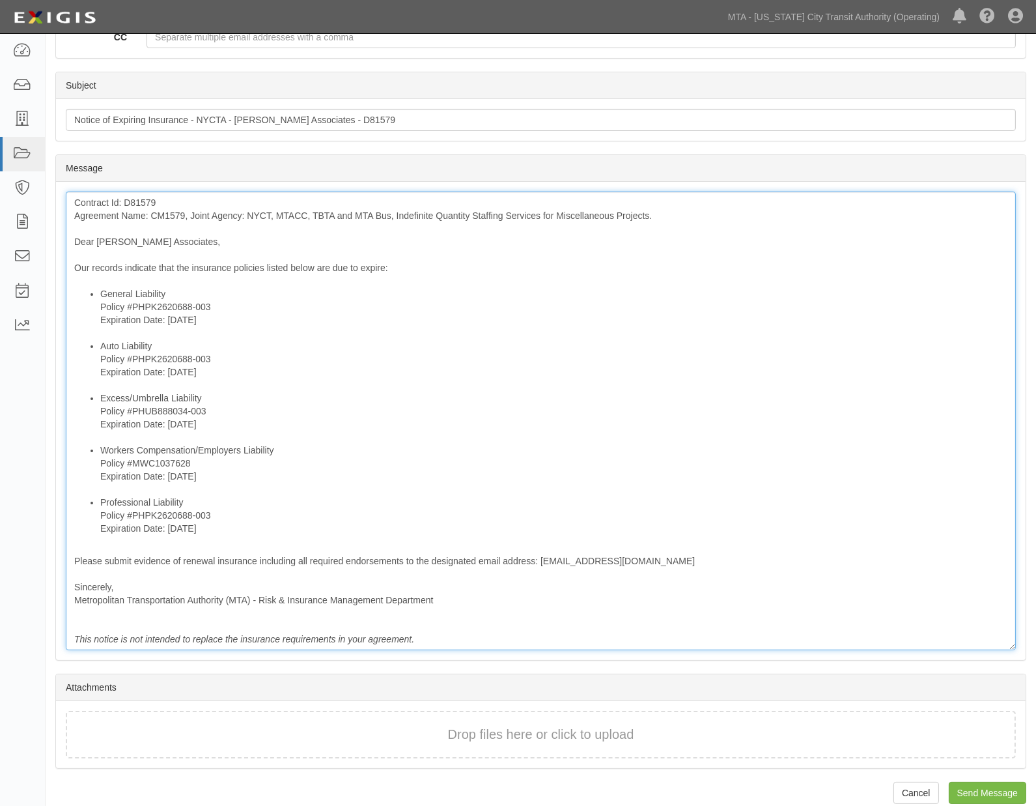
click at [732, 556] on div "Contract Id: D81579 Agreement Name: CM1579, Joint Agency: NYCT, MTACC, TBTA and…" at bounding box center [541, 421] width 950 height 459
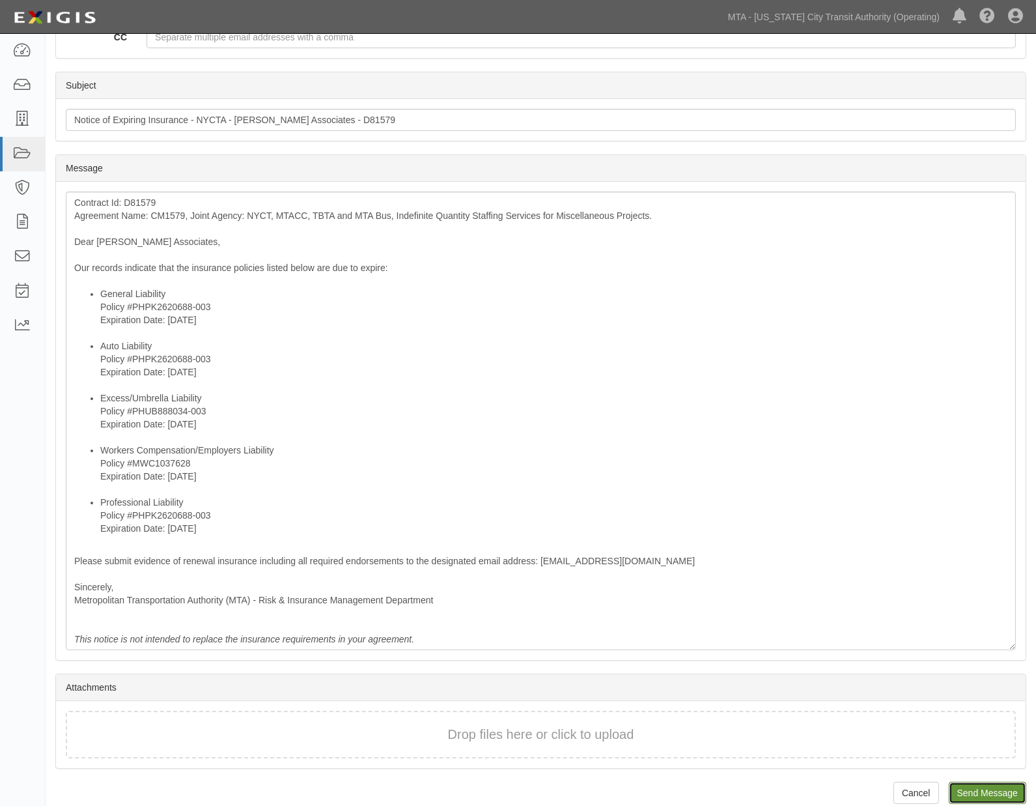
click at [965, 791] on input "Send Message" at bounding box center [988, 793] width 78 height 22
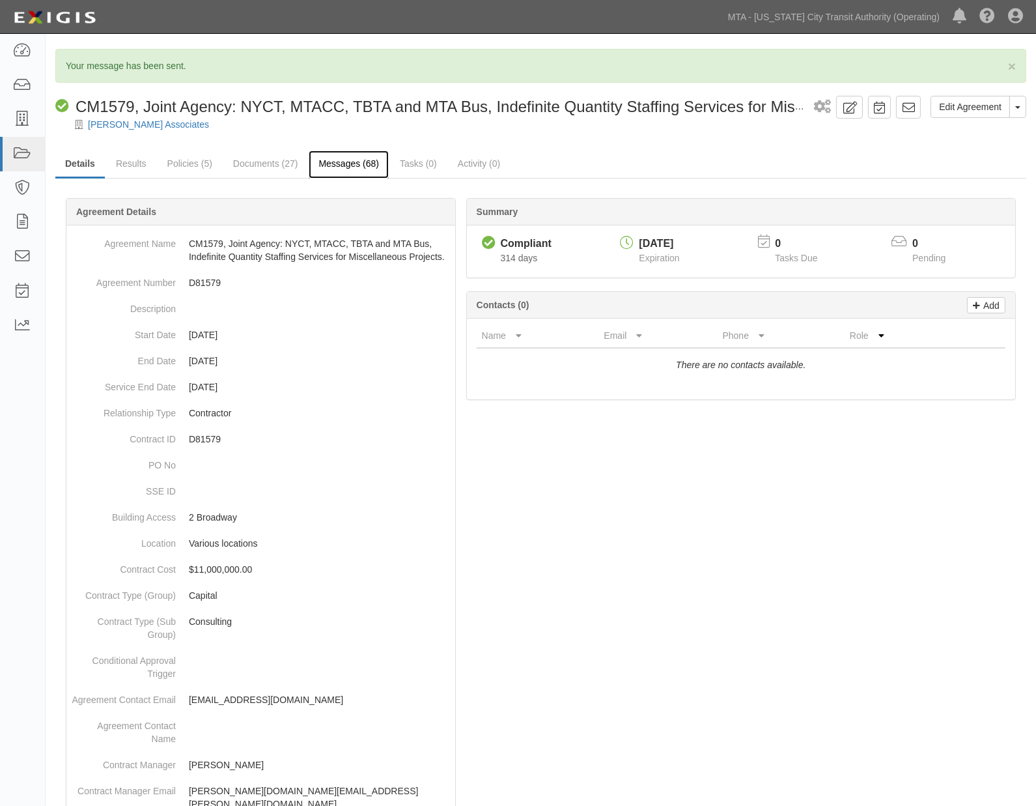
click at [336, 164] on link "Messages (68)" at bounding box center [349, 164] width 80 height 28
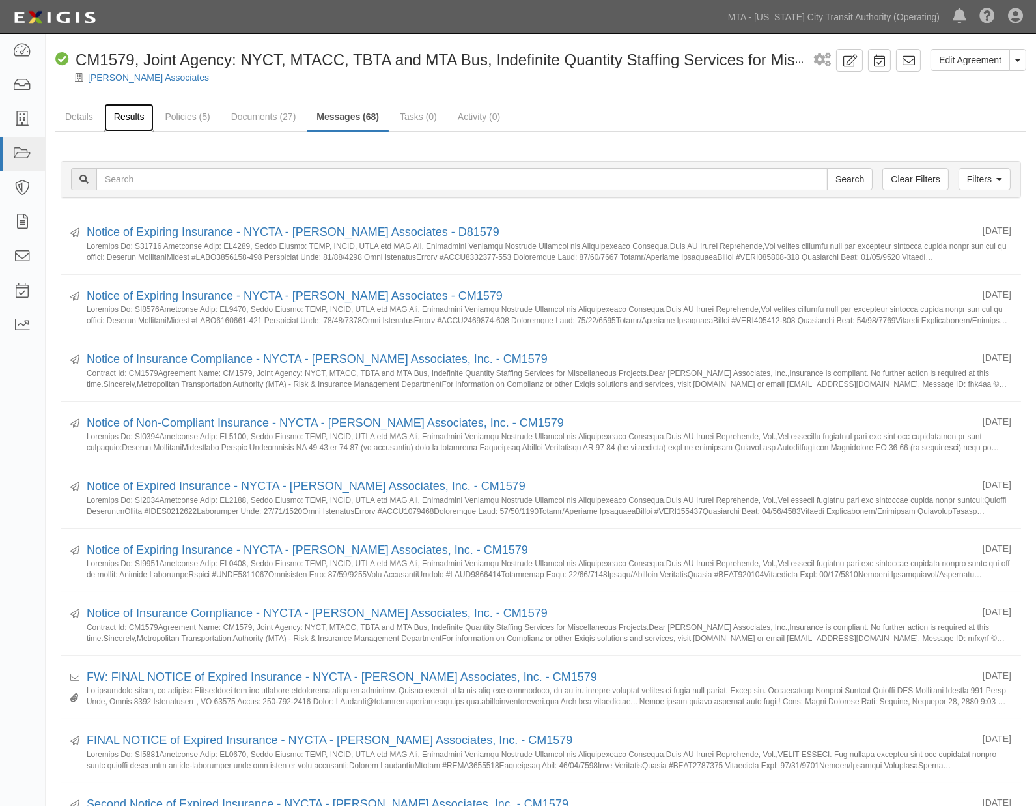
click at [134, 120] on link "Results" at bounding box center [129, 118] width 50 height 28
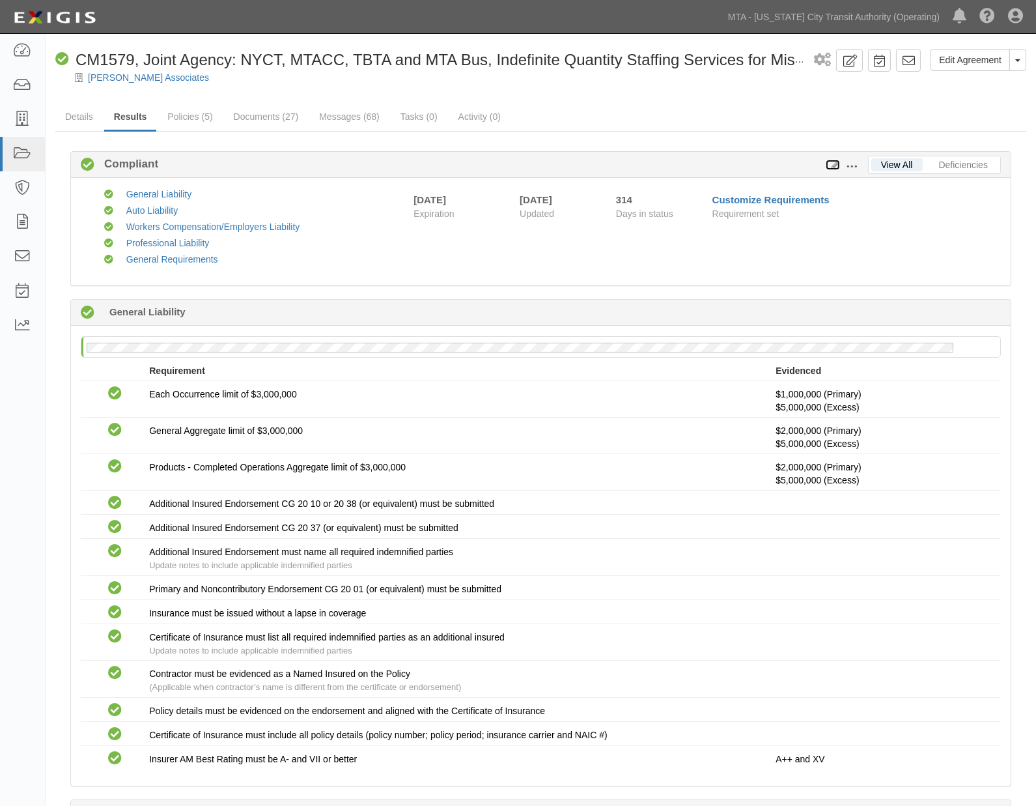
click at [834, 164] on icon at bounding box center [833, 165] width 14 height 9
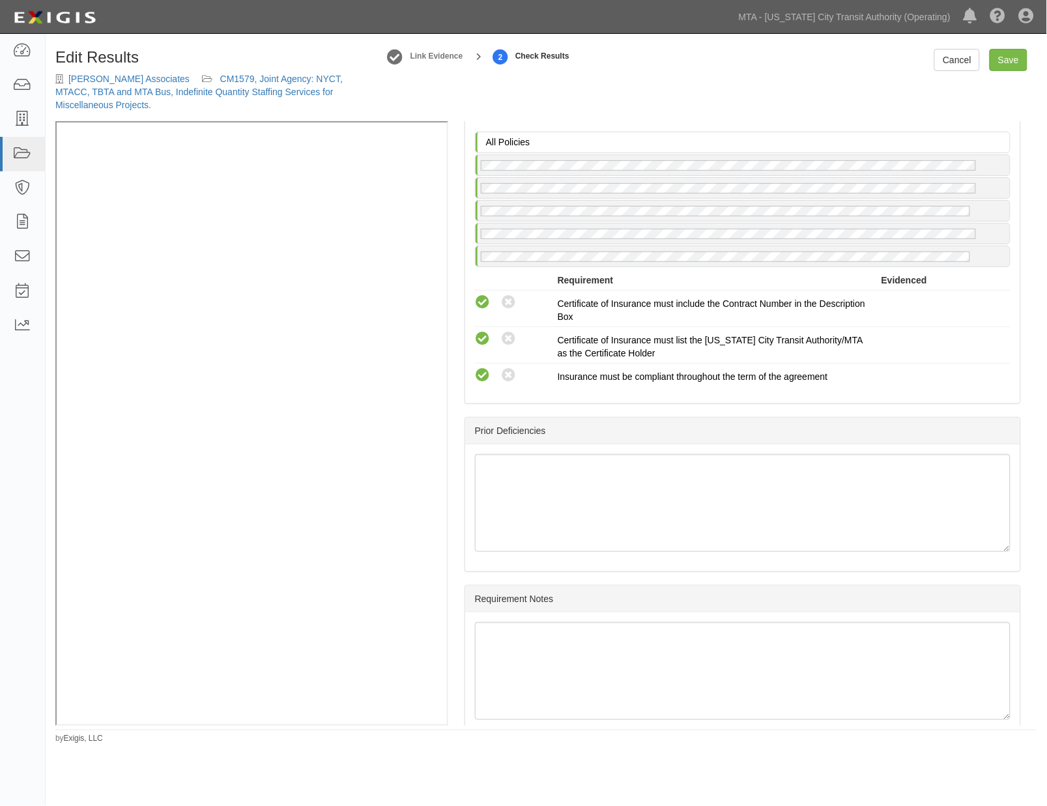
scroll to position [1831, 0]
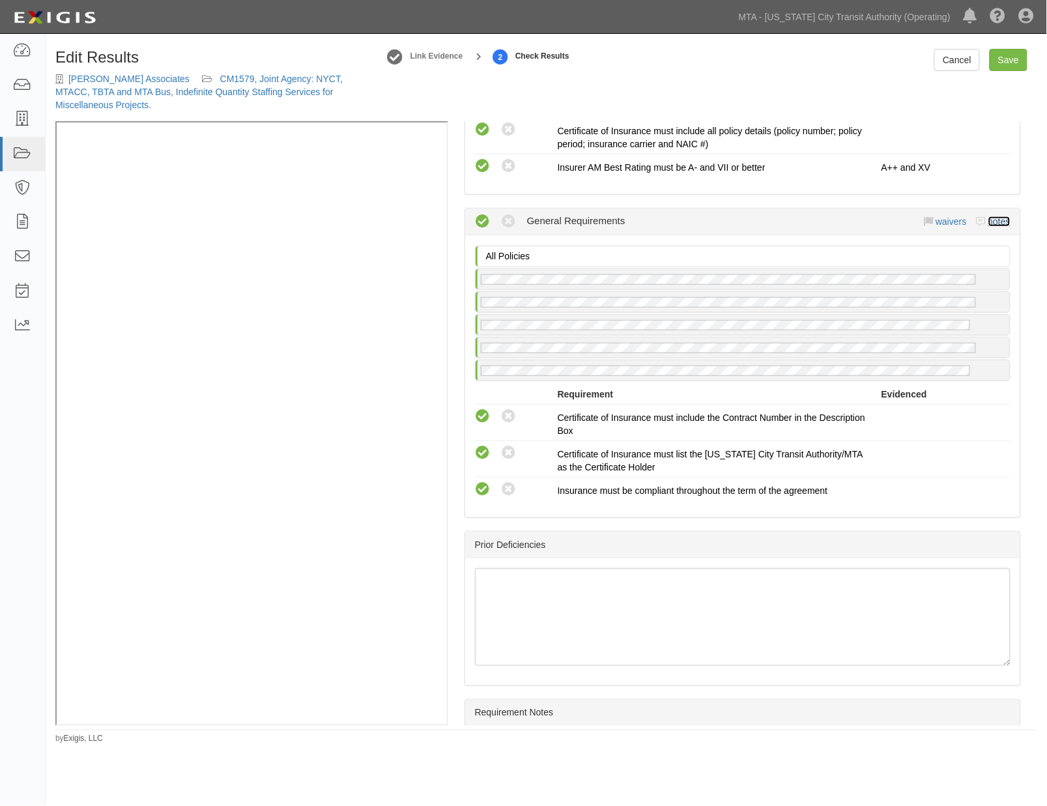
click at [988, 227] on link "notes" at bounding box center [999, 221] width 22 height 10
radio input "true"
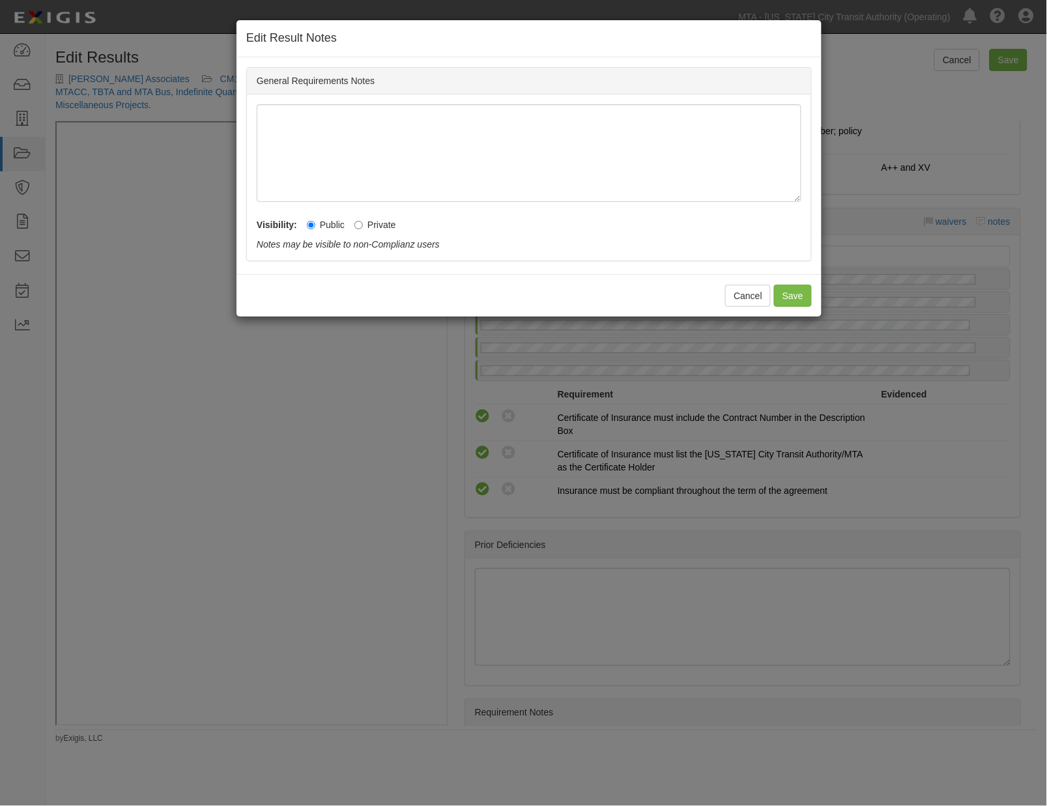
click at [378, 227] on label "Private" at bounding box center [375, 224] width 42 height 13
click at [363, 227] on input "Private" at bounding box center [358, 225] width 8 height 8
radio input "true"
click at [799, 298] on button "Save" at bounding box center [793, 296] width 38 height 22
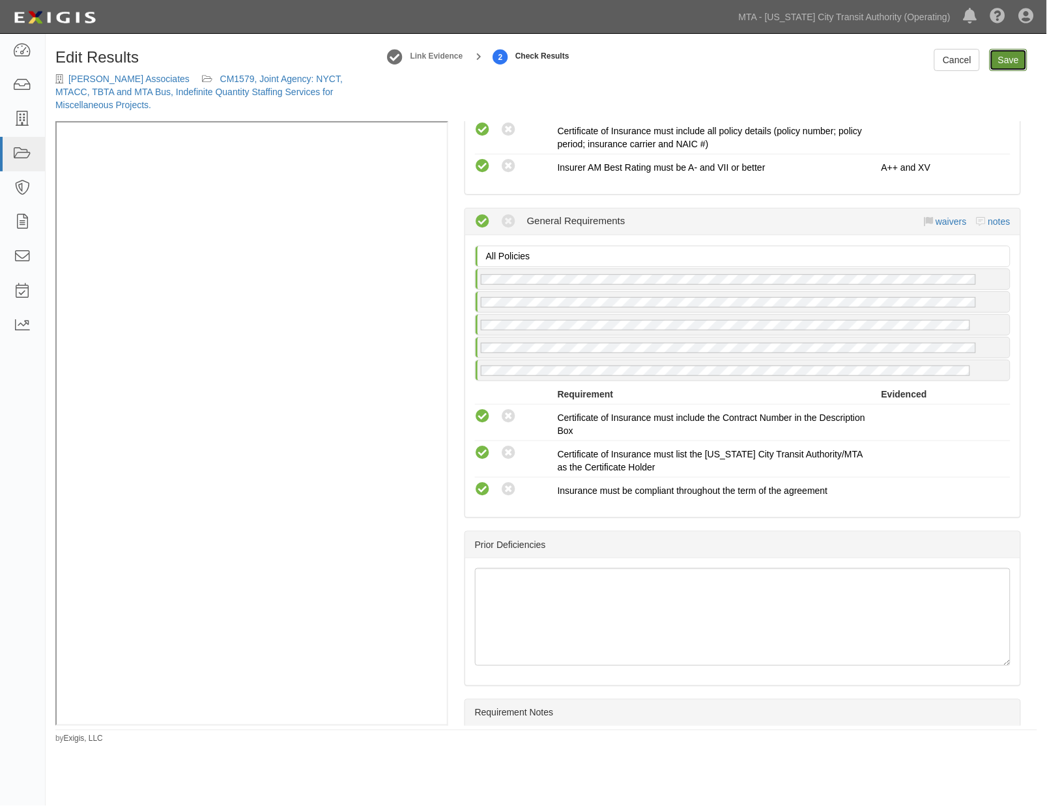
click at [1005, 63] on link "Save" at bounding box center [1009, 60] width 38 height 22
radio input "true"
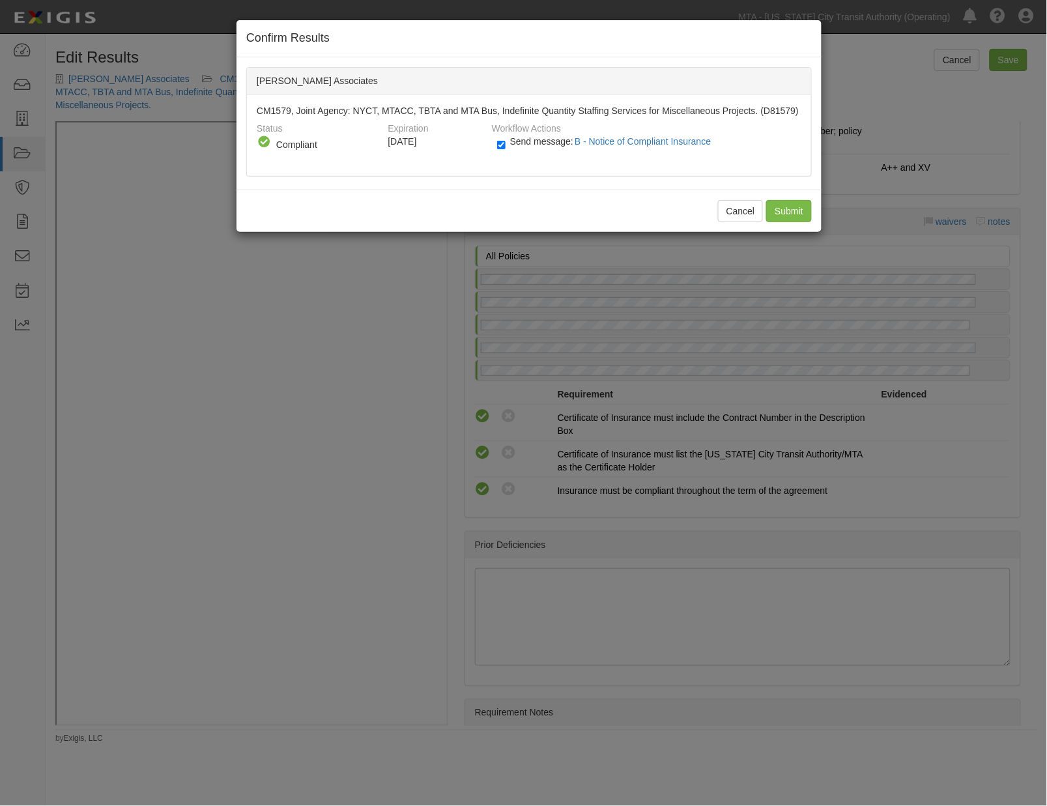
click at [508, 144] on label "Send message: B - Notice of Compliant Insurance" at bounding box center [607, 147] width 220 height 17
click at [505, 144] on input "Send message: B - Notice of Compliant Insurance" at bounding box center [501, 144] width 8 height 15
checkbox input "false"
click at [779, 205] on input "Submit" at bounding box center [789, 211] width 46 height 22
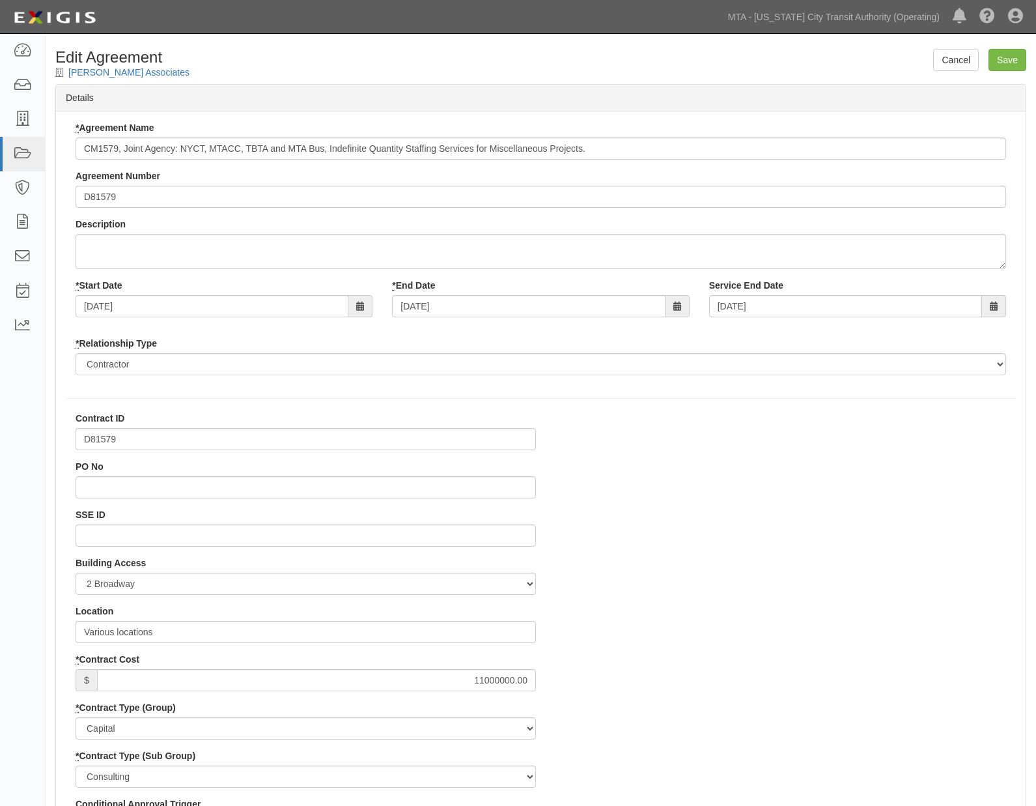
select select
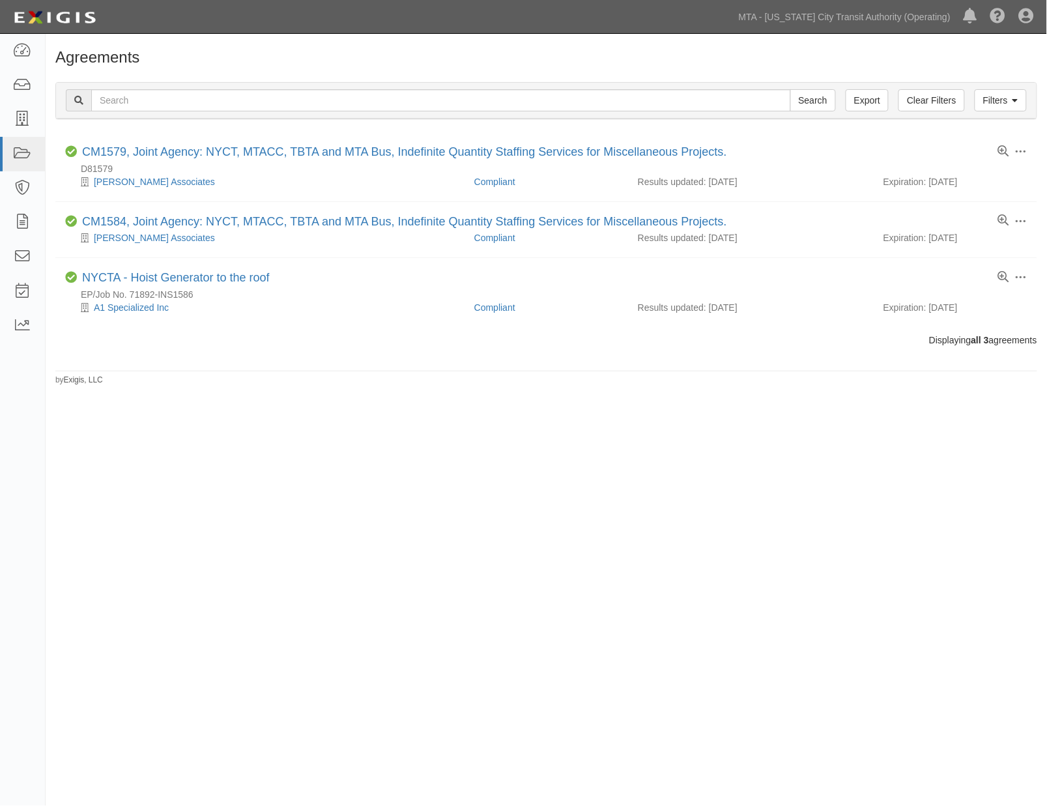
click at [445, 477] on div "Agreements Filters Clear Filters Export Search Filters Compliance Status Compli…" at bounding box center [523, 401] width 1047 height 725
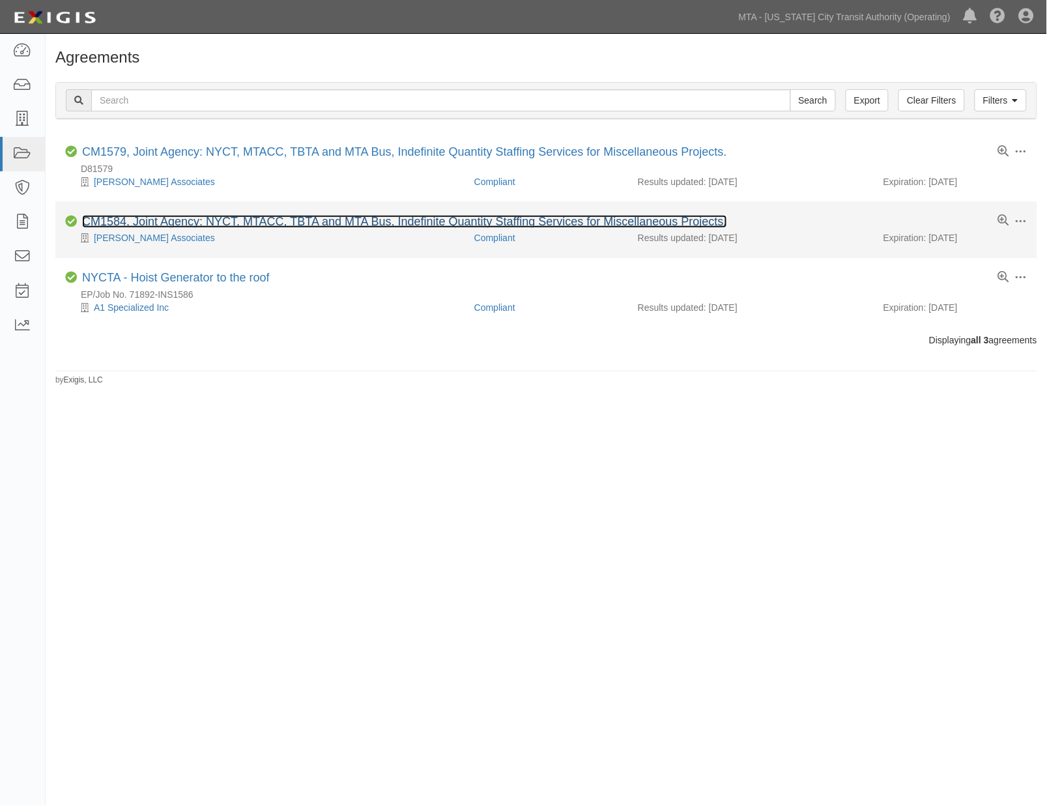
click at [238, 219] on link "CM1584, Joint Agency: NYCT, MTACC, TBTA and MTA Bus, Indefinite Quantity Staffi…" at bounding box center [404, 221] width 645 height 13
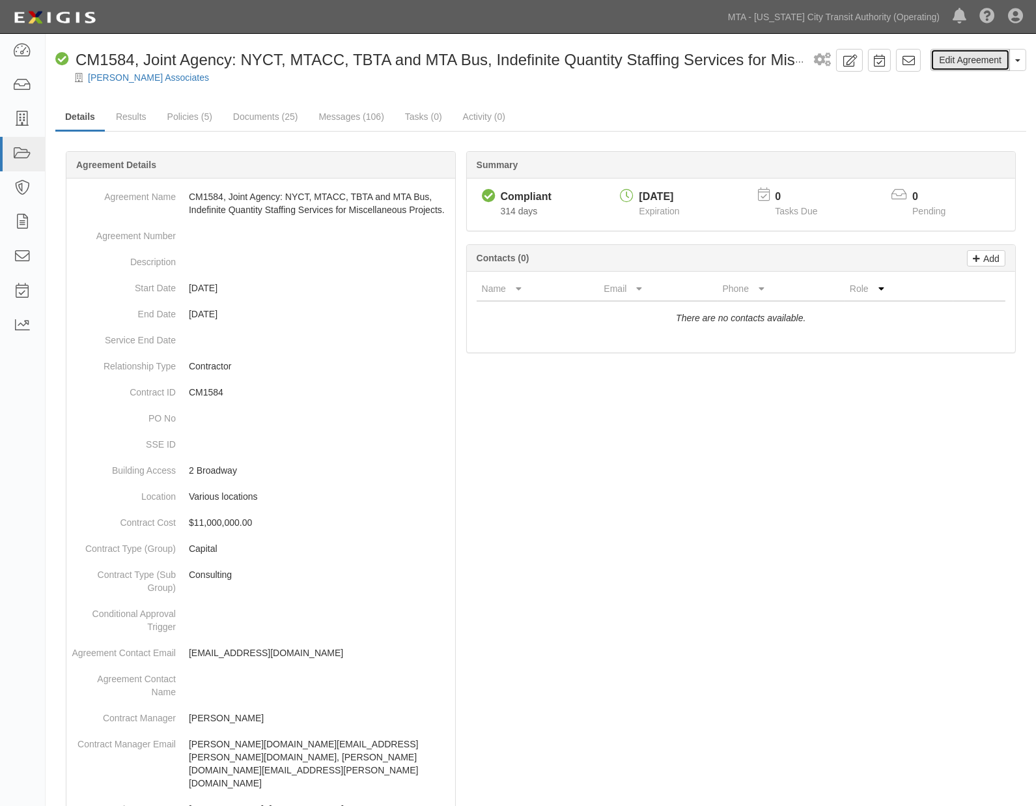
click at [956, 52] on link "Edit Agreement" at bounding box center [970, 60] width 79 height 22
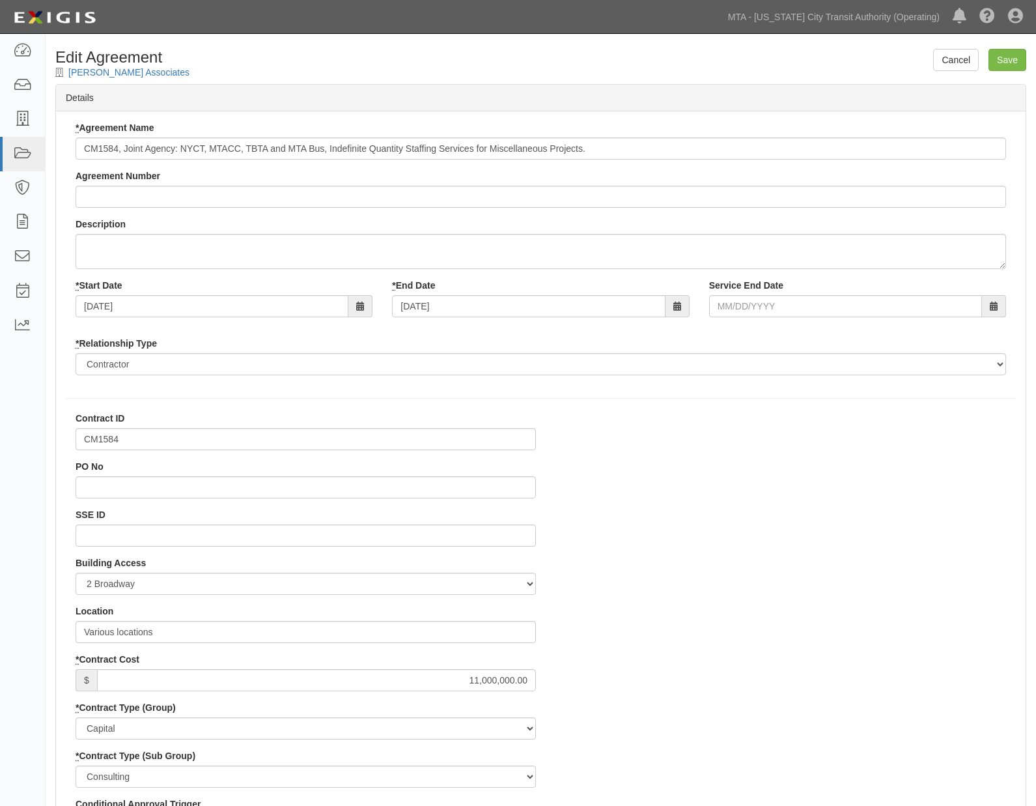
select select
drag, startPoint x: 138, startPoint y: 438, endPoint x: 70, endPoint y: 431, distance: 68.1
paste input "D8"
type input "D81584"
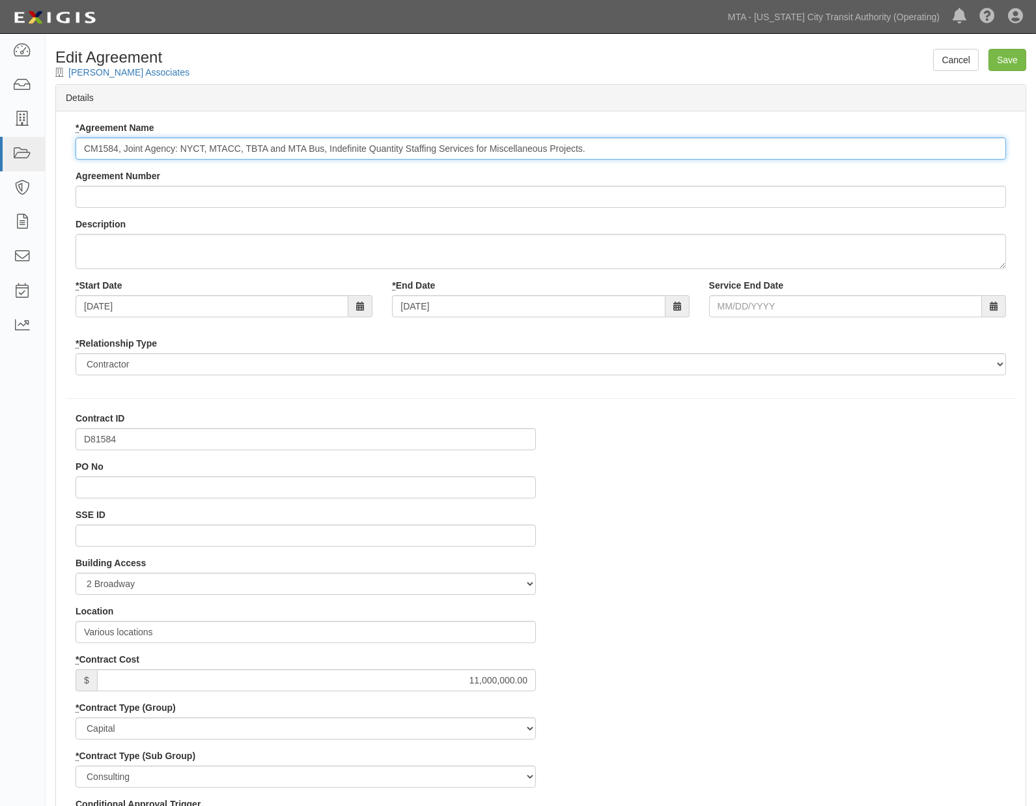
click at [100, 150] on input "CM1584, Joint Agency: NYCT, MTACC, TBTA and MTA Bus, Indefinite Quantity Staffi…" at bounding box center [541, 148] width 931 height 22
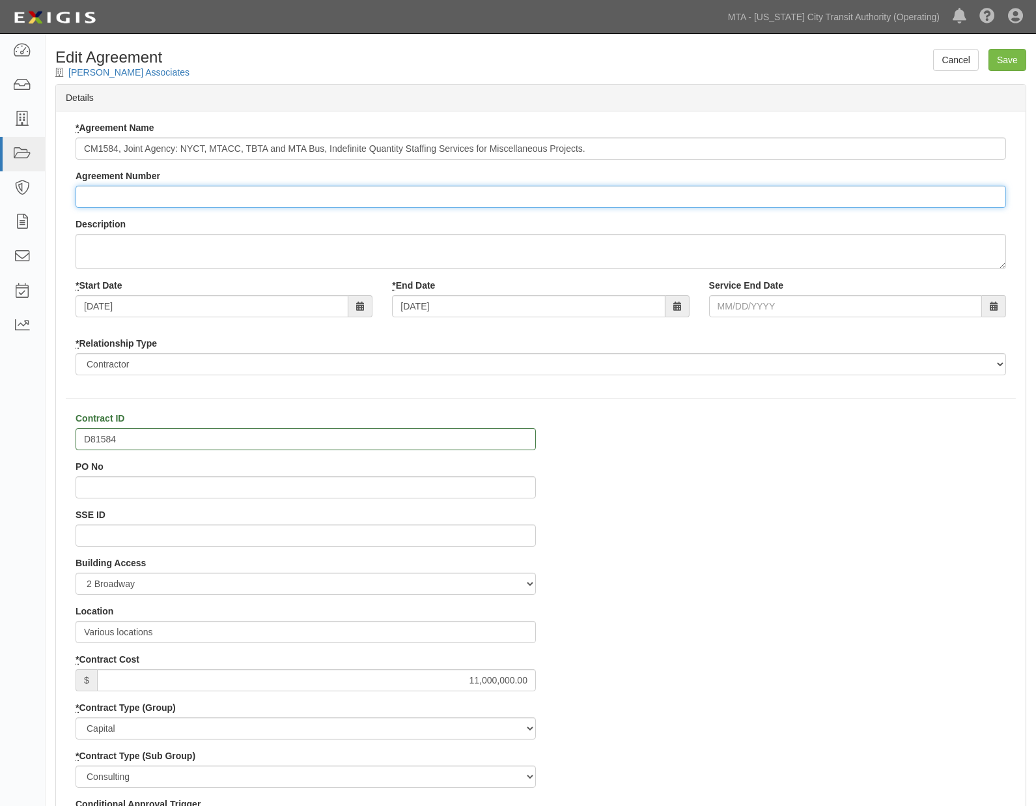
click at [91, 194] on input "Agreement Number" at bounding box center [541, 197] width 931 height 22
paste input "CM1584"
type input "CM1584"
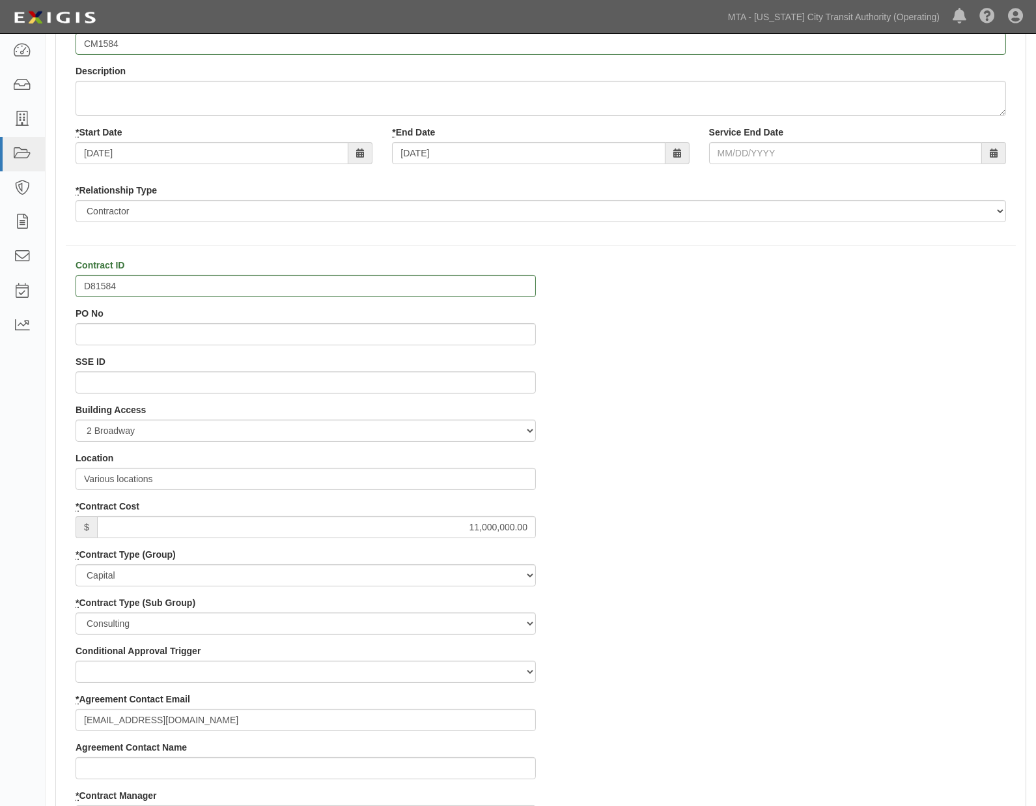
scroll to position [145, 0]
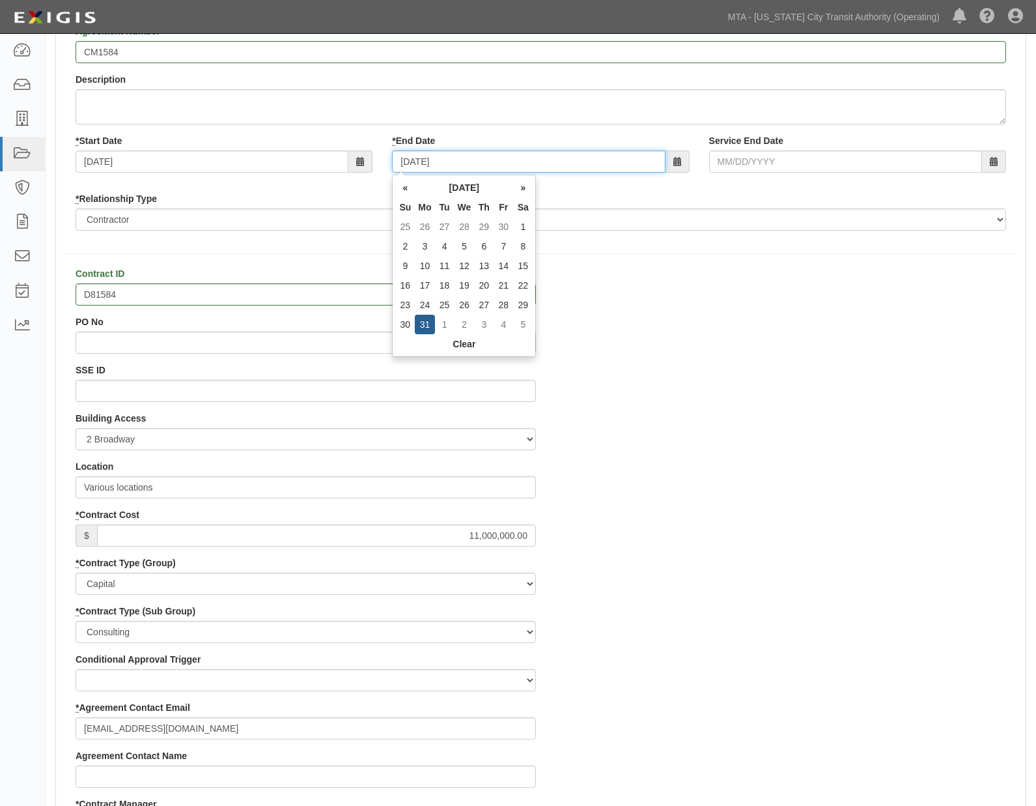
drag, startPoint x: 465, startPoint y: 162, endPoint x: 358, endPoint y: 160, distance: 106.9
click at [360, 161] on div "* Start Date 08/01/2018 * End Date 07/31/2023 Service End Date" at bounding box center [541, 158] width 950 height 48
type input "0"
type input "09/12/2026"
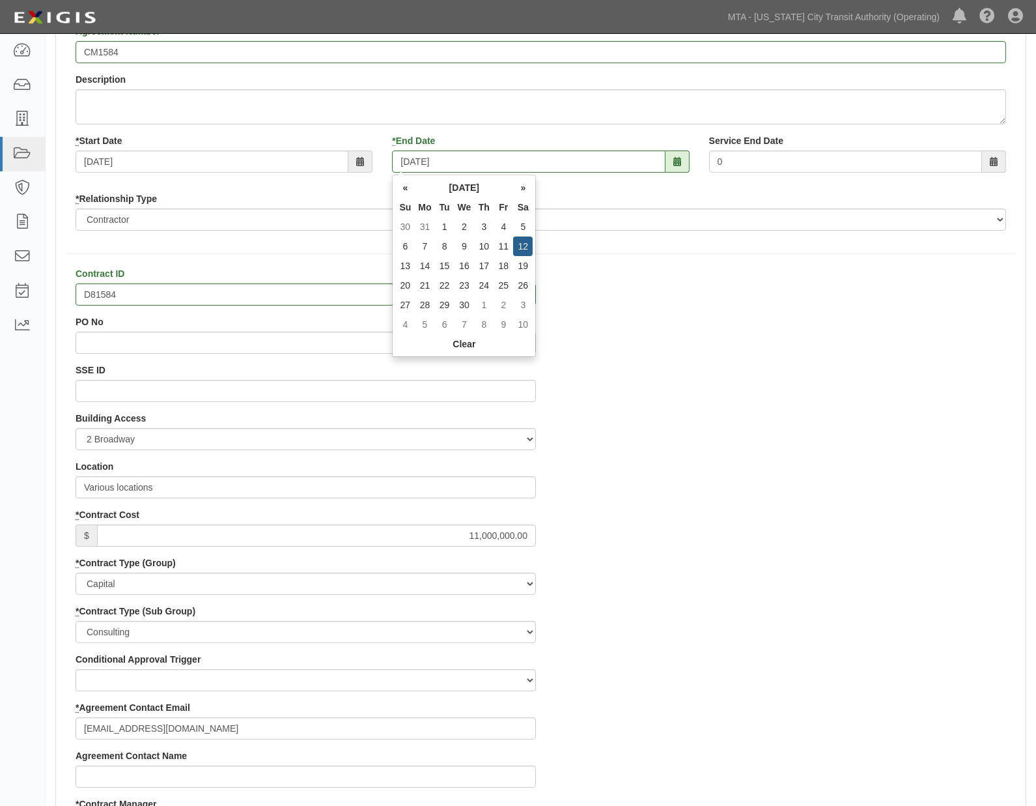
type input "09/12/2026"
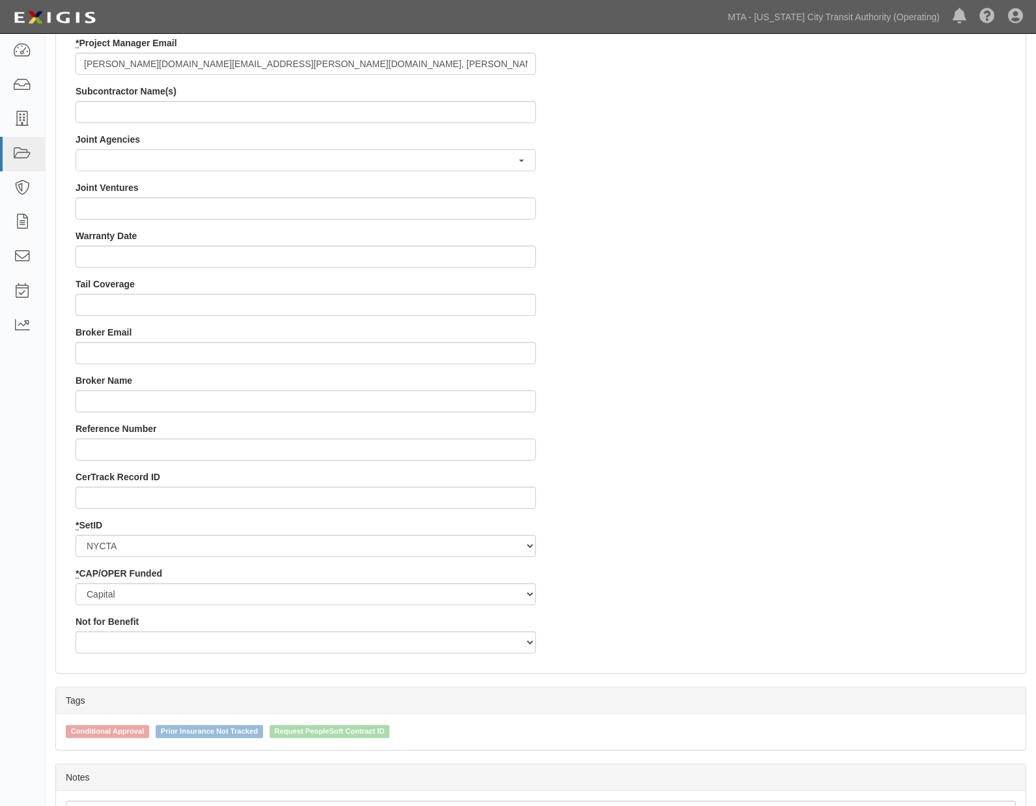
scroll to position [1154, 0]
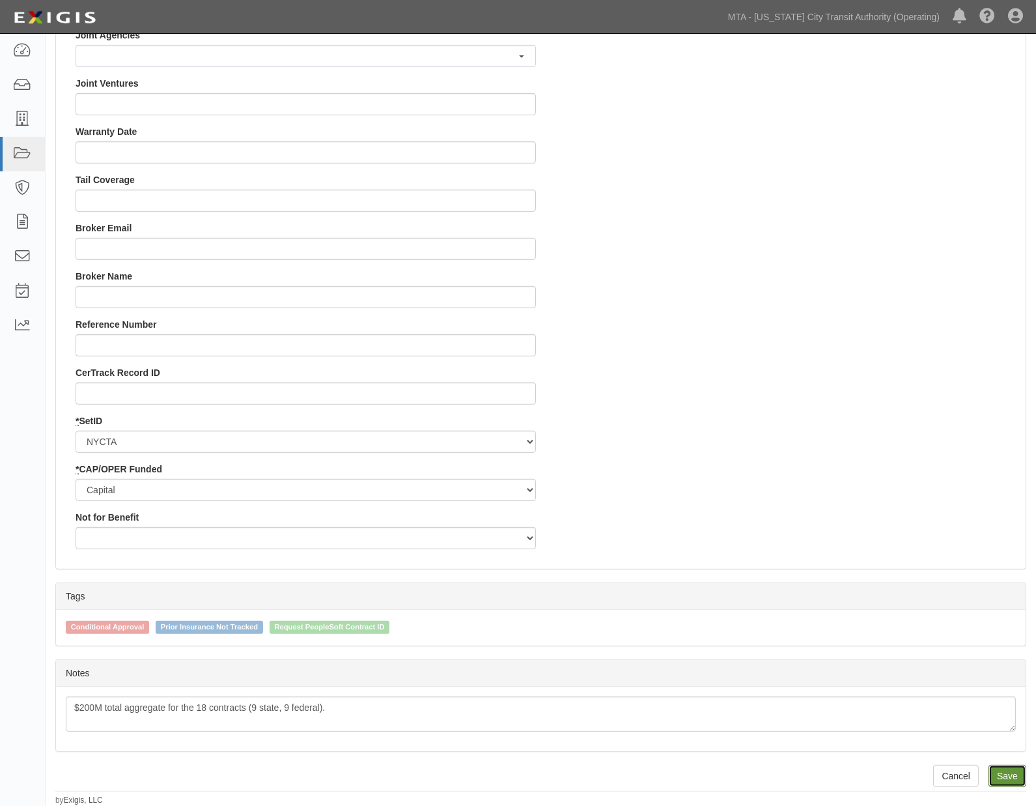
click at [1004, 773] on input "Save" at bounding box center [1008, 776] width 38 height 22
type input "11000000.00"
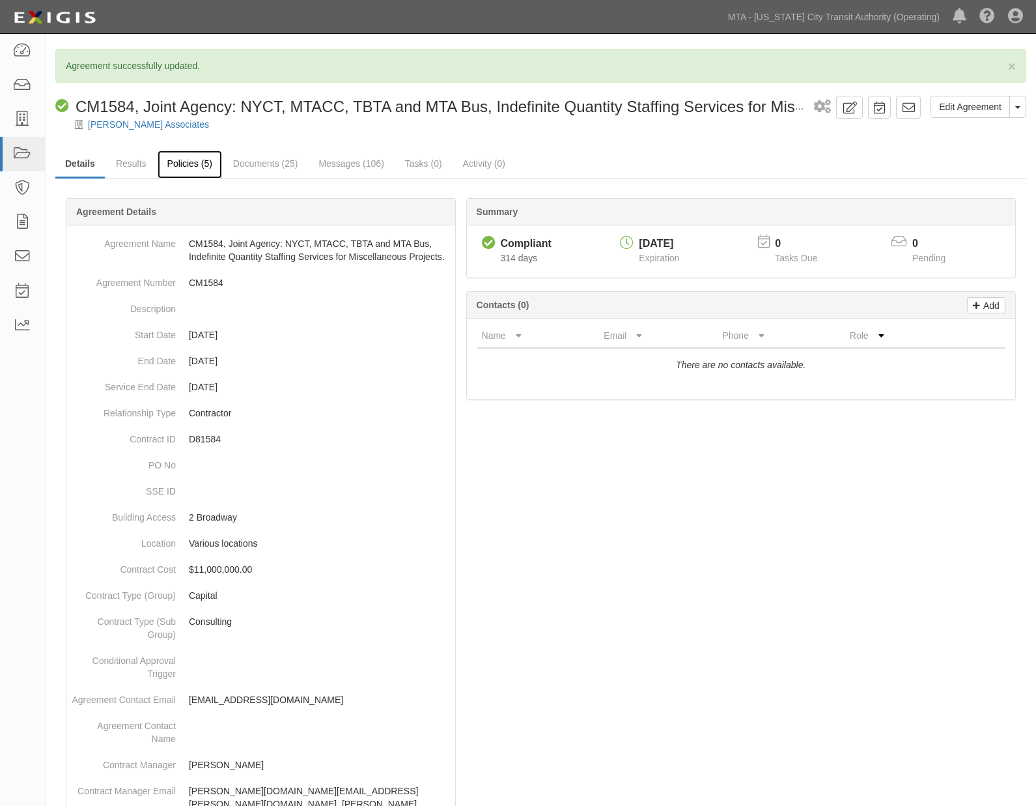
click at [192, 170] on link "Policies (5)" at bounding box center [190, 164] width 64 height 28
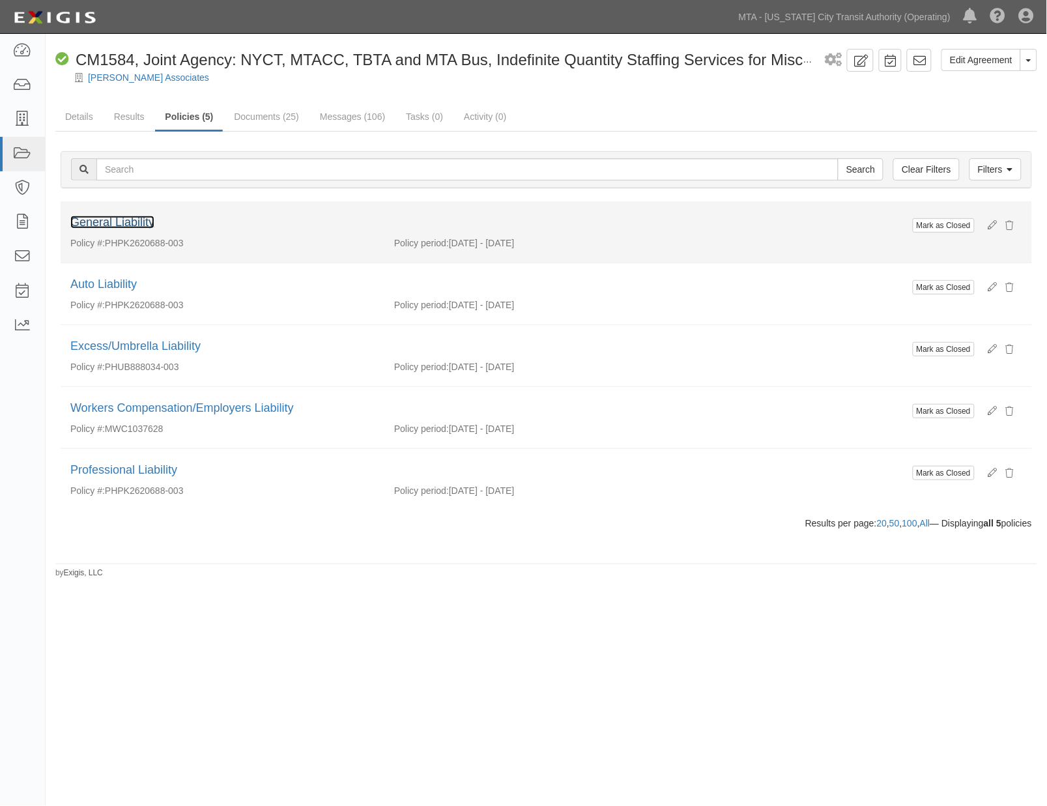
click at [128, 220] on link "General Liability" at bounding box center [112, 222] width 84 height 13
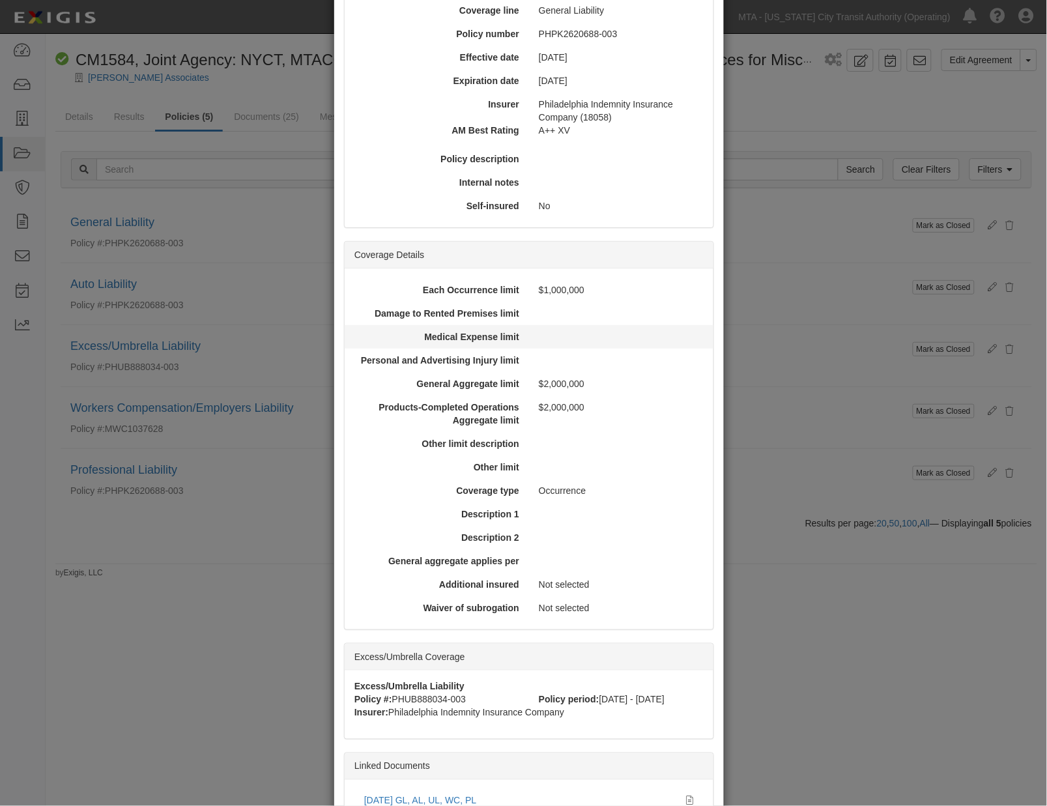
scroll to position [248, 0]
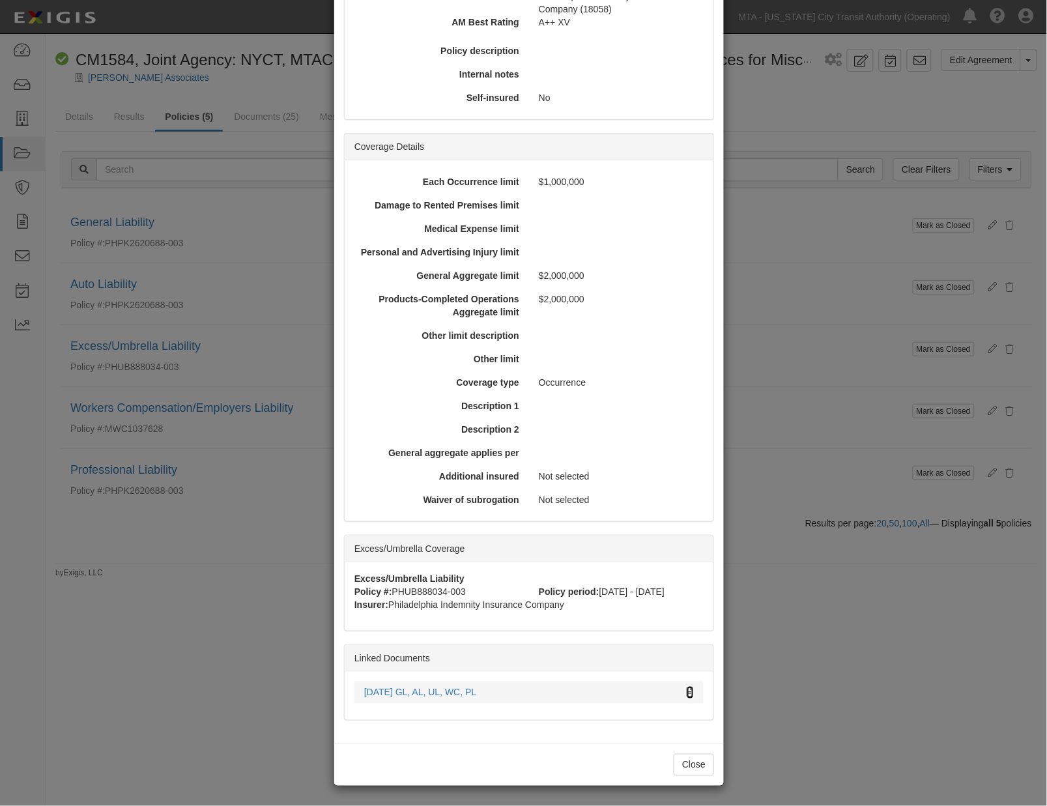
click at [687, 692] on icon at bounding box center [690, 693] width 7 height 9
click at [778, 115] on div "× View Policy Mark as Closed Edit Policy Toggle Dropdown Delete Policy Policy S…" at bounding box center [523, 403] width 1047 height 806
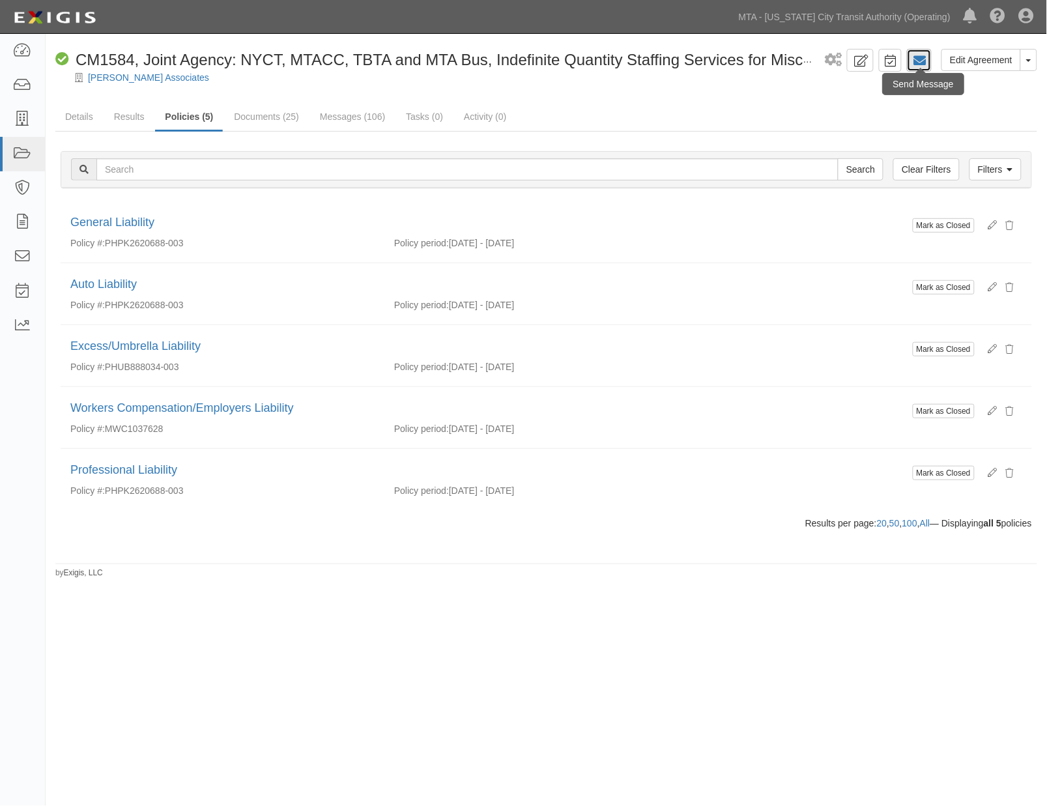
click at [926, 61] on icon at bounding box center [919, 60] width 13 height 13
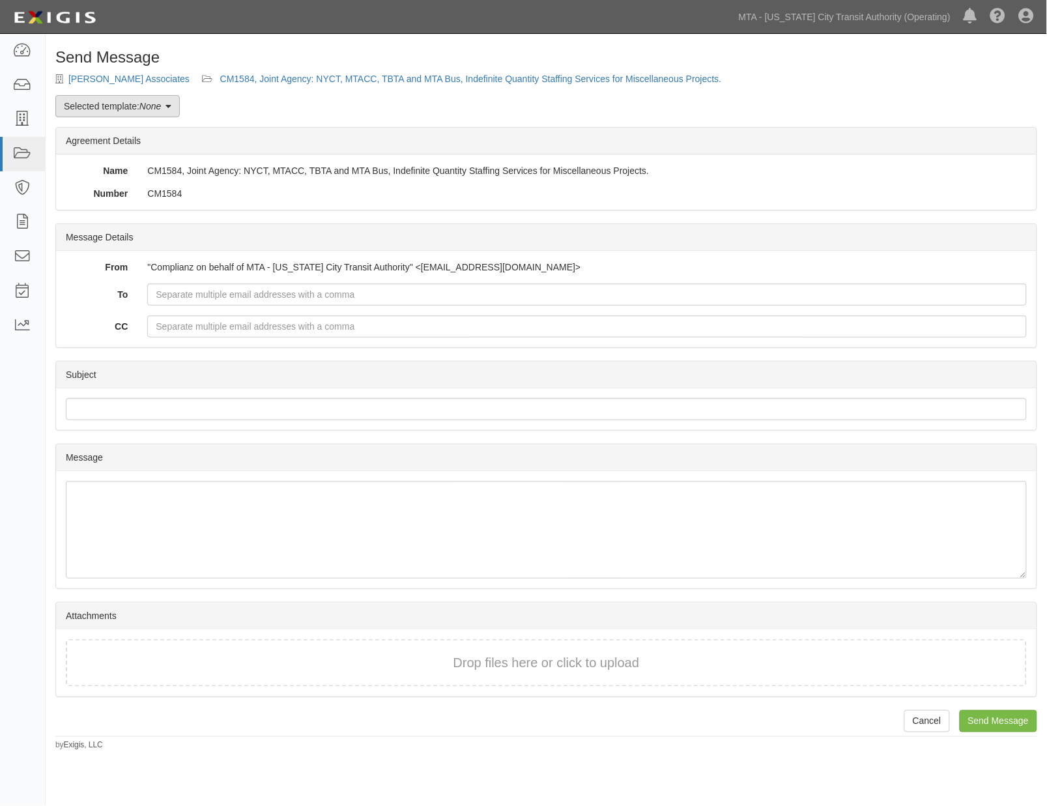
click at [171, 103] on icon at bounding box center [168, 106] width 6 height 9
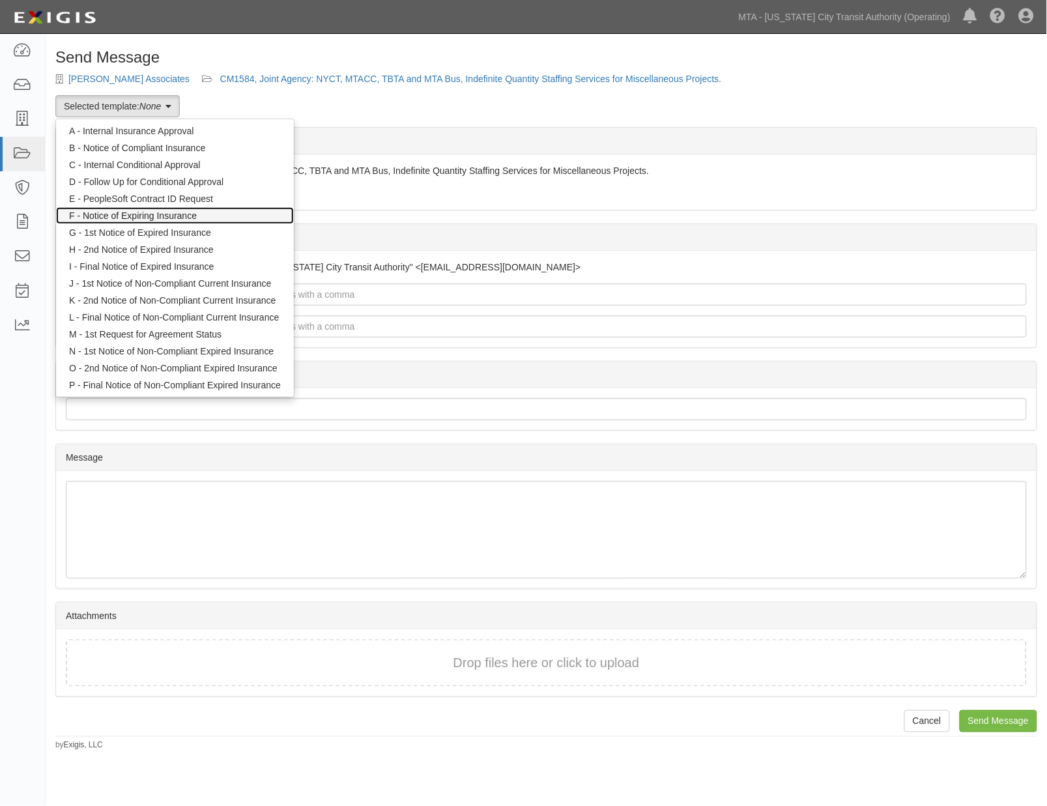
click at [168, 217] on link "F - Notice of Expiring Insurance" at bounding box center [175, 215] width 238 height 17
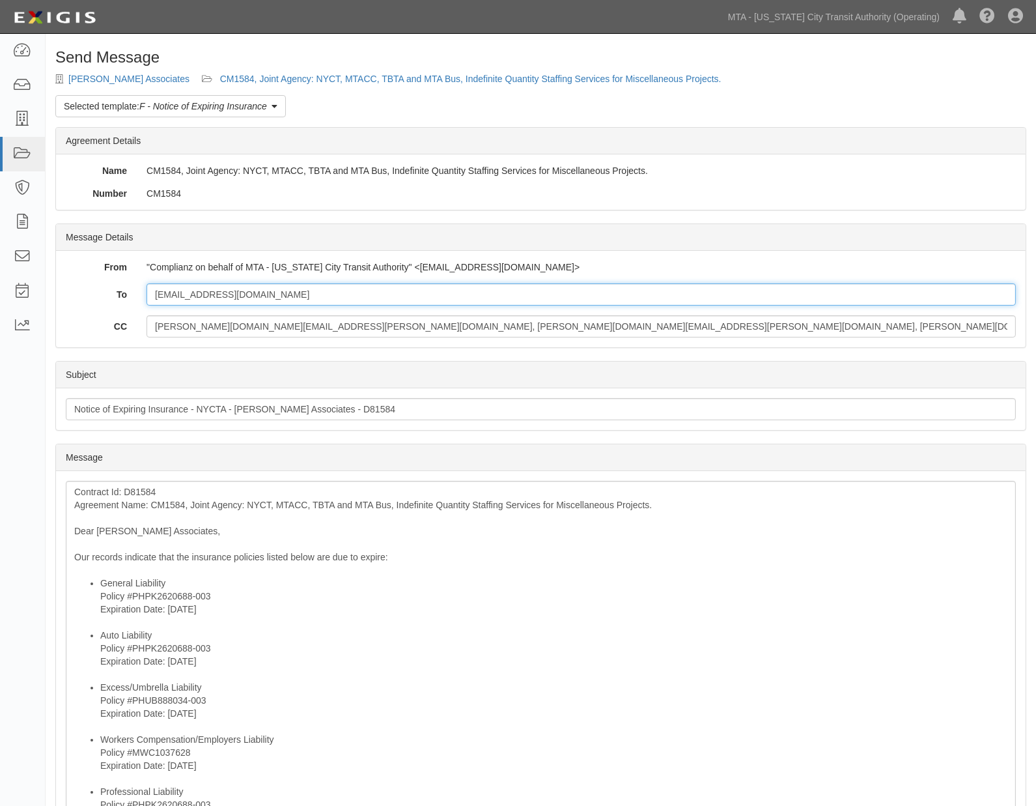
click at [289, 302] on input "[EMAIL_ADDRESS][DOMAIN_NAME]" at bounding box center [582, 294] width 870 height 22
paste input "[EMAIL_ADDRESS][DOMAIN_NAME]"
type input "dstafford@gonzer.com; afisher@nsminsurancebrokers.com"
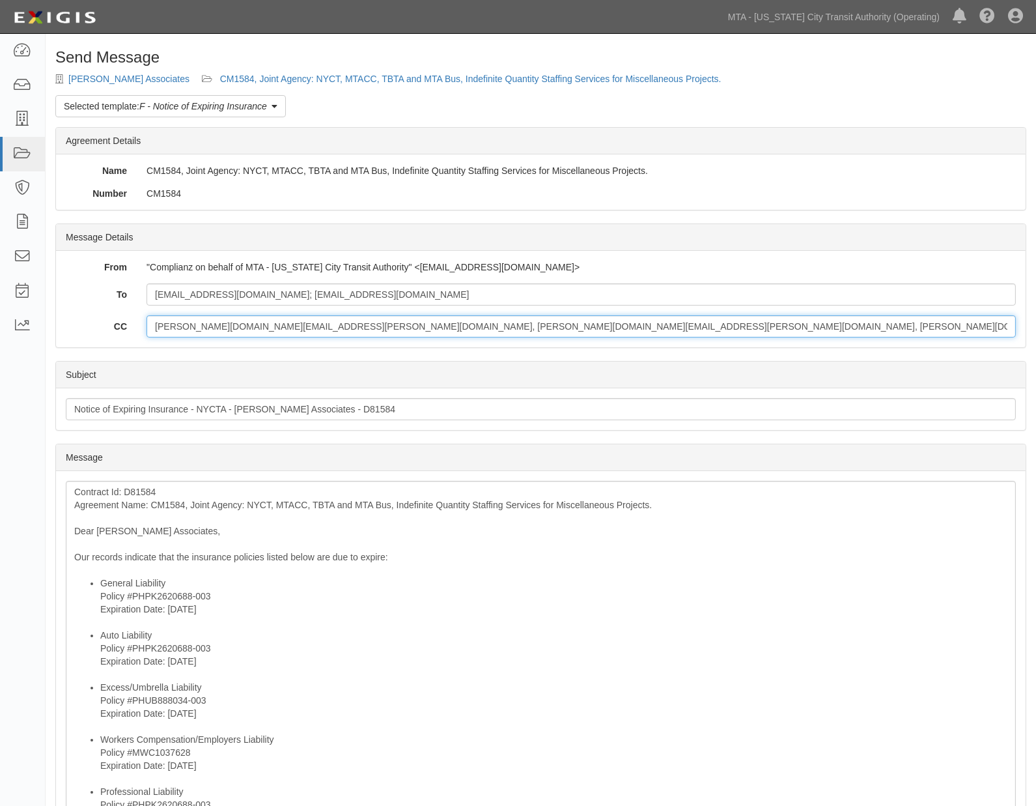
drag, startPoint x: 767, startPoint y: 331, endPoint x: 103, endPoint y: 346, distance: 664.0
click at [103, 346] on div "From "Complianz on behalf of MTA - New York City Transit Authority" <agreement-…" at bounding box center [541, 299] width 970 height 96
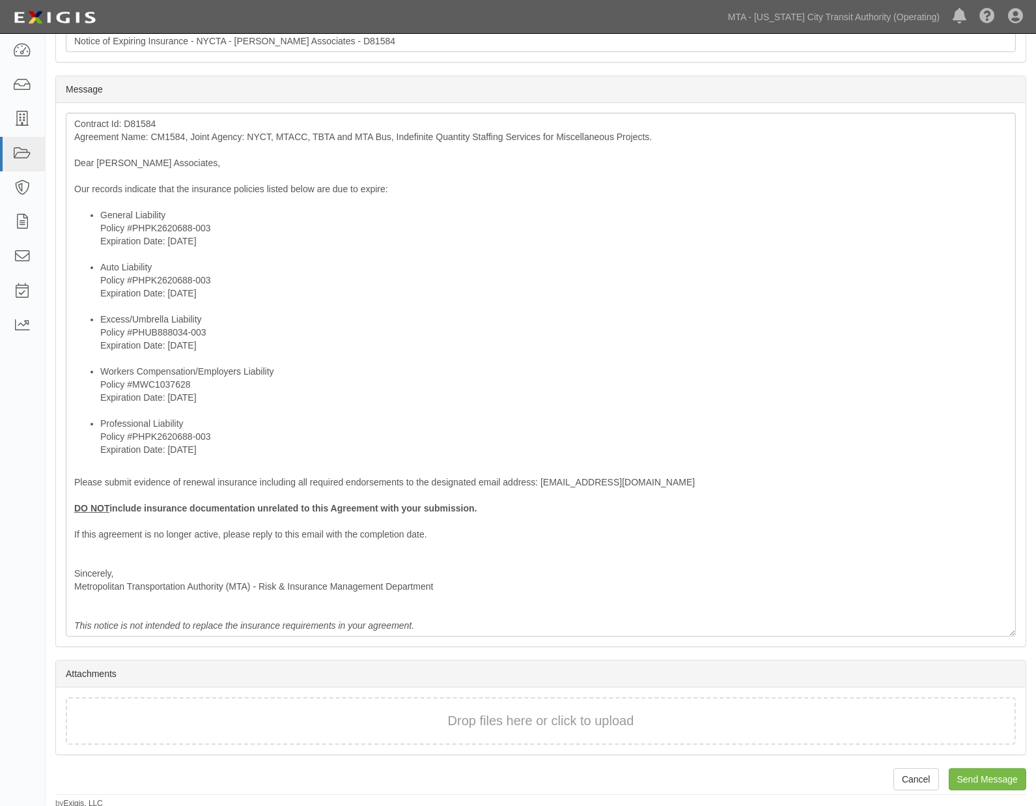
scroll to position [370, 0]
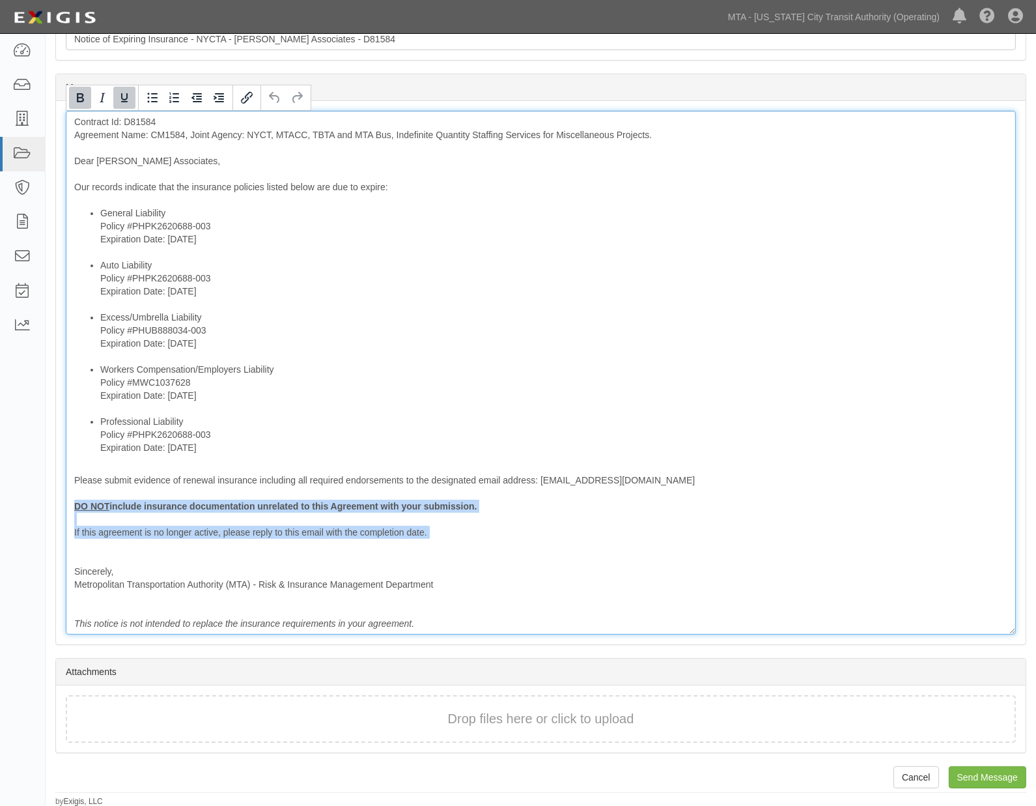
drag, startPoint x: 133, startPoint y: 545, endPoint x: 61, endPoint y: 506, distance: 82.2
click at [61, 507] on div "Message Contract Id: D81584 Agreement Name: CM1584, Joint Agency: NYCT, MTACC, …" at bounding box center [541, 372] width 970 height 543
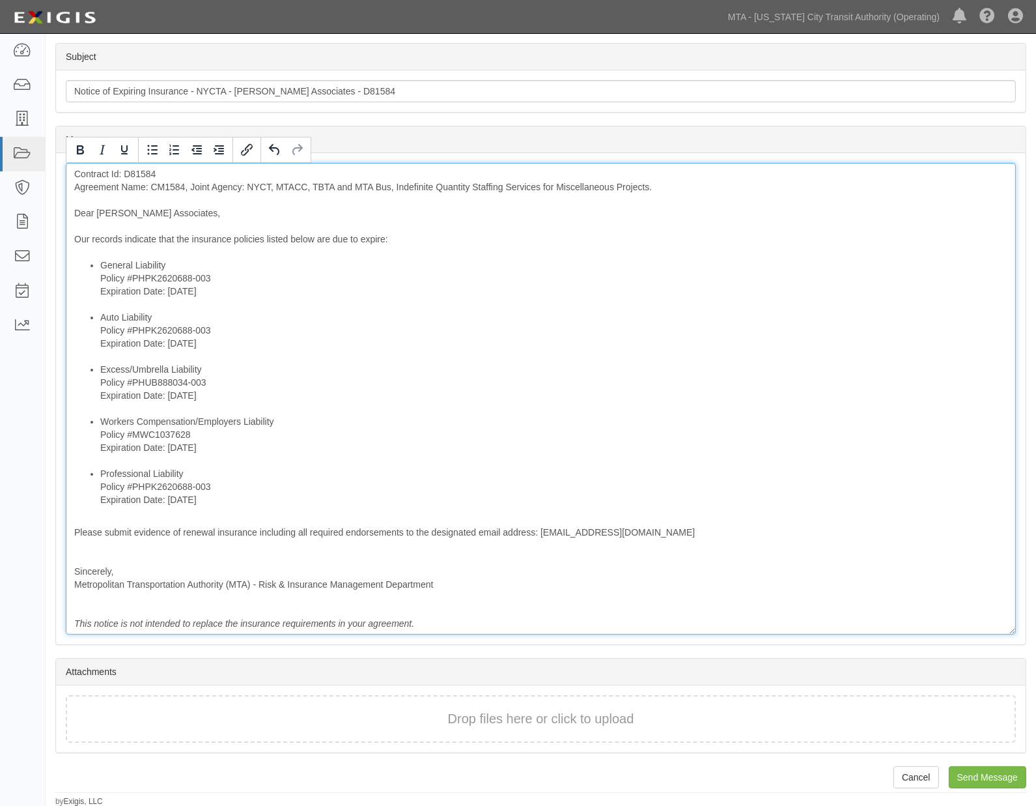
scroll to position [305, 0]
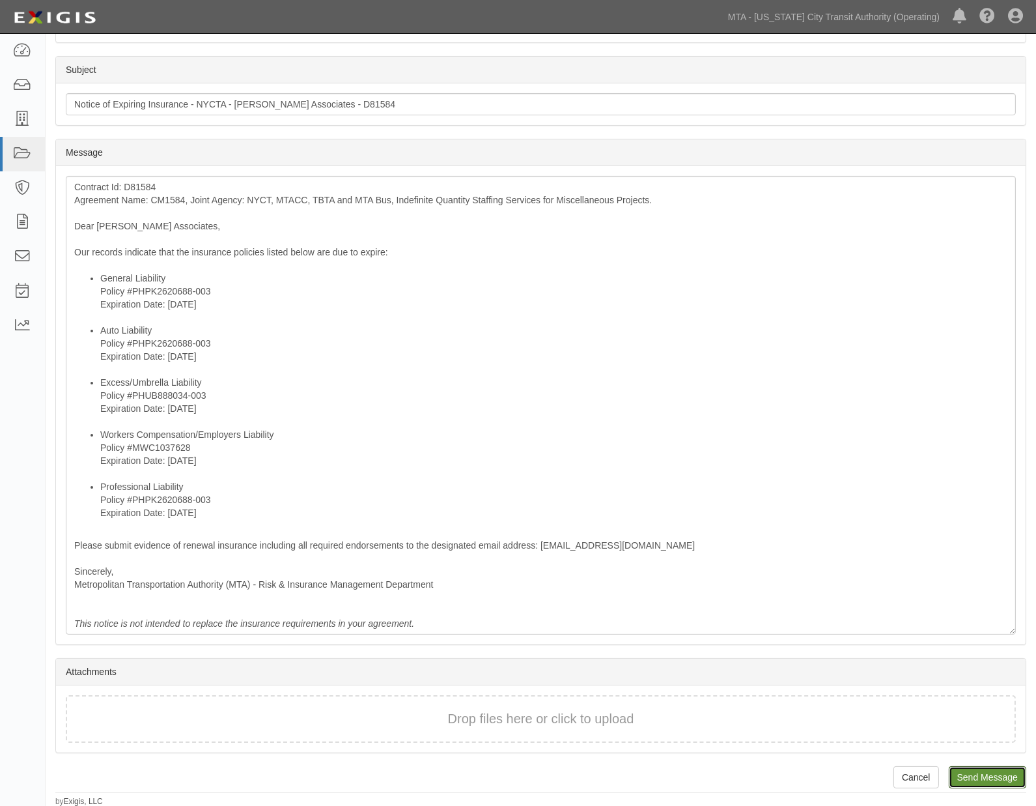
drag, startPoint x: 981, startPoint y: 778, endPoint x: 590, endPoint y: 48, distance: 828.6
click at [982, 778] on input "Send Message" at bounding box center [988, 777] width 78 height 22
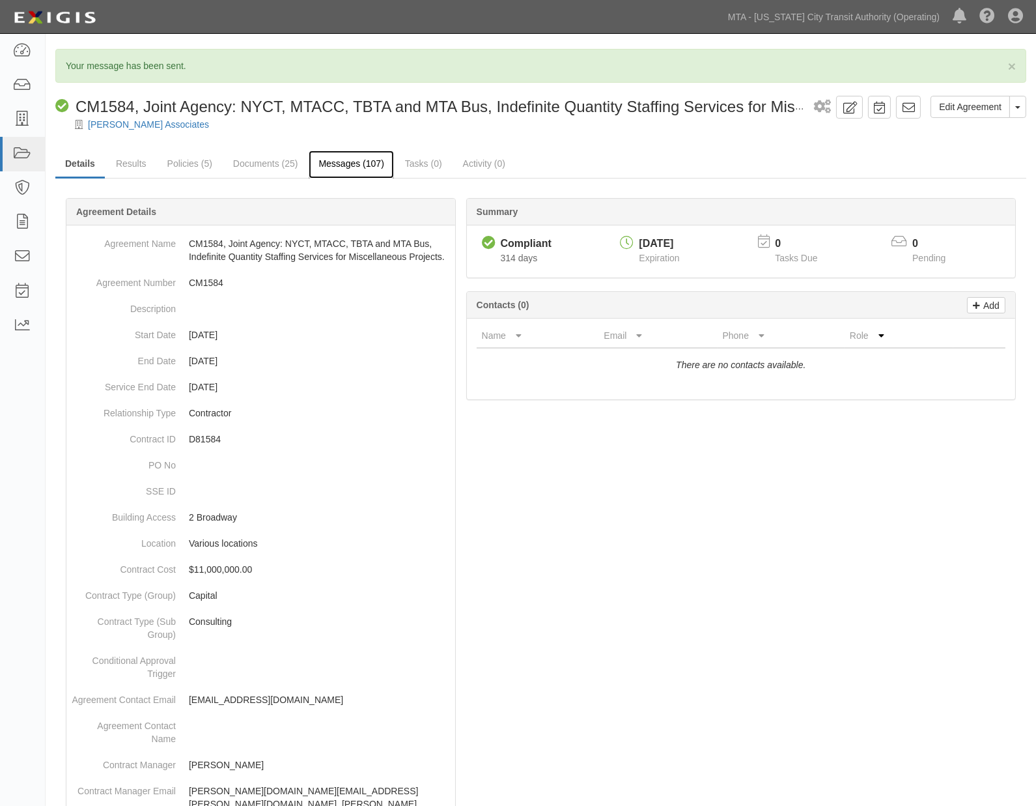
click at [341, 165] on link "Messages (107)" at bounding box center [351, 164] width 85 height 28
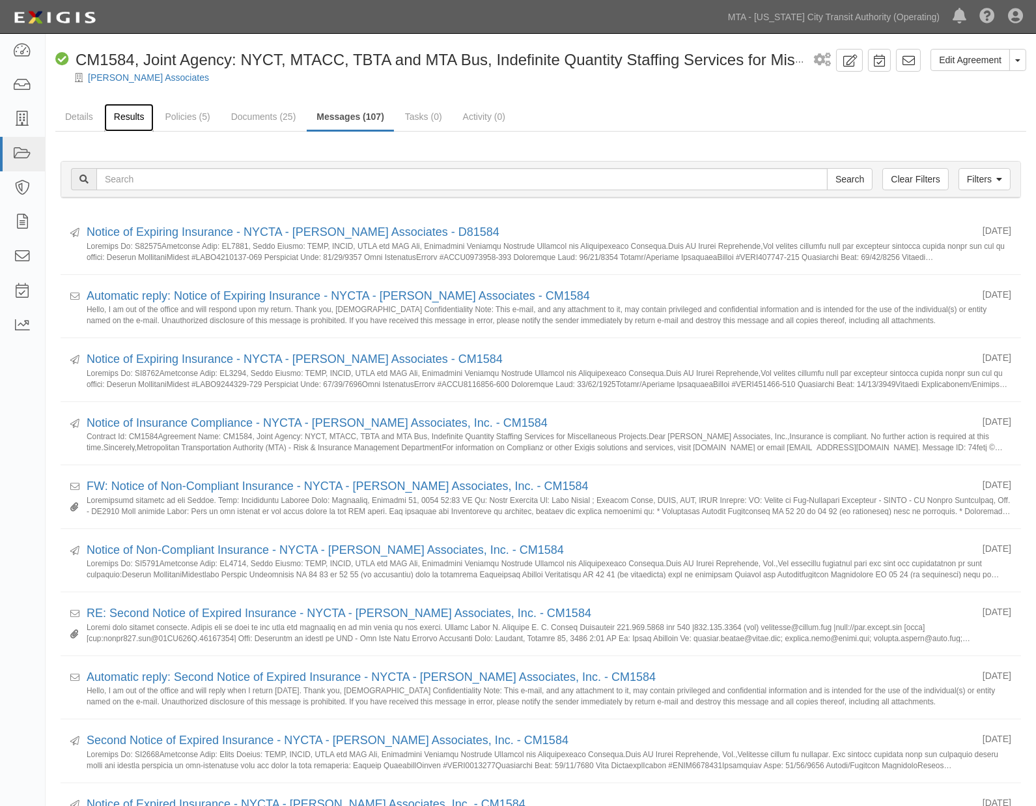
click at [131, 114] on link "Results" at bounding box center [129, 118] width 50 height 28
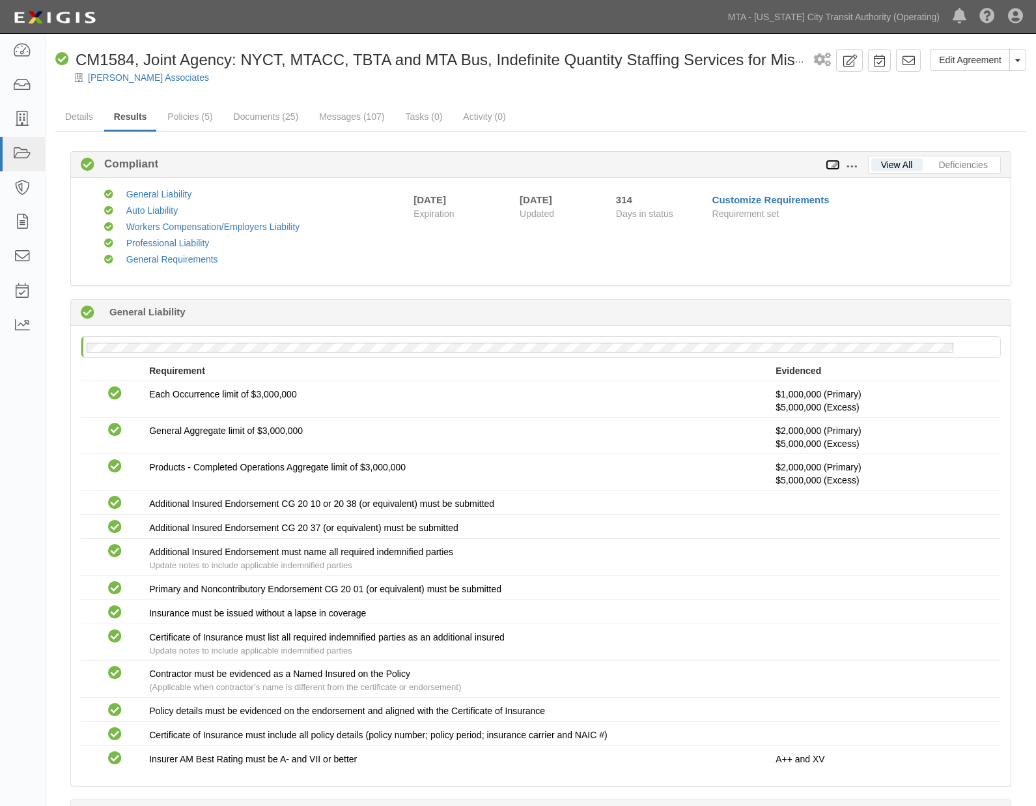
click at [829, 163] on icon at bounding box center [833, 165] width 14 height 9
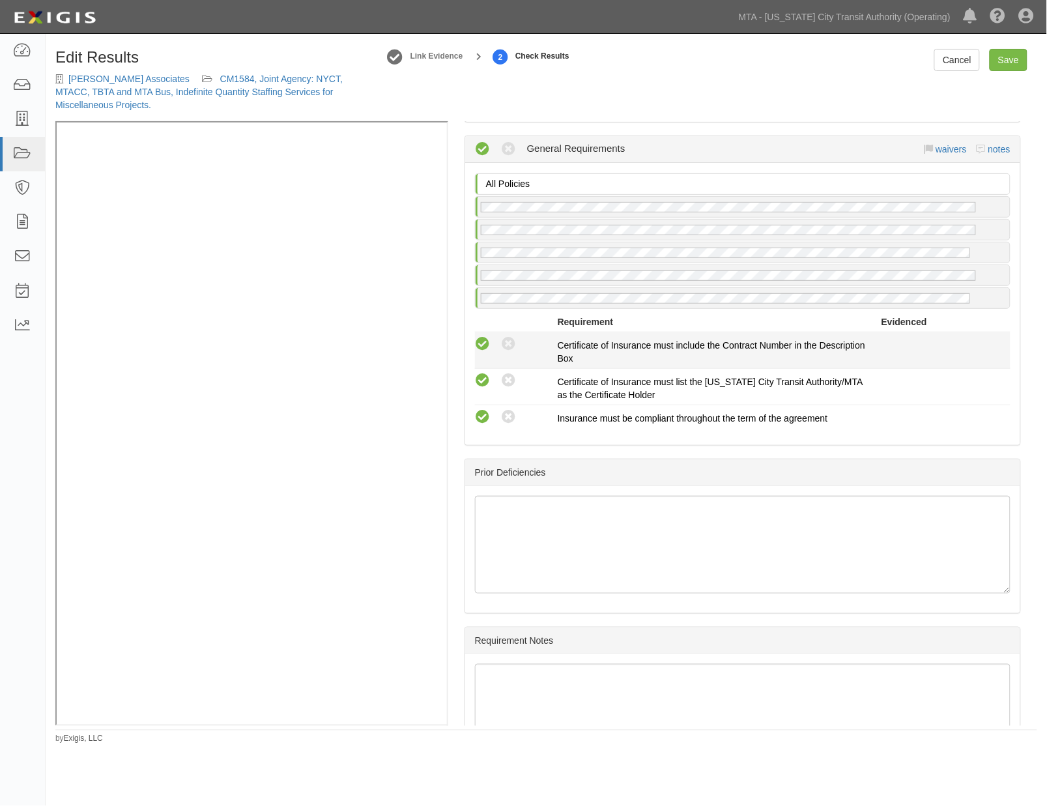
scroll to position [1903, 0]
click at [991, 155] on link "notes" at bounding box center [999, 150] width 22 height 10
radio input "true"
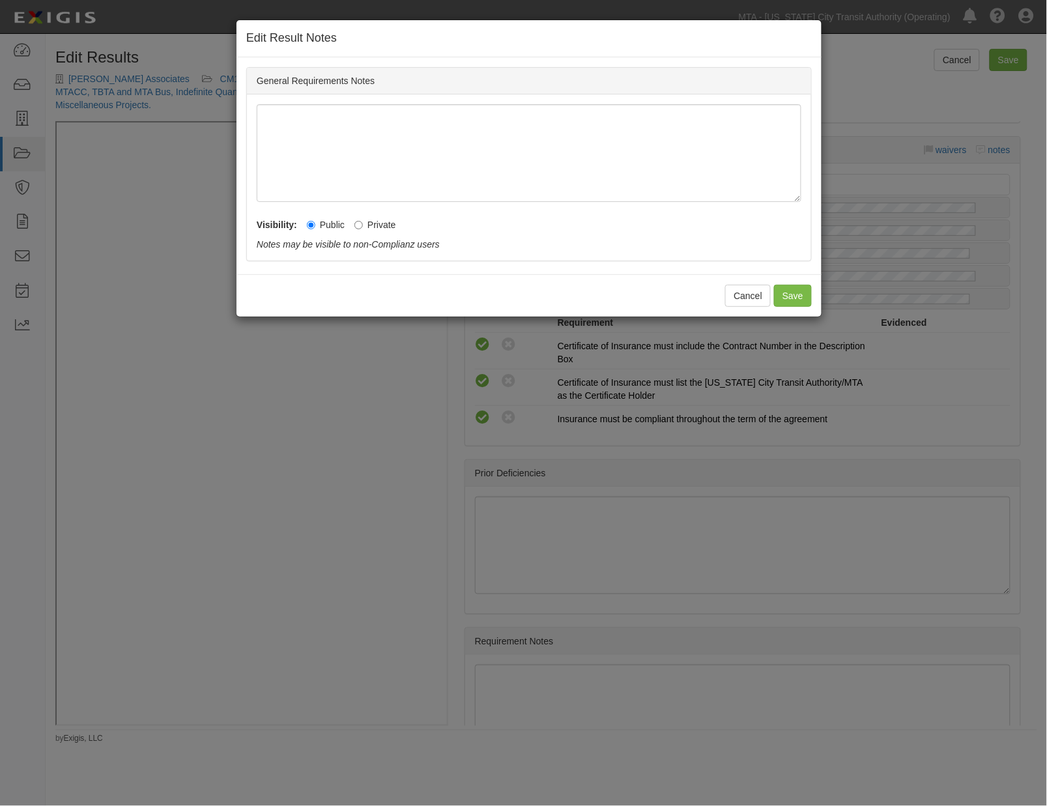
click at [377, 227] on label "Private" at bounding box center [375, 224] width 42 height 13
click at [363, 227] on input "Private" at bounding box center [358, 225] width 8 height 8
radio input "true"
click at [789, 295] on button "Save" at bounding box center [793, 296] width 38 height 22
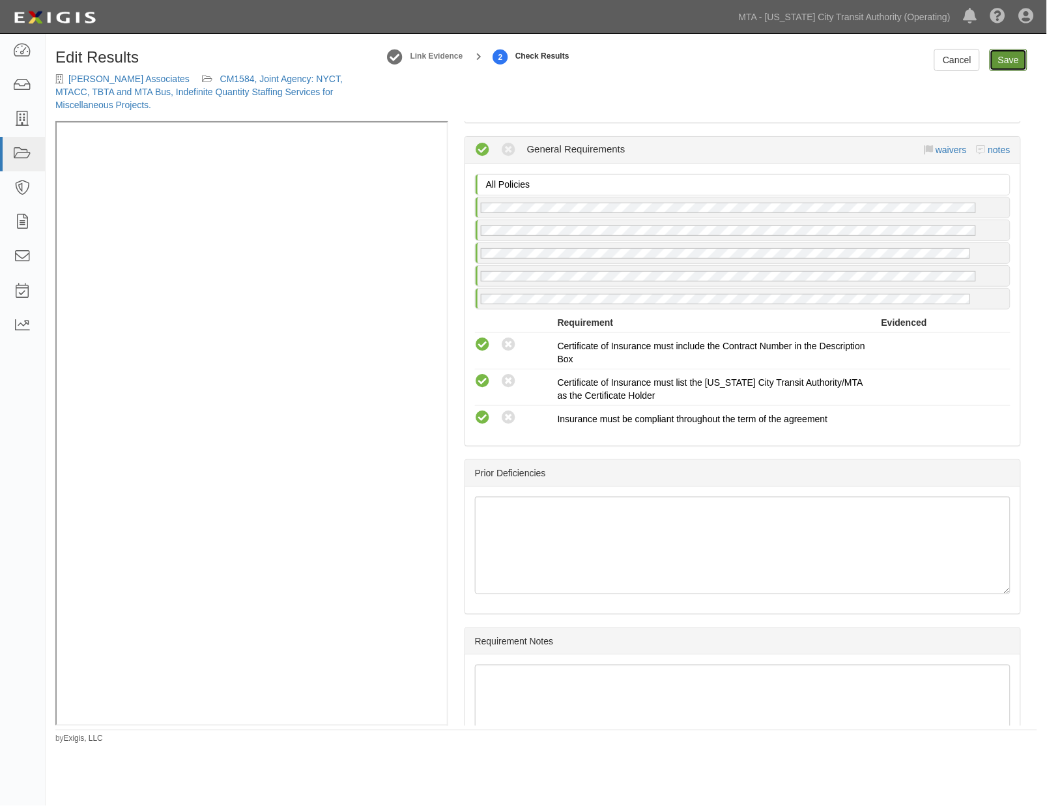
click at [1006, 57] on link "Save" at bounding box center [1009, 60] width 38 height 22
radio input "true"
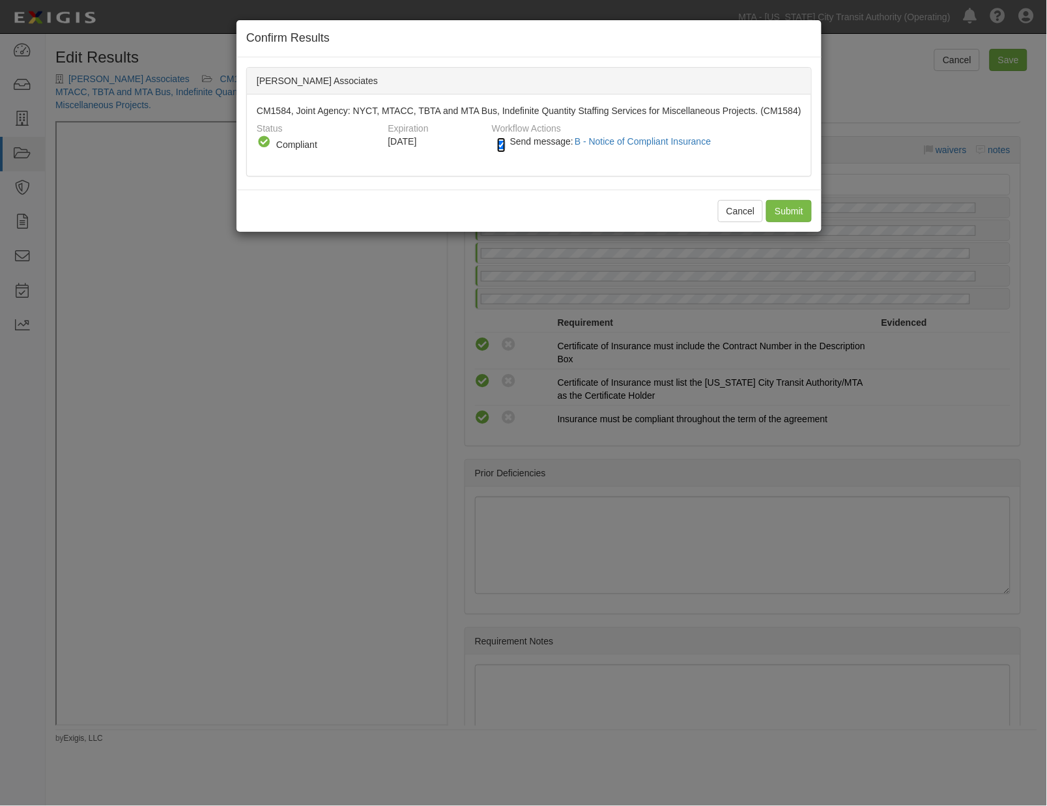
click at [498, 152] on input "Send message: B - Notice of Compliant Insurance" at bounding box center [501, 144] width 8 height 15
checkbox input "false"
click at [785, 218] on input "Submit" at bounding box center [789, 211] width 46 height 22
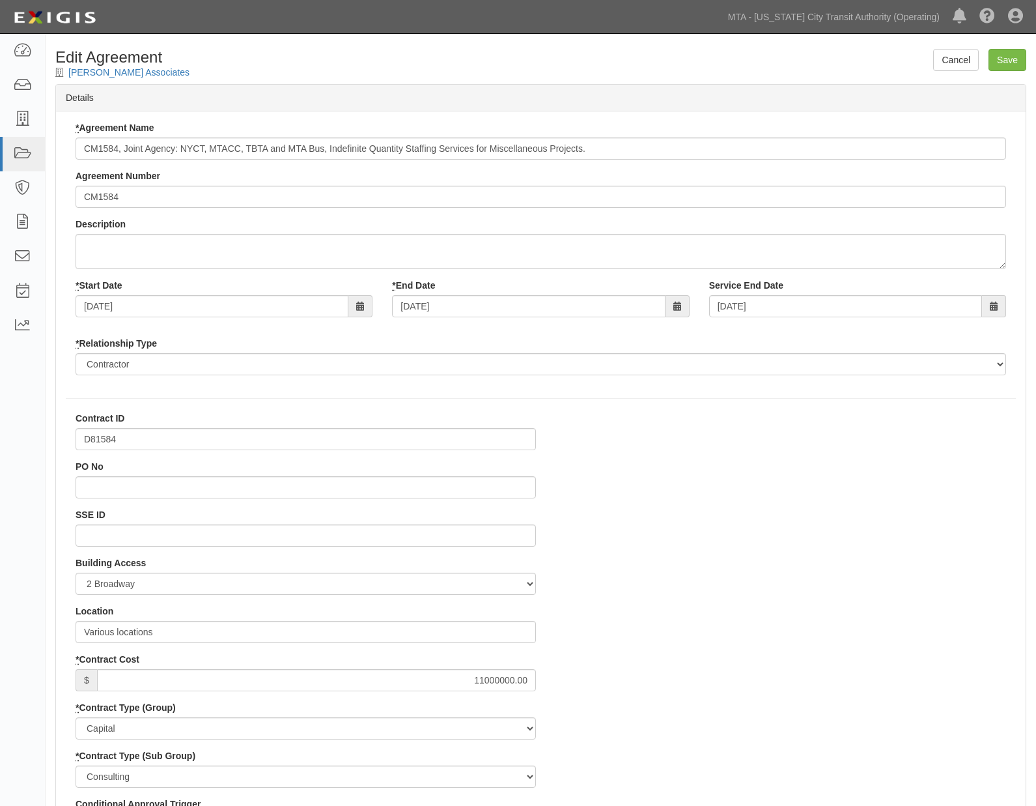
select select
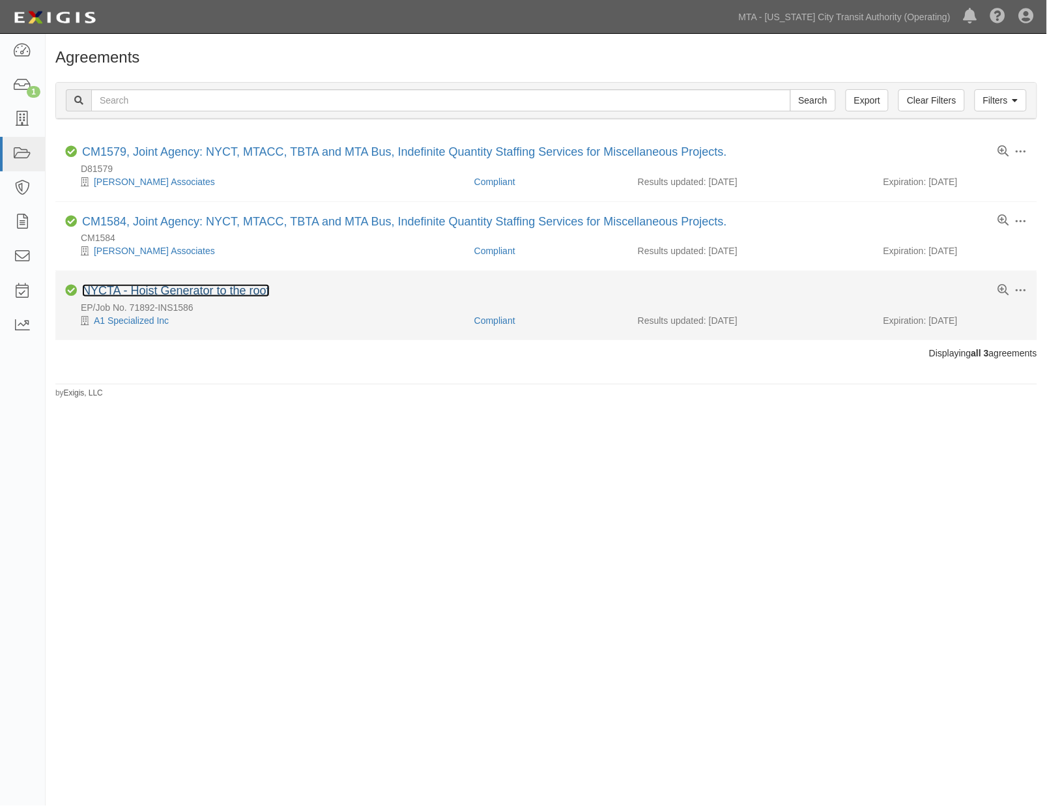
click at [256, 288] on link "NYCTA - Hoist Generator to the roof" at bounding box center [176, 290] width 188 height 13
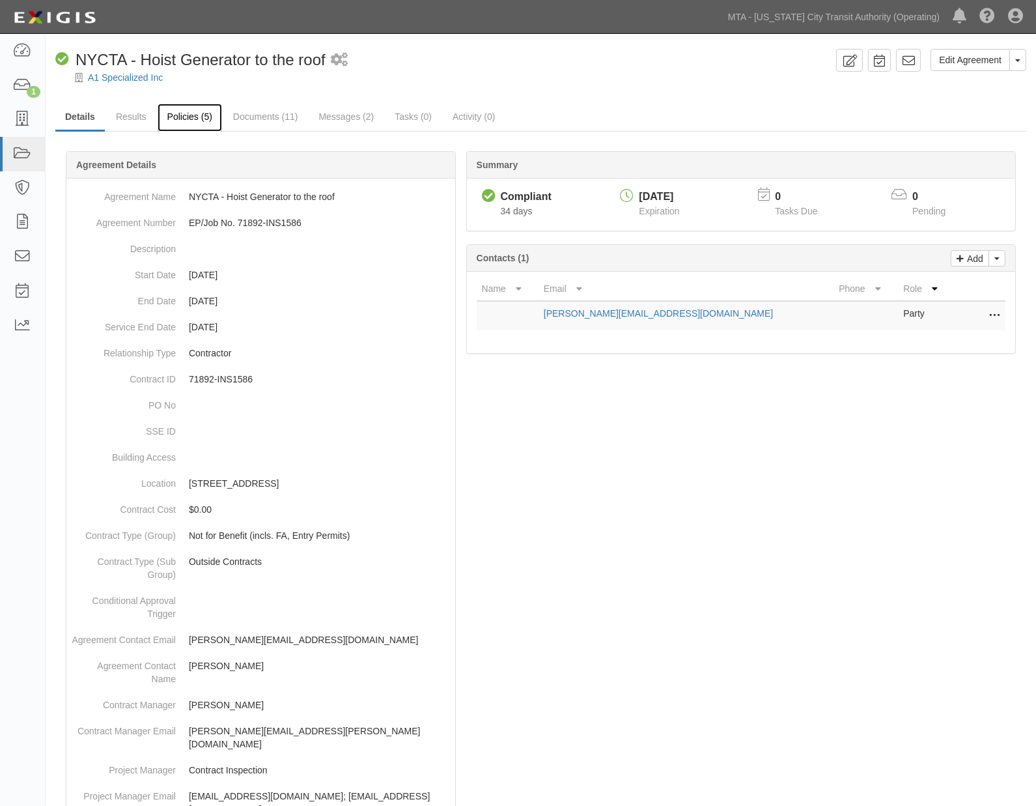
click at [196, 119] on link "Policies (5)" at bounding box center [190, 118] width 64 height 28
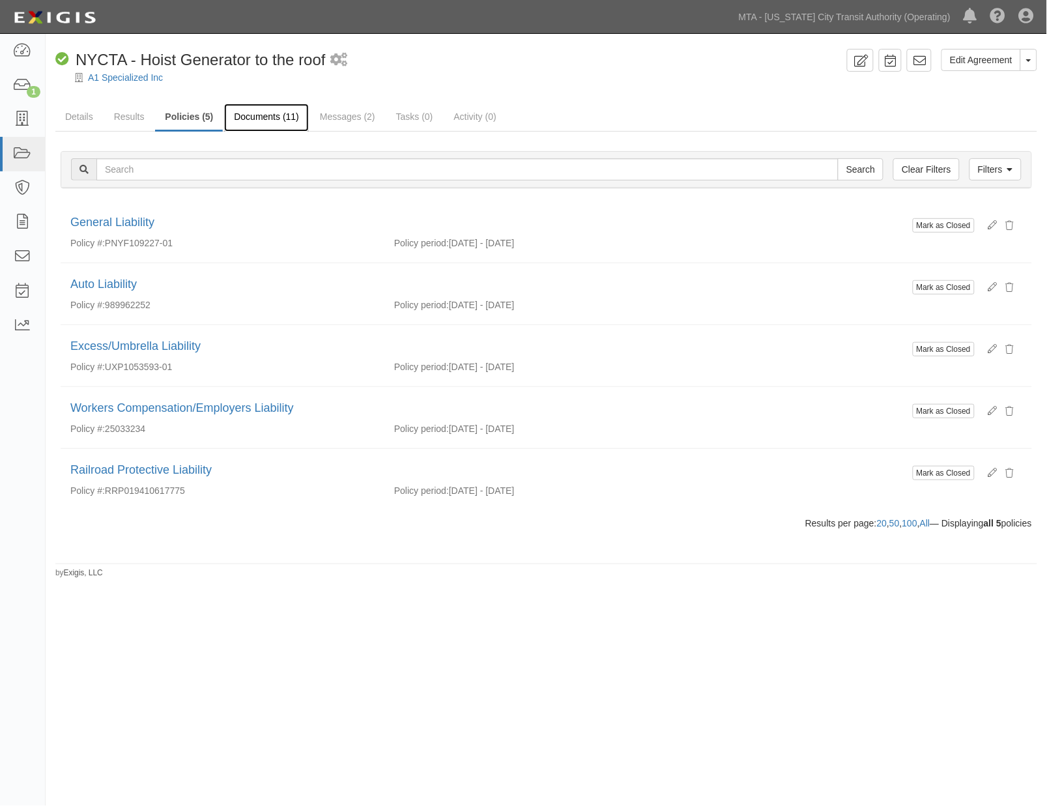
click at [276, 118] on link "Documents (11)" at bounding box center [266, 118] width 85 height 28
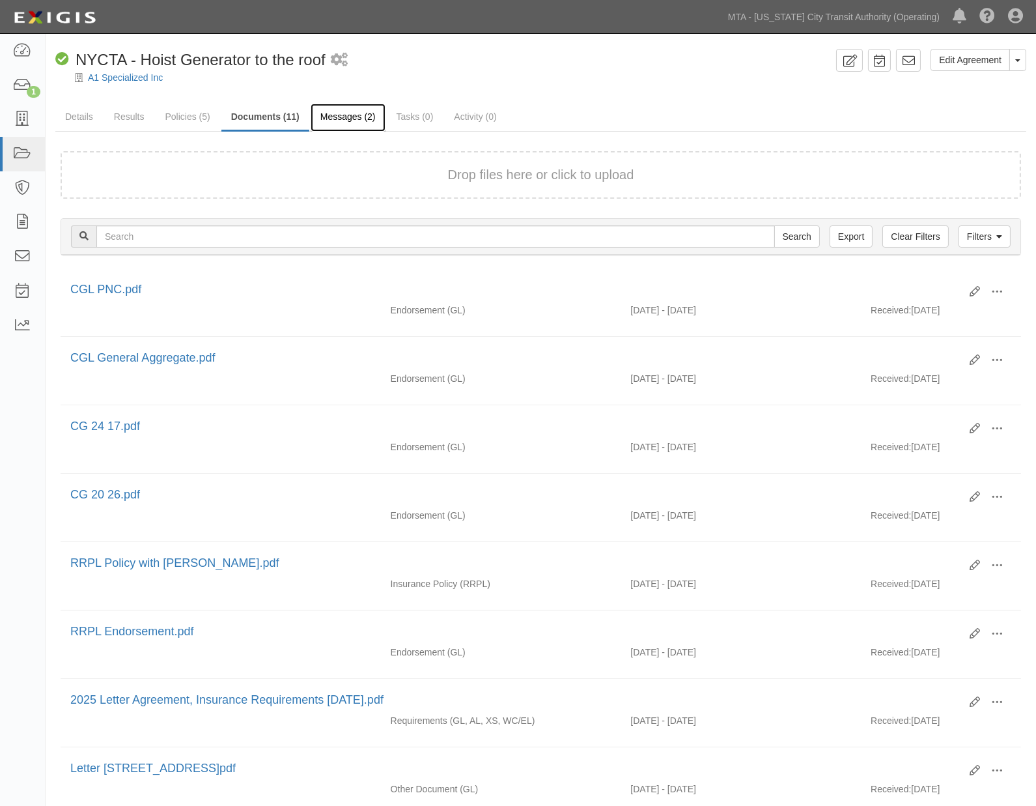
click at [347, 113] on link "Messages (2)" at bounding box center [348, 118] width 75 height 28
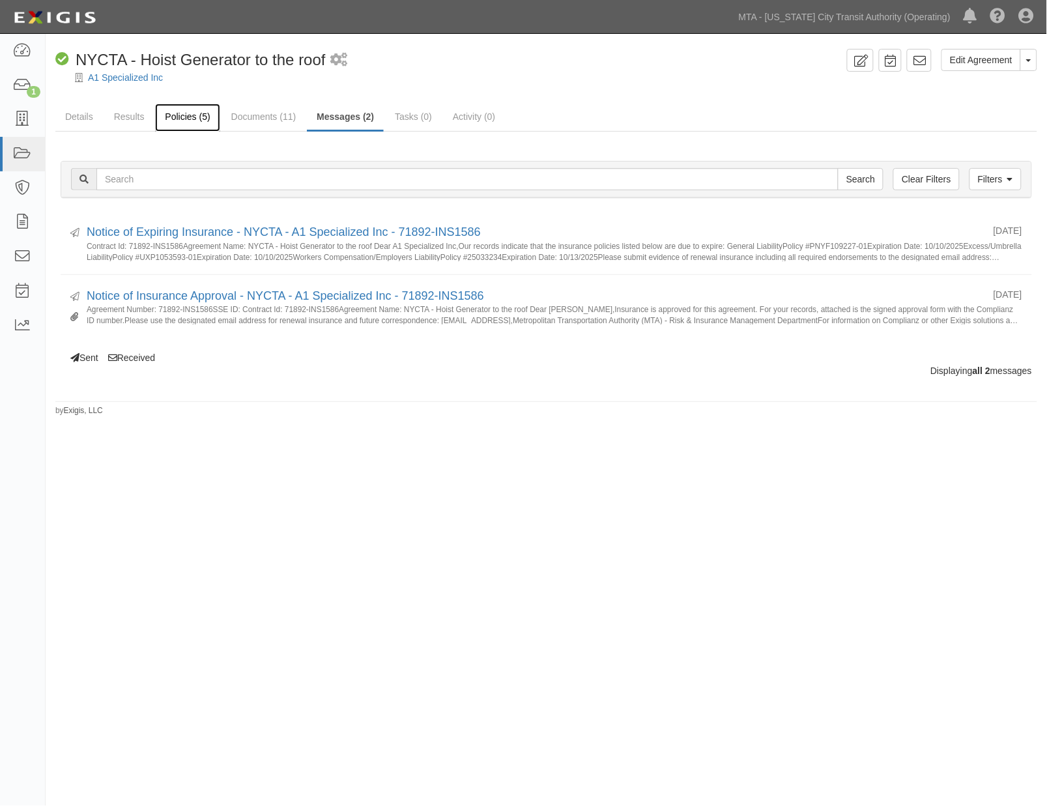
click at [192, 113] on link "Policies (5)" at bounding box center [187, 118] width 64 height 28
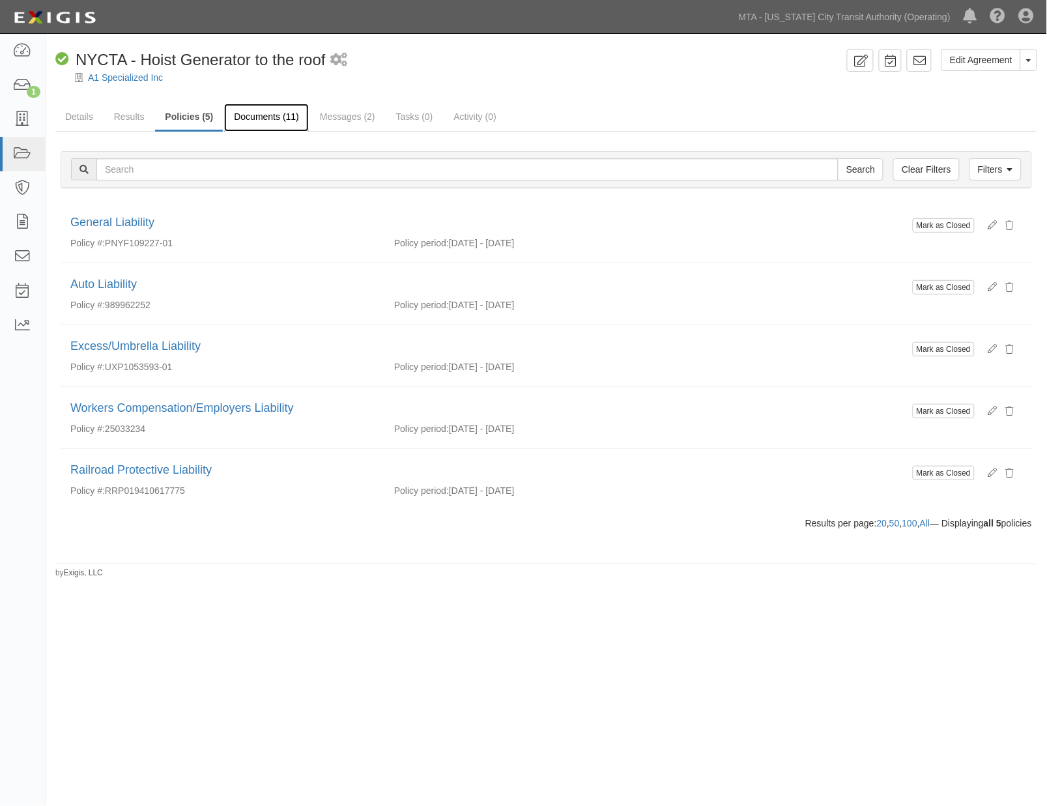
click at [283, 115] on link "Documents (11)" at bounding box center [266, 118] width 85 height 28
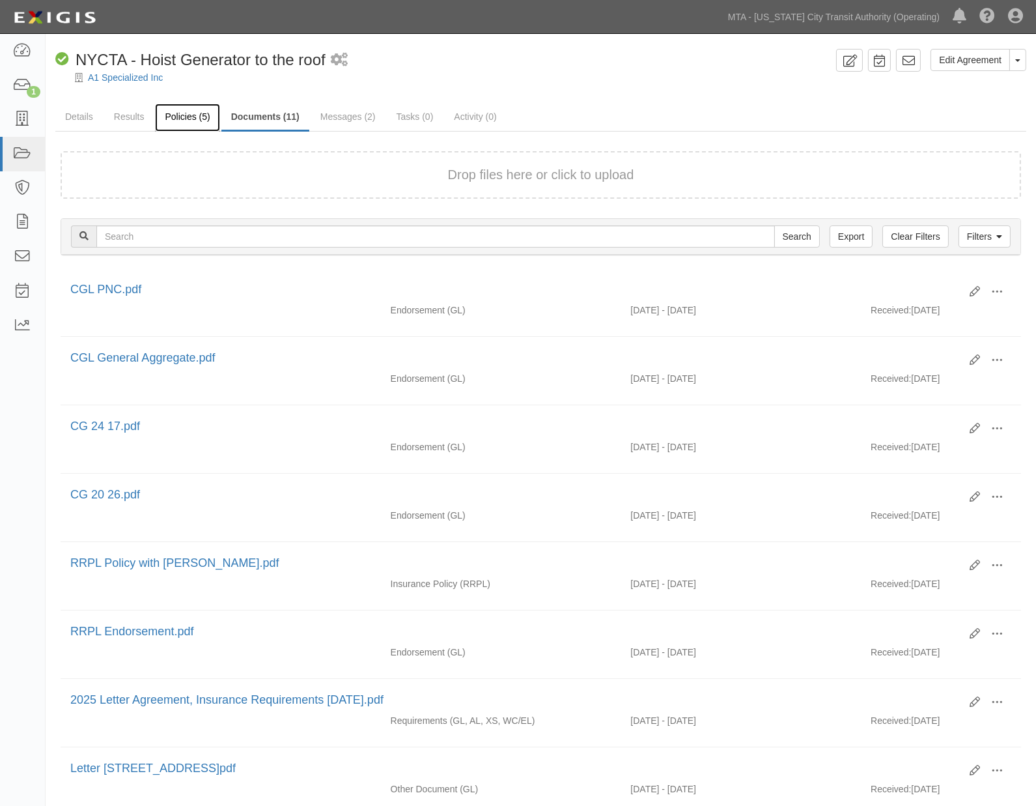
click at [195, 115] on link "Policies (5)" at bounding box center [187, 118] width 64 height 28
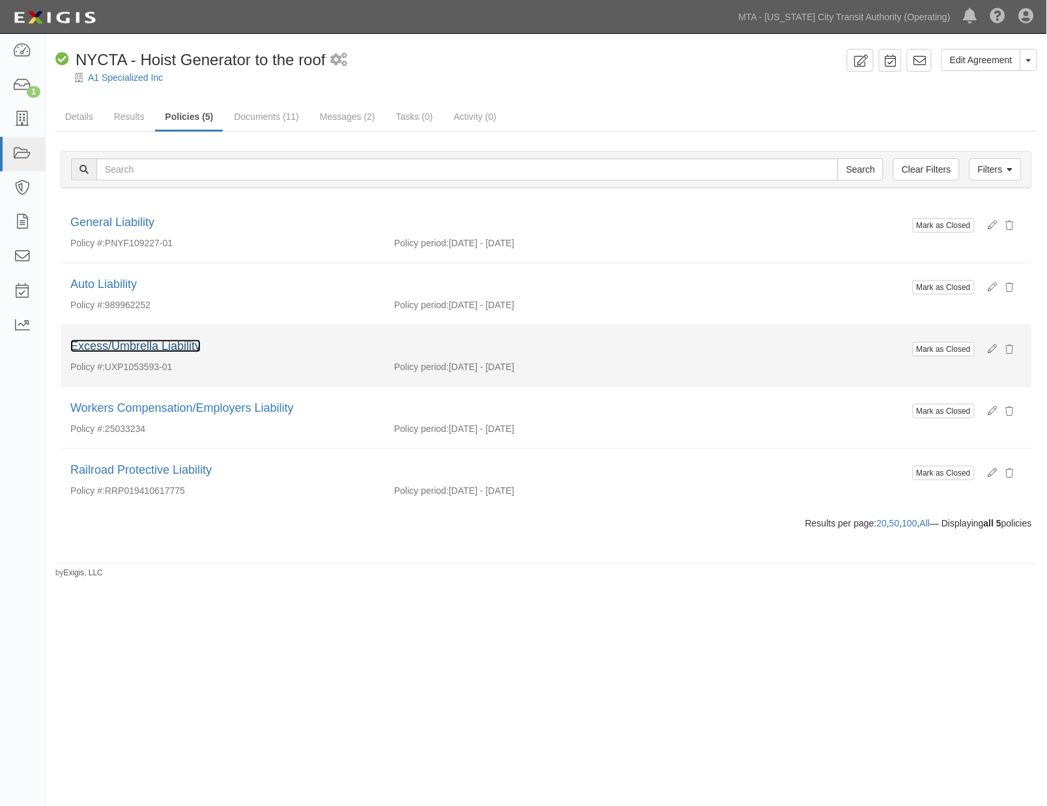
click at [191, 348] on link "Excess/Umbrella Liability" at bounding box center [135, 345] width 130 height 13
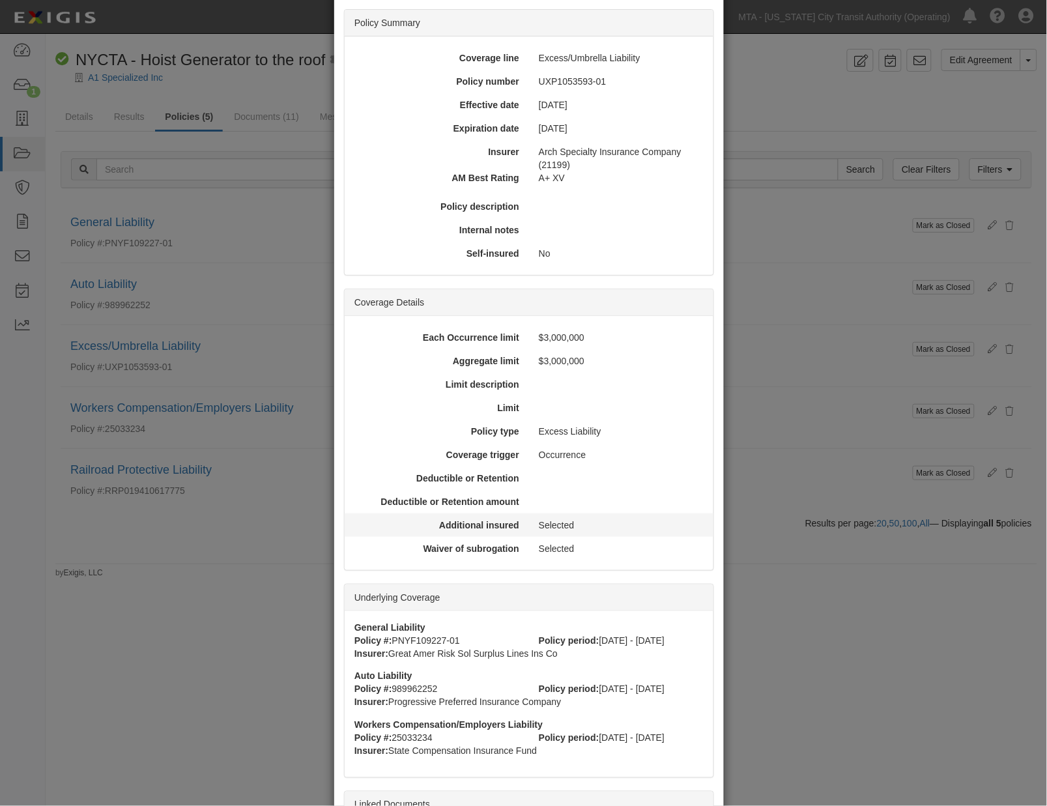
scroll to position [262, 0]
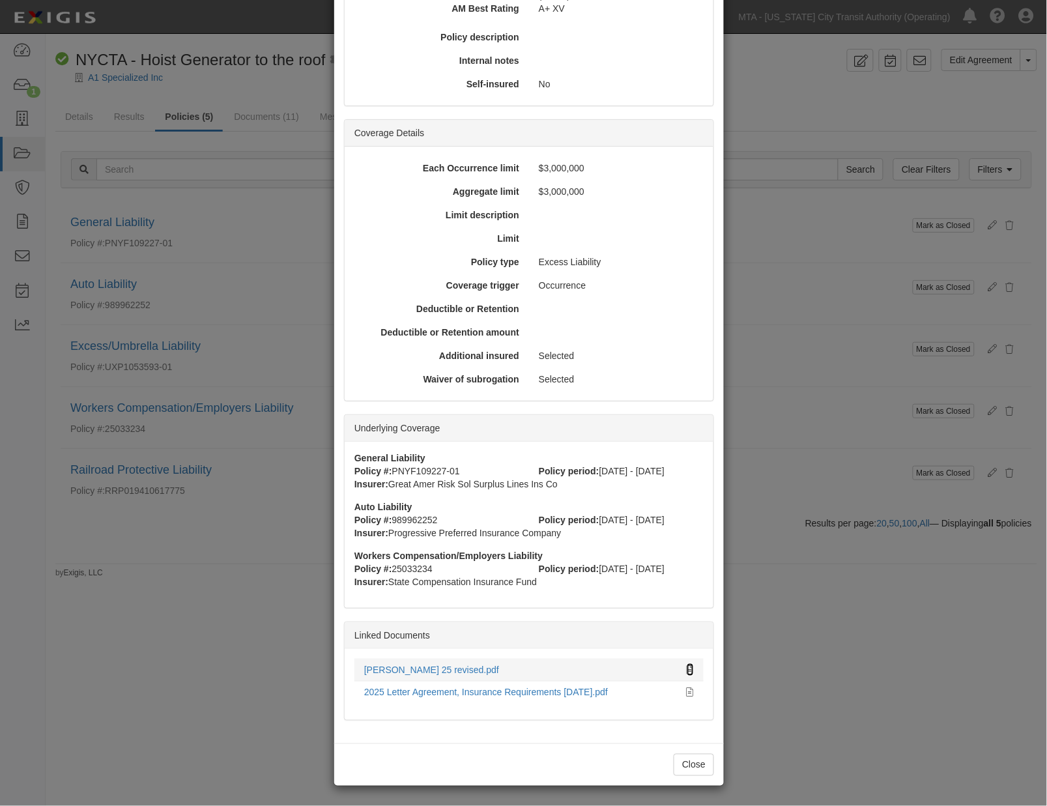
click at [687, 670] on icon at bounding box center [690, 670] width 7 height 9
click at [771, 636] on div "× View Policy Mark as Closed Edit Policy Toggle Dropdown Delete Policy Policy S…" at bounding box center [523, 403] width 1047 height 806
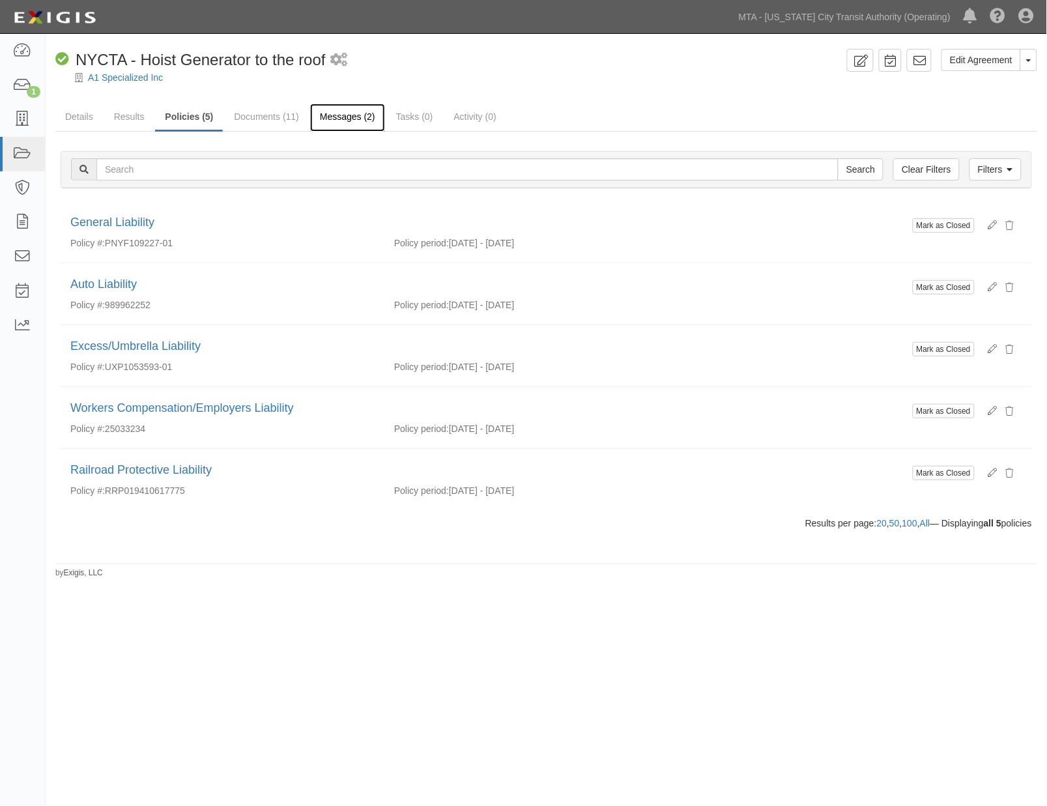
click at [343, 117] on link "Messages (2)" at bounding box center [347, 118] width 75 height 28
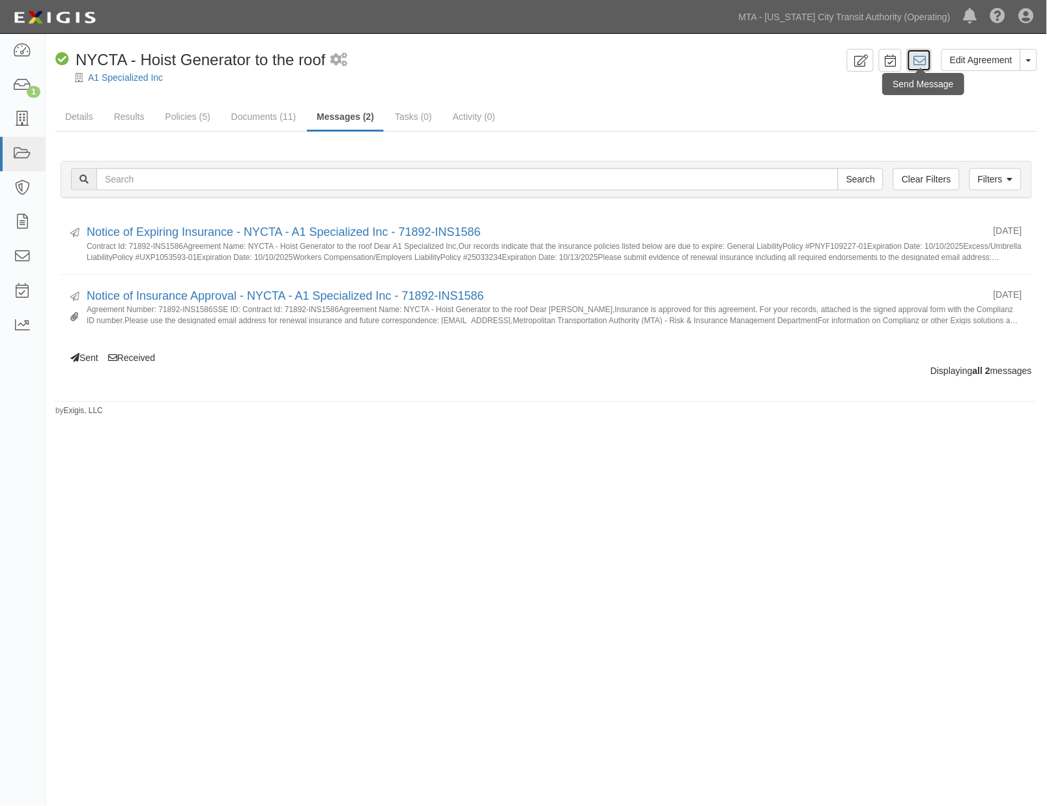
click at [917, 66] on icon at bounding box center [919, 60] width 13 height 13
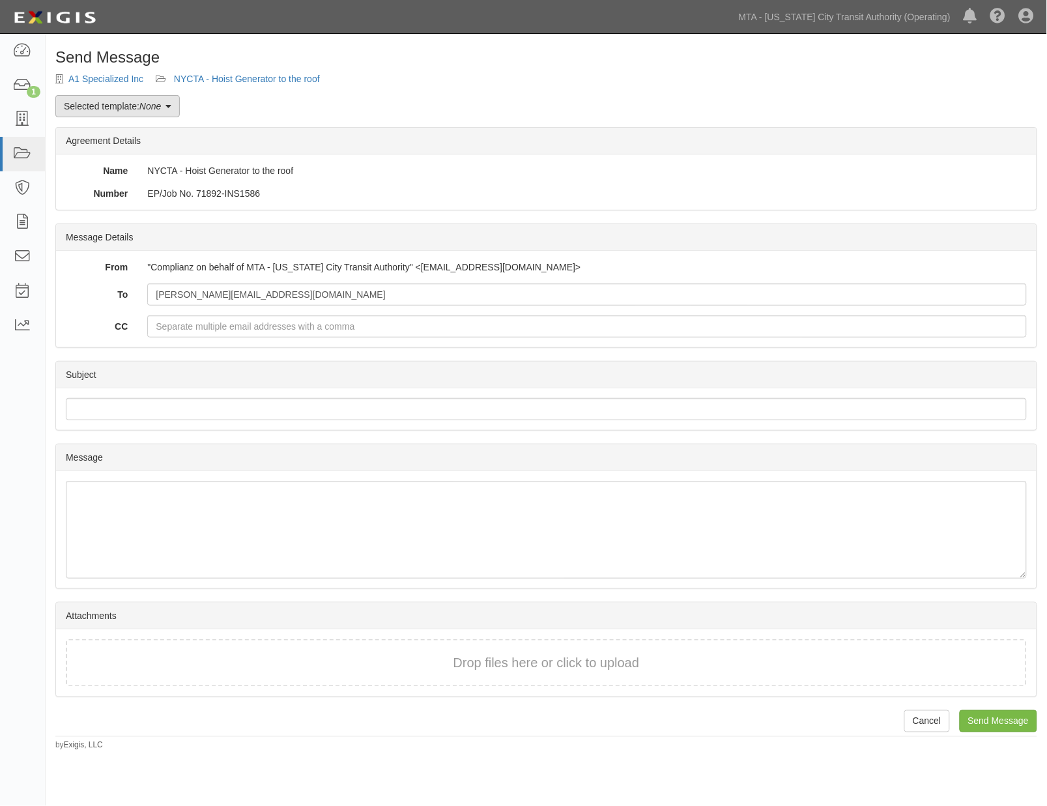
click at [161, 105] on em "None" at bounding box center [149, 106] width 21 height 10
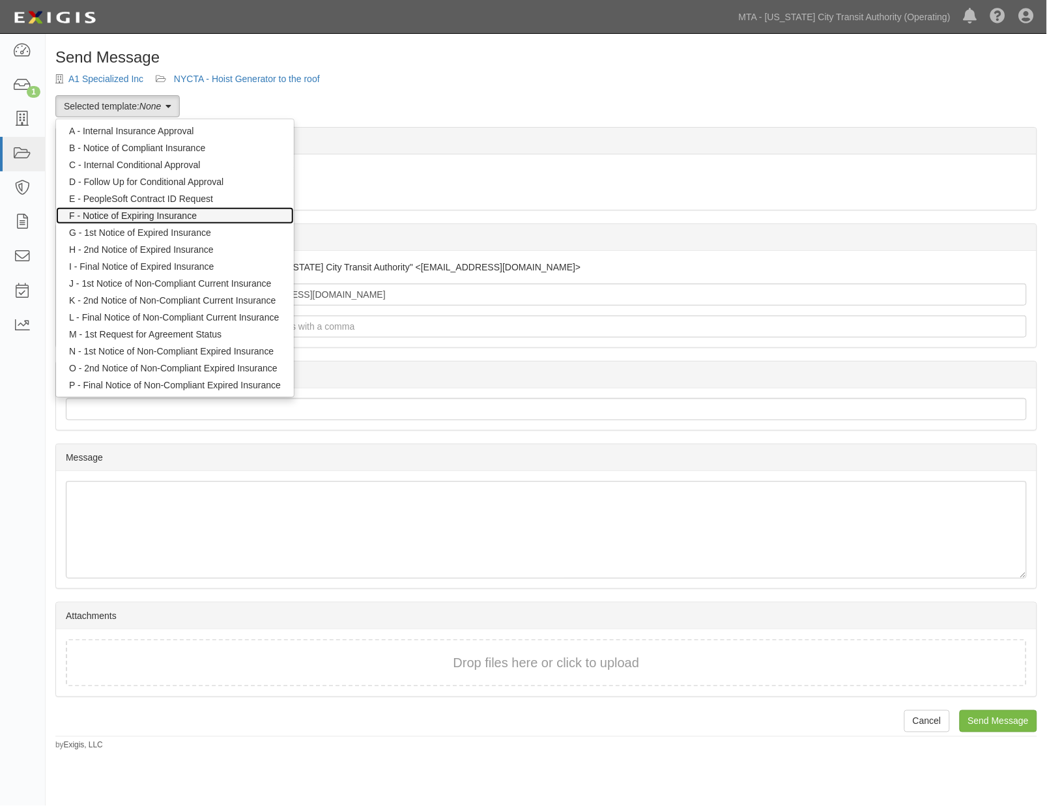
click at [148, 215] on link "F - Notice of Expiring Insurance" at bounding box center [175, 215] width 238 height 17
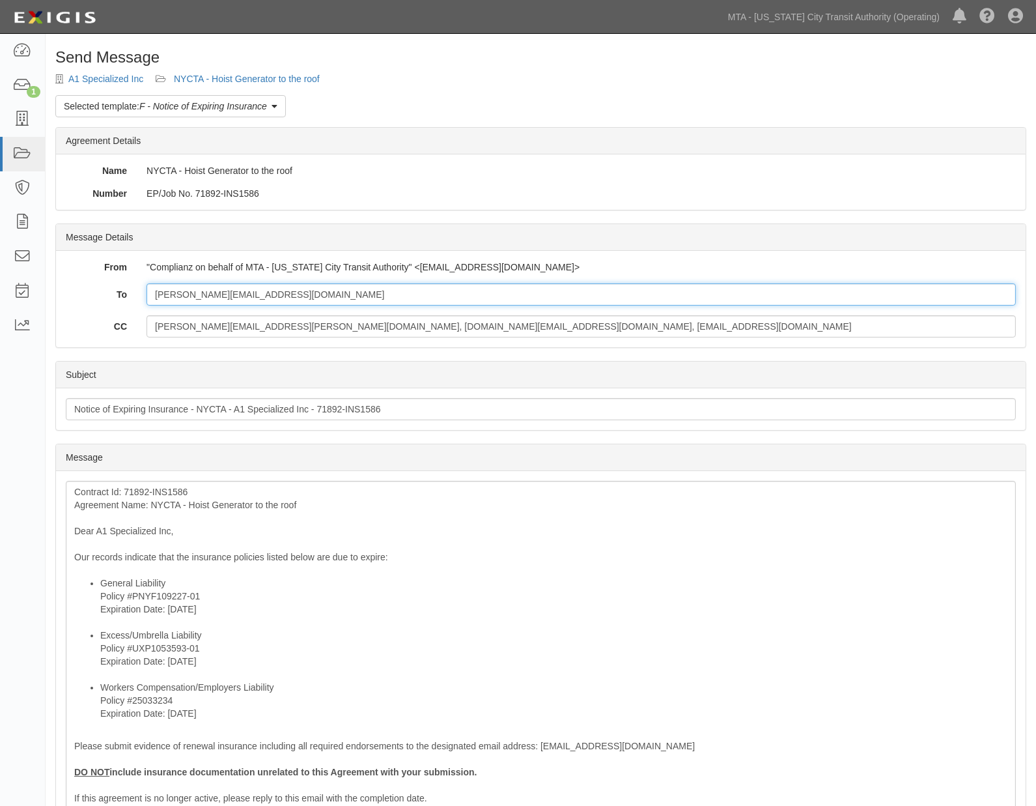
click at [268, 293] on input "[PERSON_NAME][EMAIL_ADDRESS][DOMAIN_NAME]" at bounding box center [582, 294] width 870 height 22
paste input "[PERSON_NAME][EMAIL_ADDRESS][PERSON_NAME][DOMAIN_NAME]"
type input "[PERSON_NAME][EMAIL_ADDRESS][DOMAIN_NAME]; [PERSON_NAME][EMAIL_ADDRESS][PERSON_…"
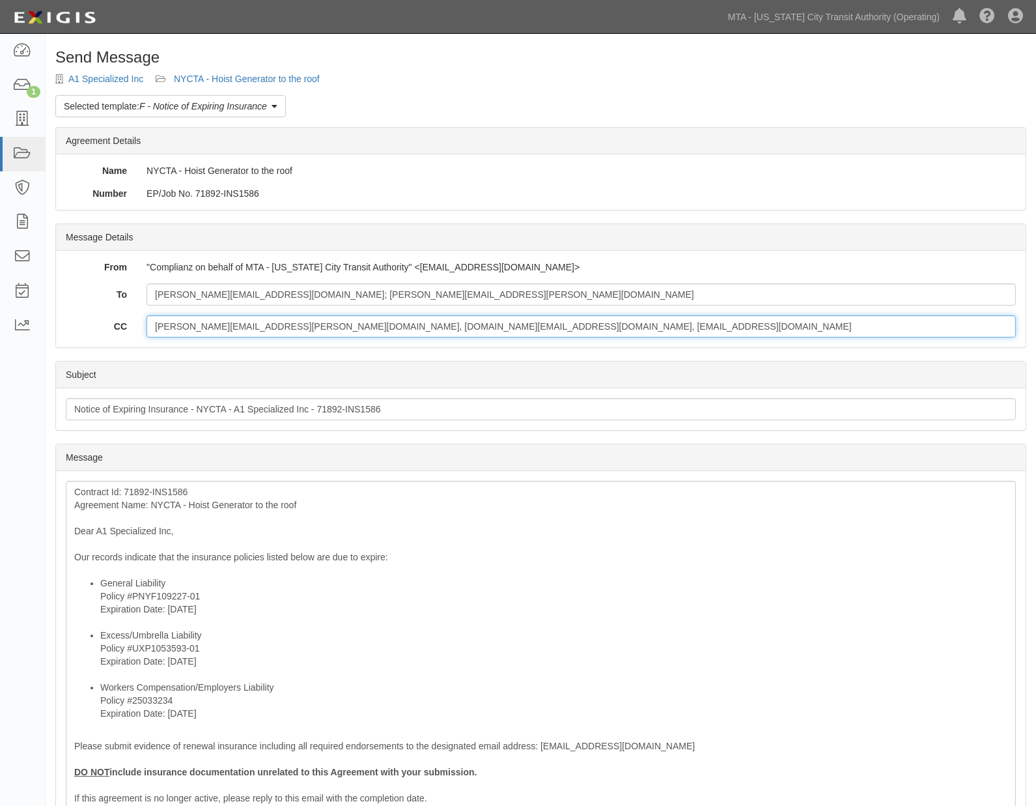
drag, startPoint x: 394, startPoint y: 324, endPoint x: 80, endPoint y: 328, distance: 314.0
click at [80, 328] on div "CC [PERSON_NAME][EMAIL_ADDRESS][PERSON_NAME][DOMAIN_NAME], [DOMAIN_NAME][EMAIL_…" at bounding box center [541, 326] width 970 height 22
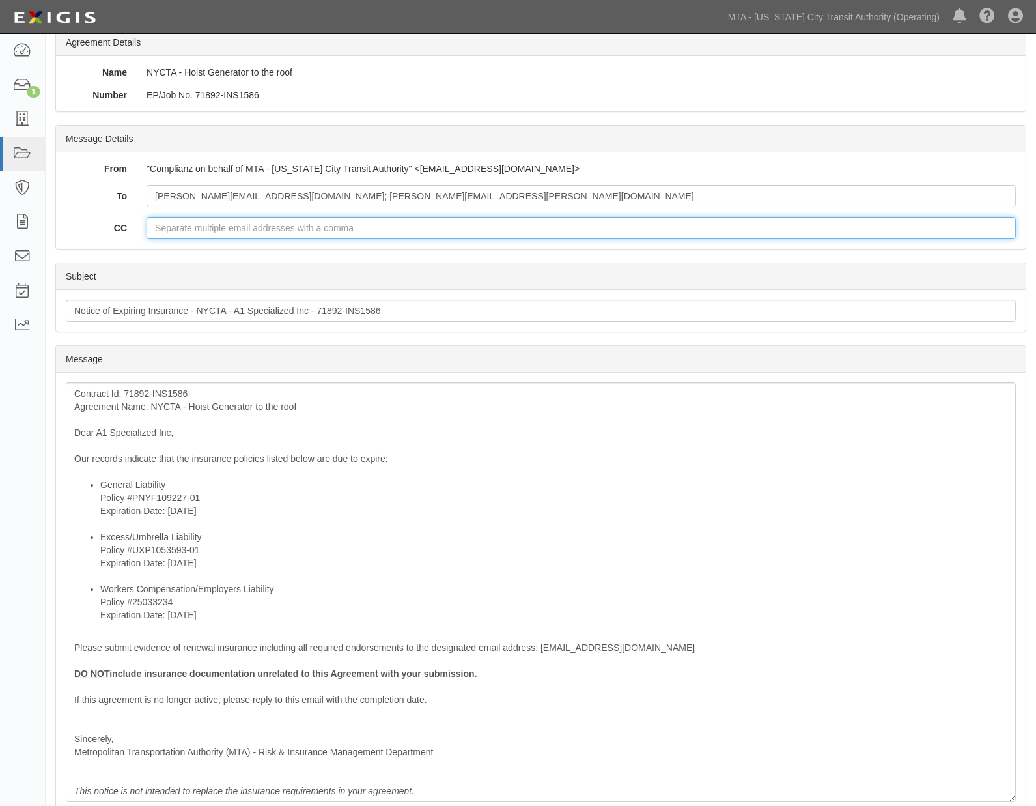
scroll to position [217, 0]
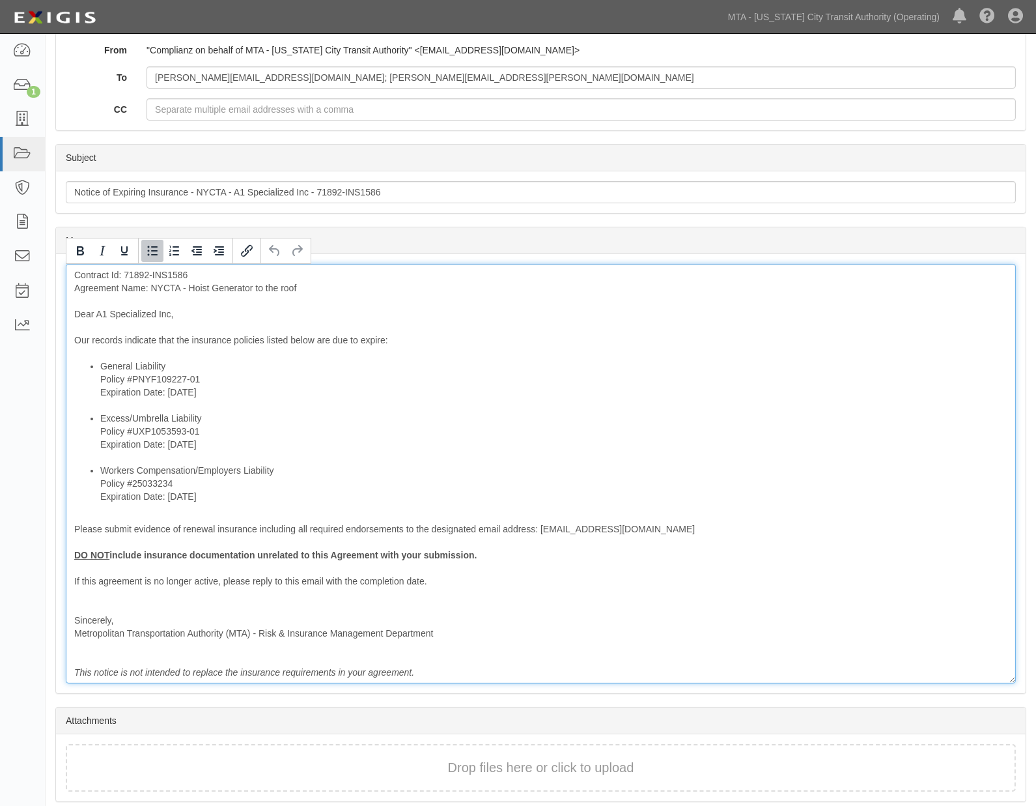
drag, startPoint x: 233, startPoint y: 500, endPoint x: 94, endPoint y: 471, distance: 141.7
click at [94, 471] on ul "General Liability Policy #PNYF109227-01 Expiration Date: [DATE] Excess/Umbrella…" at bounding box center [540, 431] width 933 height 143
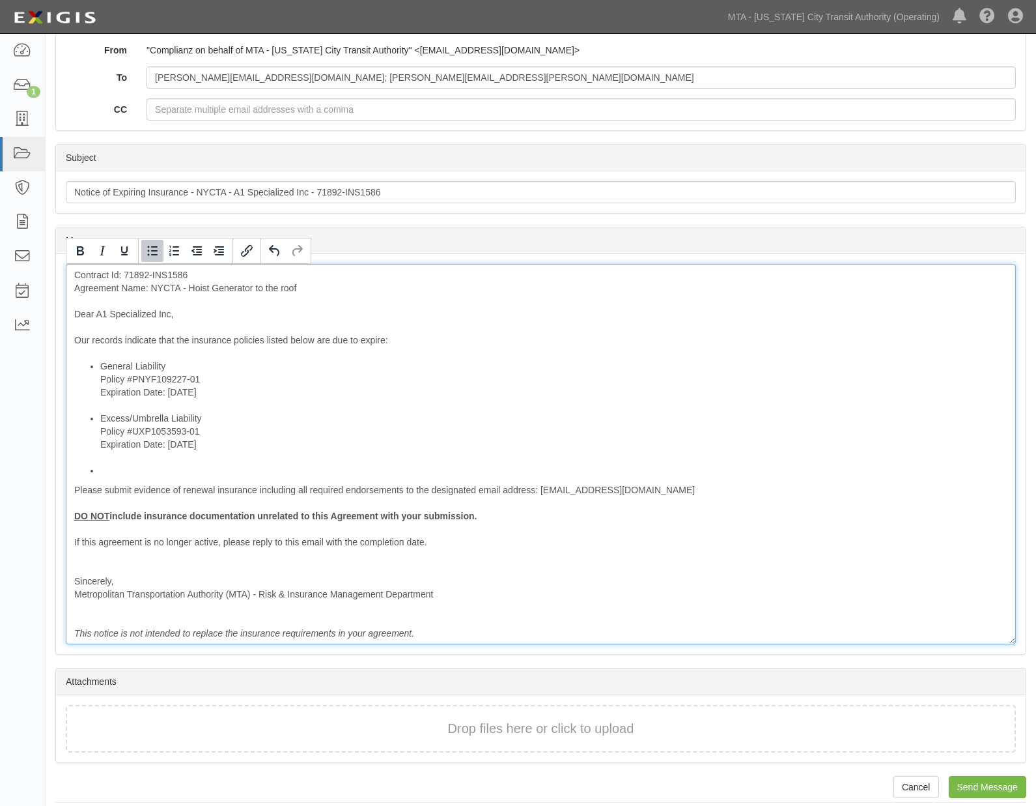
scroll to position [214, 0]
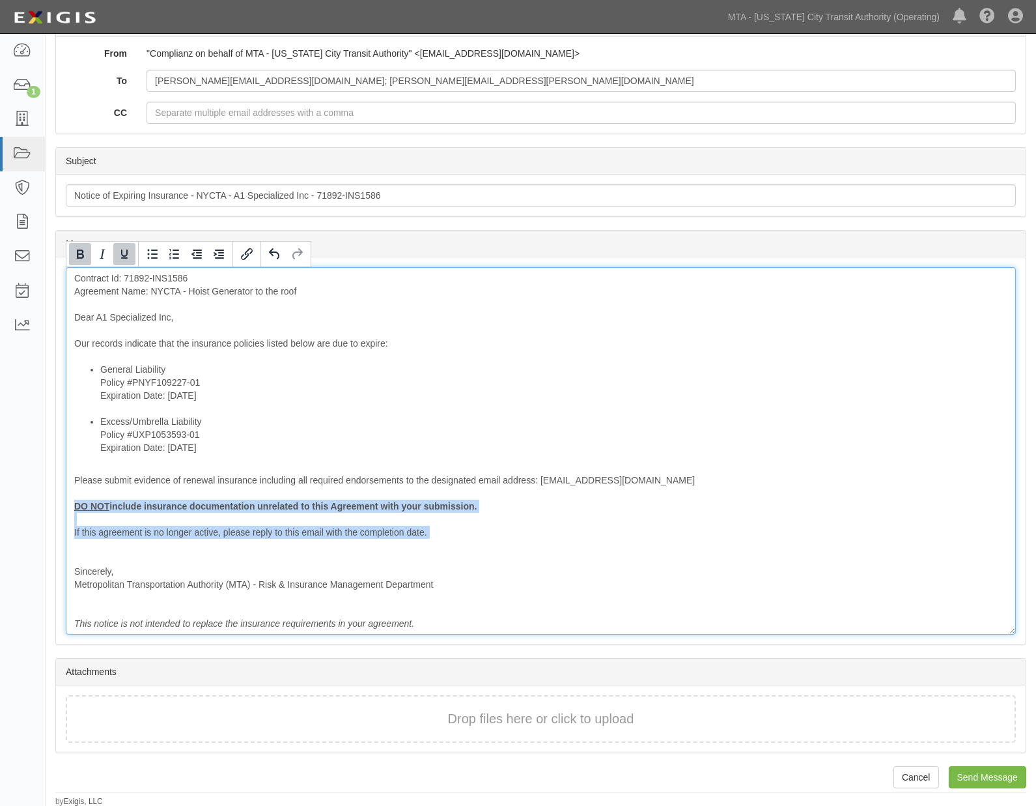
drag, startPoint x: 127, startPoint y: 550, endPoint x: 64, endPoint y: 500, distance: 80.7
click at [64, 500] on div "Message Contract Id: 71892-INS1586 Agreement Name: NYCTA - Hoist Generator to t…" at bounding box center [541, 450] width 970 height 387
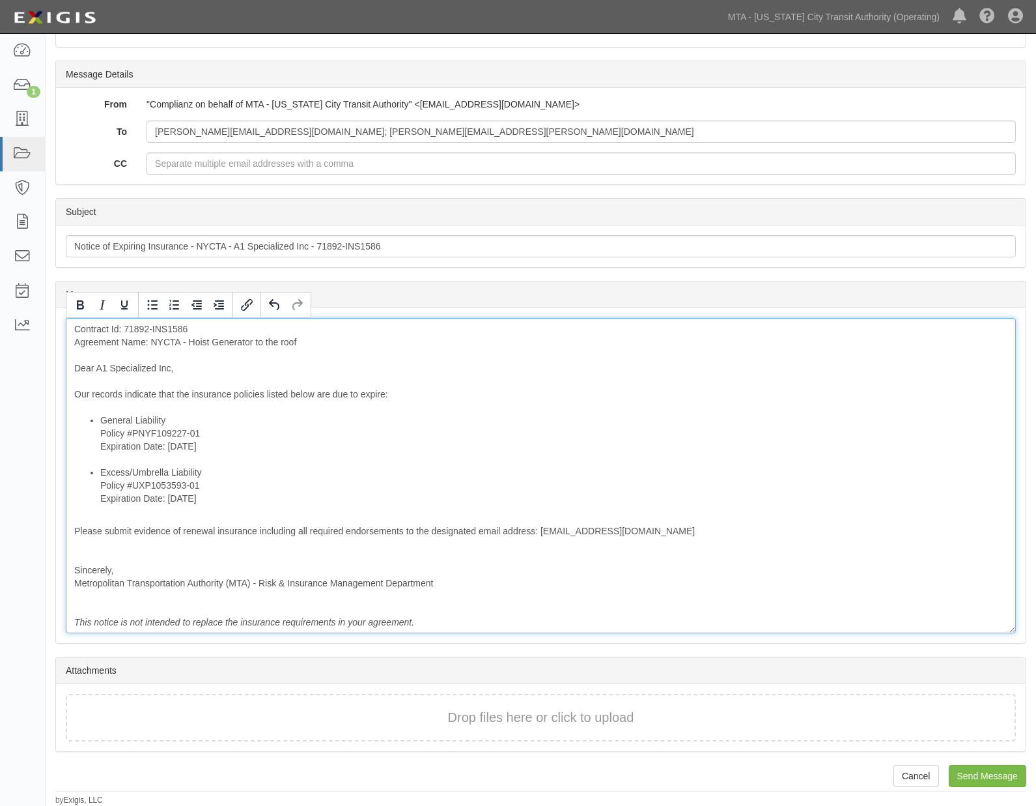
scroll to position [162, 0]
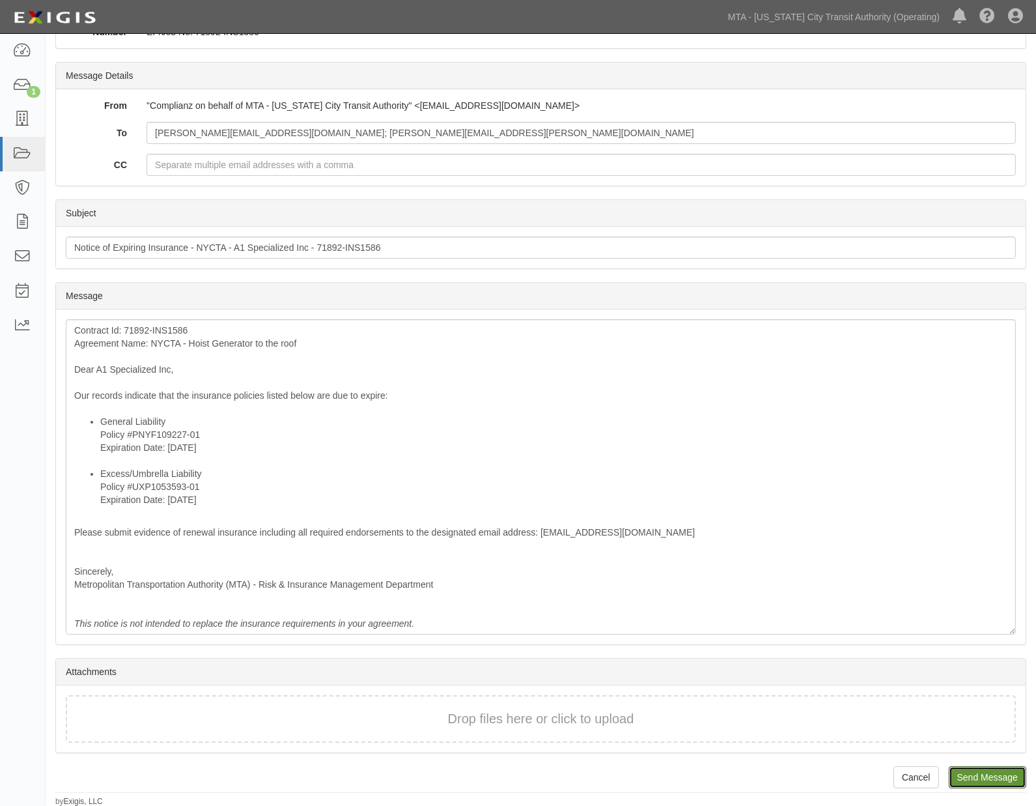
drag, startPoint x: 971, startPoint y: 769, endPoint x: 591, endPoint y: 50, distance: 813.3
click at [975, 769] on input "Send Message" at bounding box center [988, 777] width 78 height 22
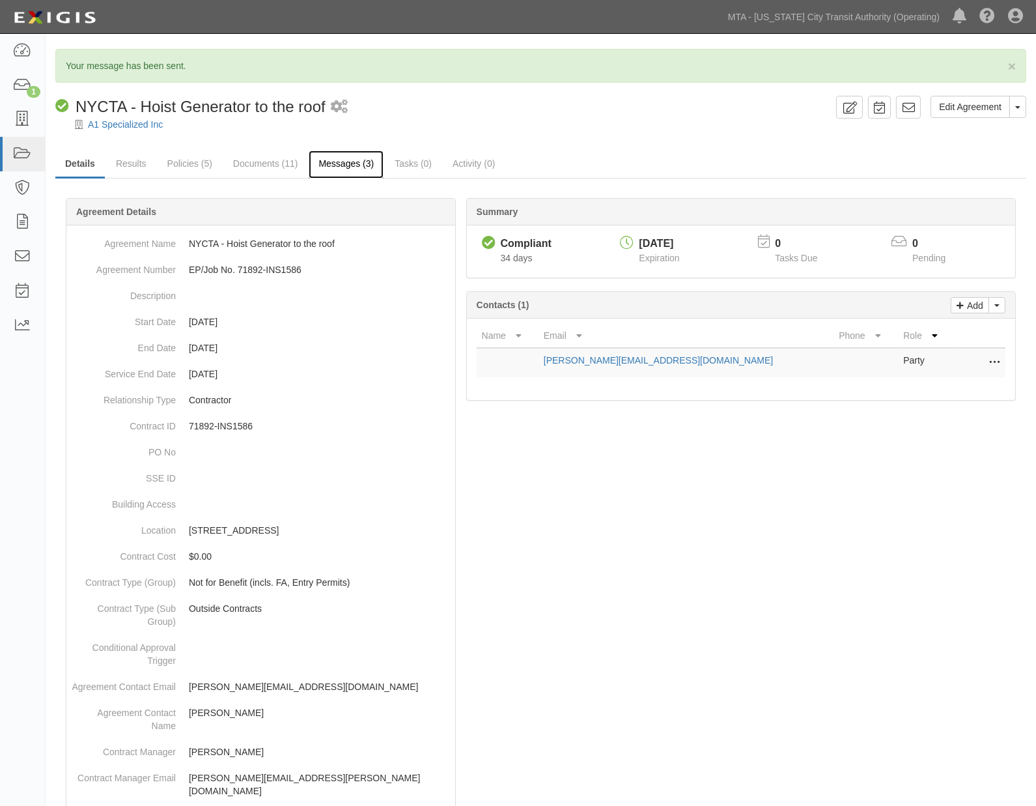
click at [342, 165] on link "Messages (3)" at bounding box center [346, 164] width 75 height 28
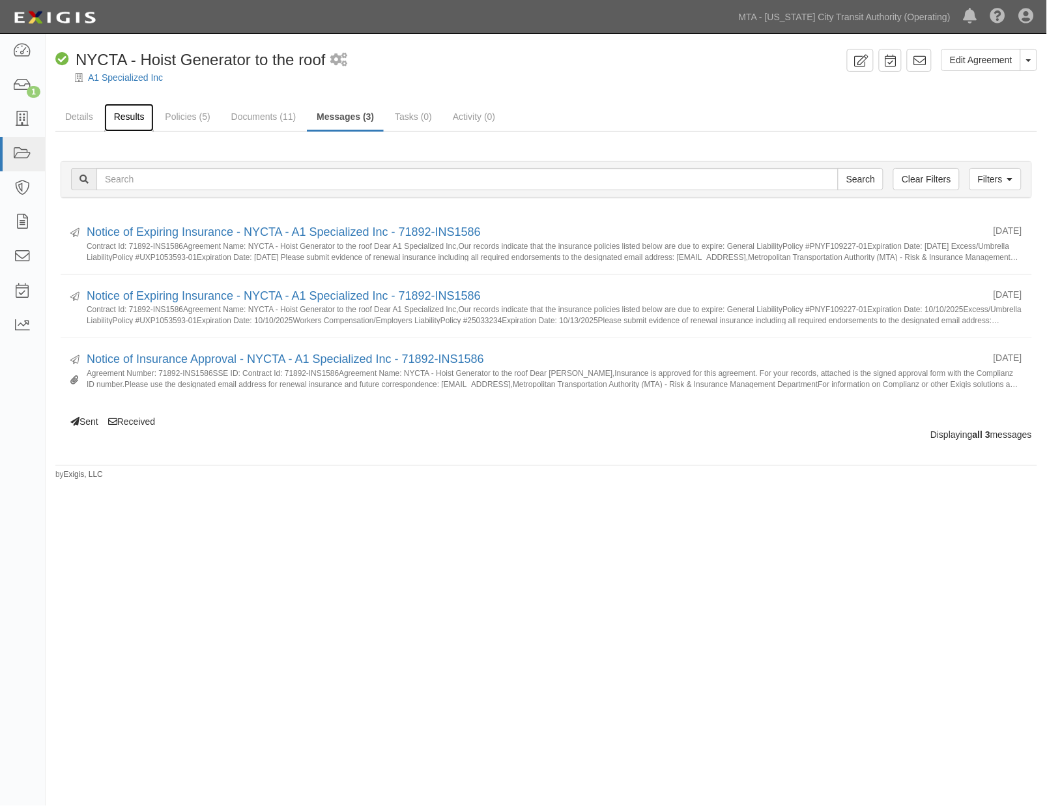
click at [126, 119] on link "Results" at bounding box center [129, 118] width 50 height 28
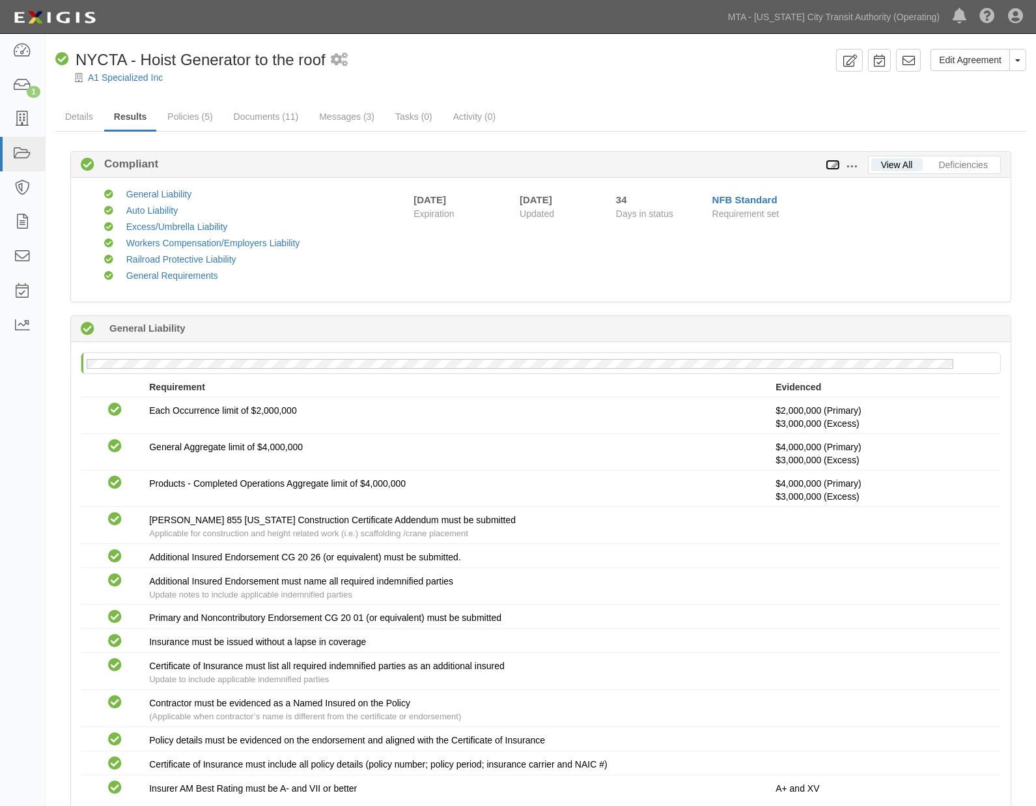
click at [832, 162] on icon at bounding box center [833, 165] width 14 height 9
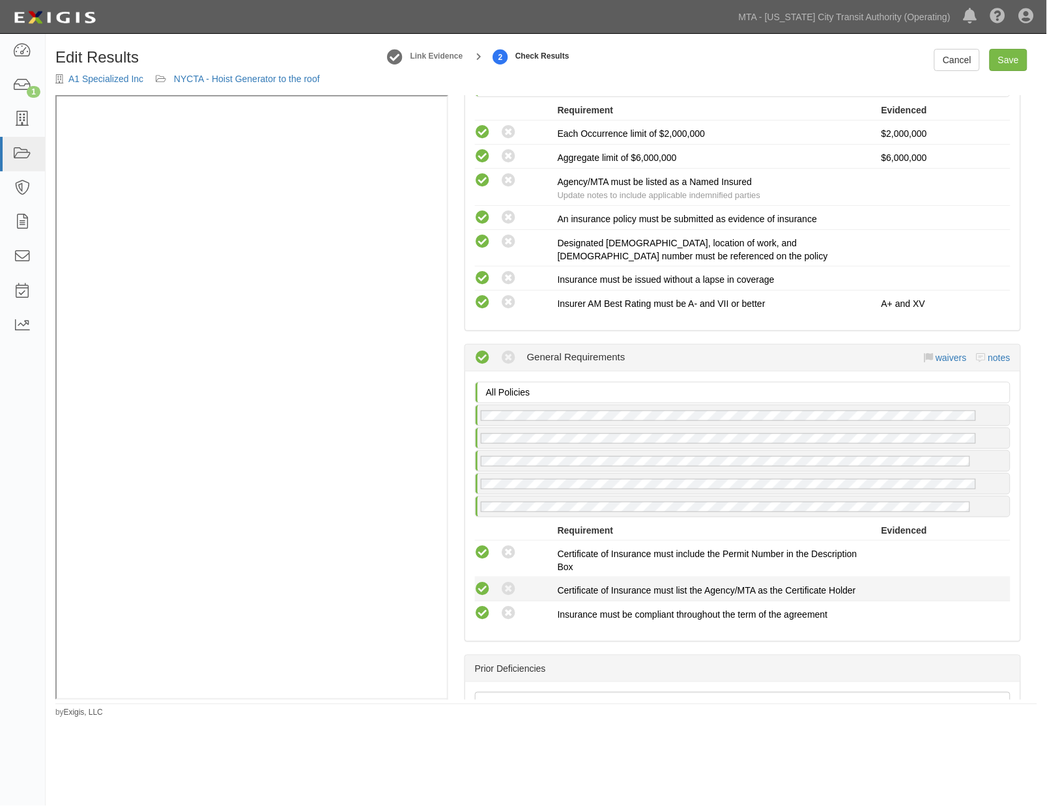
scroll to position [2243, 0]
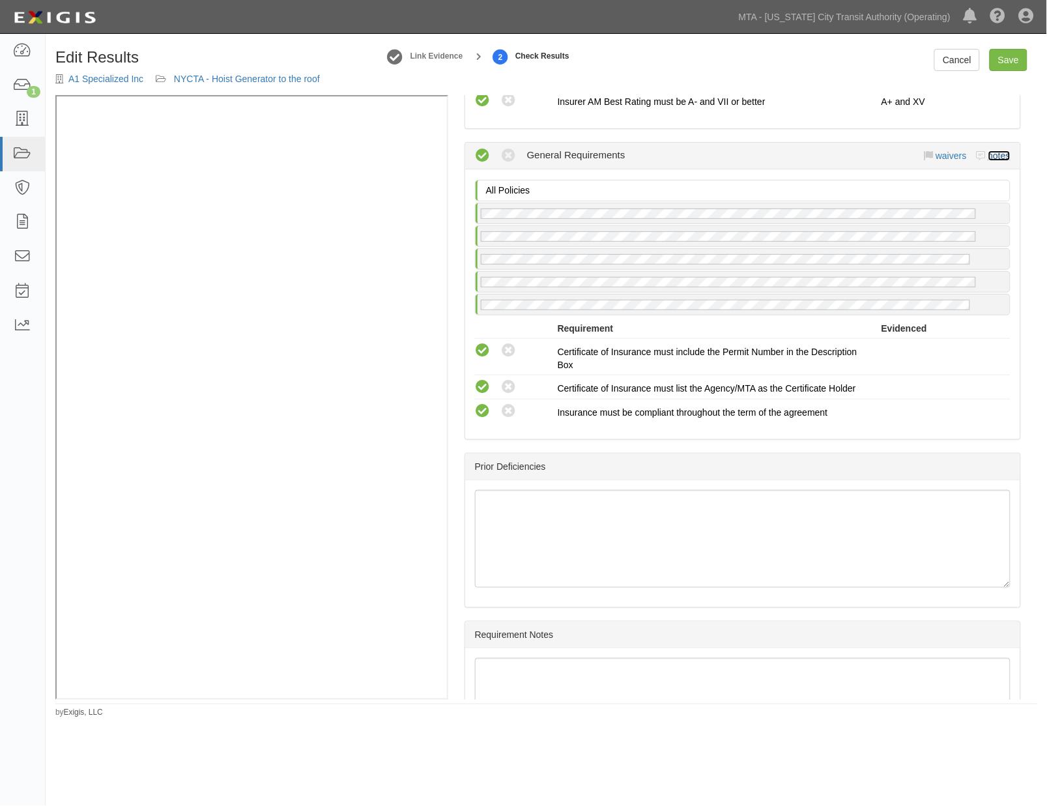
click at [992, 161] on link "notes" at bounding box center [999, 155] width 22 height 10
radio input "true"
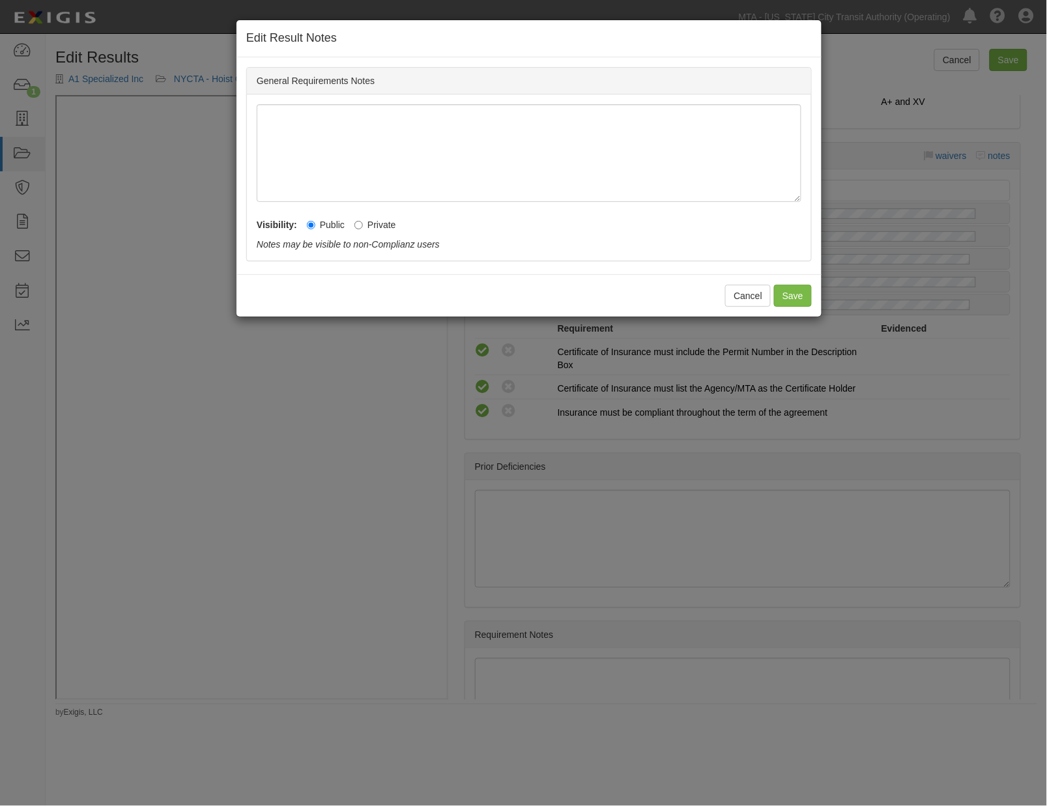
click at [370, 223] on label "Private" at bounding box center [375, 224] width 42 height 13
click at [363, 223] on input "Private" at bounding box center [358, 225] width 8 height 8
radio input "true"
click at [792, 296] on button "Save" at bounding box center [793, 296] width 38 height 22
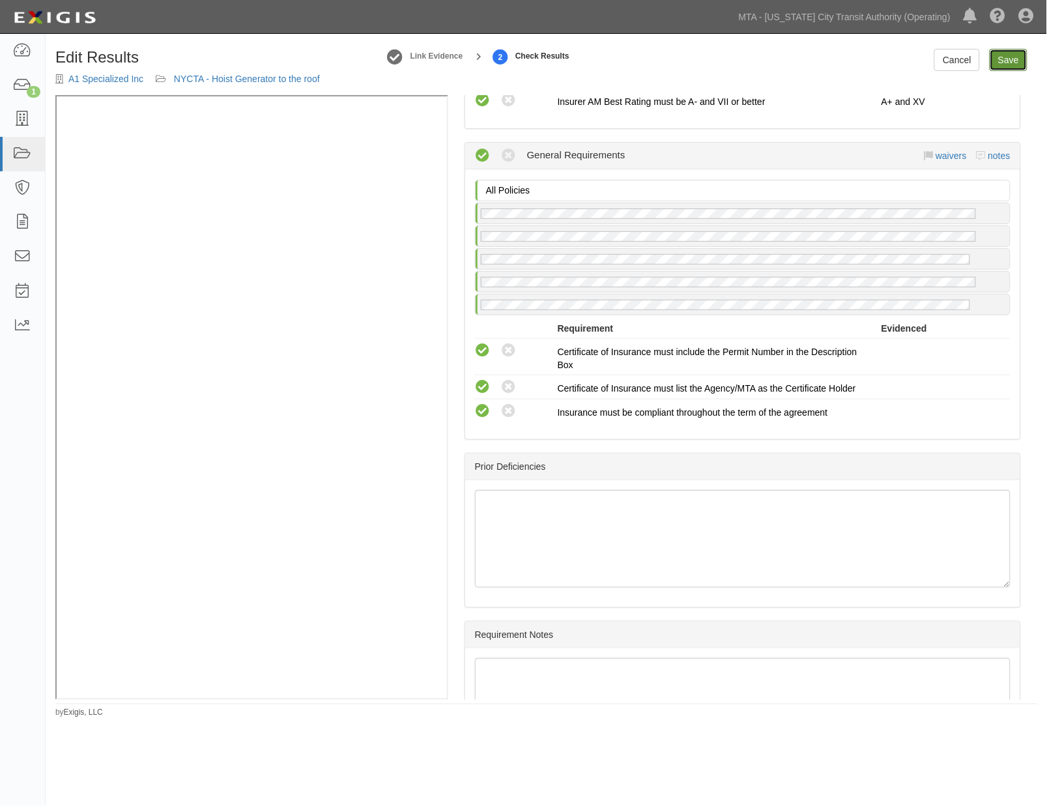
click at [991, 66] on link "Save" at bounding box center [1009, 60] width 38 height 22
radio input "true"
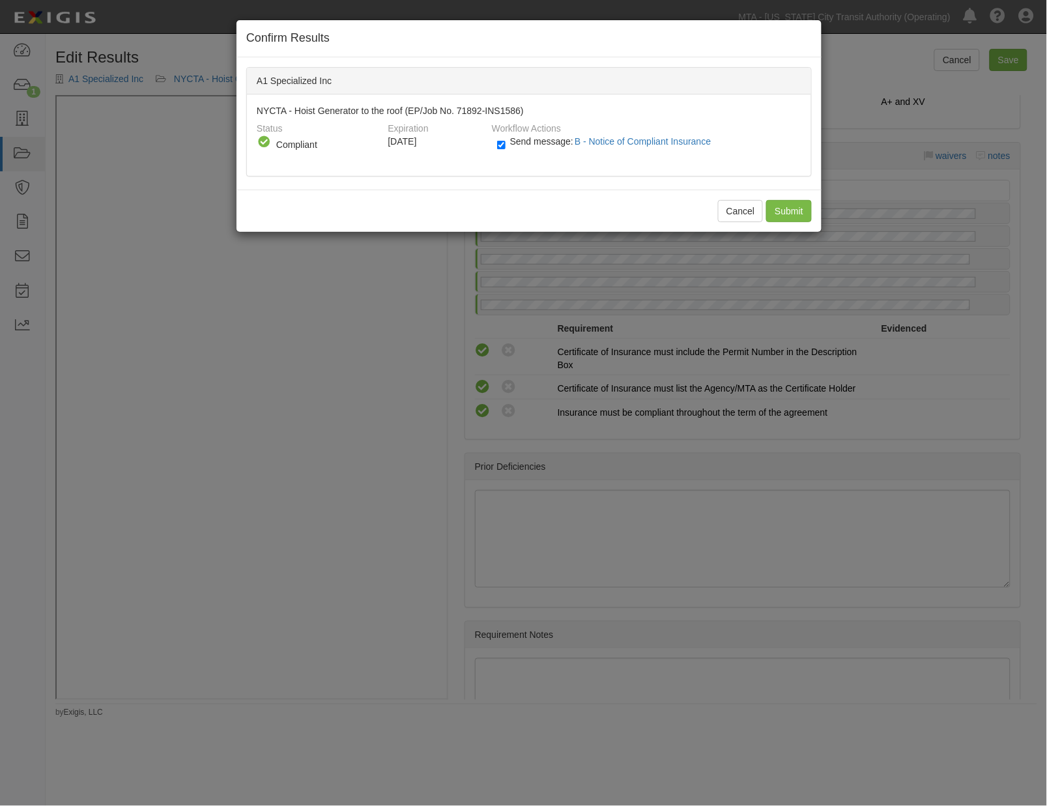
click at [507, 142] on label "Send message: B - Notice of Compliant Insurance" at bounding box center [607, 147] width 220 height 17
click at [505, 142] on input "Send message: B - Notice of Compliant Insurance" at bounding box center [501, 144] width 8 height 15
checkbox input "false"
click at [774, 206] on input "Submit" at bounding box center [789, 211] width 46 height 22
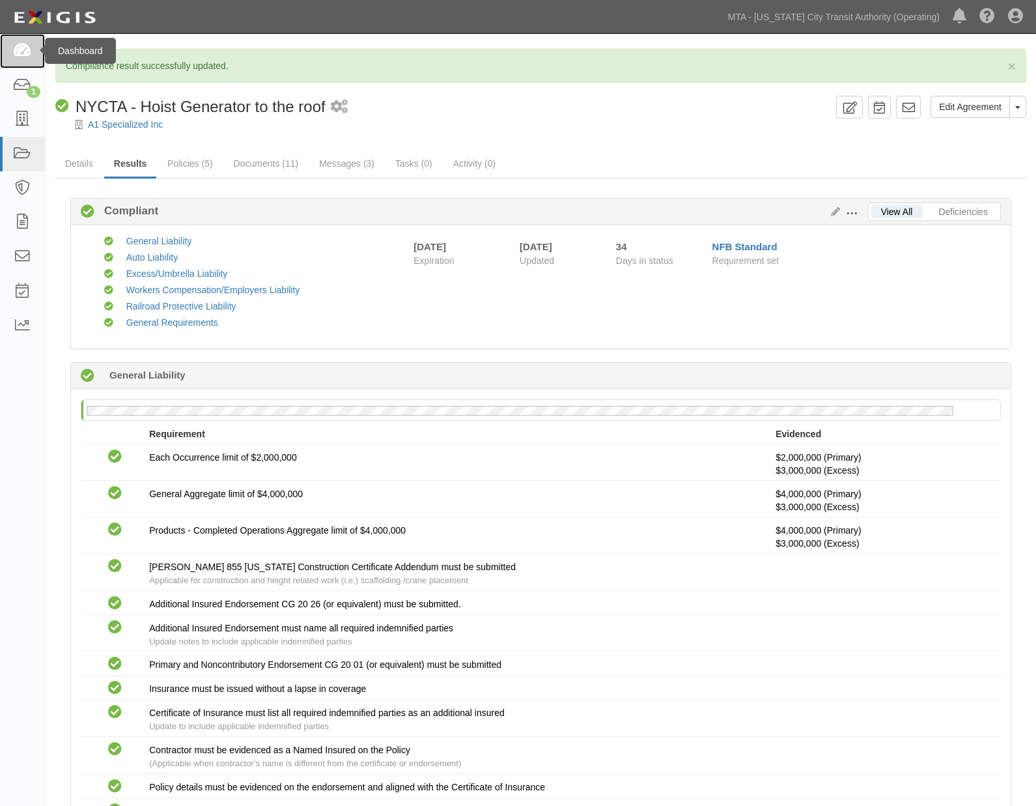
click at [18, 48] on icon at bounding box center [22, 51] width 18 height 15
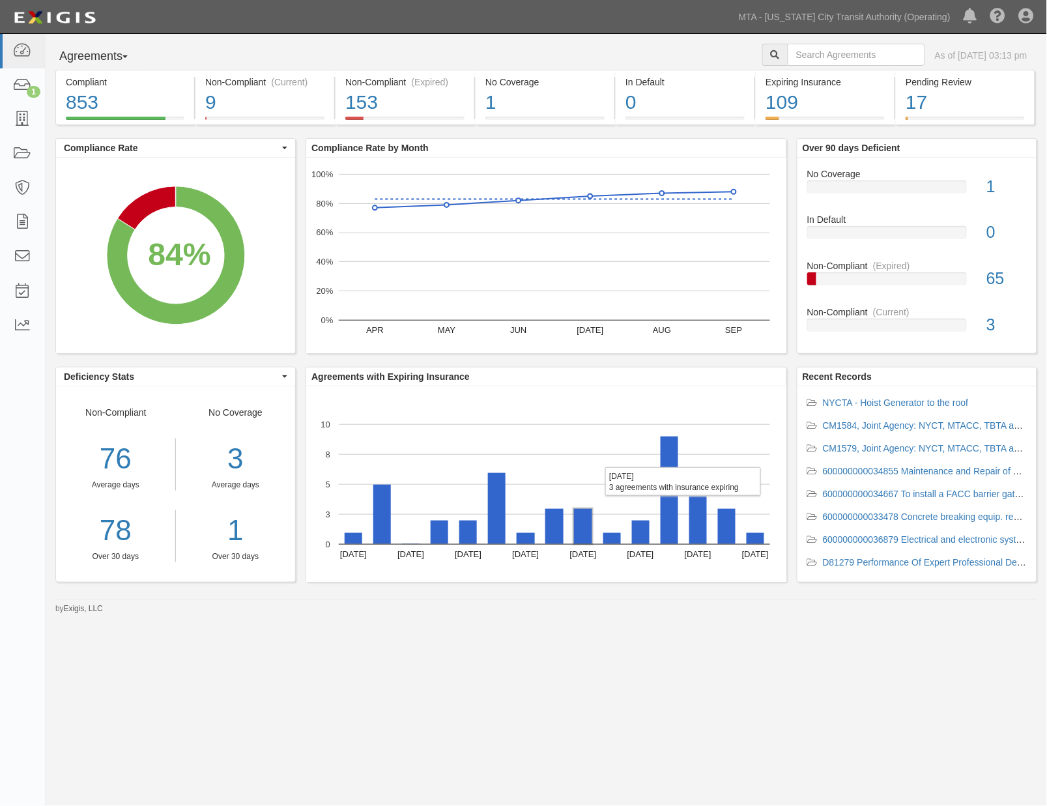
click at [588, 539] on rect "A chart." at bounding box center [583, 526] width 18 height 35
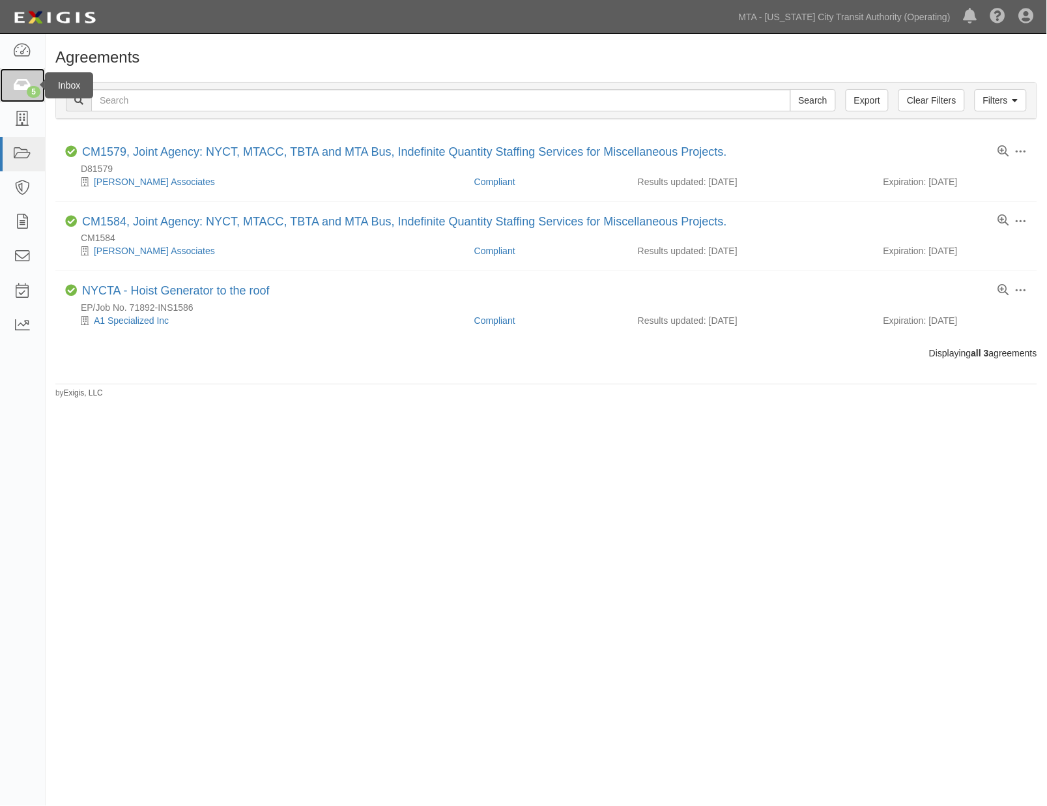
click at [20, 87] on icon at bounding box center [22, 85] width 18 height 15
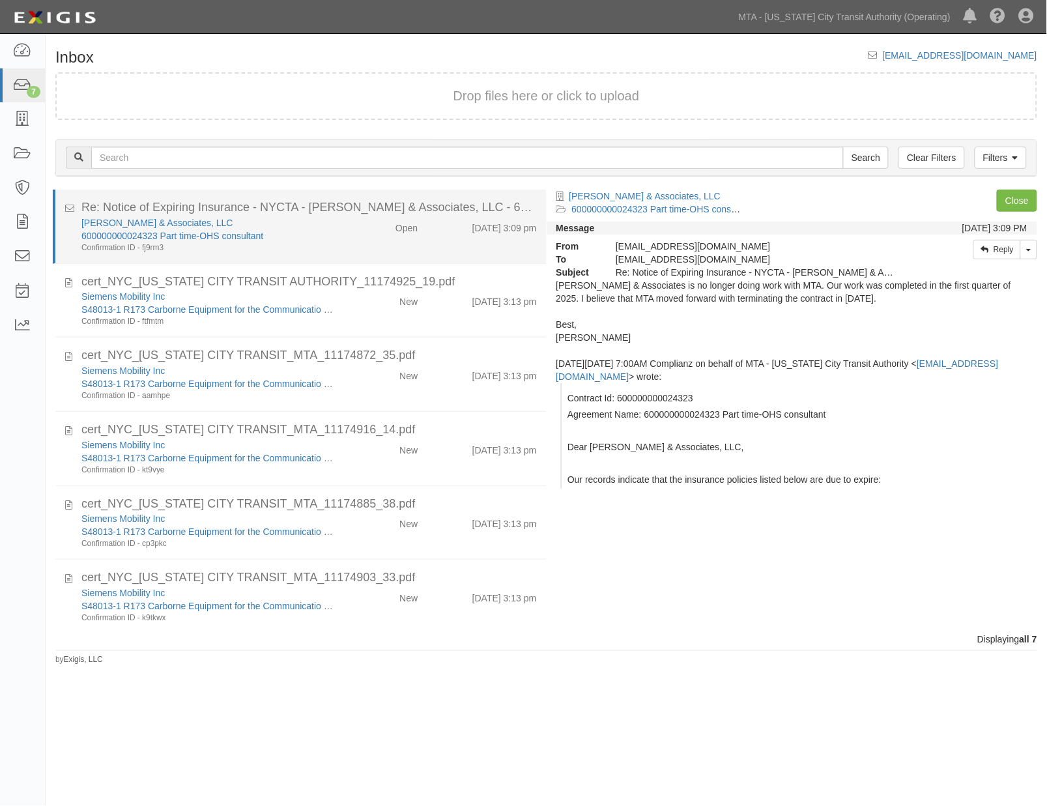
click at [334, 224] on div "Joslyn Levy & Associates, LLC 600000000024323 Part time-OHS consultant Confirma…" at bounding box center [210, 234] width 277 height 37
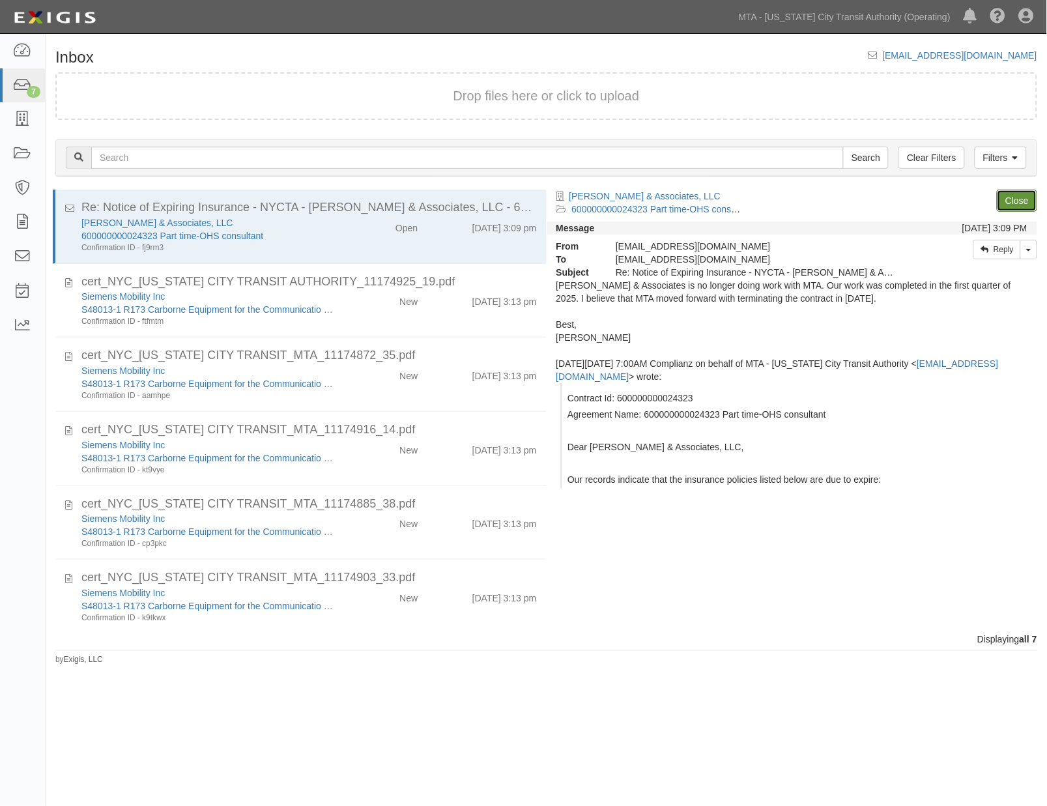
click at [1006, 199] on link "Close" at bounding box center [1017, 201] width 40 height 22
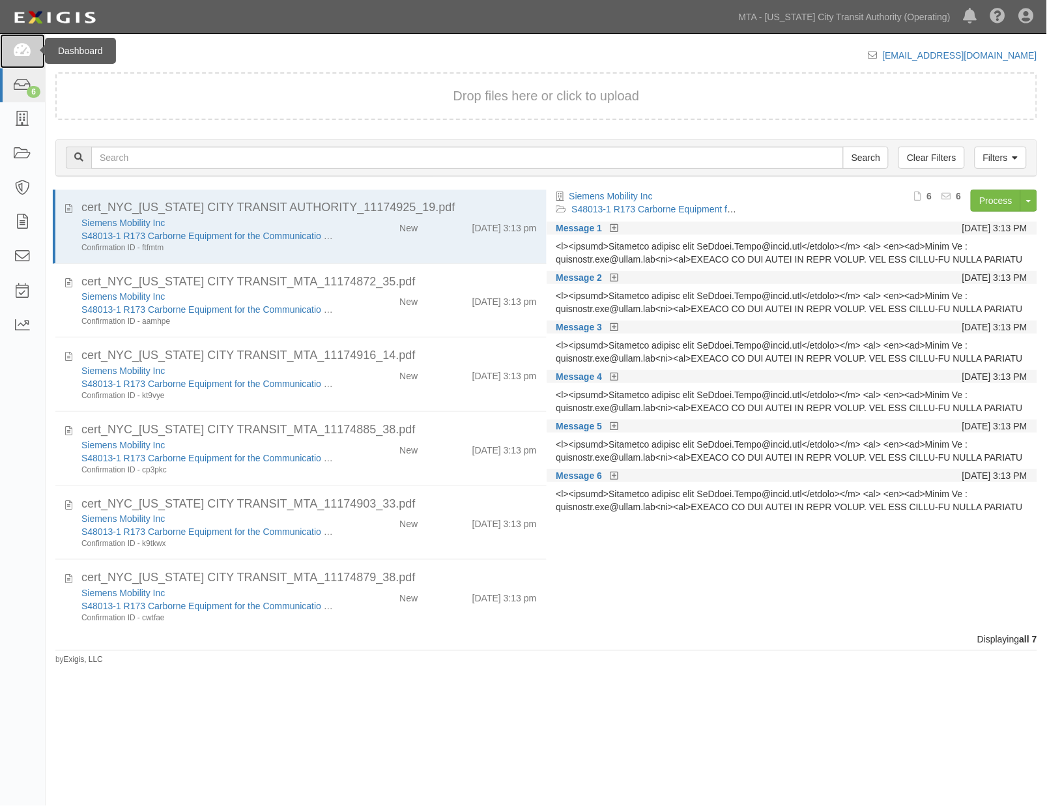
click at [21, 49] on icon at bounding box center [22, 51] width 18 height 15
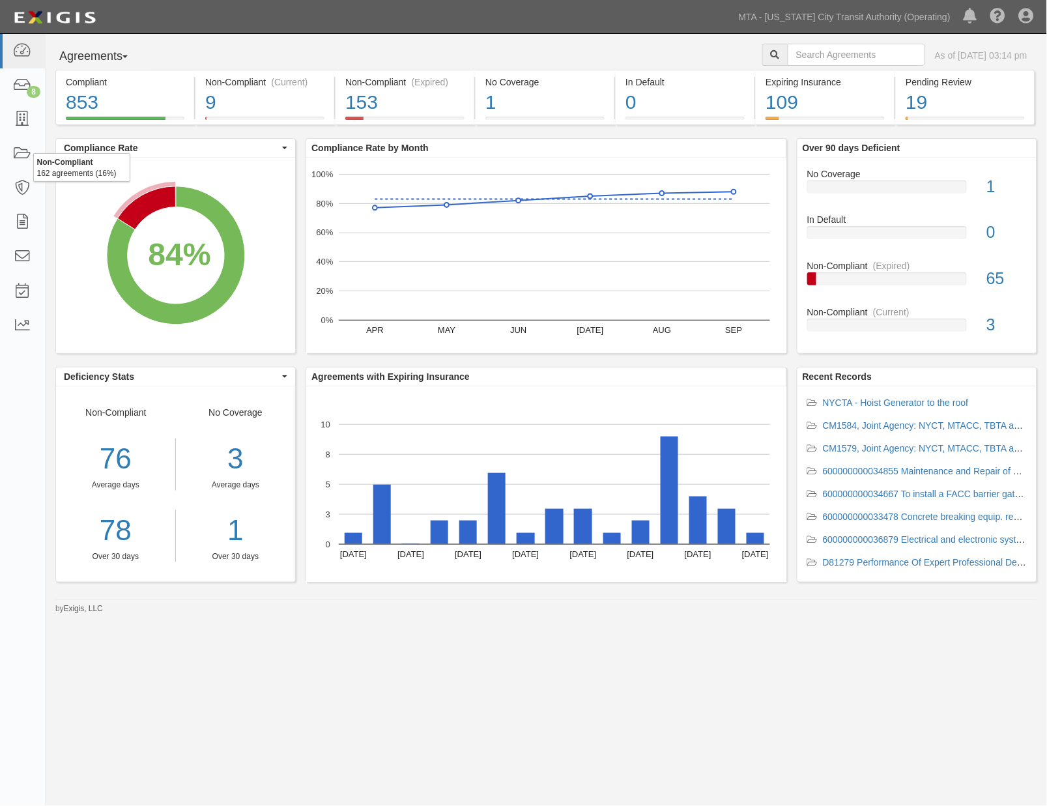
click at [150, 203] on icon "A chart." at bounding box center [146, 207] width 58 height 43
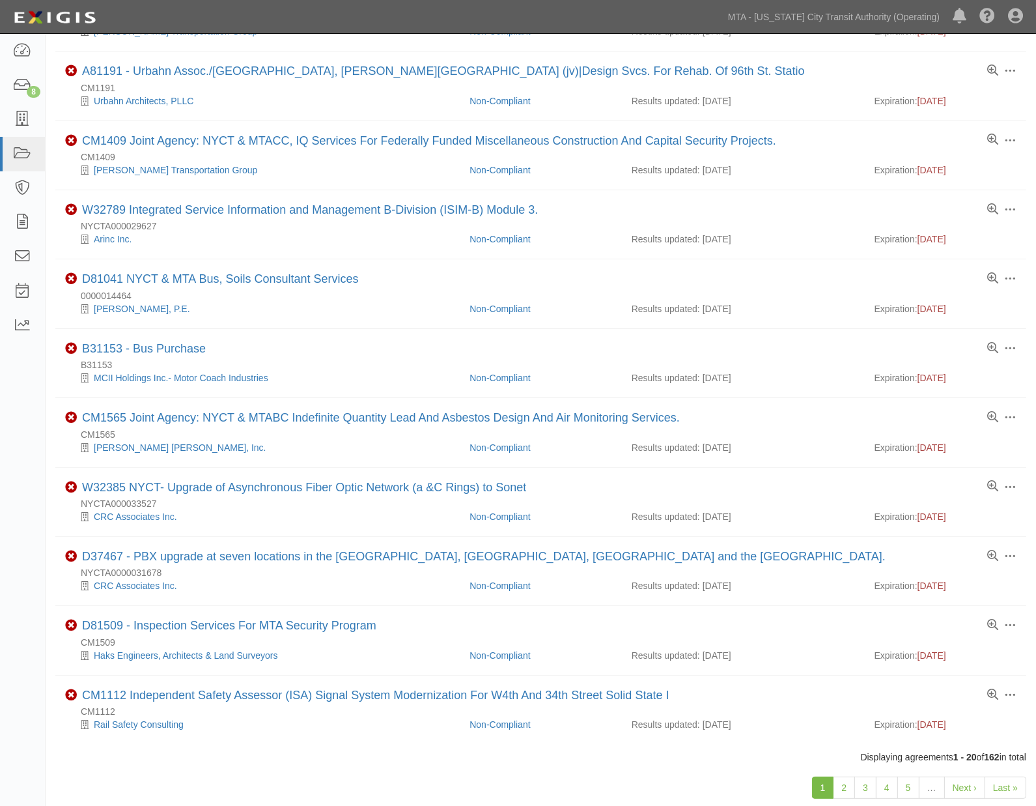
scroll to position [795, 0]
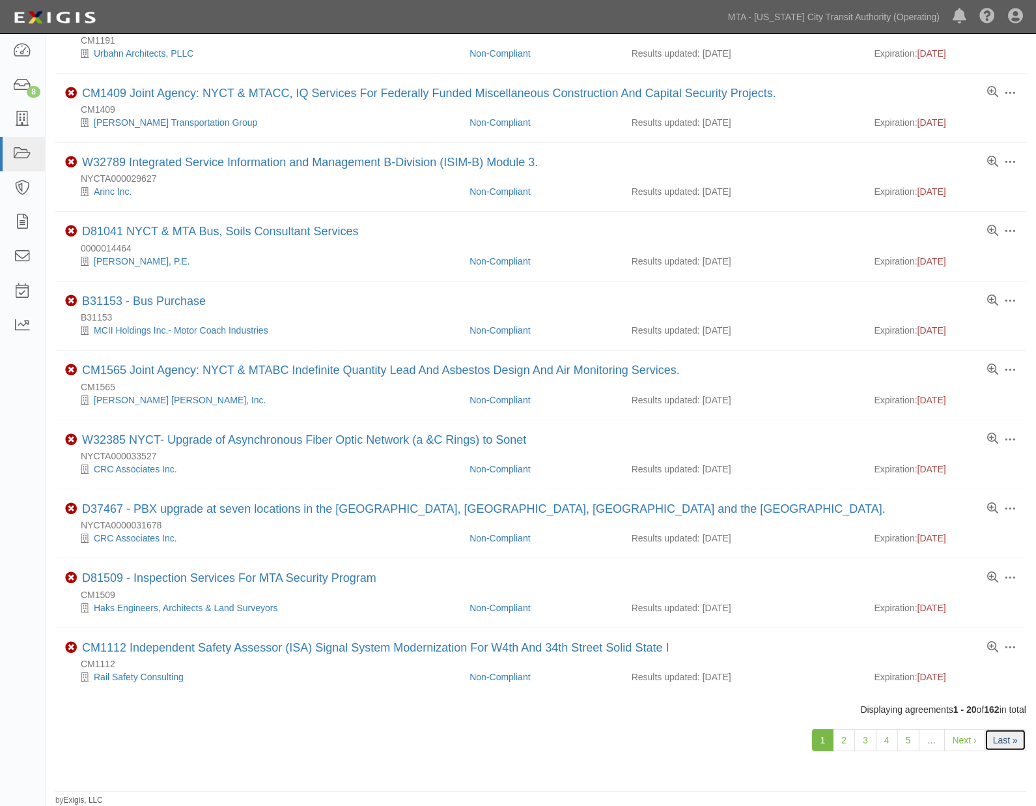
click at [1019, 735] on link "Last »" at bounding box center [1006, 740] width 42 height 22
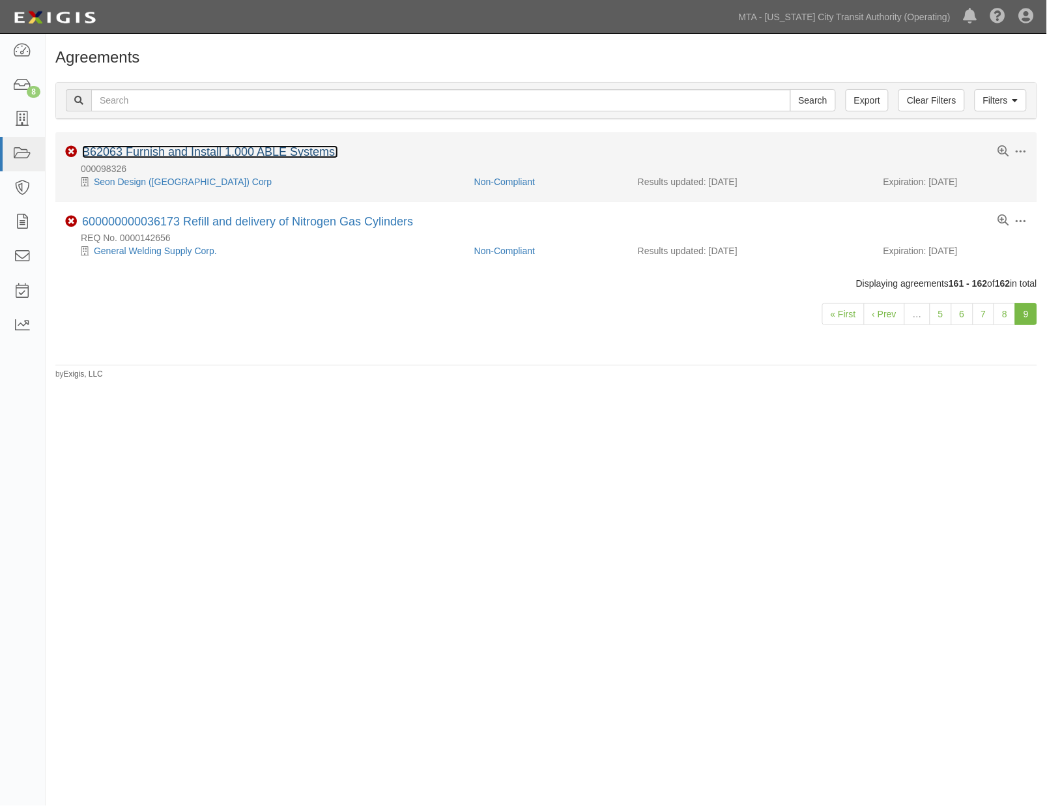
click at [310, 154] on link "B62063 Furnish and Install 1,000 ABLE Systems." at bounding box center [210, 151] width 256 height 13
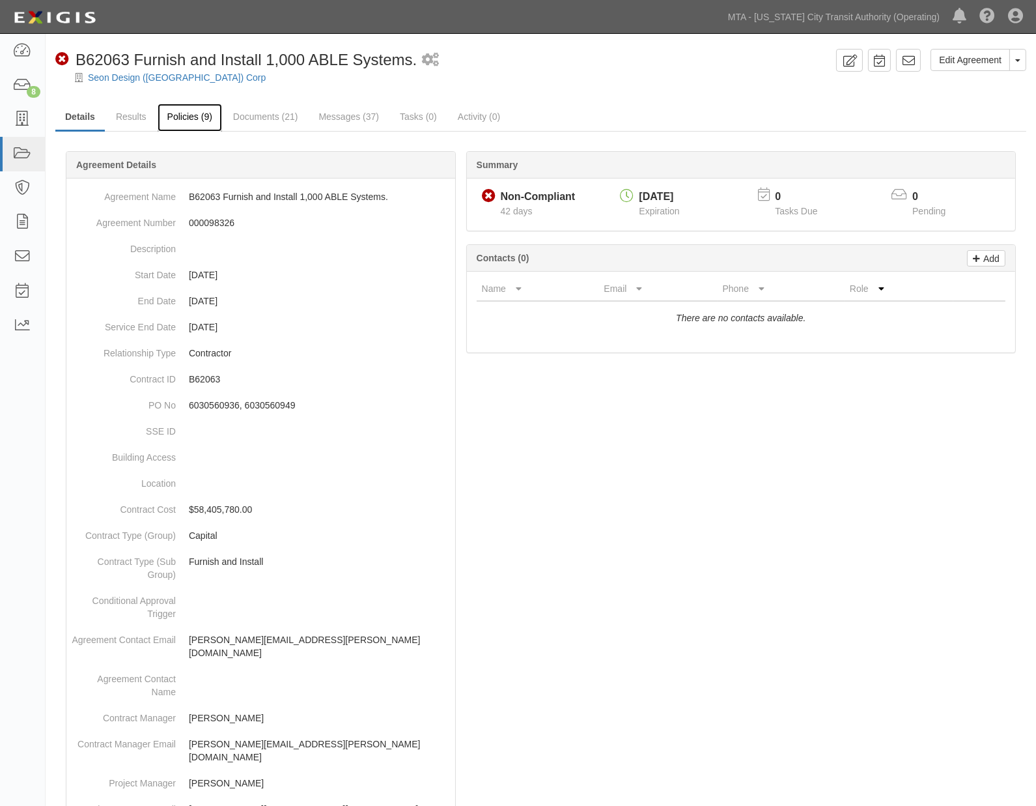
click at [178, 118] on link "Policies (9)" at bounding box center [190, 118] width 64 height 28
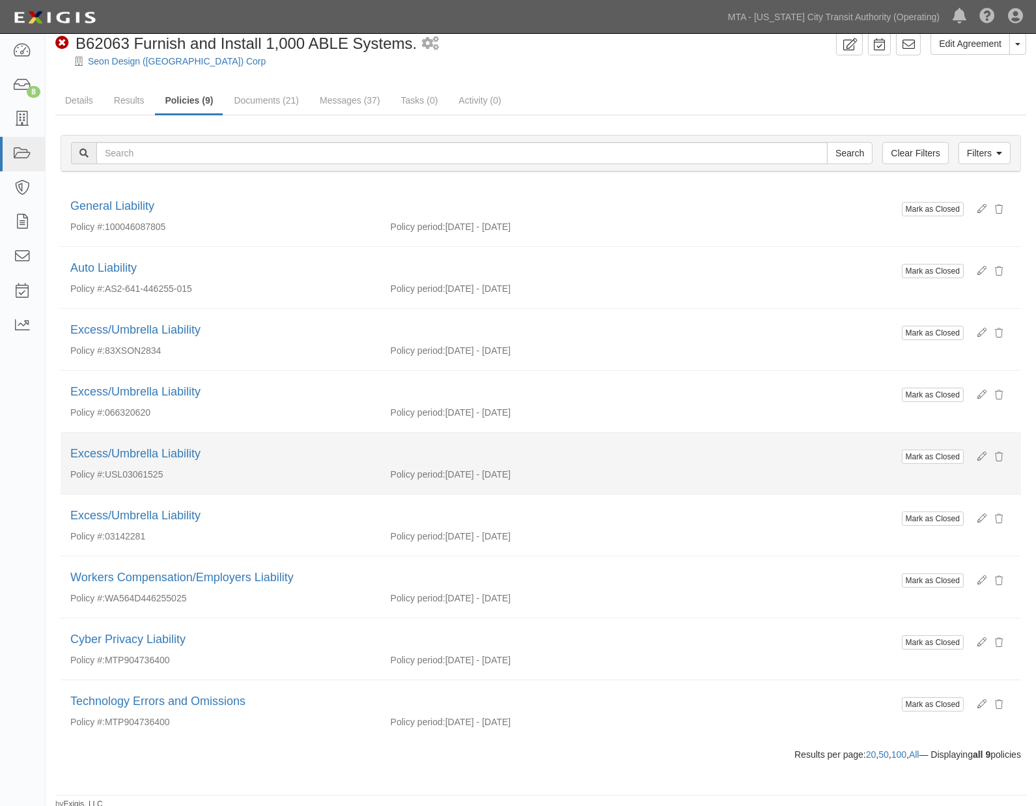
scroll to position [21, 0]
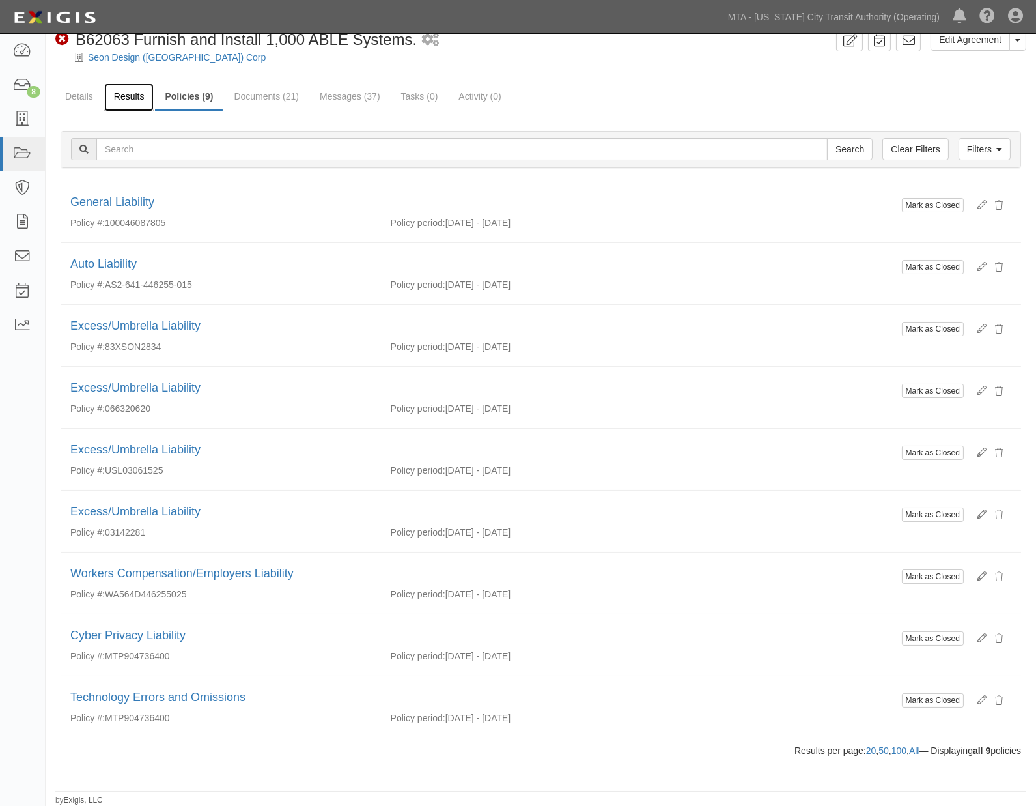
click at [129, 99] on link "Results" at bounding box center [129, 97] width 50 height 28
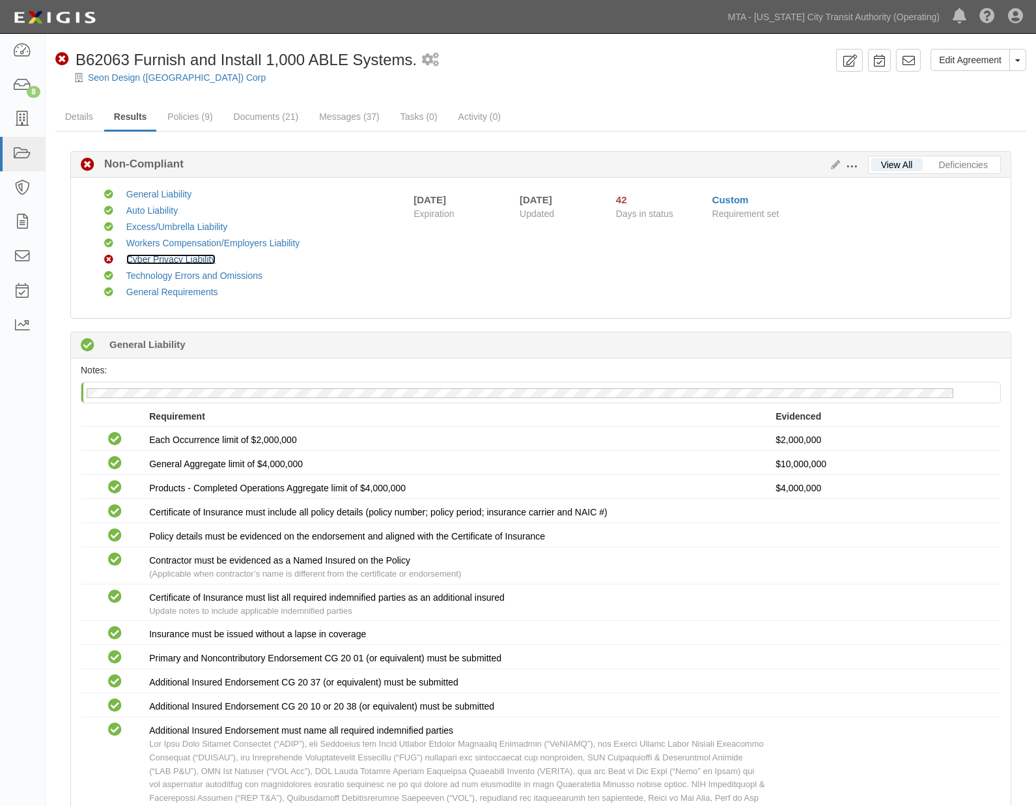
click at [144, 258] on link "Cyber Privacy Liability" at bounding box center [171, 259] width 90 height 10
click at [359, 109] on link "Messages (37)" at bounding box center [349, 118] width 80 height 28
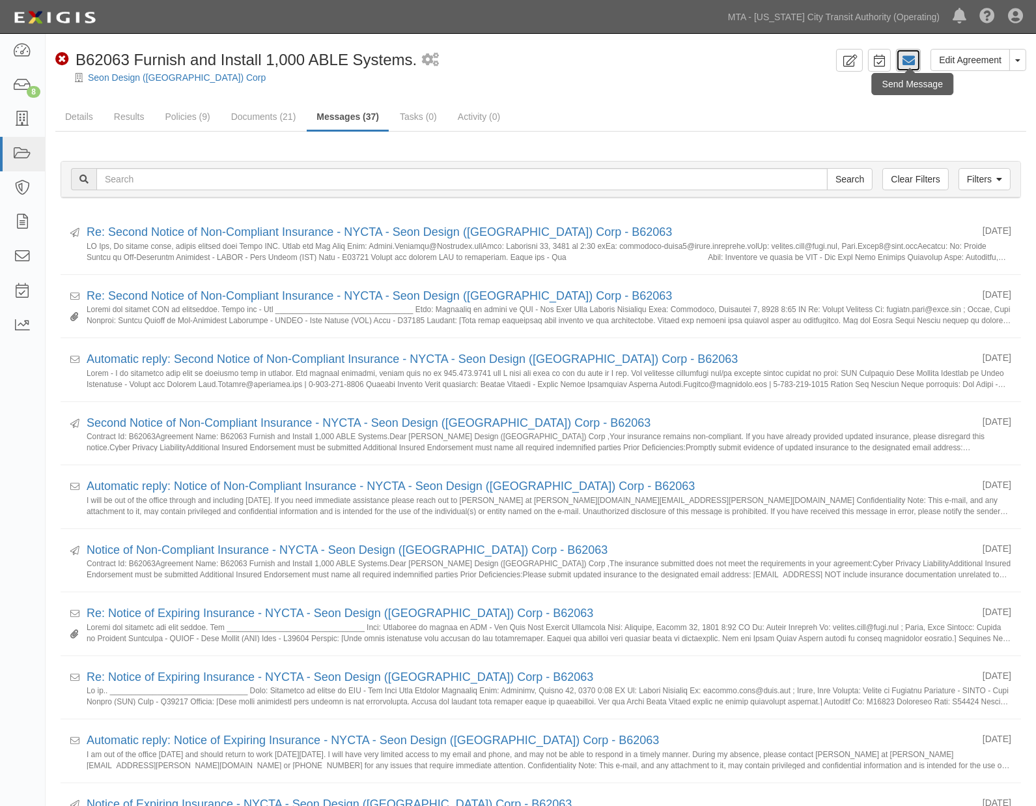
click at [911, 63] on icon at bounding box center [908, 60] width 13 height 13
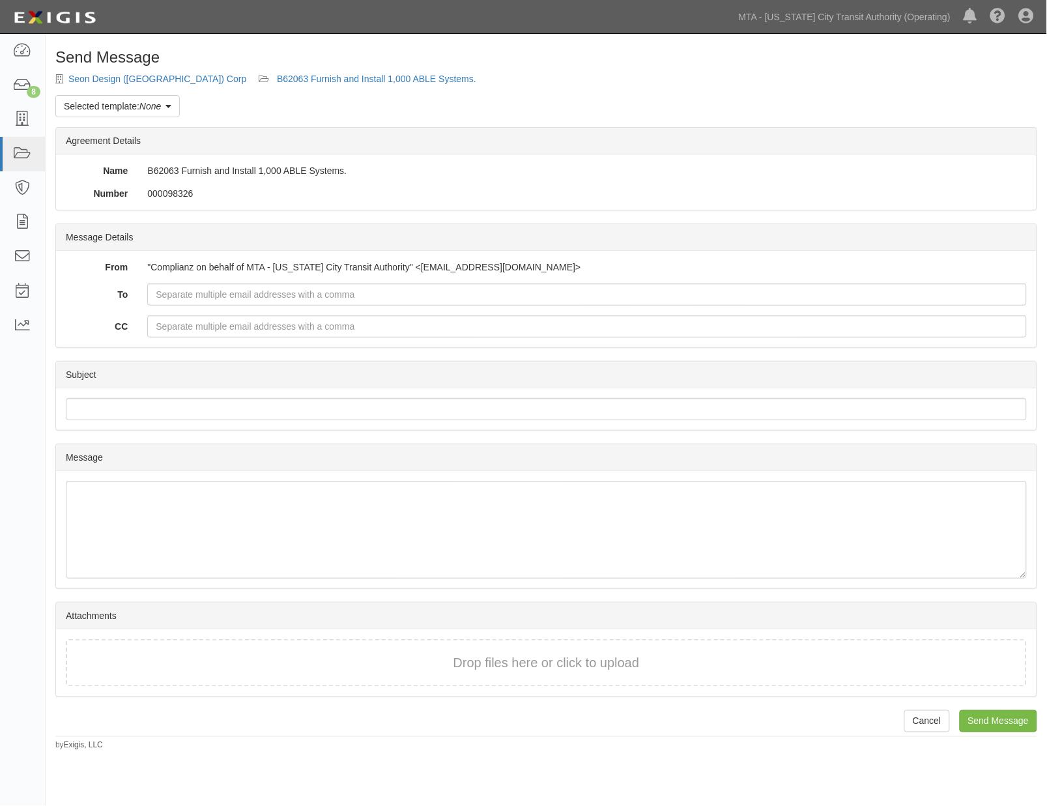
click at [102, 106] on link "Selected template: None" at bounding box center [117, 106] width 124 height 22
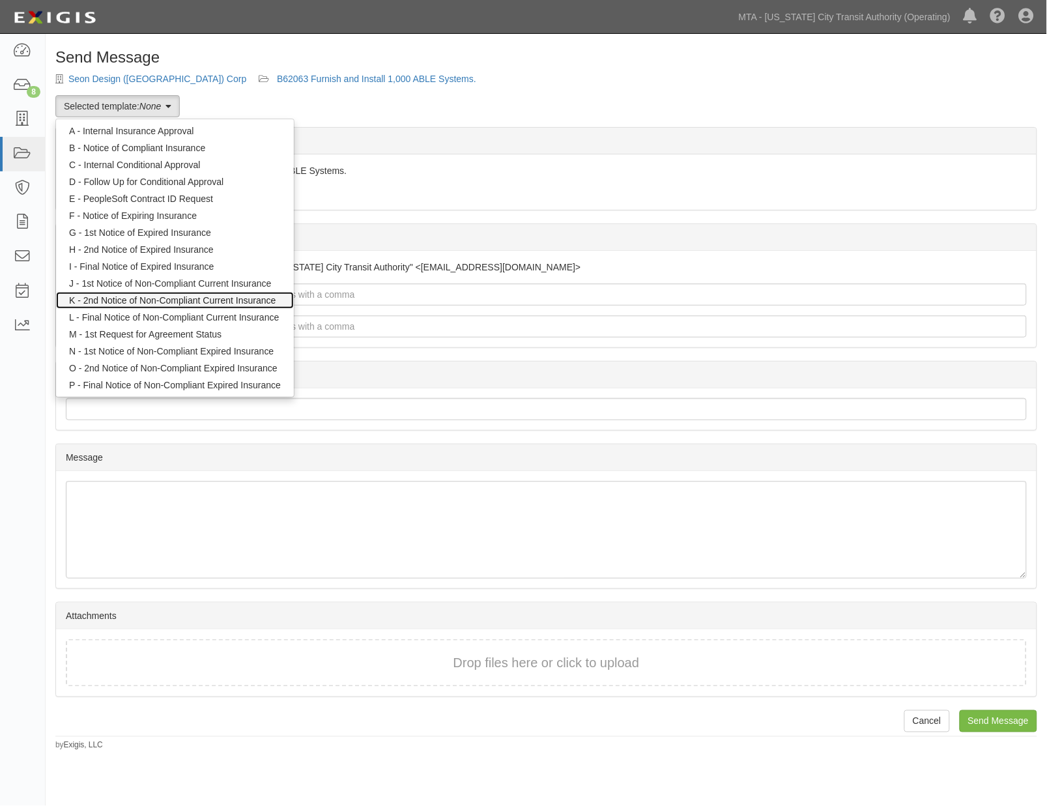
click at [119, 298] on link "K - 2nd Notice of Non-Compliant Current Insurance" at bounding box center [175, 300] width 238 height 17
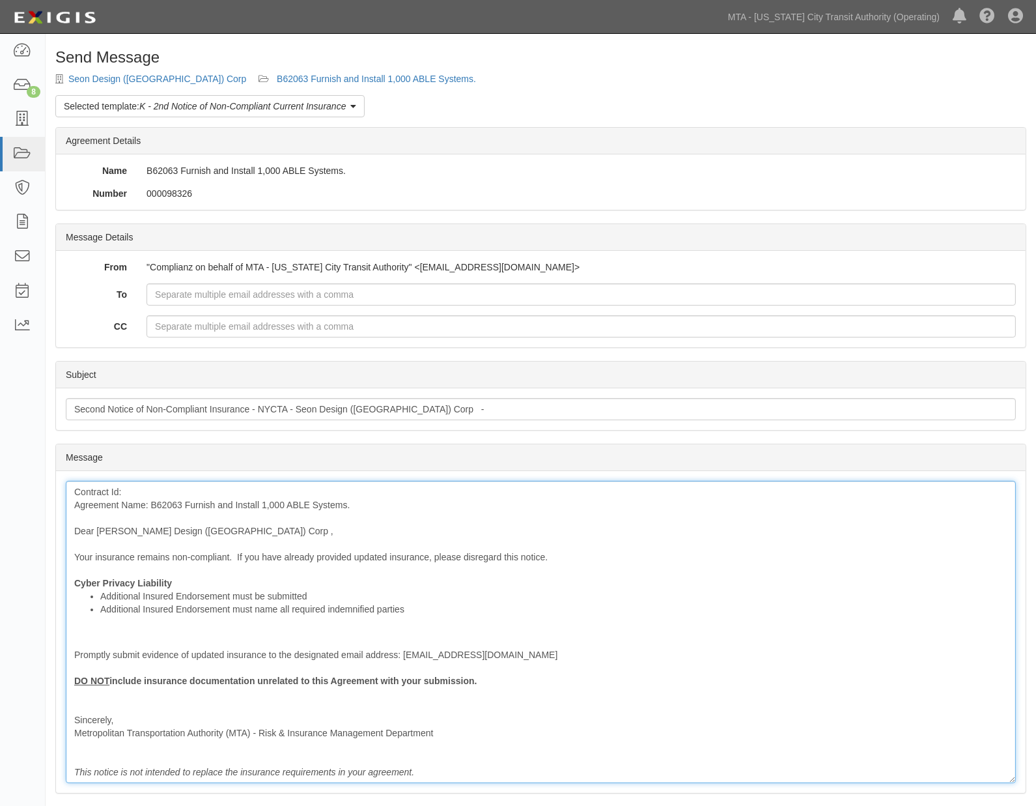
click at [169, 500] on div "Contract Id: Agreement Name: B62063 Furnish and Install 1,000 ABLE Systems. Dea…" at bounding box center [541, 632] width 950 height 302
copy div "B62063"
click at [167, 487] on div "Contract Id: Agreement Name: B62063 Furnish and Install 1,000 ABLE Systems. Dea…" at bounding box center [541, 632] width 950 height 302
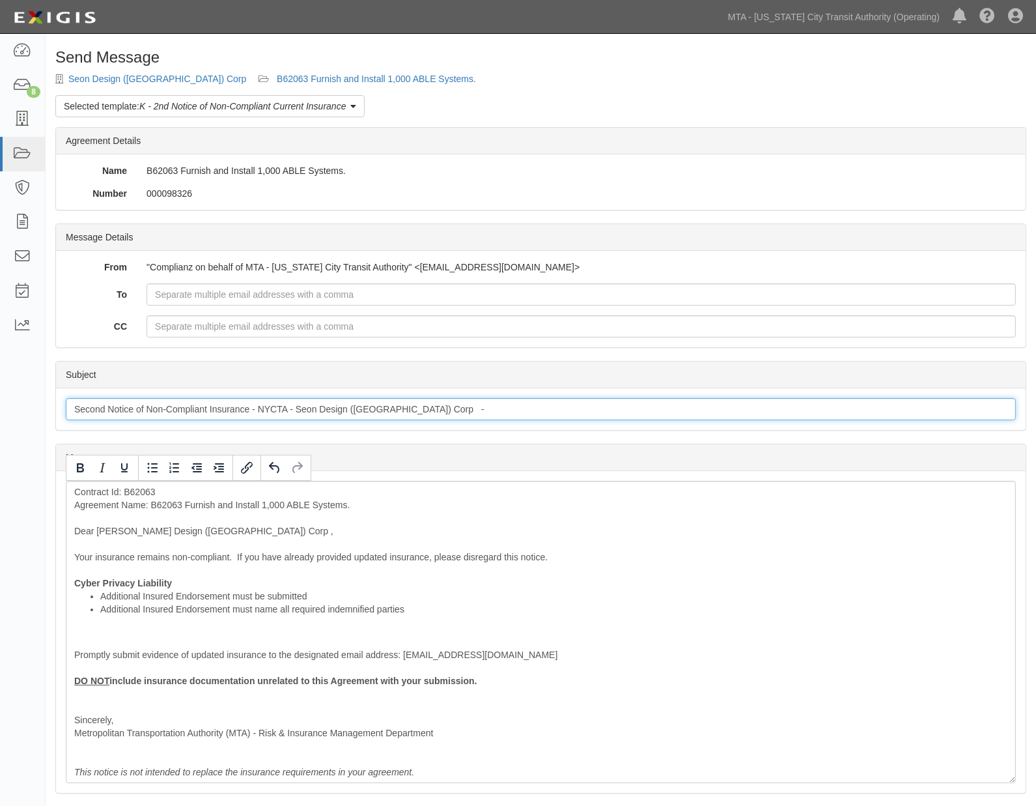
click at [434, 409] on input "Second Notice of Non-Compliant Insurance - NYCTA - Seon Design ([GEOGRAPHIC_DAT…" at bounding box center [541, 409] width 950 height 22
paste input "B62063"
type input "Second Notice of Non-Compliant Insurance - NYCTA - Seon Design ([GEOGRAPHIC_DAT…"
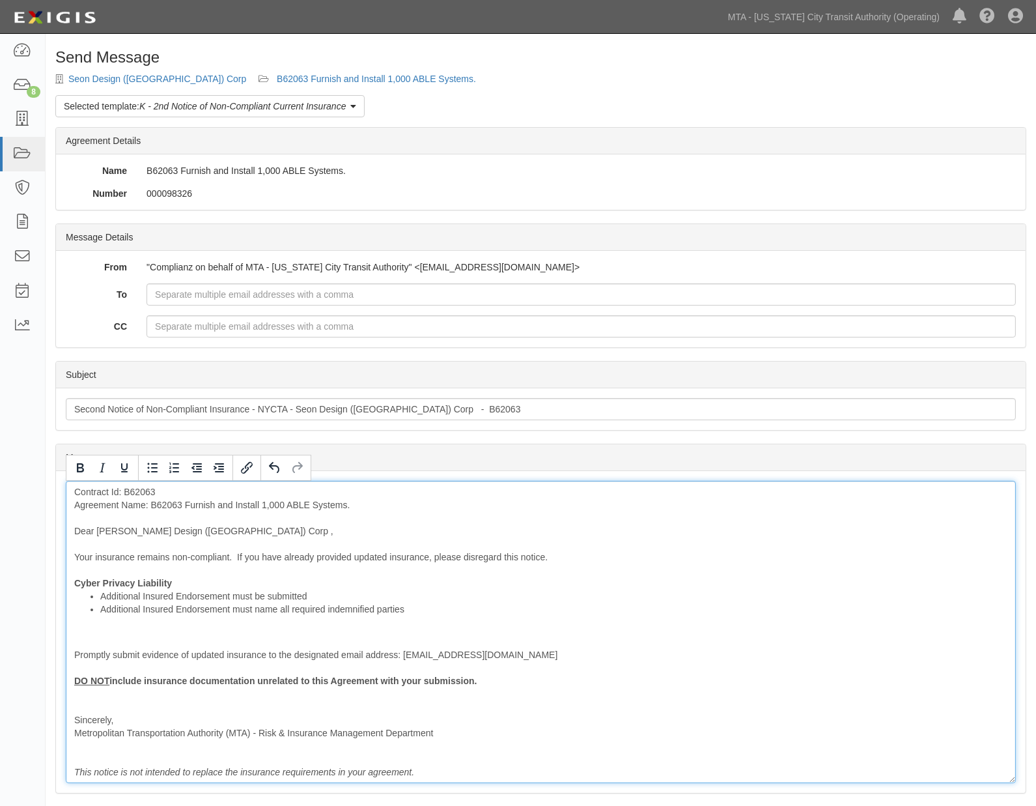
click at [164, 505] on div "Contract Id: B62063 Agreement Name: B62063 Furnish and Install 1,000 ABLE Syste…" at bounding box center [541, 632] width 950 height 302
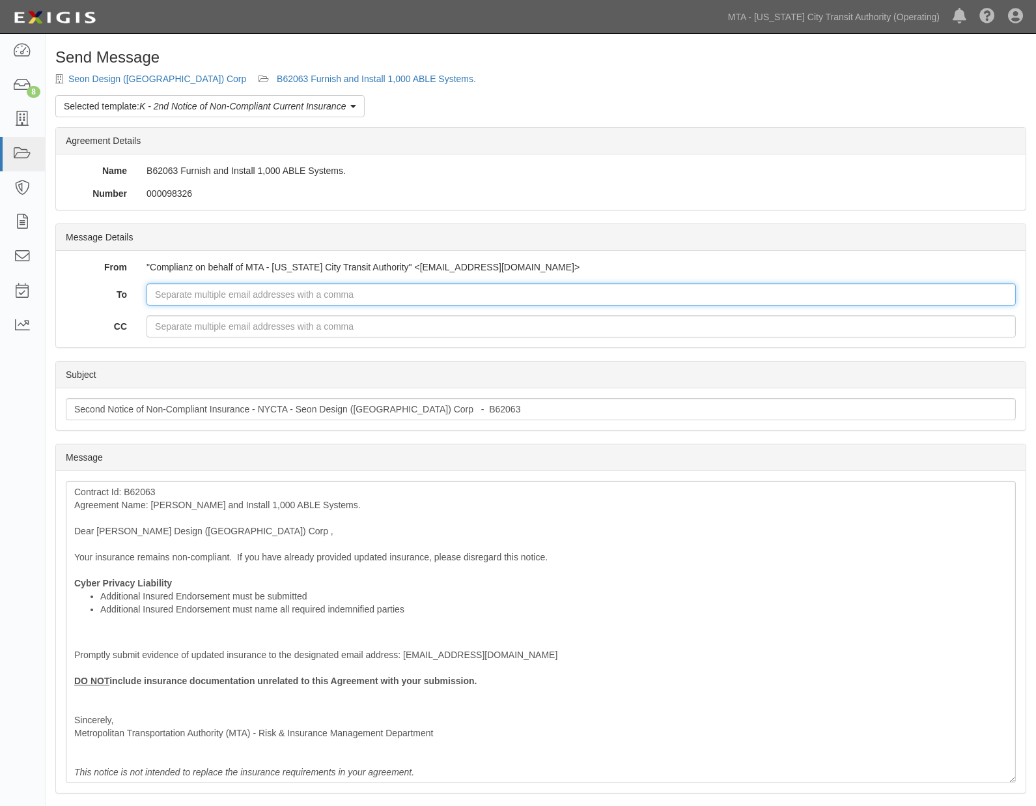
click at [335, 288] on input "To" at bounding box center [582, 294] width 870 height 22
paste input "[PERSON_NAME][EMAIL_ADDRESS][PERSON_NAME][DOMAIN_NAME]"
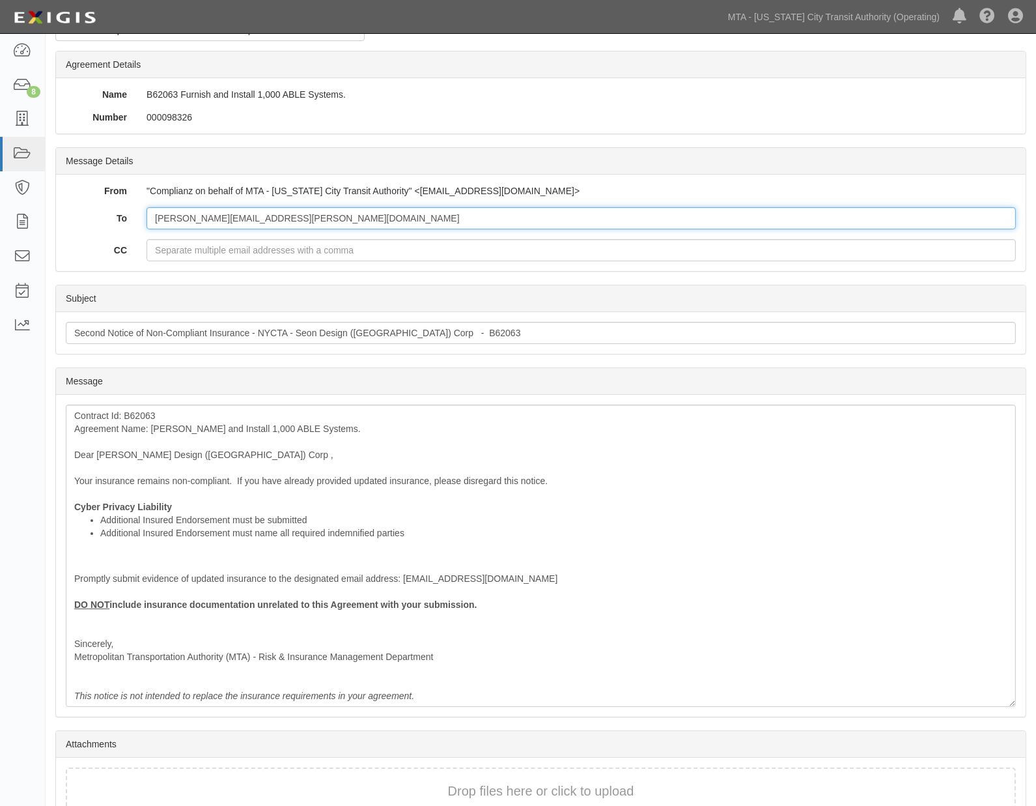
scroll to position [149, 0]
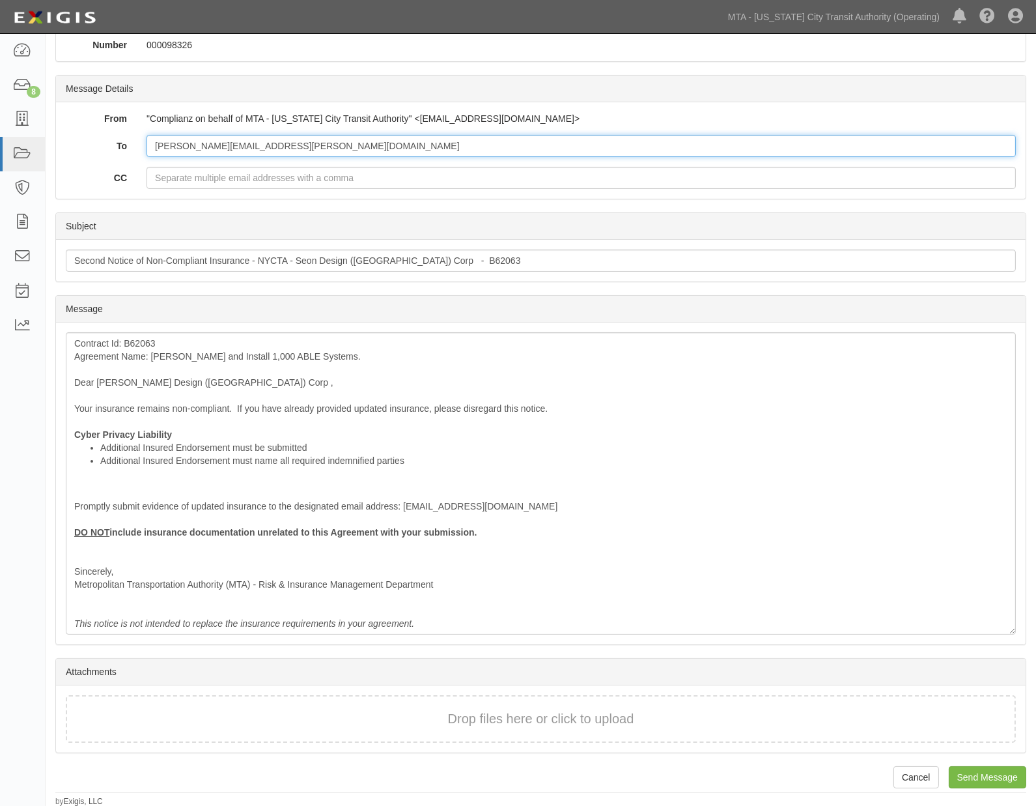
type input "[PERSON_NAME][EMAIL_ADDRESS][PERSON_NAME][DOMAIN_NAME]"
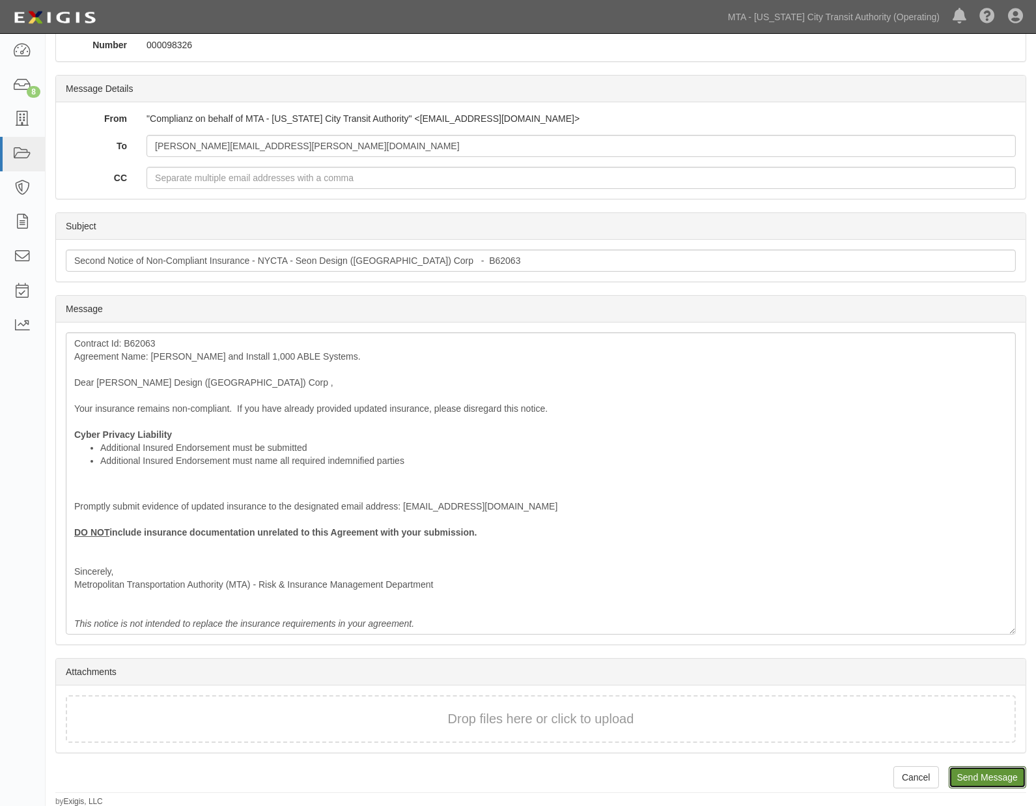
click at [978, 778] on input "Send Message" at bounding box center [988, 777] width 78 height 22
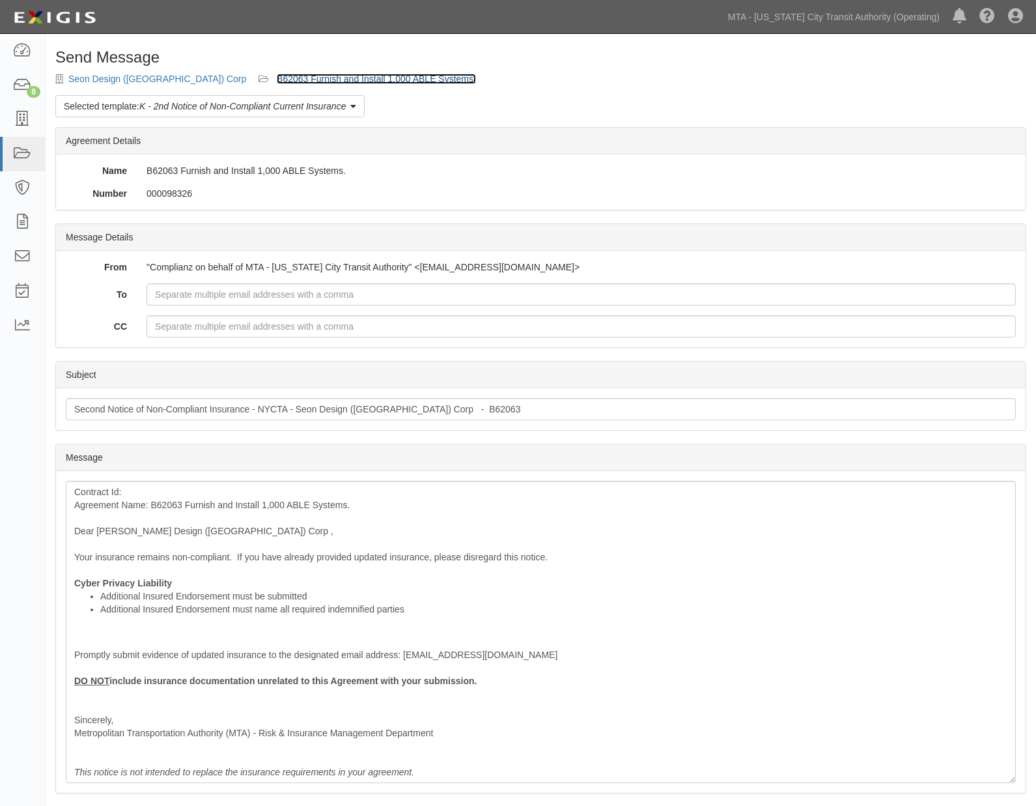
click at [285, 76] on link "B62063 Furnish and Install 1,000 ABLE Systems." at bounding box center [376, 79] width 199 height 10
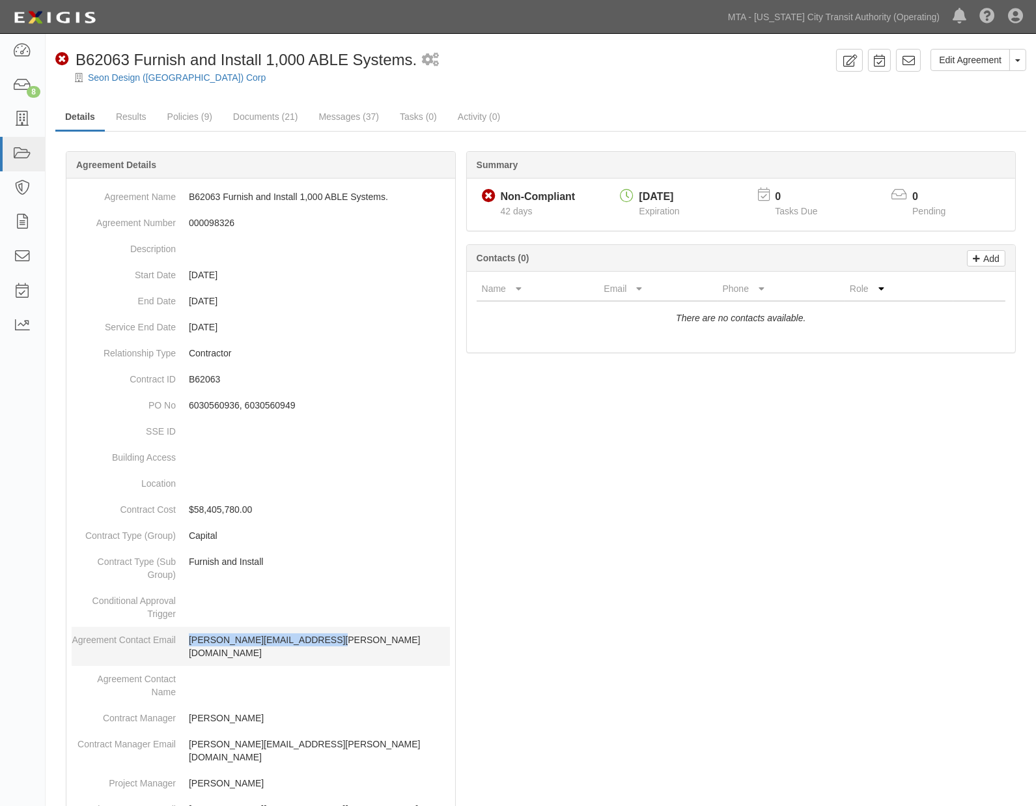
drag, startPoint x: 332, startPoint y: 641, endPoint x: 190, endPoint y: 634, distance: 142.8
click at [190, 634] on p "[PERSON_NAME][EMAIL_ADDRESS][PERSON_NAME][DOMAIN_NAME]" at bounding box center [319, 646] width 261 height 26
copy p "[PERSON_NAME][EMAIL_ADDRESS][PERSON_NAME][DOMAIN_NAME]"
click at [743, 408] on div at bounding box center [540, 720] width 971 height 1098
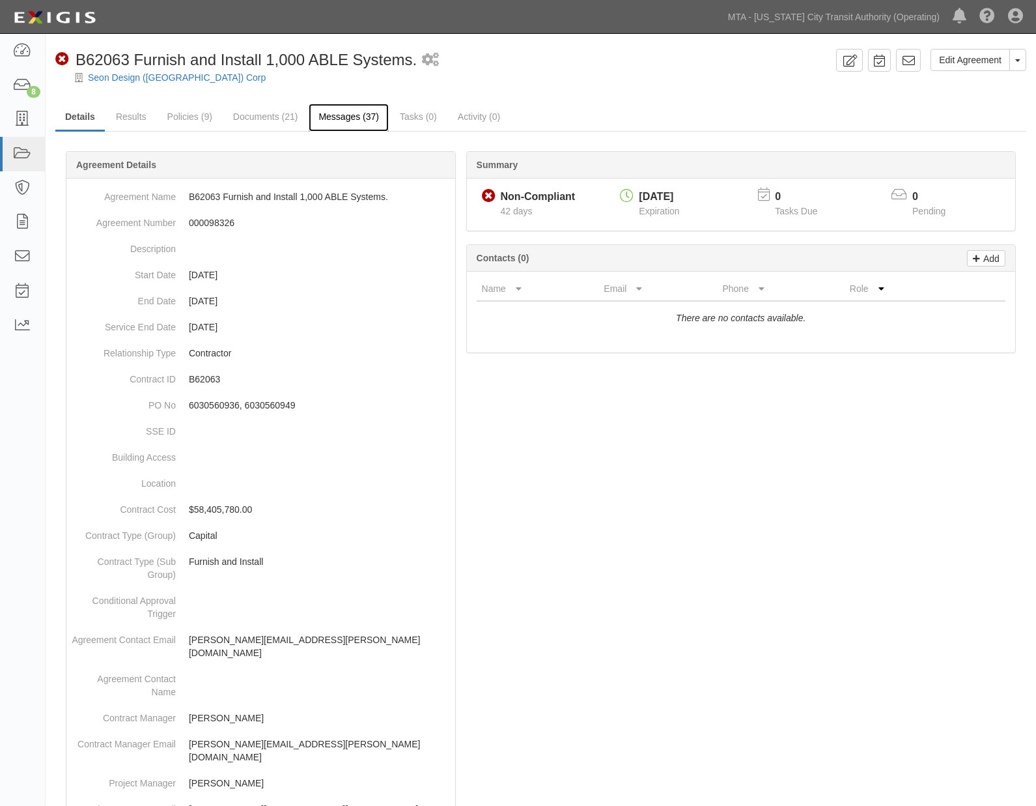
click at [337, 117] on link "Messages (37)" at bounding box center [349, 118] width 80 height 28
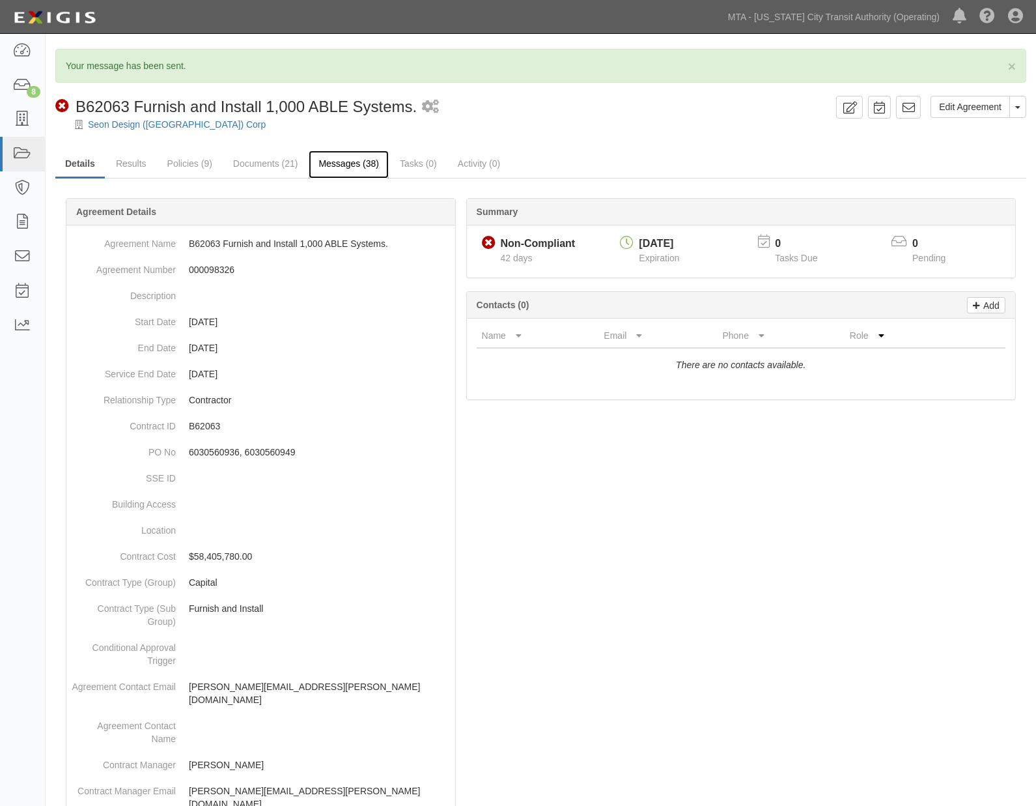
click at [339, 167] on link "Messages (38)" at bounding box center [349, 164] width 80 height 28
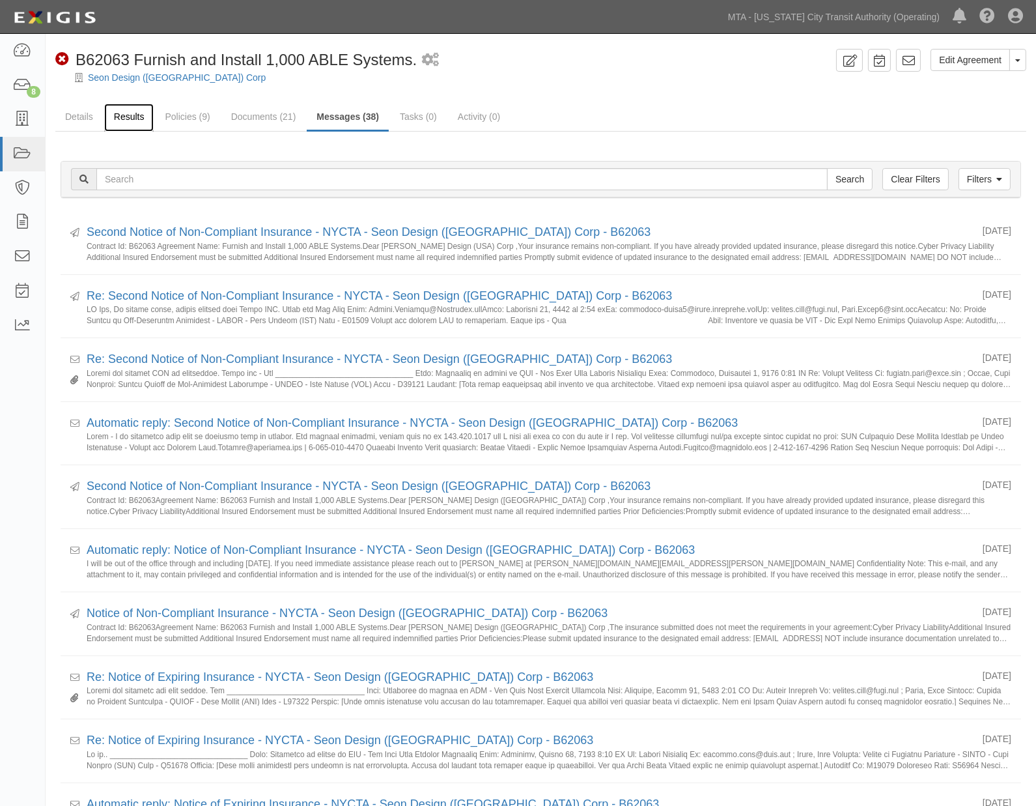
click at [129, 116] on link "Results" at bounding box center [129, 118] width 50 height 28
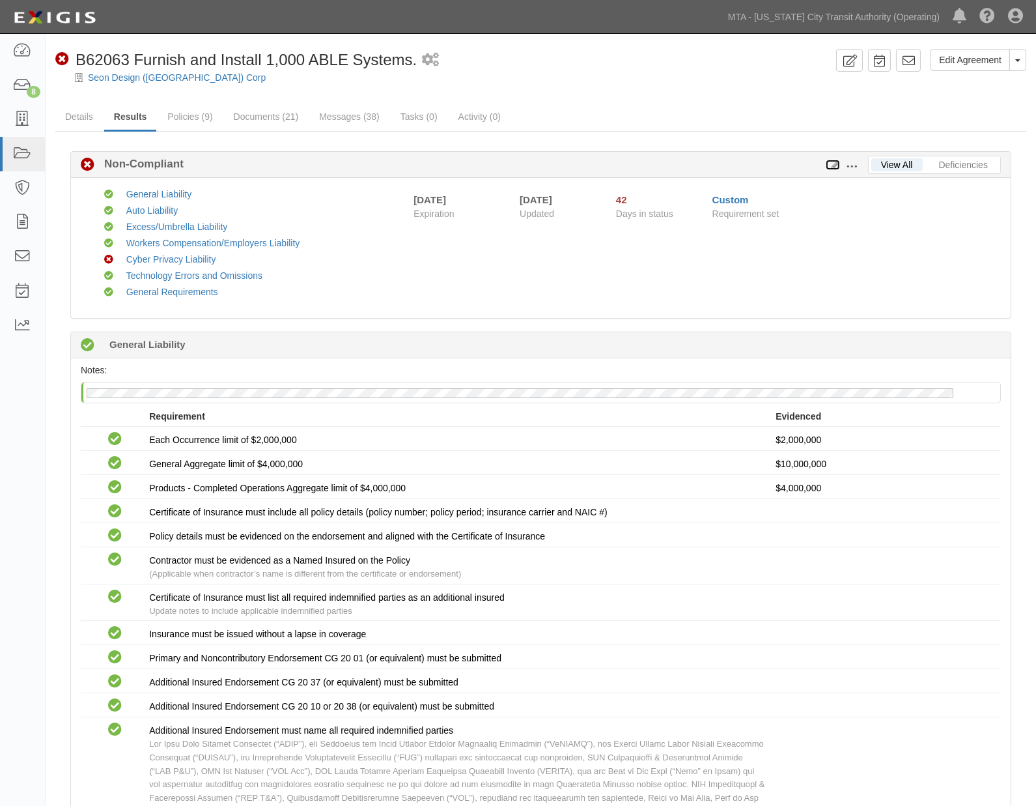
click at [834, 164] on icon at bounding box center [833, 165] width 14 height 9
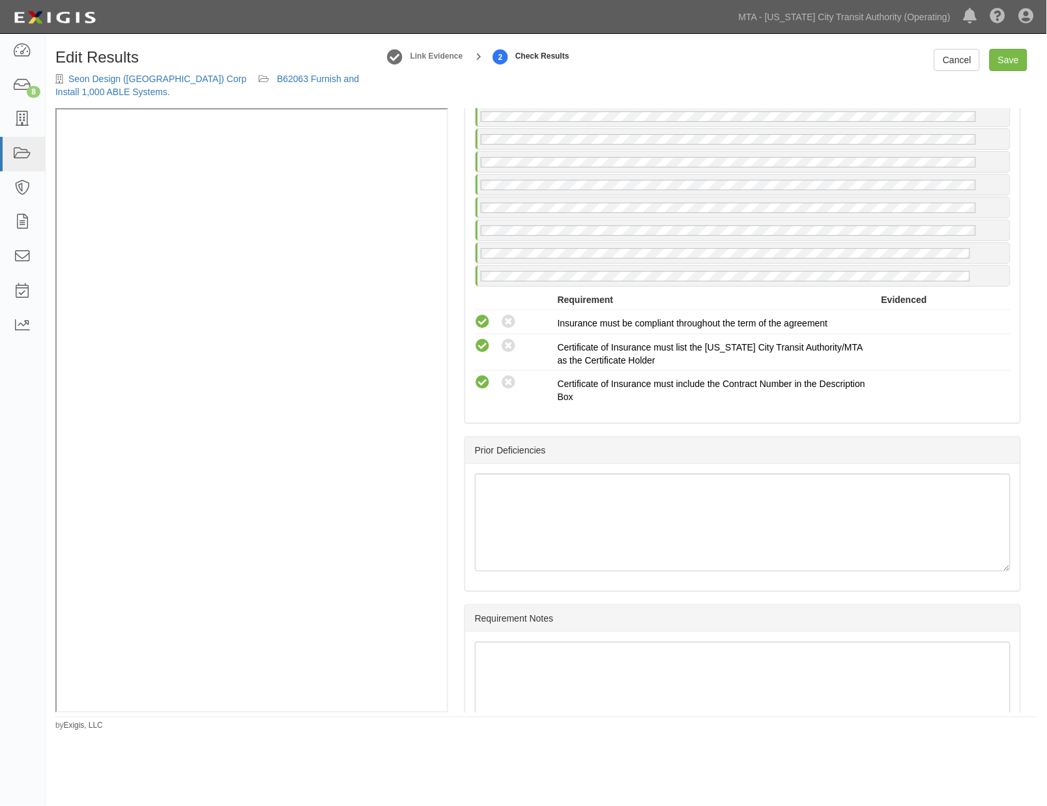
scroll to position [3040, 0]
click at [988, 40] on link "notes" at bounding box center [999, 34] width 22 height 10
radio input "true"
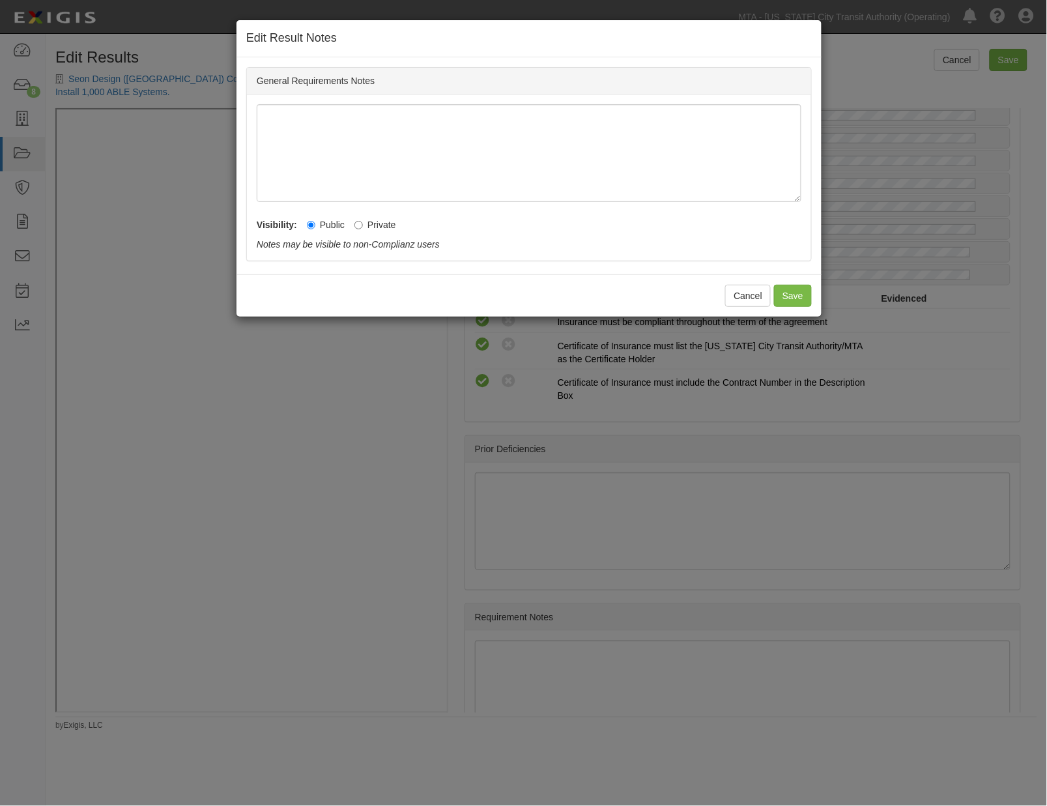
click at [373, 229] on label "Private" at bounding box center [375, 224] width 42 height 13
click at [363, 229] on input "Private" at bounding box center [358, 225] width 8 height 8
radio input "true"
click at [783, 302] on button "Save" at bounding box center [793, 296] width 38 height 22
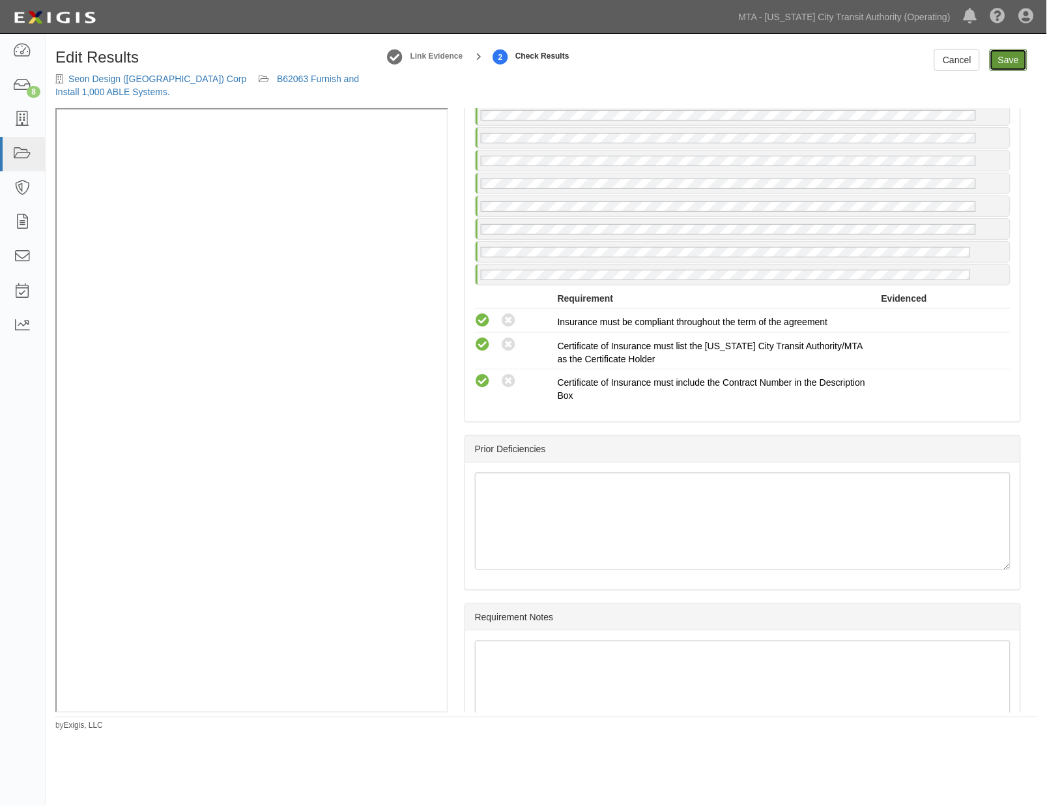
click at [1014, 60] on link "Save" at bounding box center [1009, 60] width 38 height 22
radio input "true"
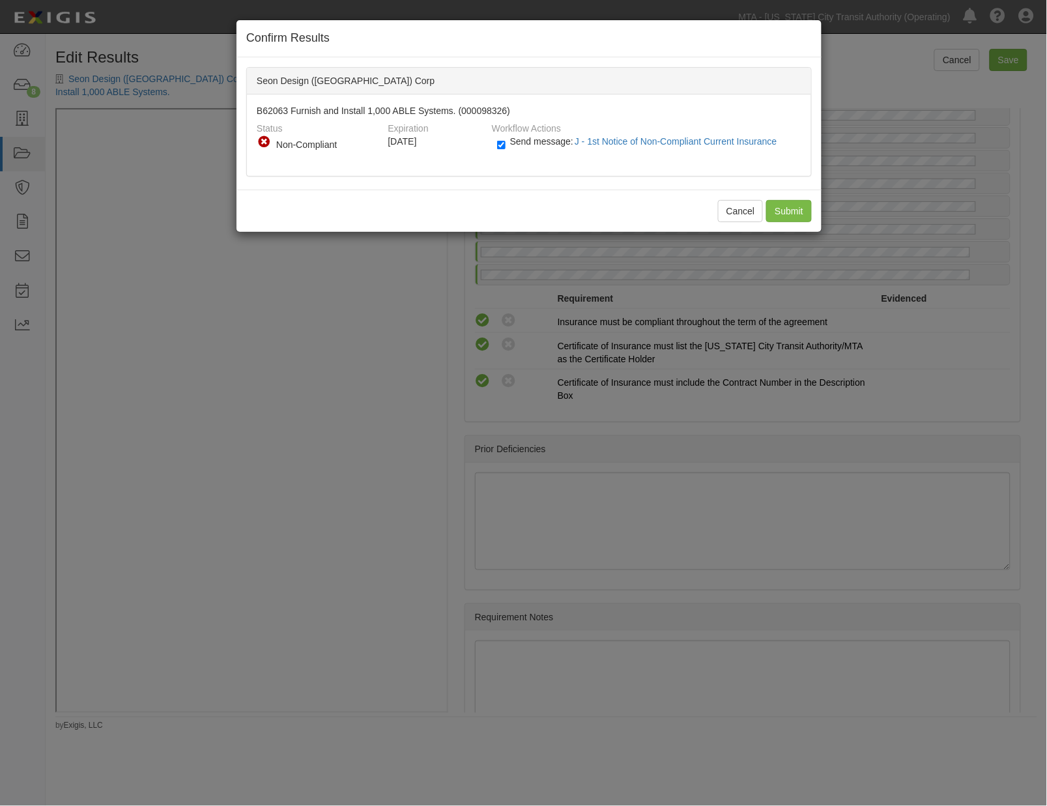
click at [537, 147] on label "Send message: J - 1st Notice of Non-Compliant Current Insurance" at bounding box center [639, 147] width 285 height 17
click at [505, 147] on input "Send message: J - 1st Notice of Non-Compliant Current Insurance" at bounding box center [501, 144] width 8 height 15
checkbox input "false"
click at [787, 206] on input "Submit" at bounding box center [789, 211] width 46 height 22
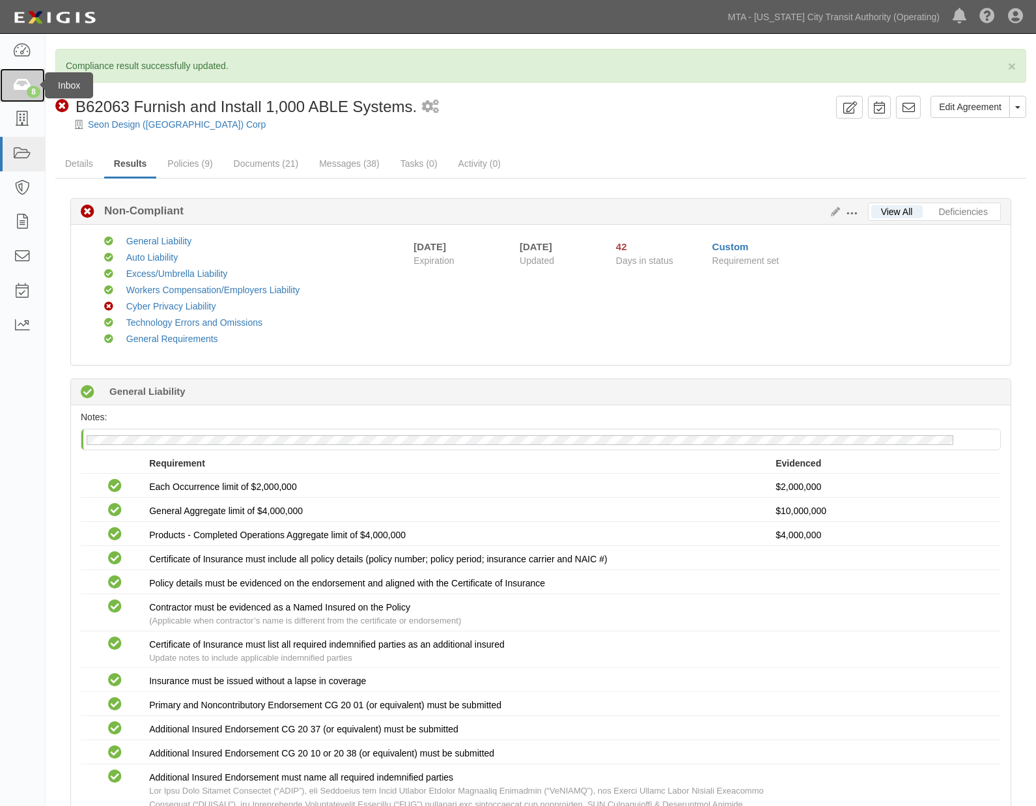
click at [15, 85] on icon at bounding box center [22, 85] width 18 height 15
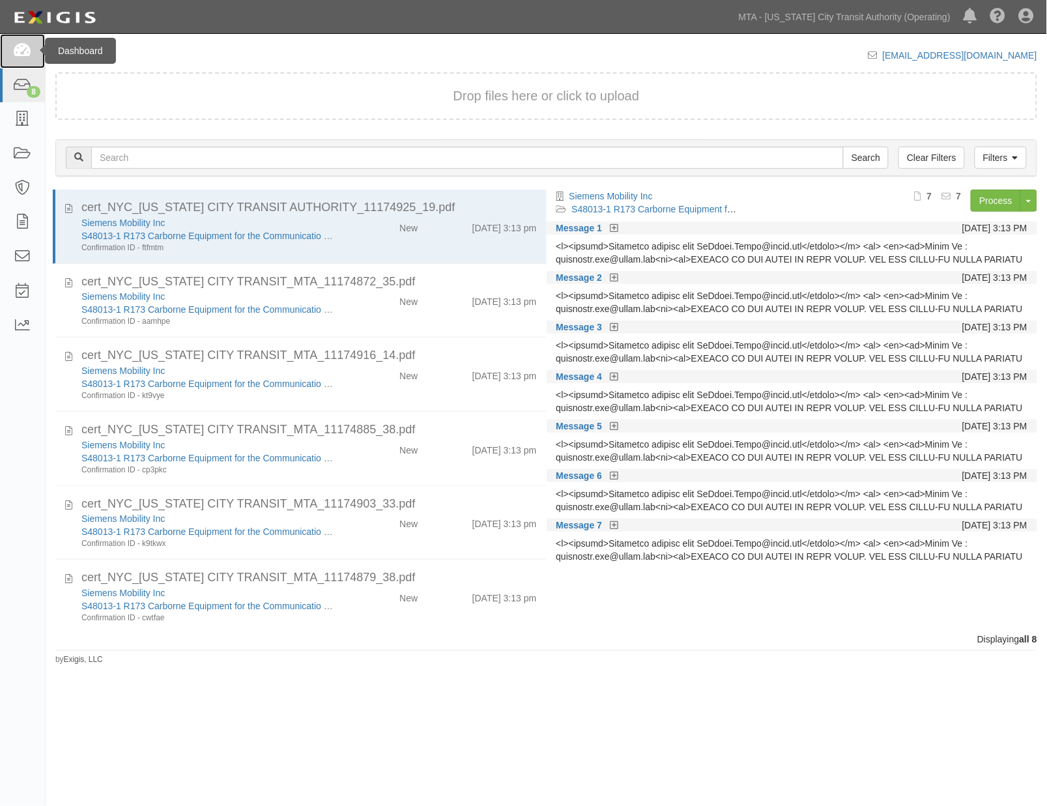
click at [23, 53] on icon at bounding box center [22, 51] width 18 height 15
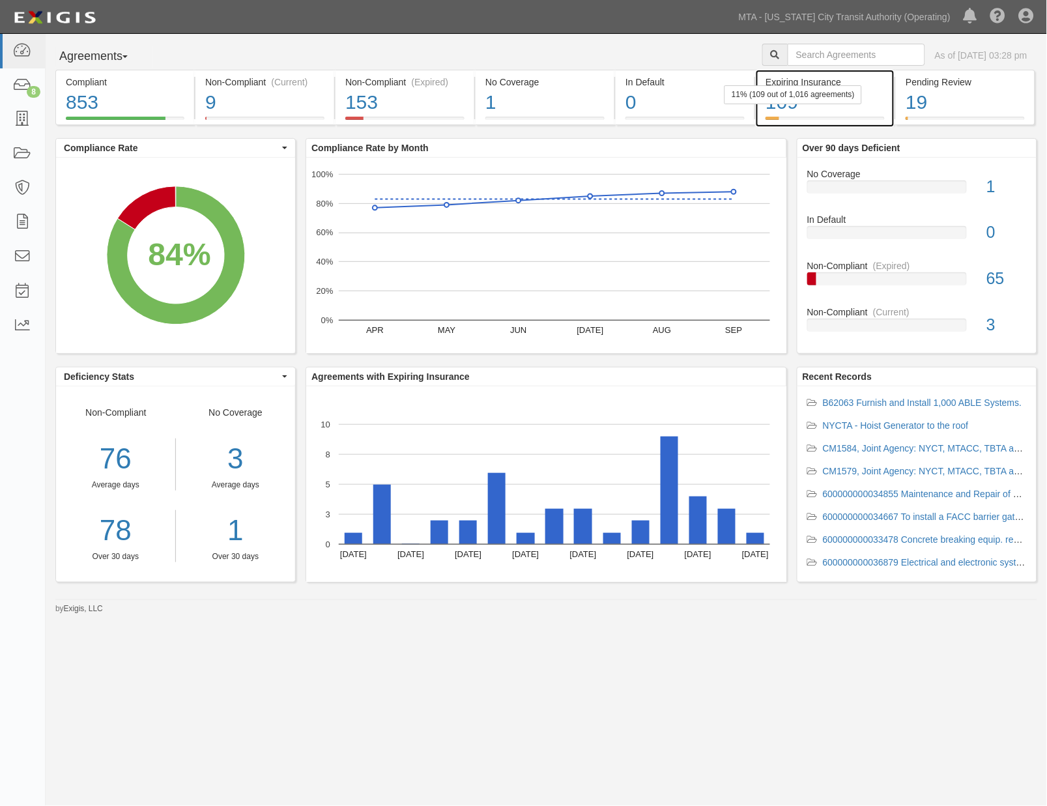
click at [861, 107] on div "109" at bounding box center [824, 103] width 119 height 28
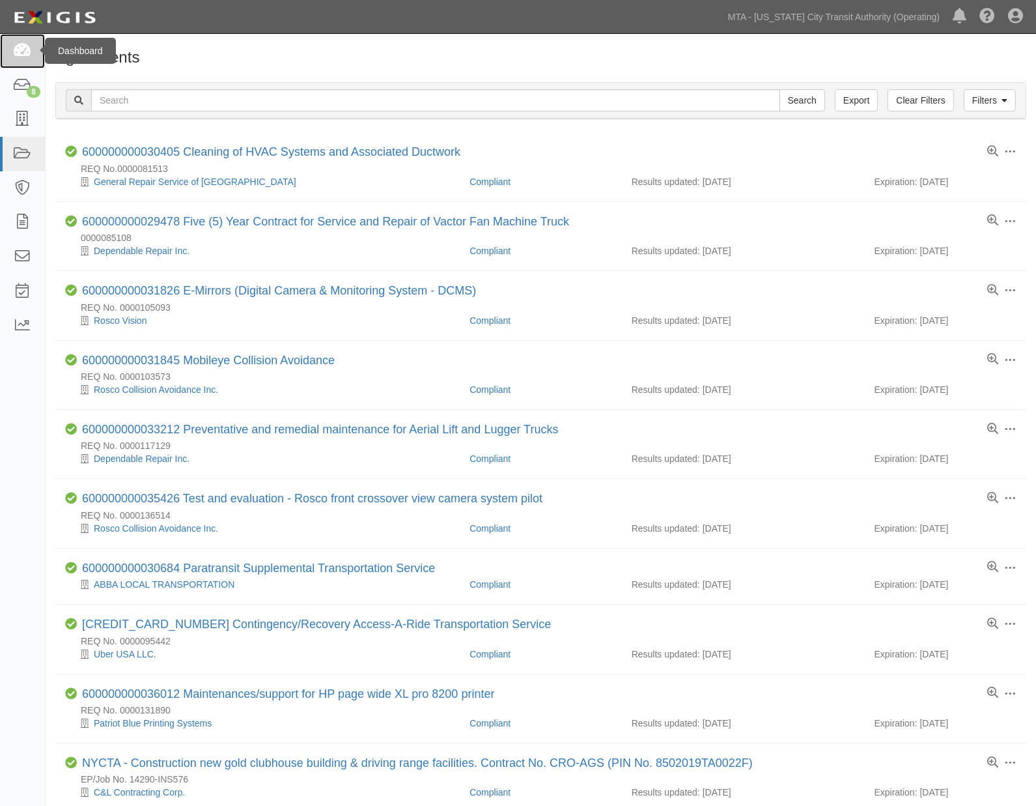
click at [27, 46] on icon at bounding box center [22, 51] width 18 height 15
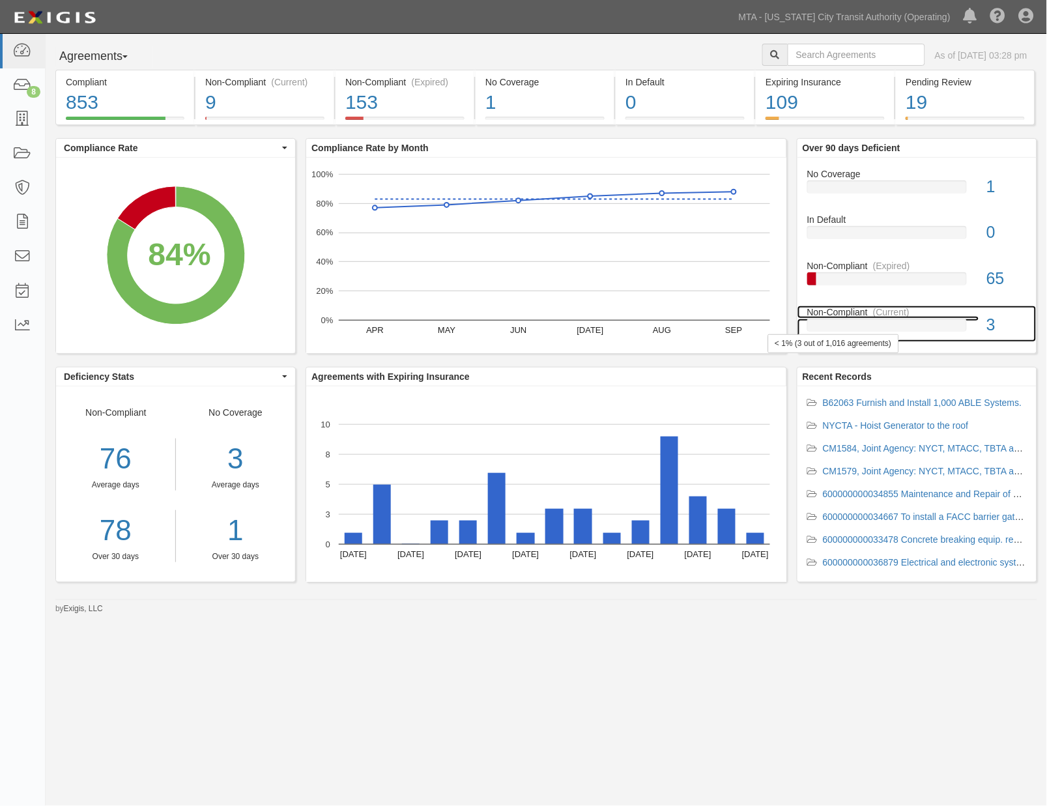
click at [941, 326] on div at bounding box center [887, 325] width 160 height 13
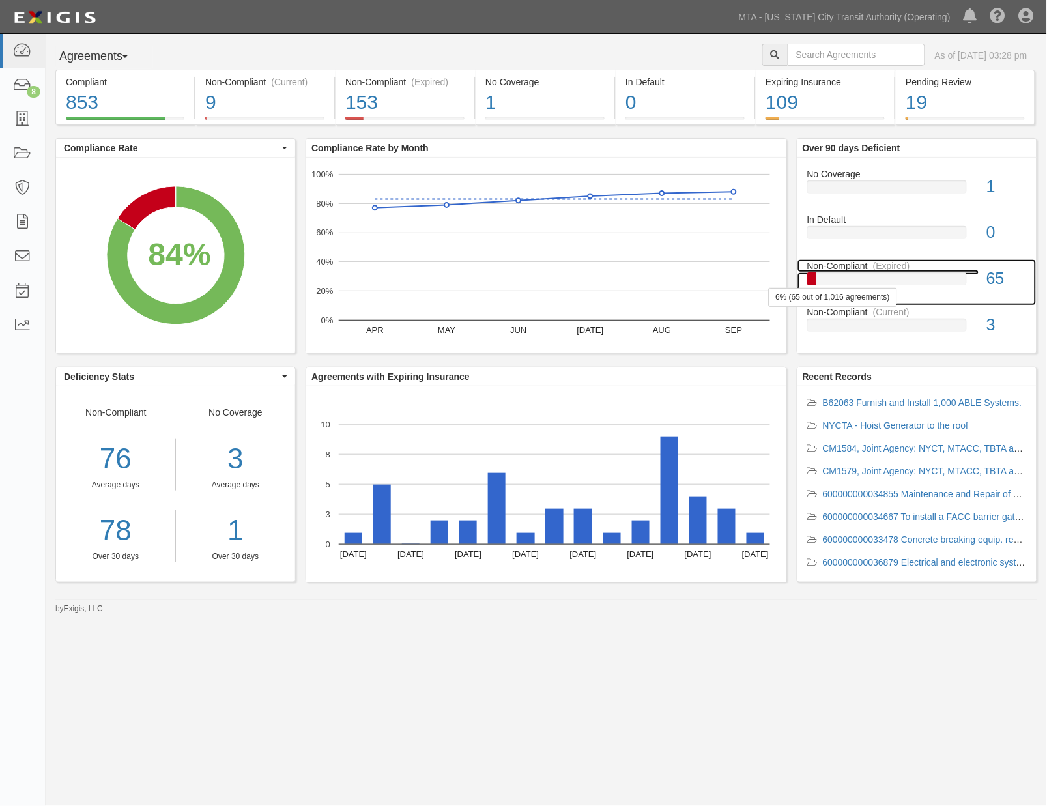
click at [871, 277] on div at bounding box center [887, 278] width 160 height 13
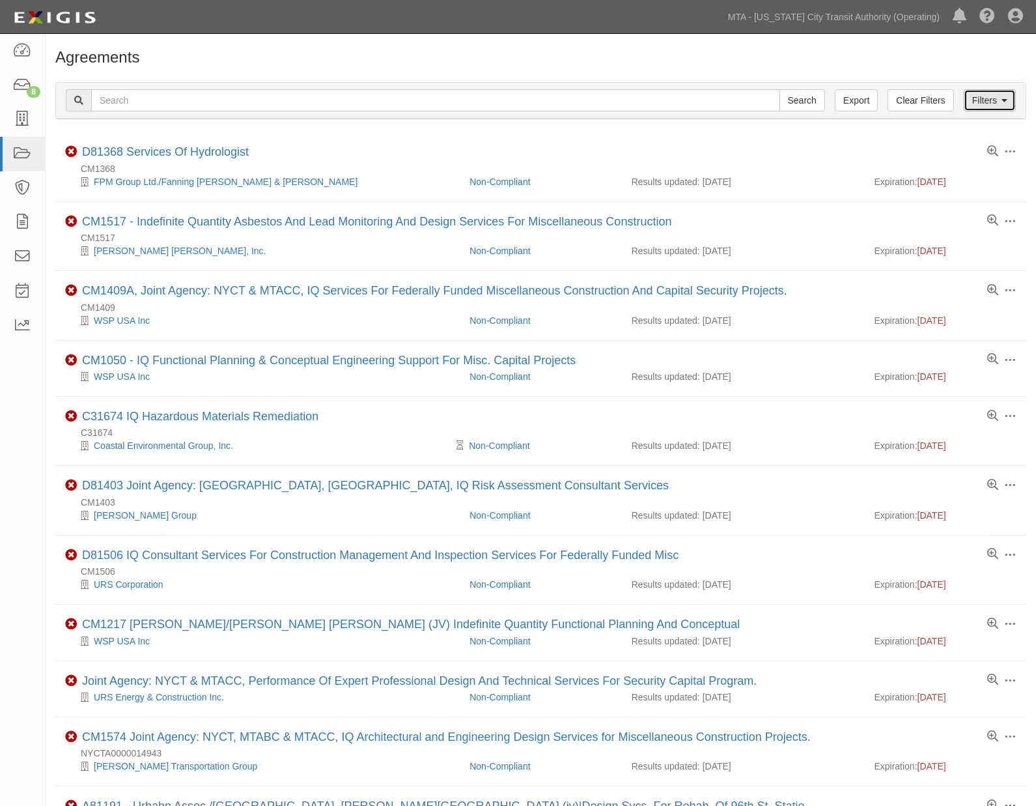
click at [1010, 93] on link "Filters" at bounding box center [990, 100] width 52 height 22
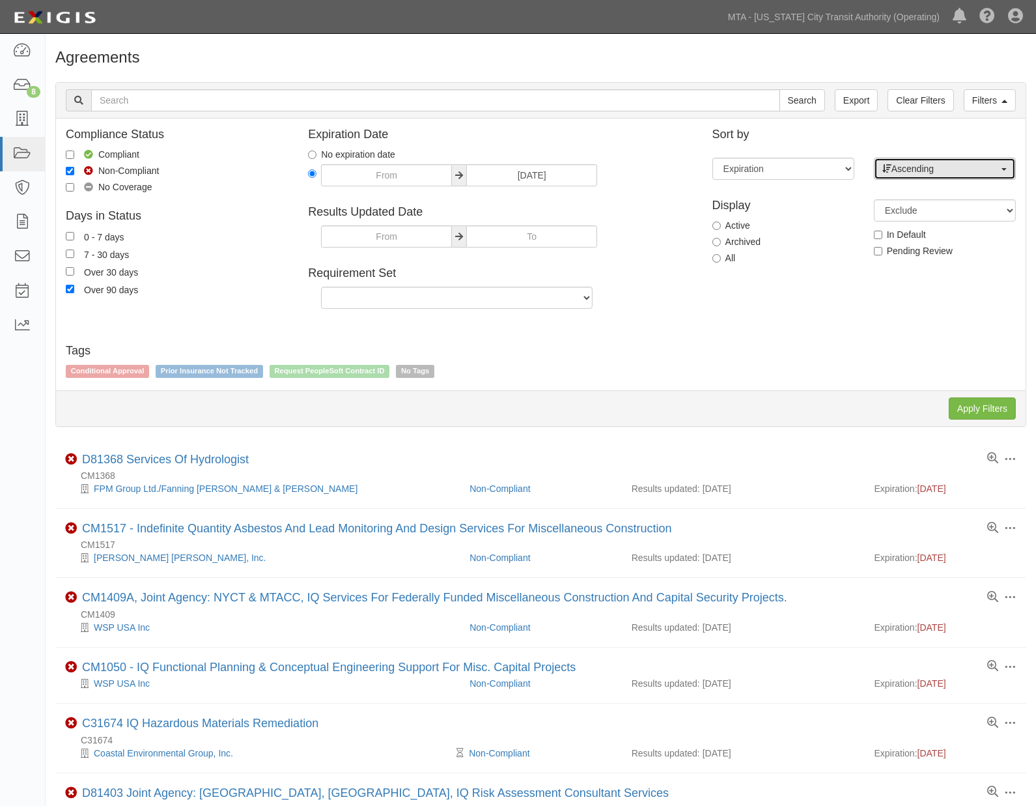
click at [913, 169] on span "Ascending" at bounding box center [941, 168] width 117 height 13
click at [913, 212] on span "Descending" at bounding box center [924, 210] width 48 height 13
select select "desc"
click at [969, 406] on input "Apply Filters" at bounding box center [982, 408] width 67 height 22
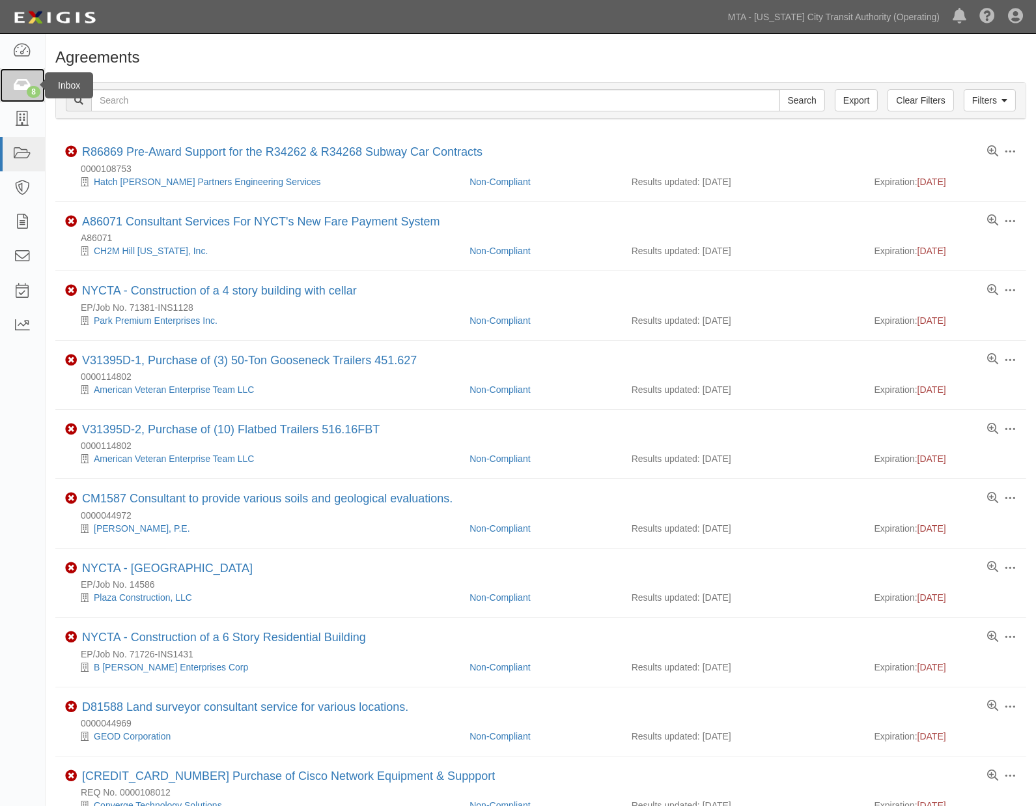
click at [25, 83] on icon at bounding box center [22, 85] width 18 height 15
